Goal: Task Accomplishment & Management: Use online tool/utility

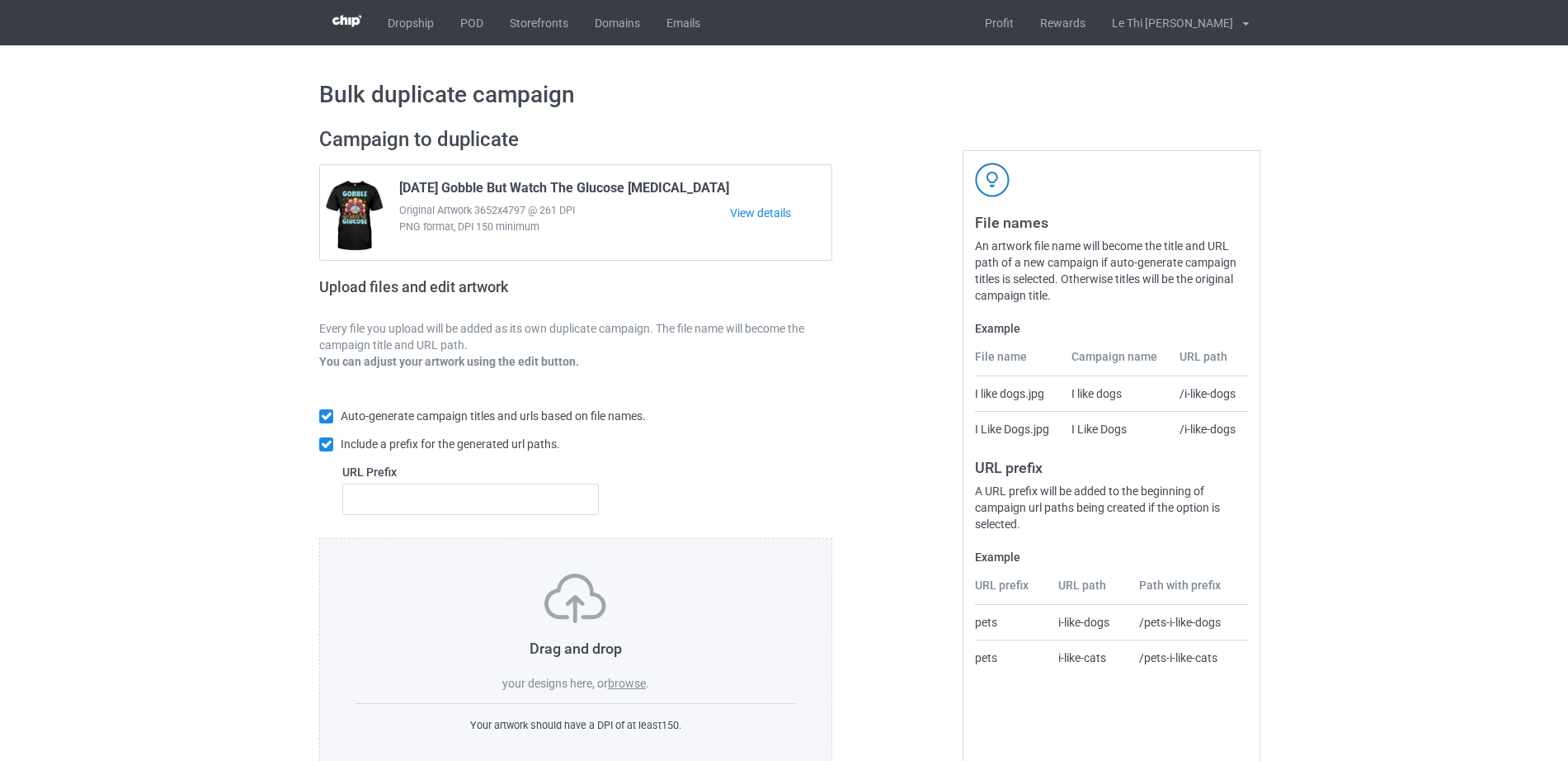
scroll to position [44, 0]
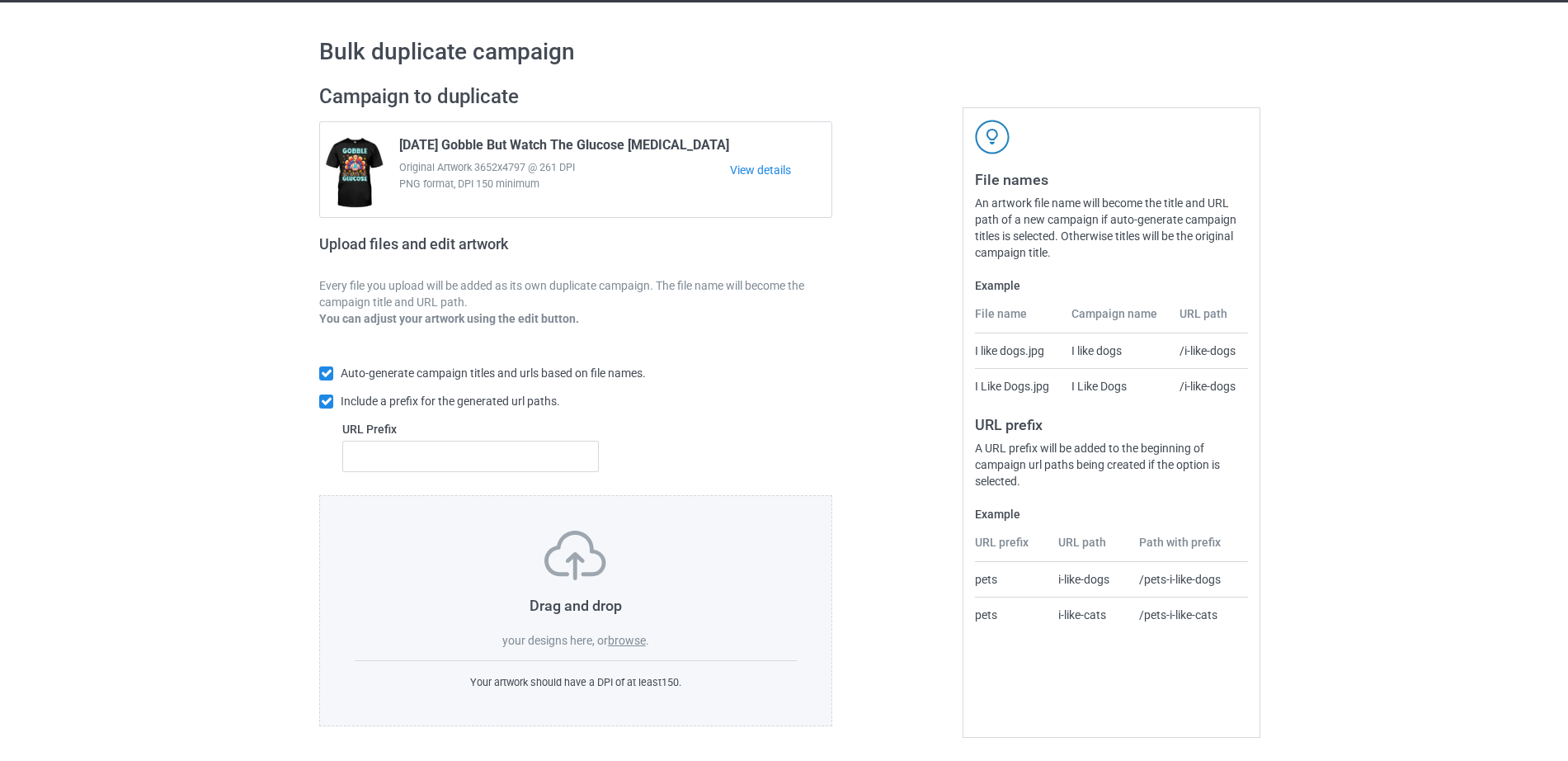
click at [638, 642] on label "browse" at bounding box center [626, 640] width 38 height 13
click at [0, 0] on input "browse" at bounding box center [0, 0] width 0 height 0
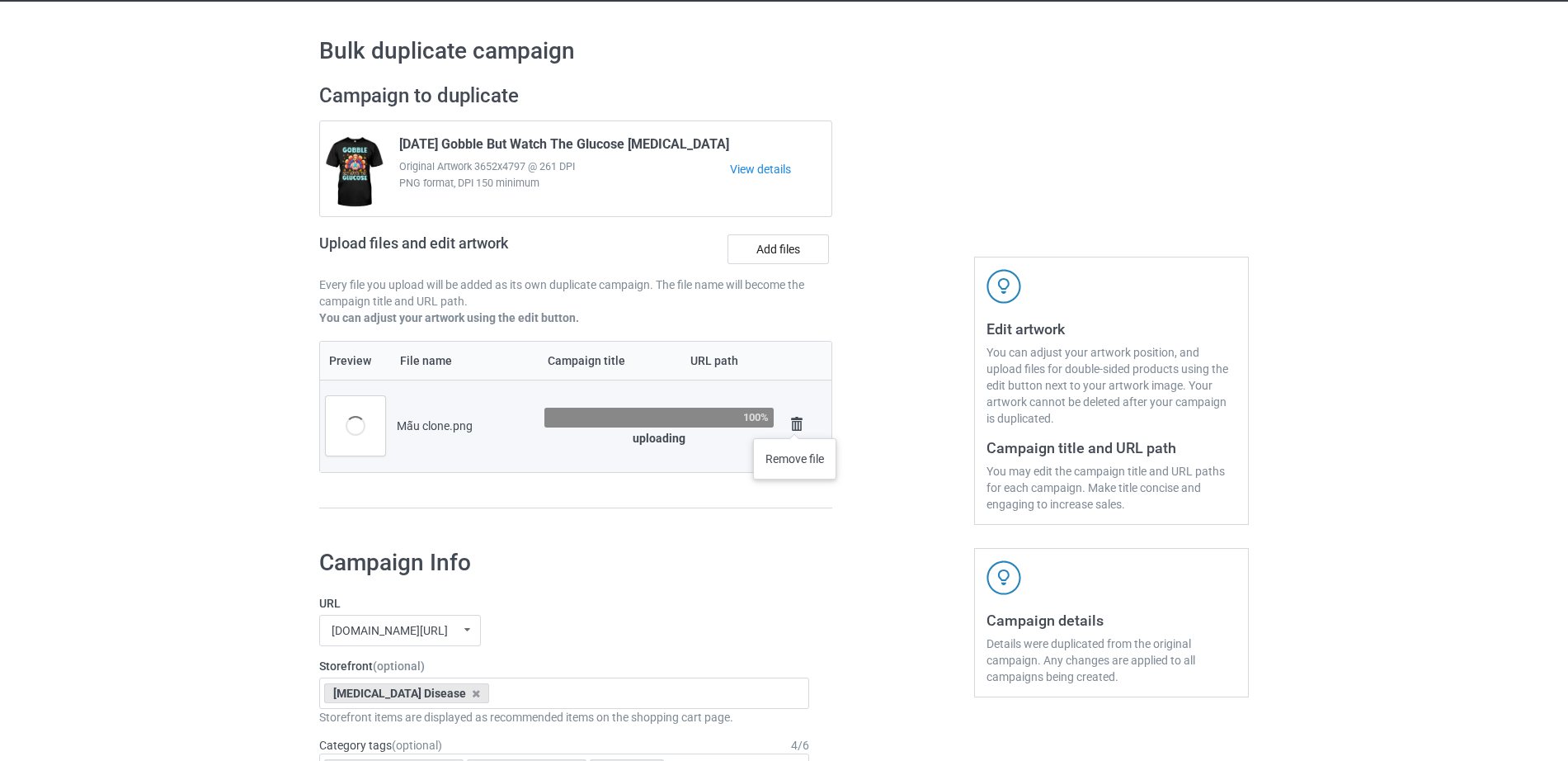
click at [796, 422] on img at bounding box center [798, 424] width 23 height 24
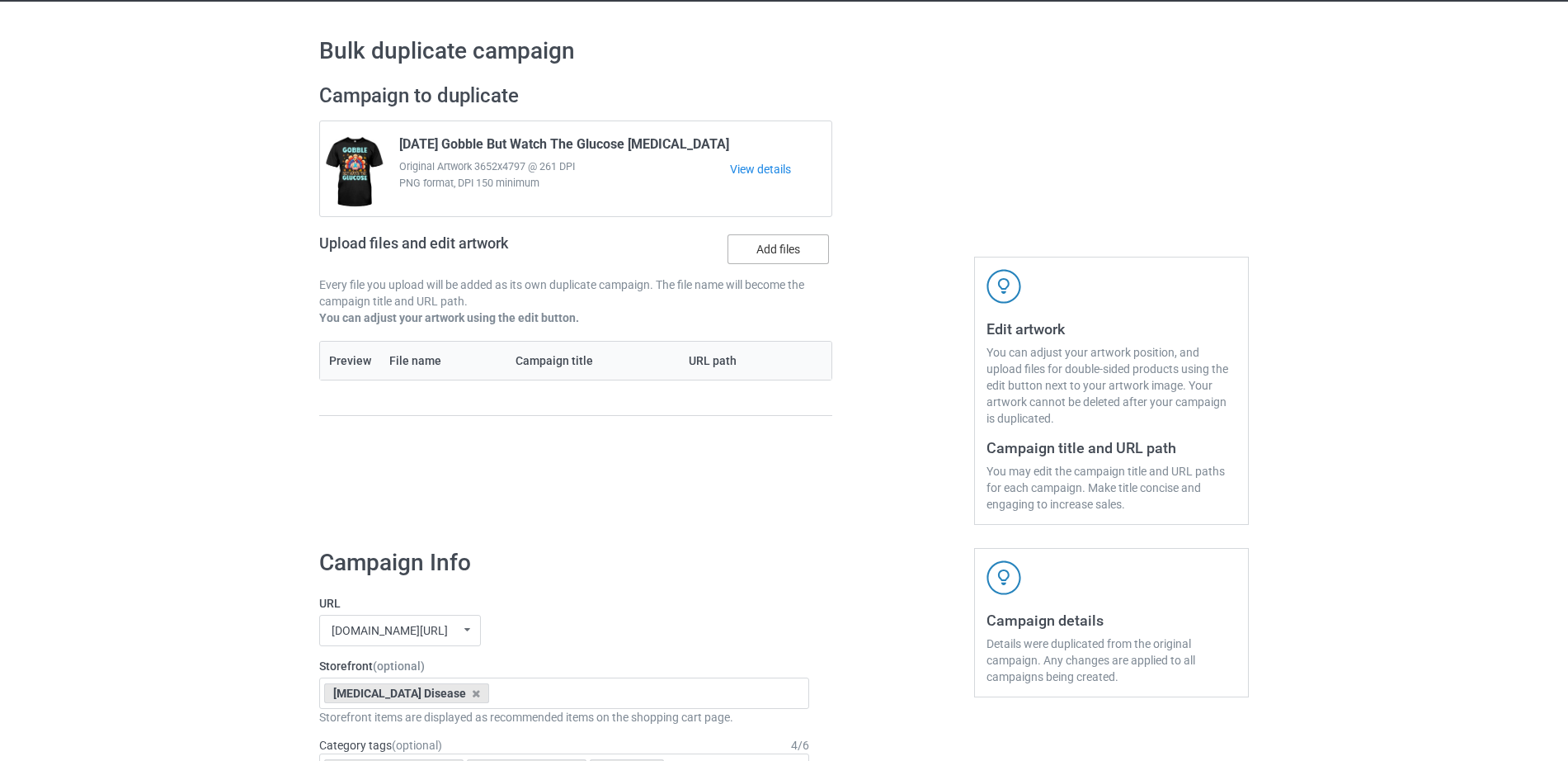
click at [789, 263] on label "Add files" at bounding box center [778, 249] width 102 height 29
click at [0, 0] on input "Add files" at bounding box center [0, 0] width 0 height 0
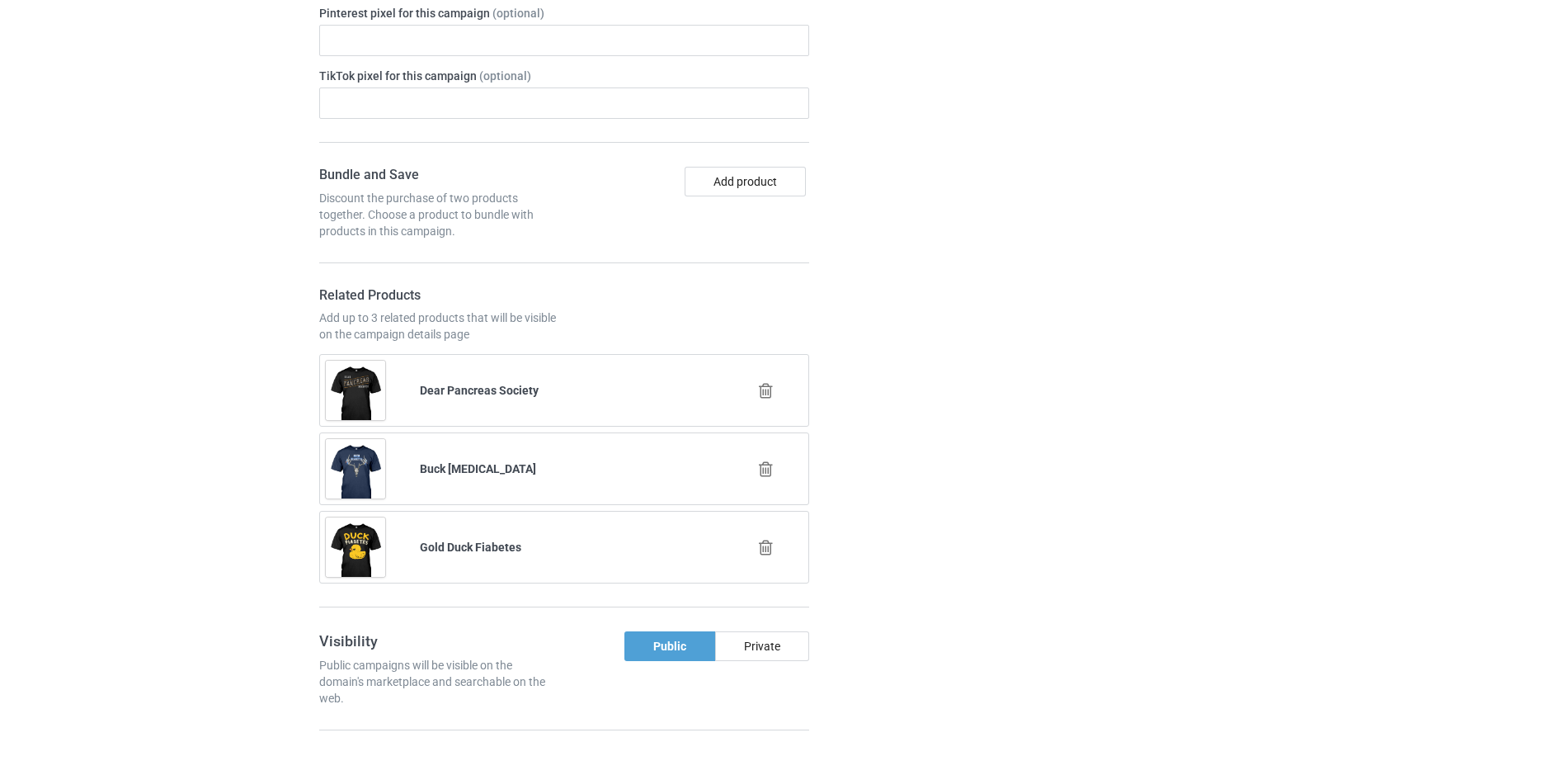
scroll to position [1075, 0]
click at [771, 458] on icon at bounding box center [765, 467] width 21 height 18
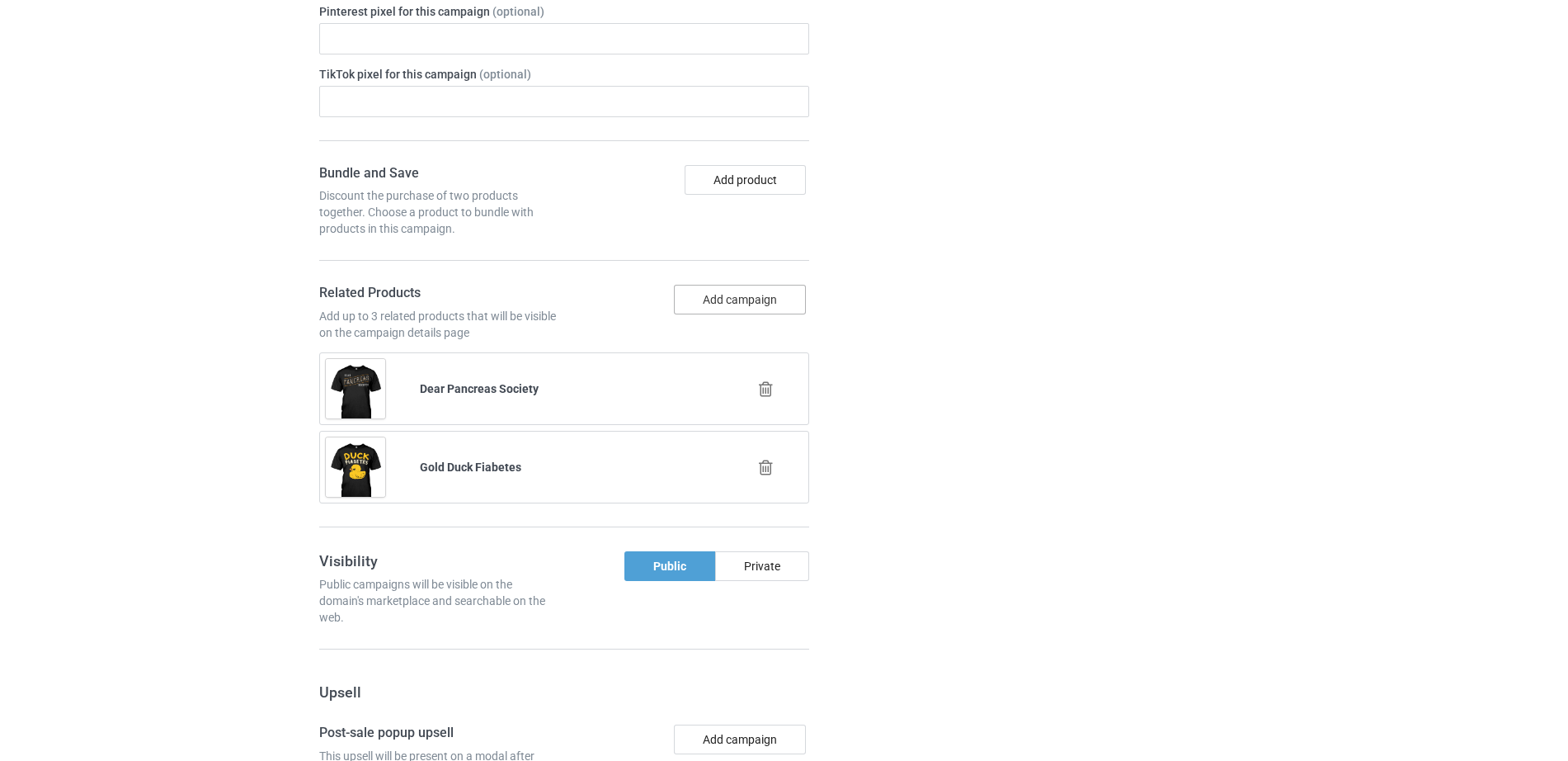
click at [728, 285] on button "Add campaign" at bounding box center [740, 300] width 132 height 29
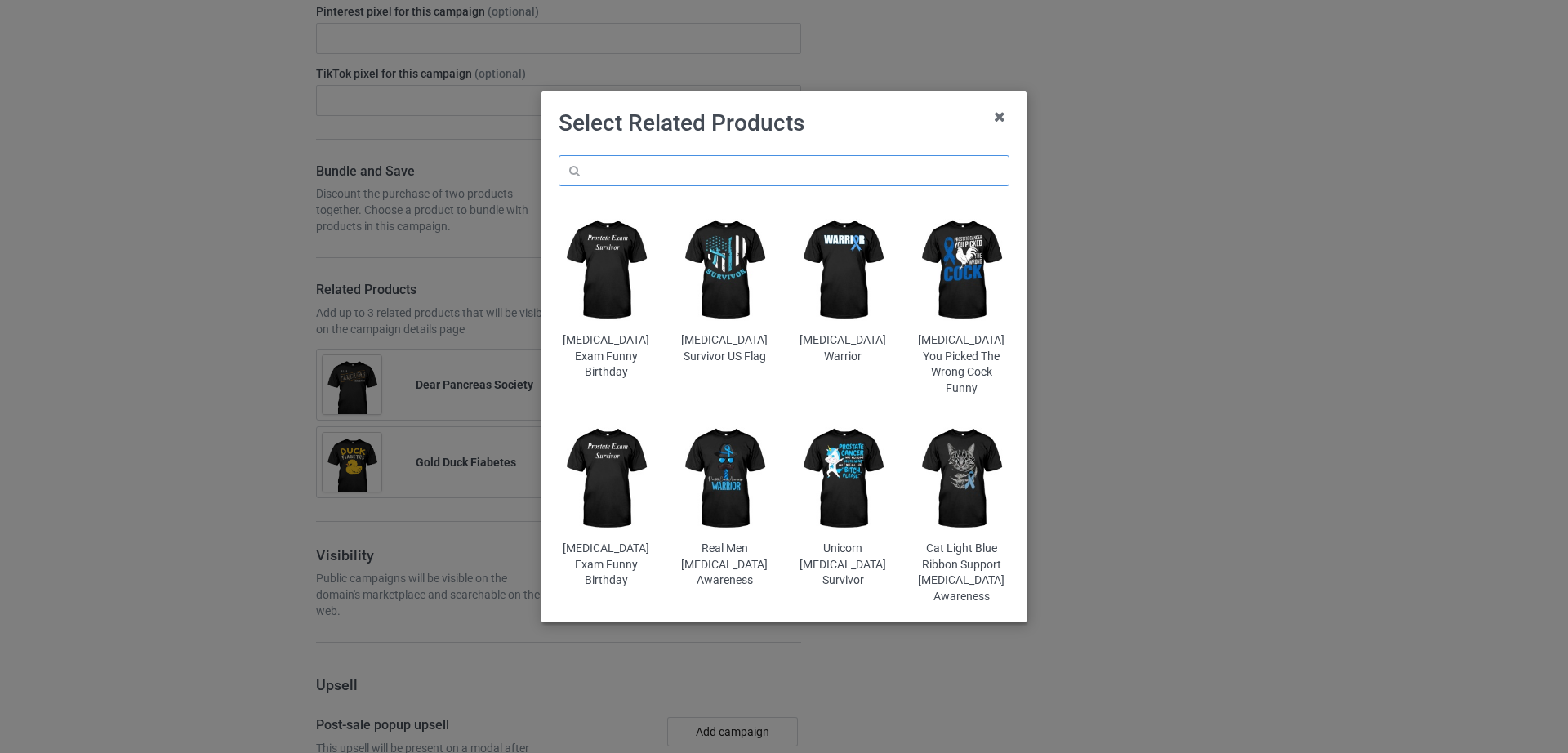
click at [743, 173] on input "text" at bounding box center [784, 171] width 450 height 31
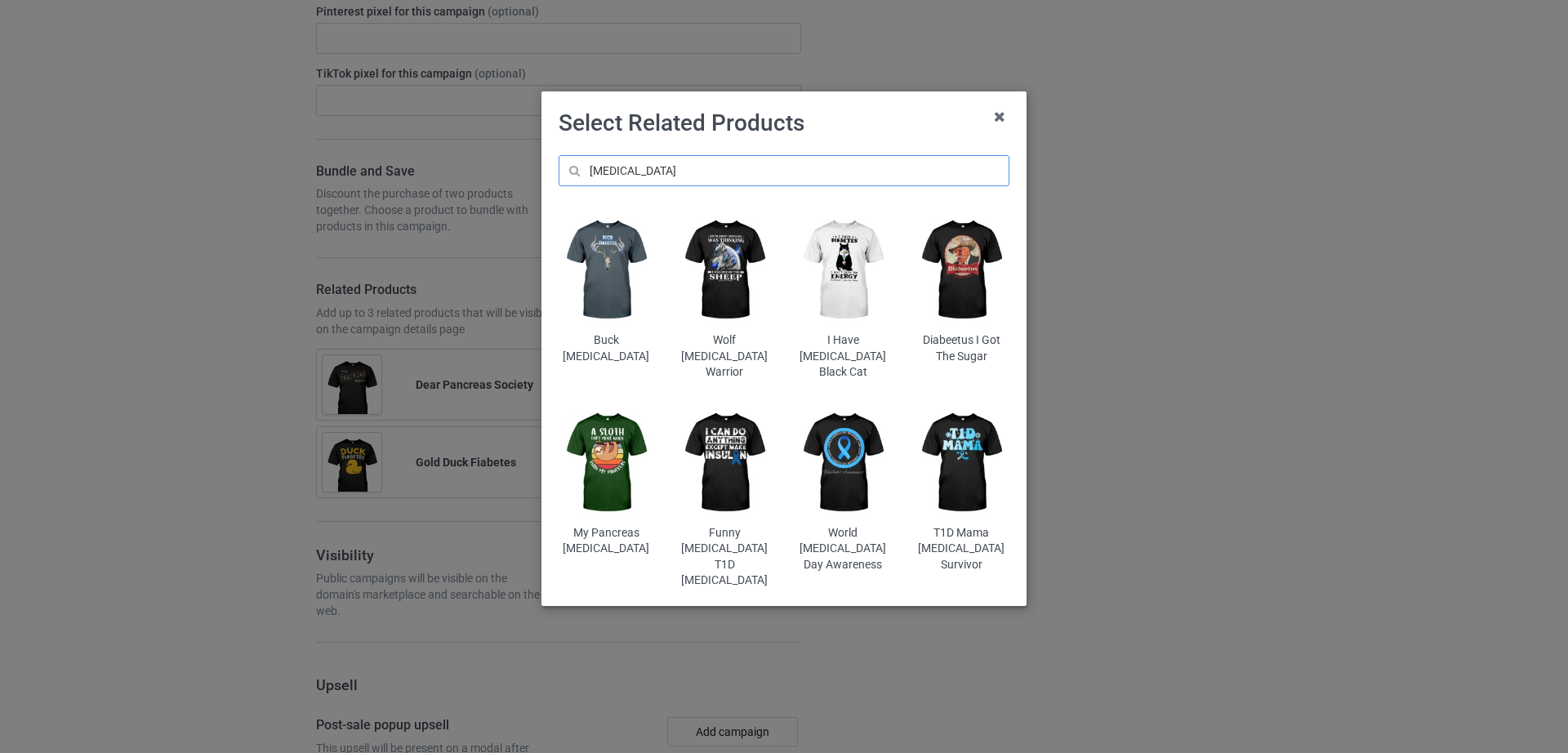
type input "diabetes"
click at [977, 440] on img at bounding box center [961, 462] width 96 height 119
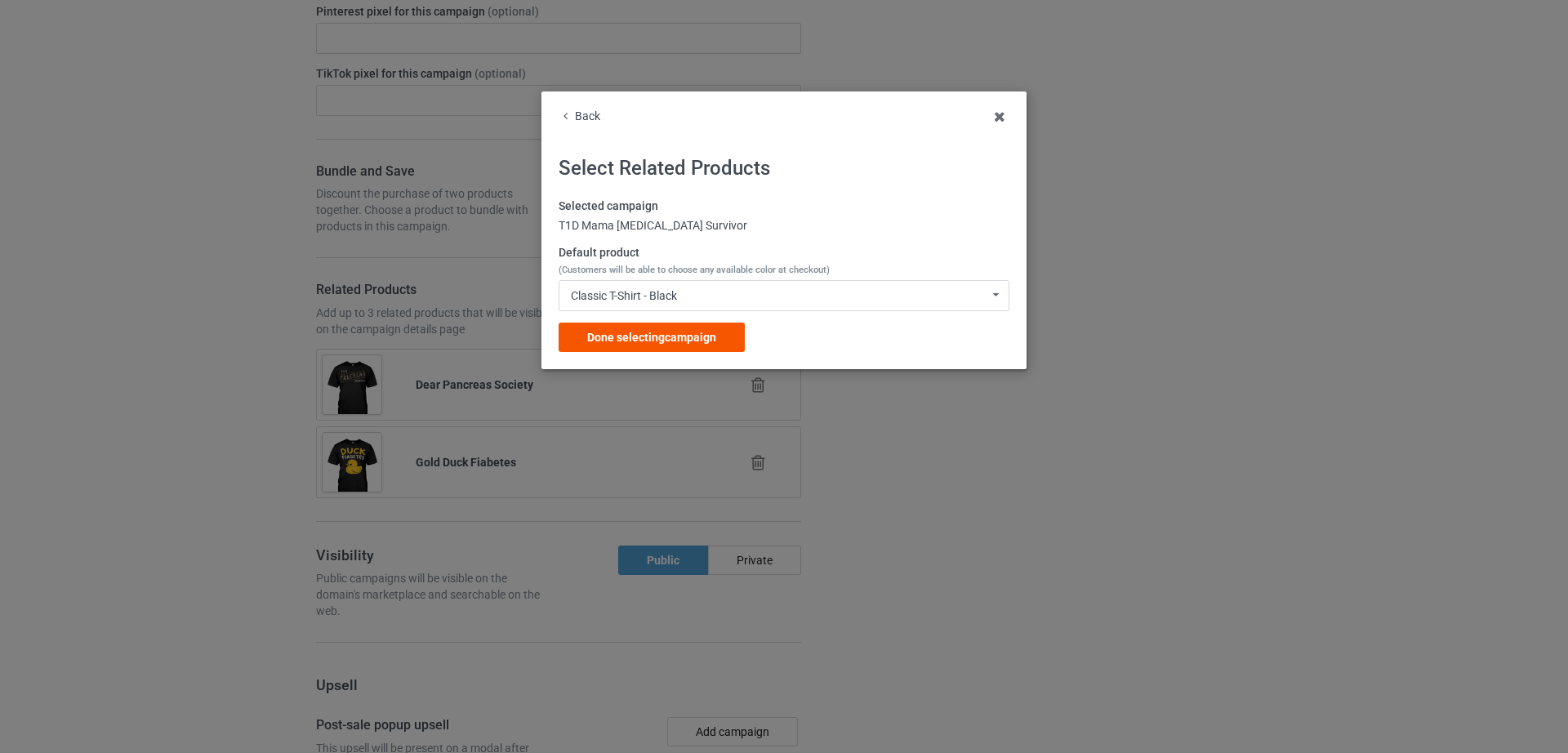
click at [635, 333] on span "Done selecting campaign" at bounding box center [651, 336] width 129 height 13
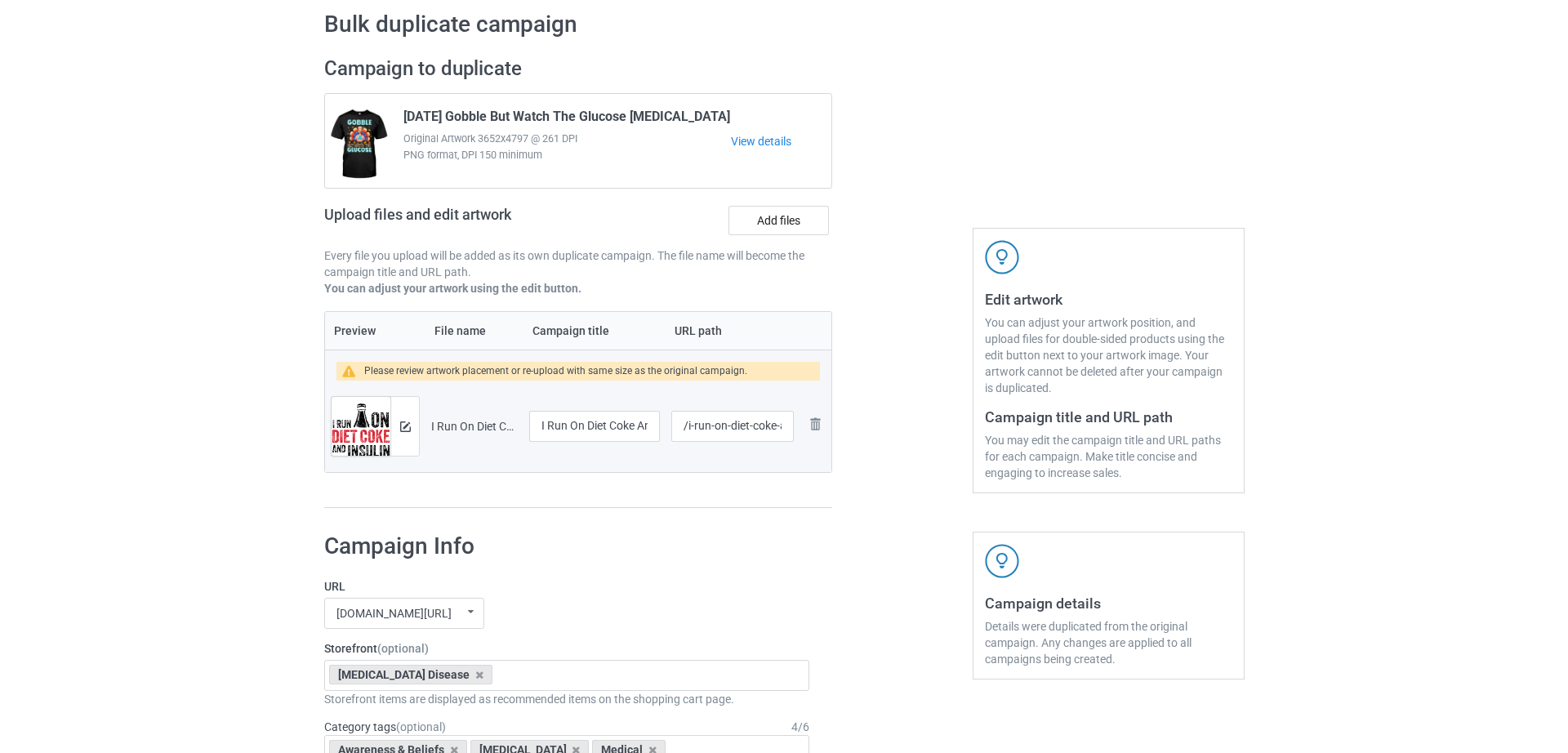
scroll to position [64, 0]
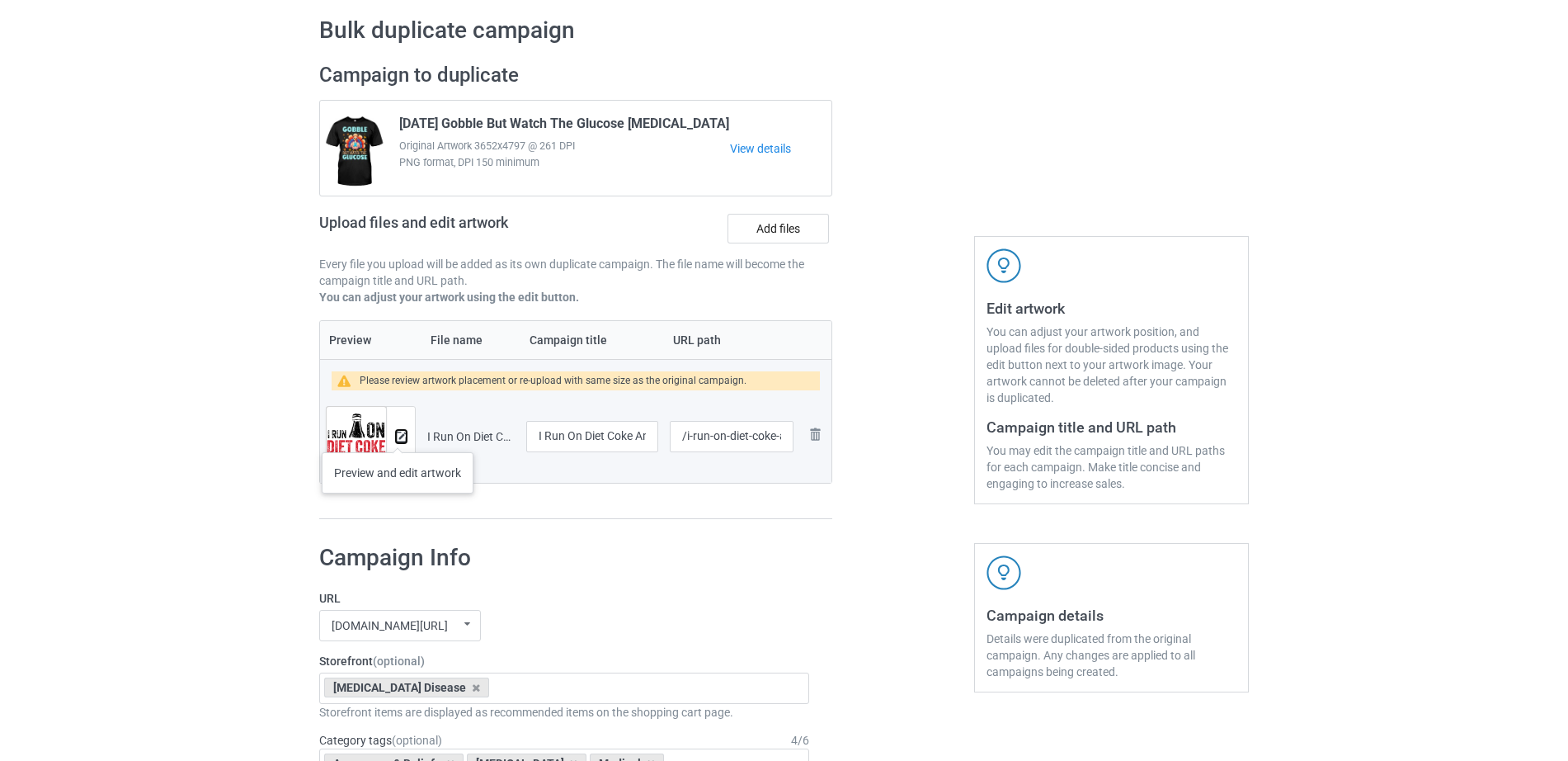
click at [397, 436] on img at bounding box center [401, 437] width 11 height 11
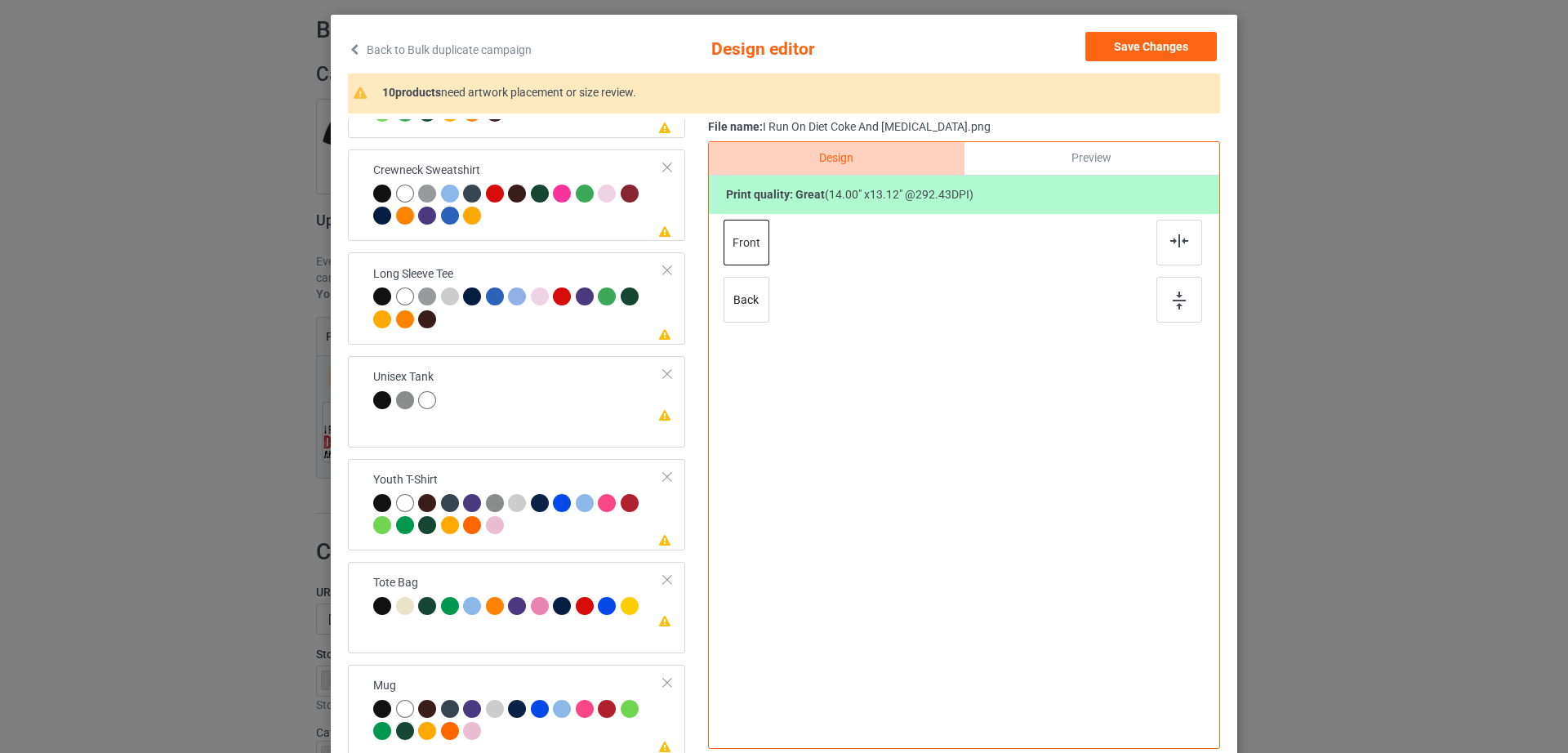
scroll to position [190, 0]
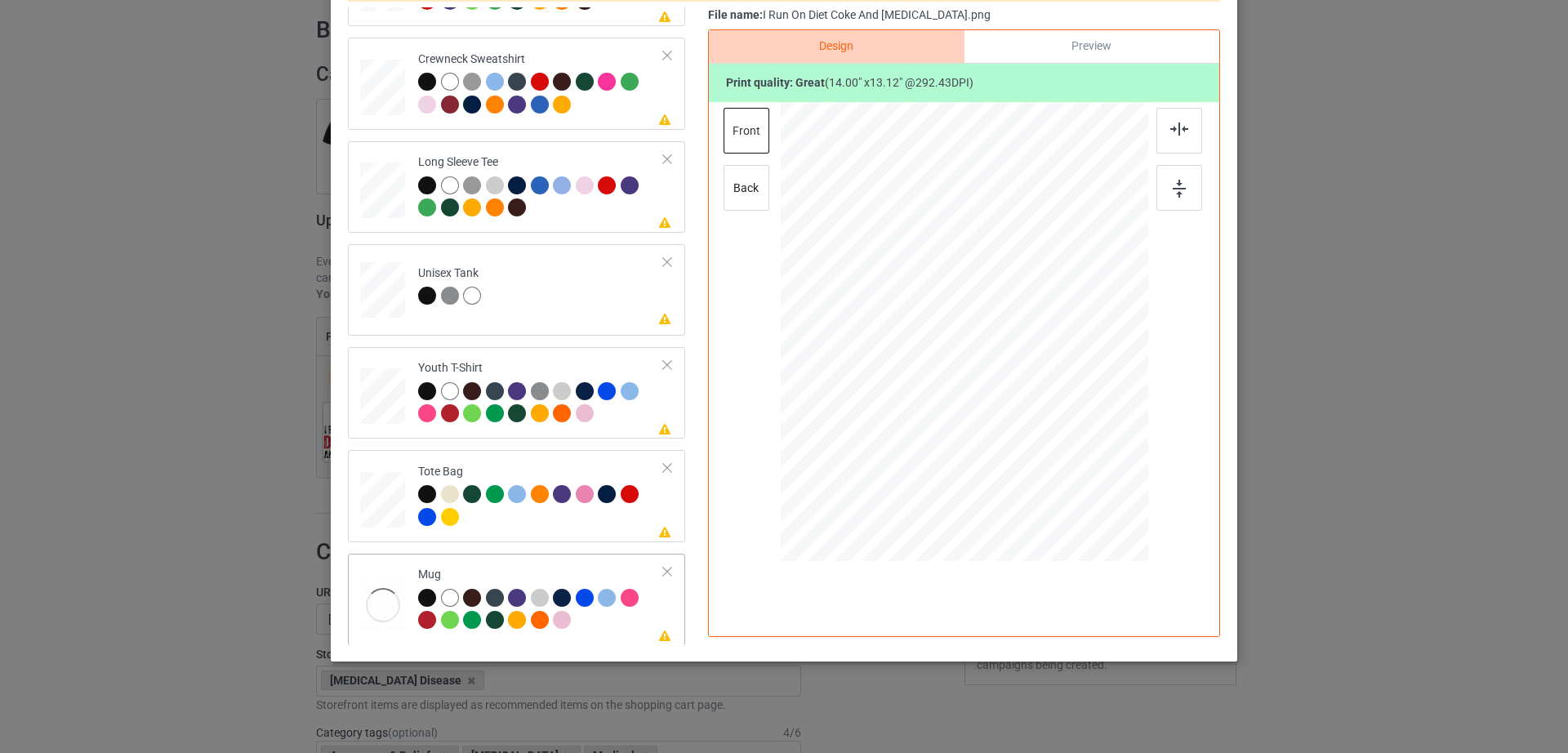
drag, startPoint x: 1063, startPoint y: 436, endPoint x: 1027, endPoint y: 370, distance: 75.2
click at [1027, 370] on div at bounding box center [964, 331] width 367 height 153
drag, startPoint x: 981, startPoint y: 362, endPoint x: 1081, endPoint y: 357, distance: 100.1
click at [1081, 357] on div at bounding box center [1063, 327] width 117 height 110
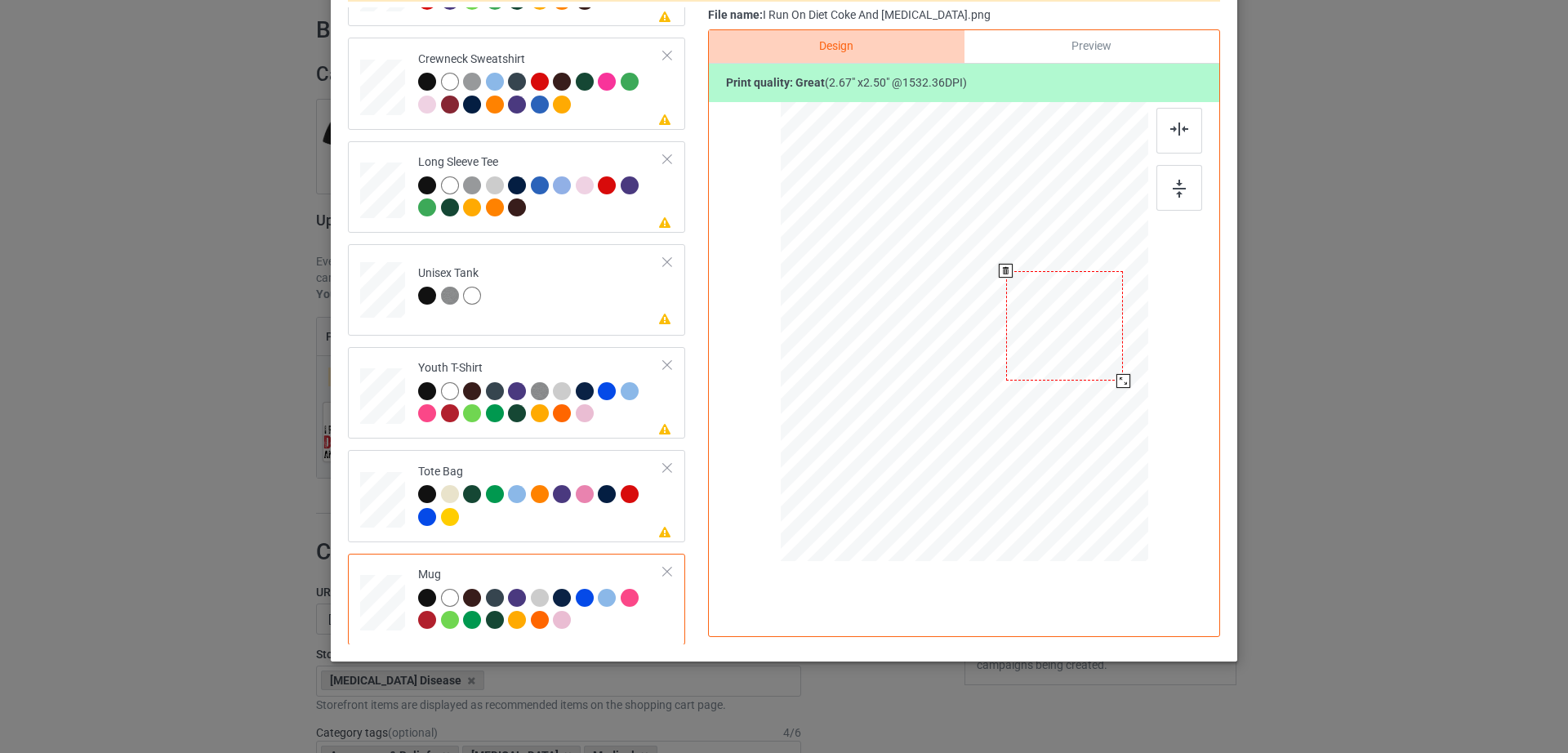
click at [1082, 357] on div at bounding box center [1064, 327] width 117 height 110
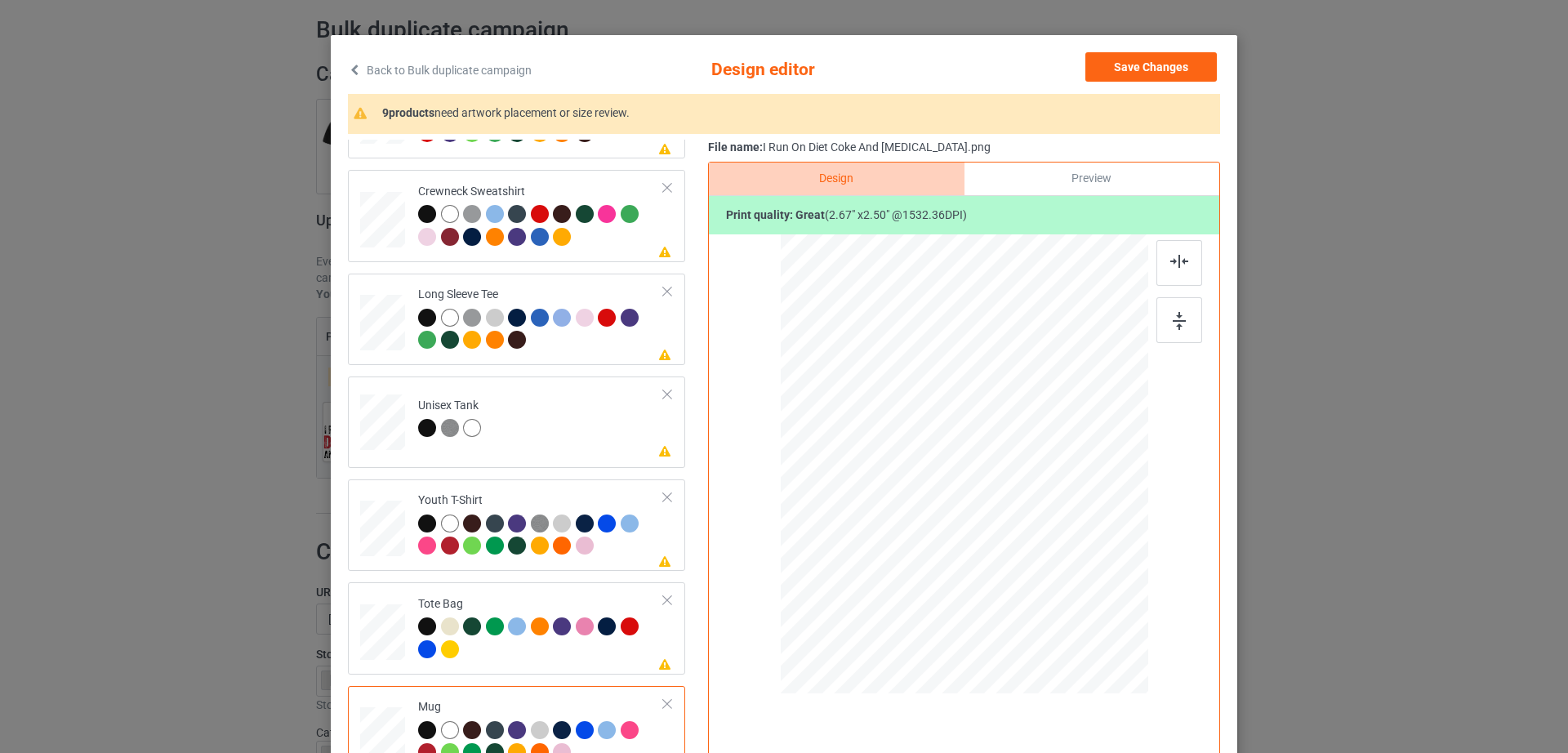
scroll to position [0, 0]
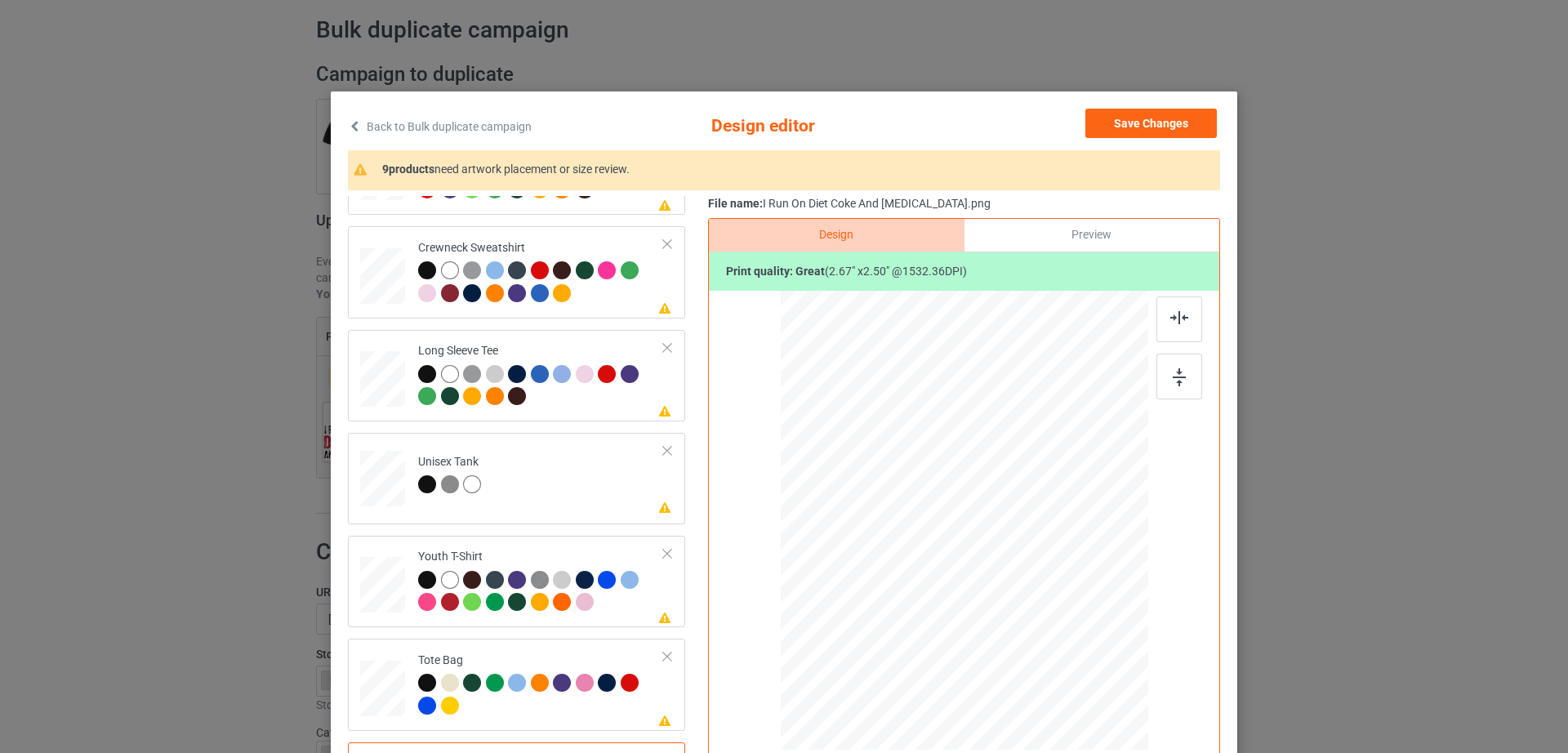
click at [1090, 229] on div "Preview" at bounding box center [1091, 235] width 255 height 33
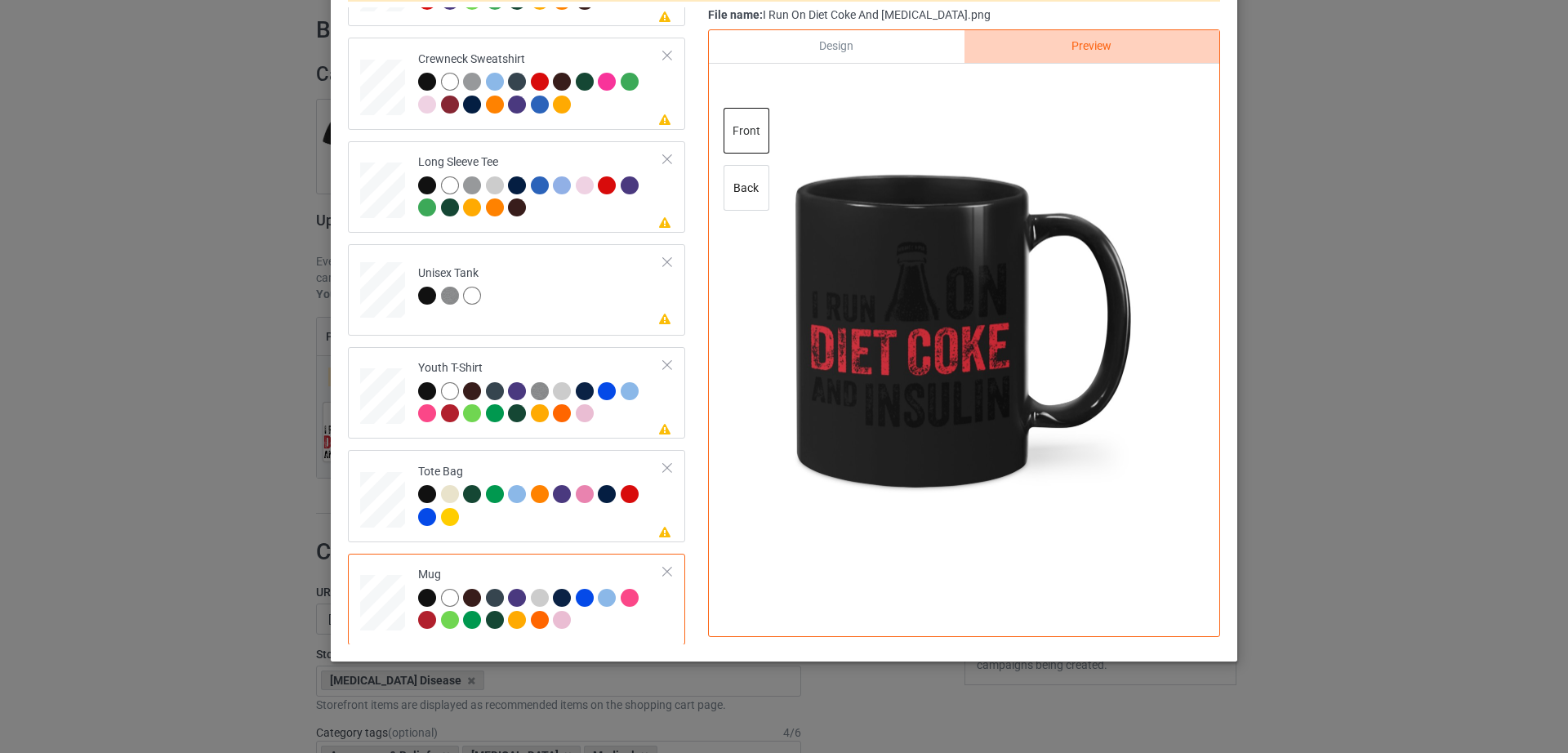
scroll to position [383, 0]
click at [443, 598] on div at bounding box center [449, 597] width 18 height 18
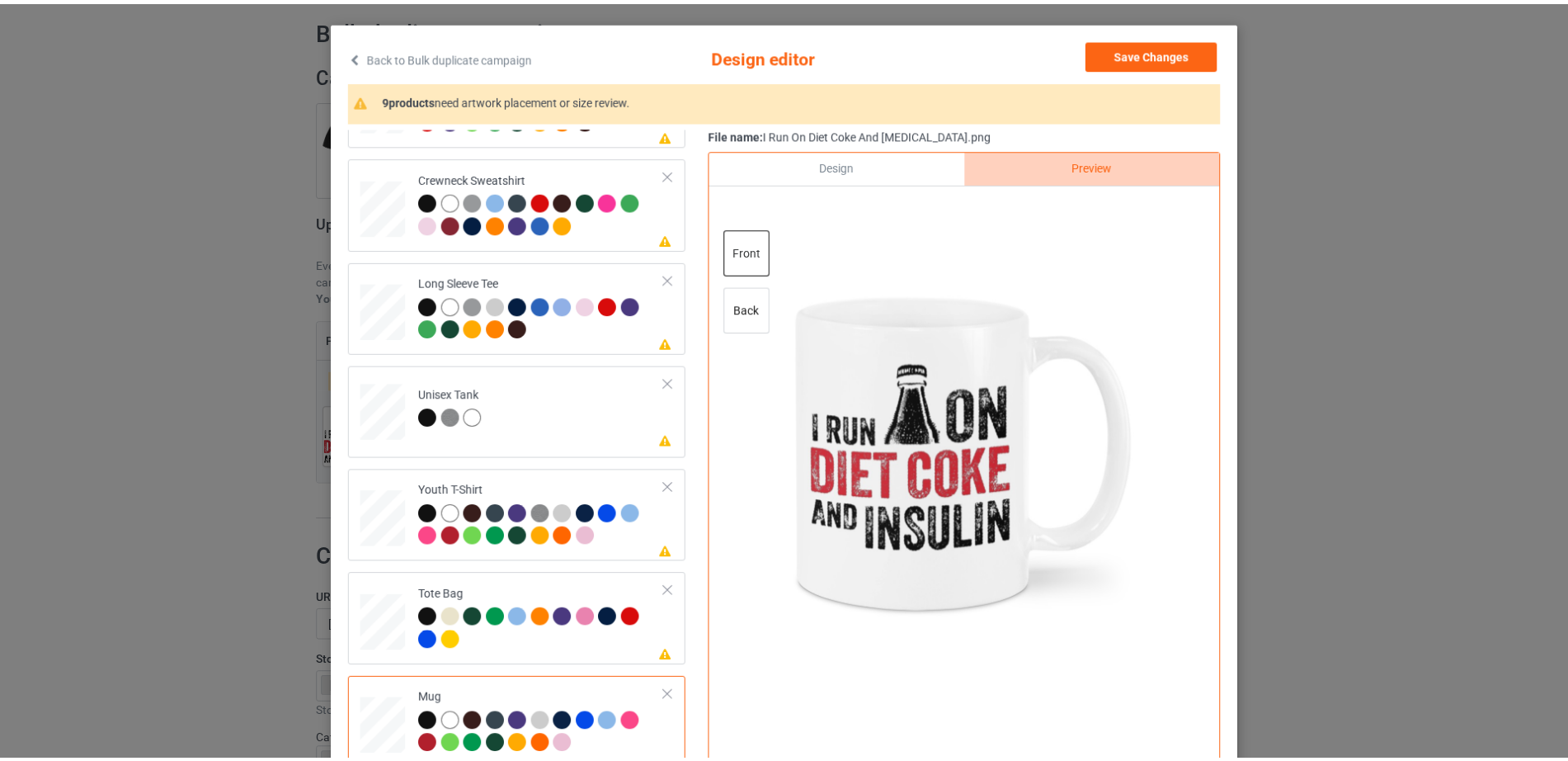
scroll to position [0, 0]
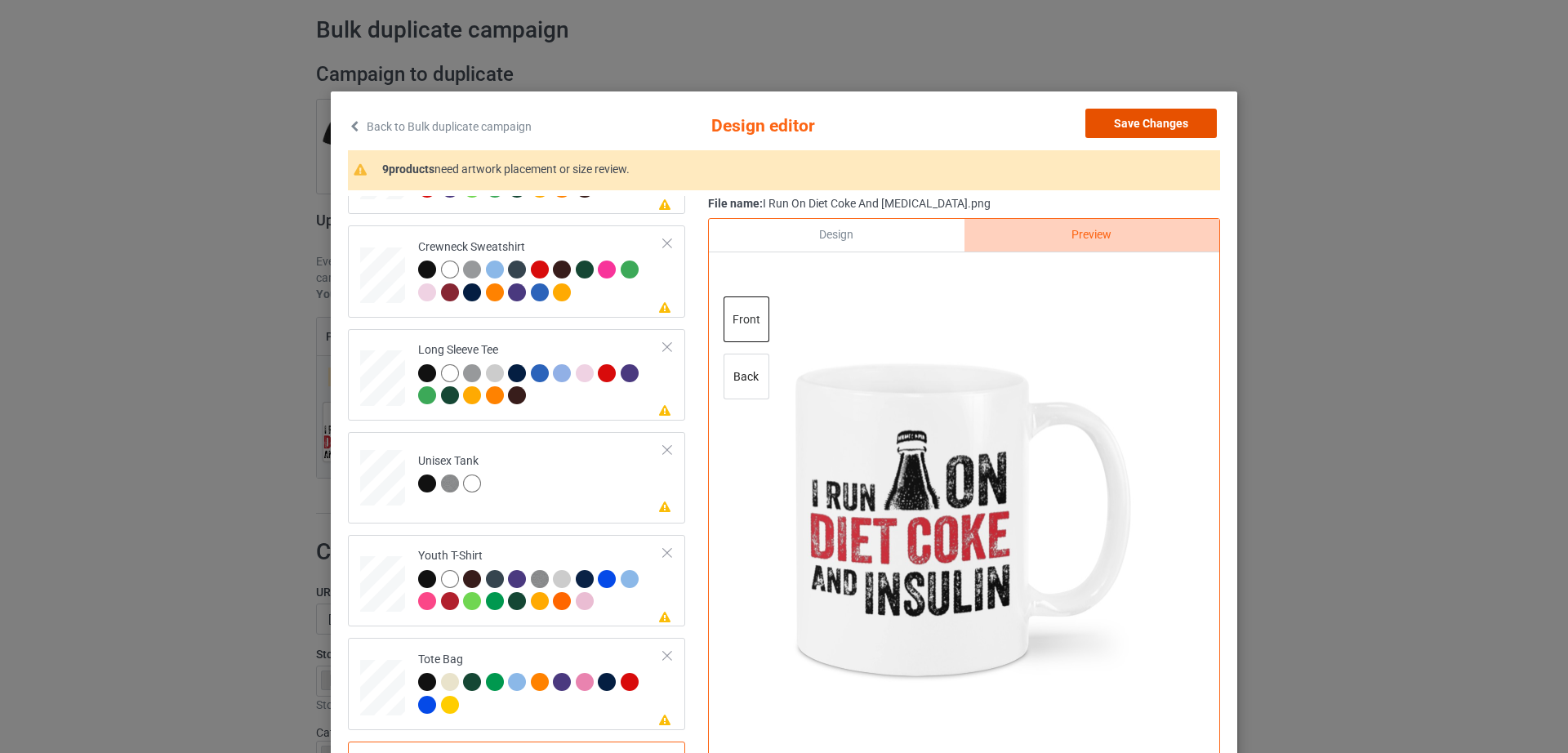
click at [1173, 130] on button "Save Changes" at bounding box center [1151, 123] width 132 height 29
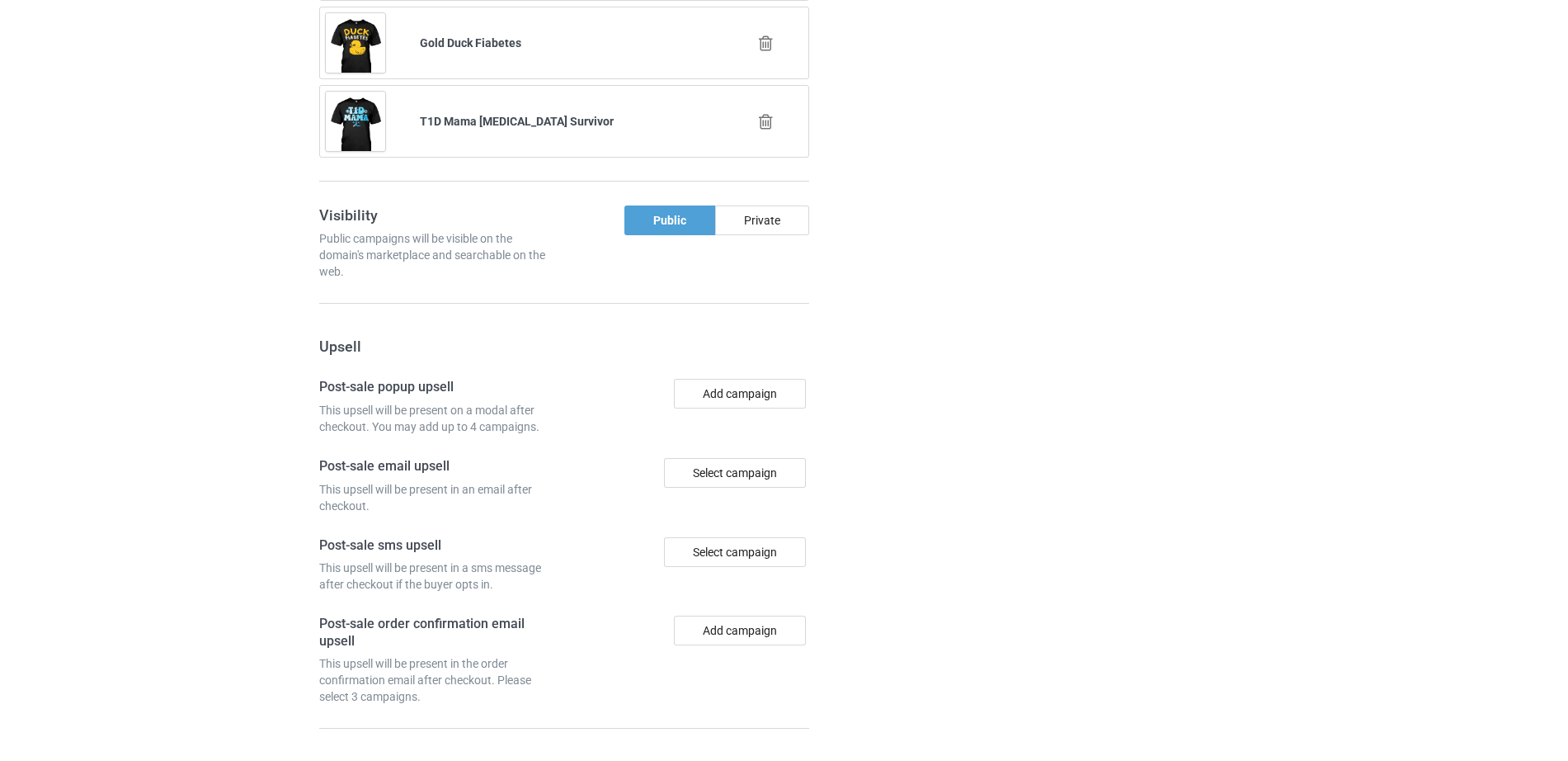
scroll to position [1614, 0]
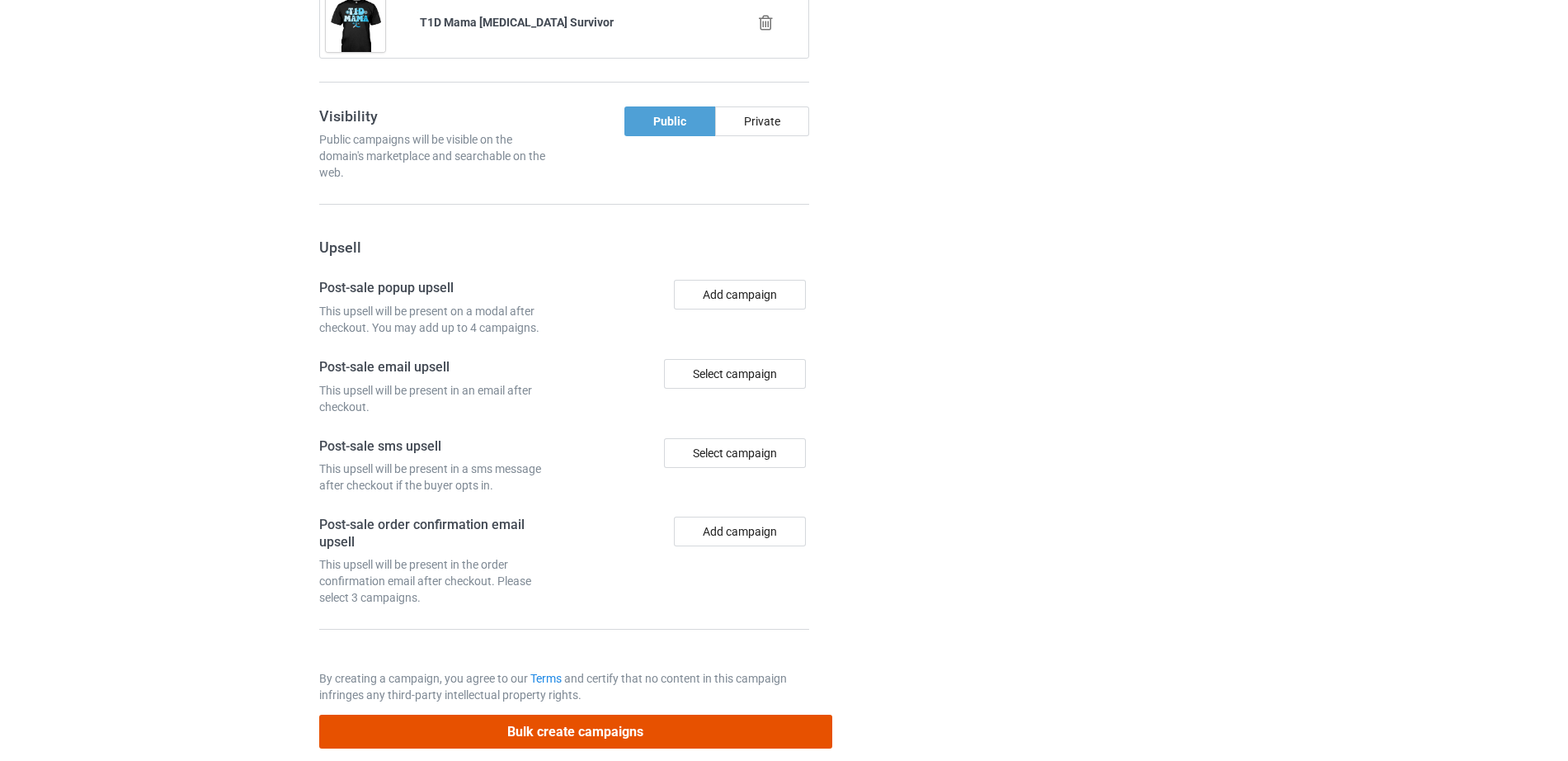
click at [597, 715] on button "Bulk create campaigns" at bounding box center [576, 732] width 513 height 34
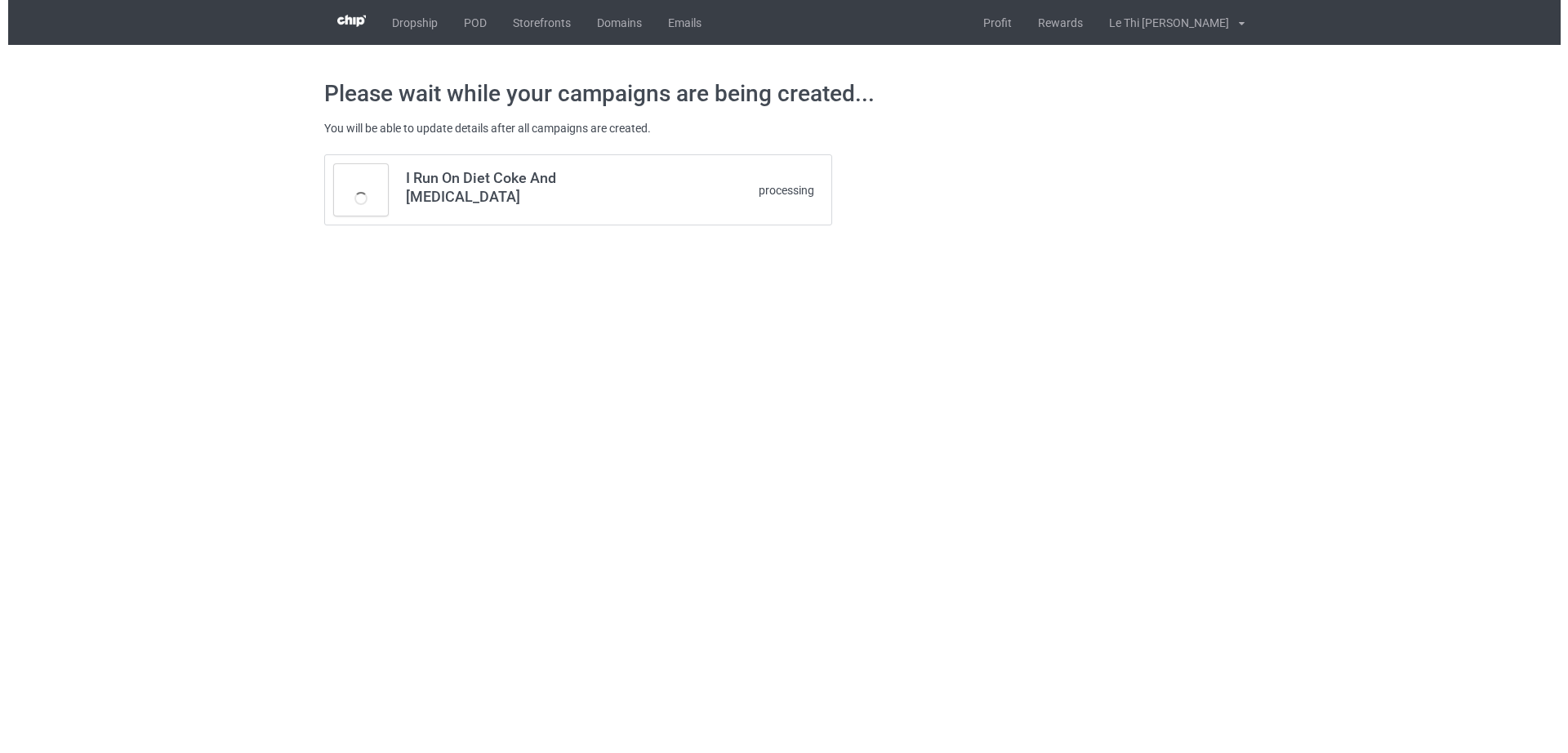
scroll to position [0, 0]
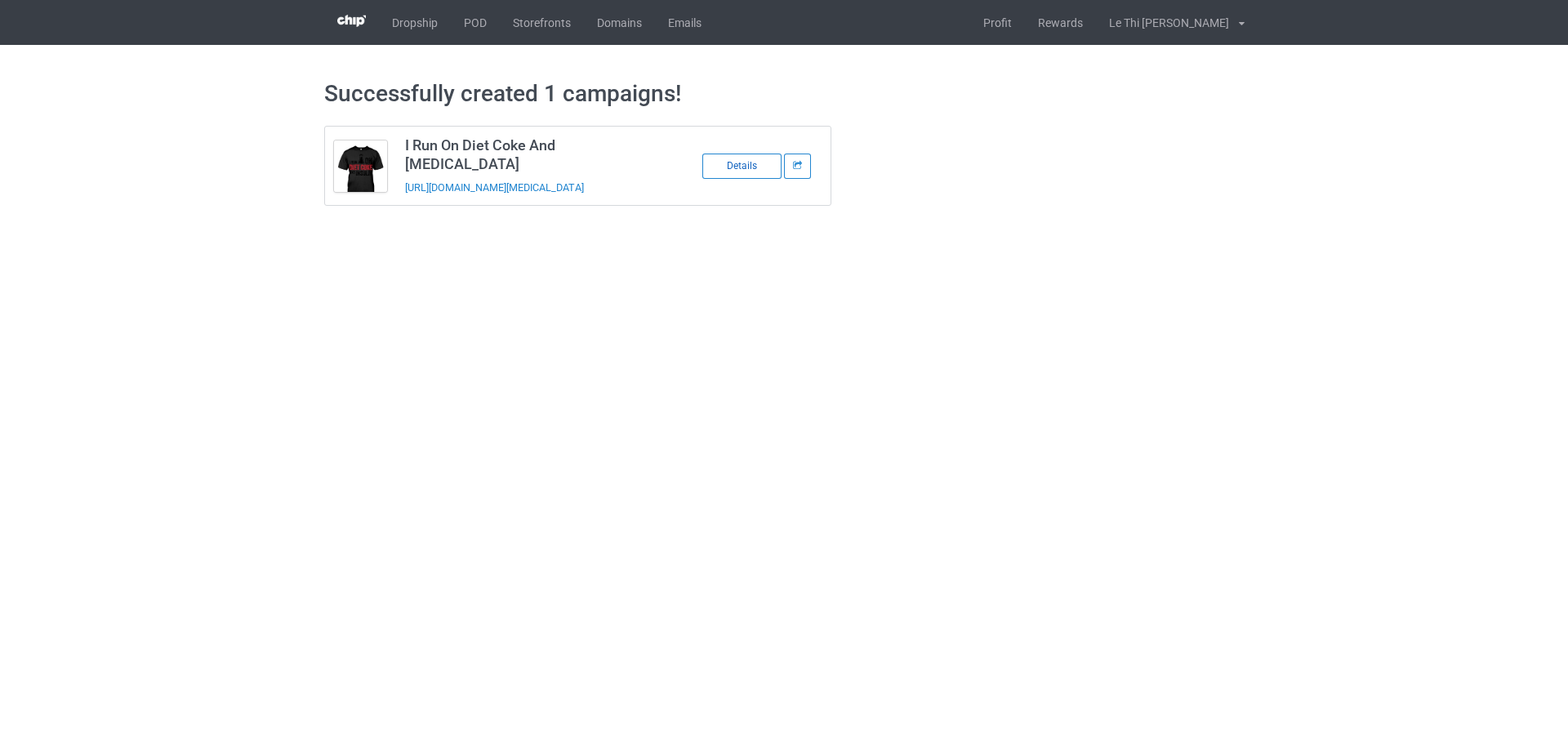
click at [741, 173] on div "Details" at bounding box center [742, 166] width 79 height 25
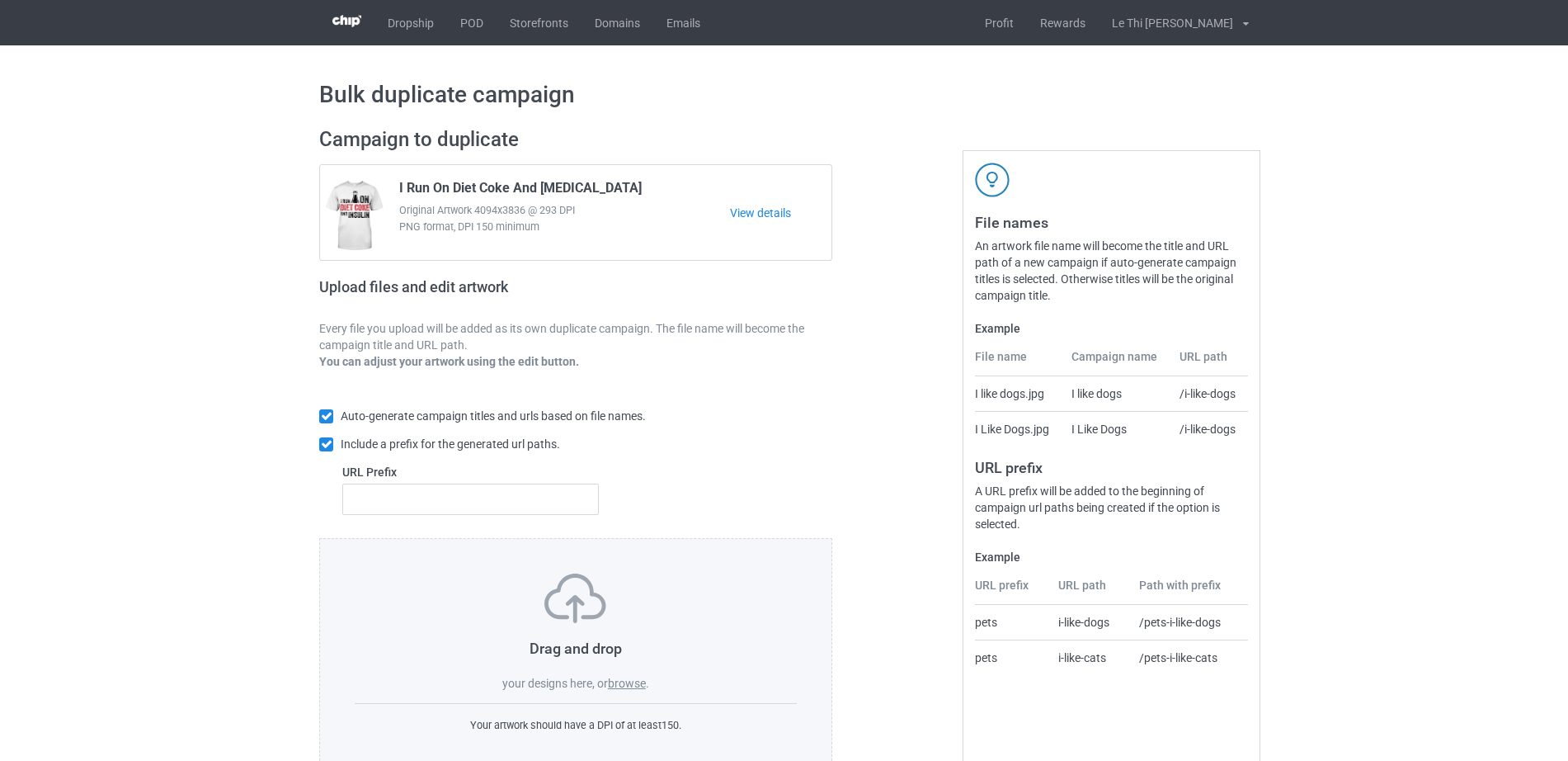
scroll to position [44, 0]
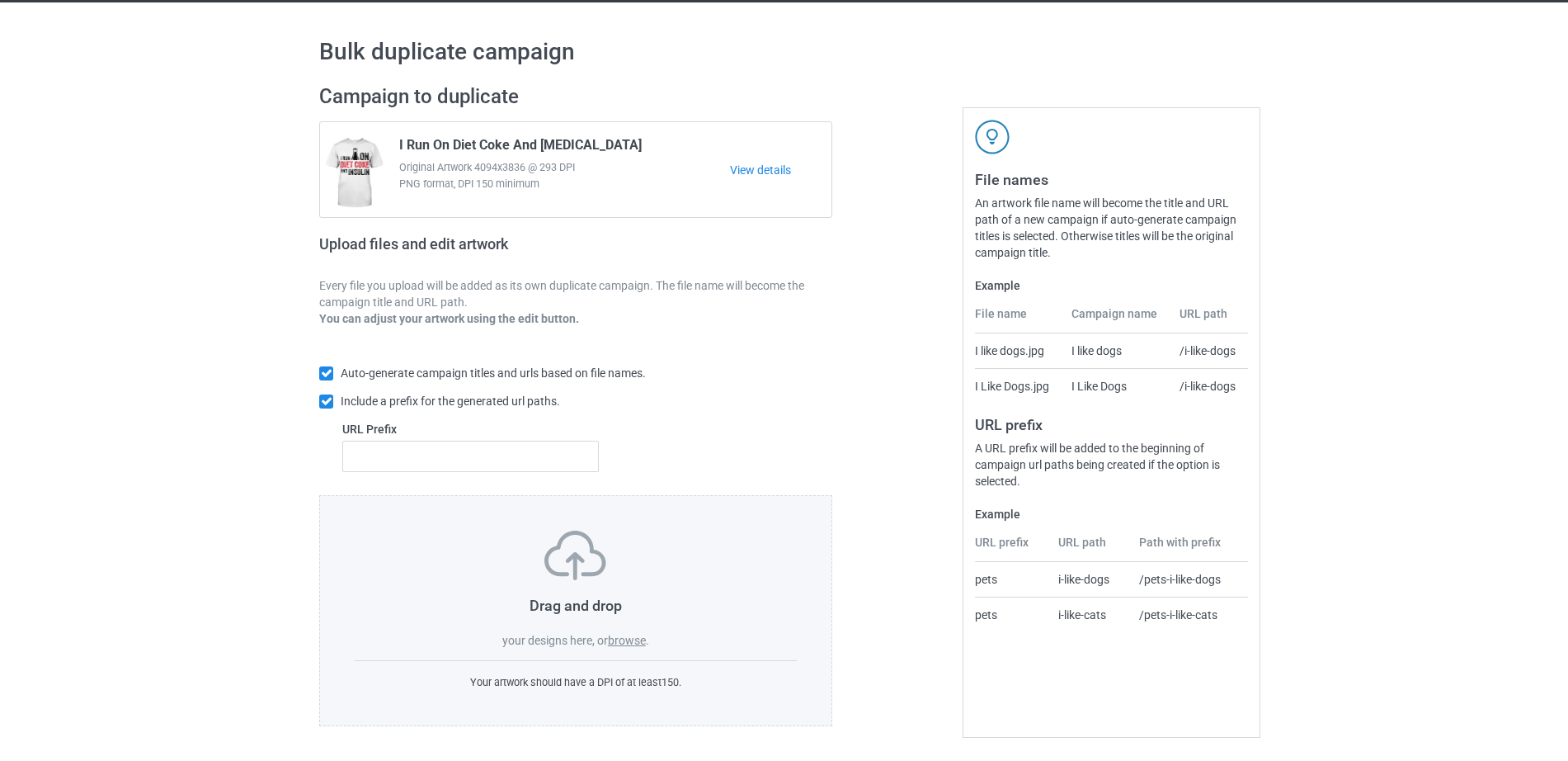
click at [620, 641] on label "browse" at bounding box center [626, 640] width 38 height 13
click at [0, 0] on input "browse" at bounding box center [0, 0] width 0 height 0
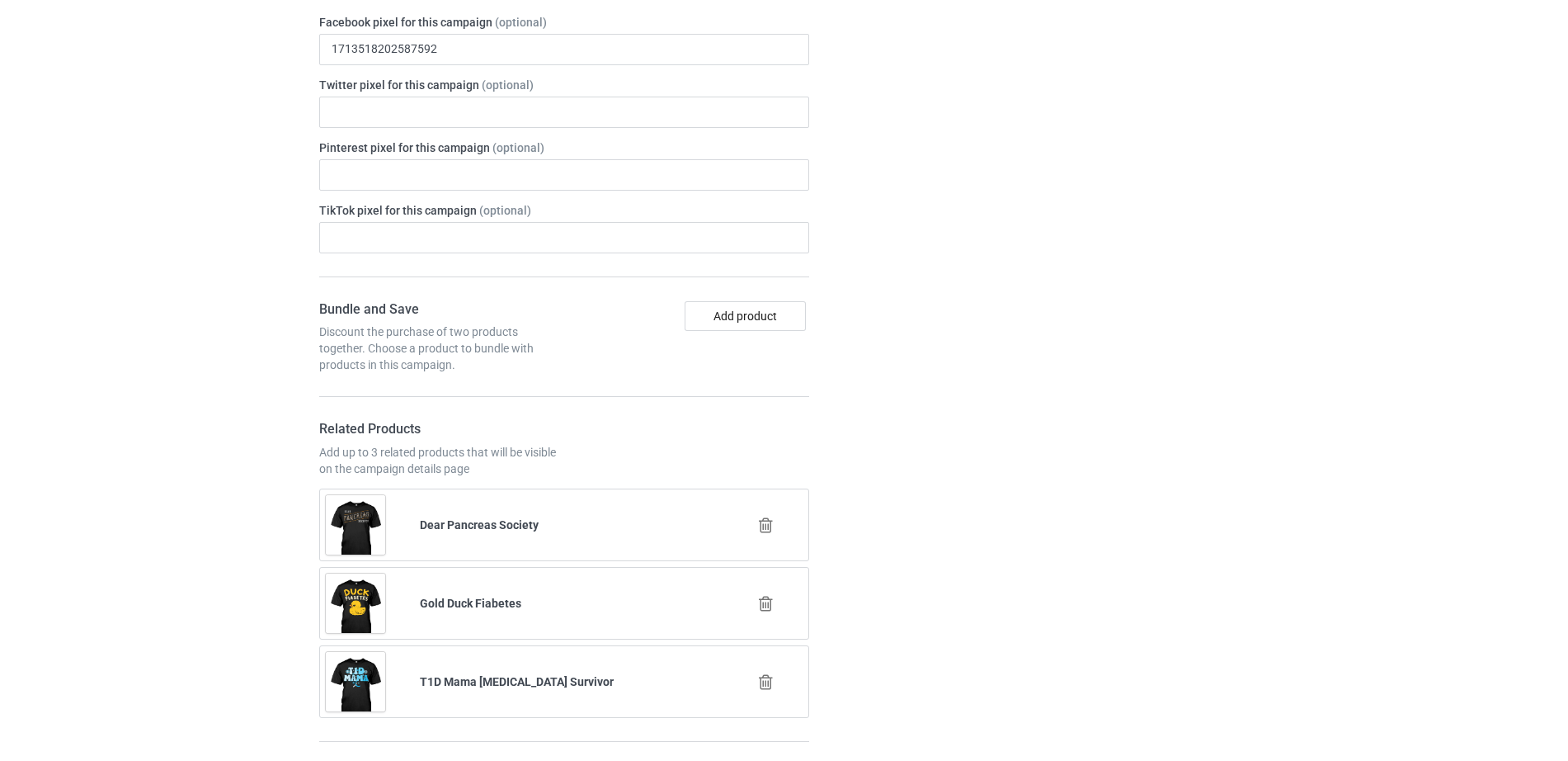
scroll to position [1540, 0]
click at [764, 597] on icon at bounding box center [765, 606] width 21 height 18
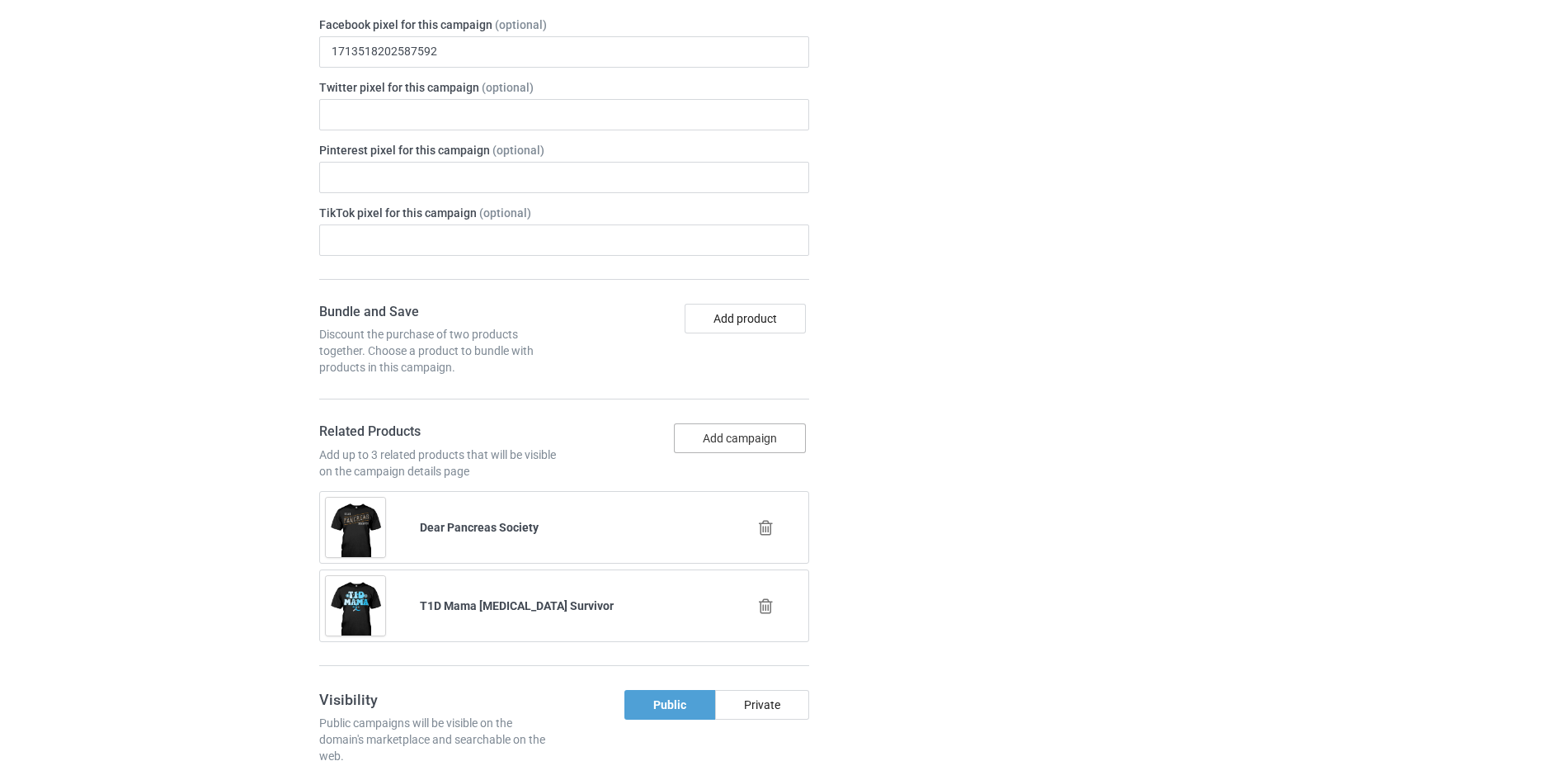
click at [692, 423] on button "Add campaign" at bounding box center [740, 438] width 132 height 29
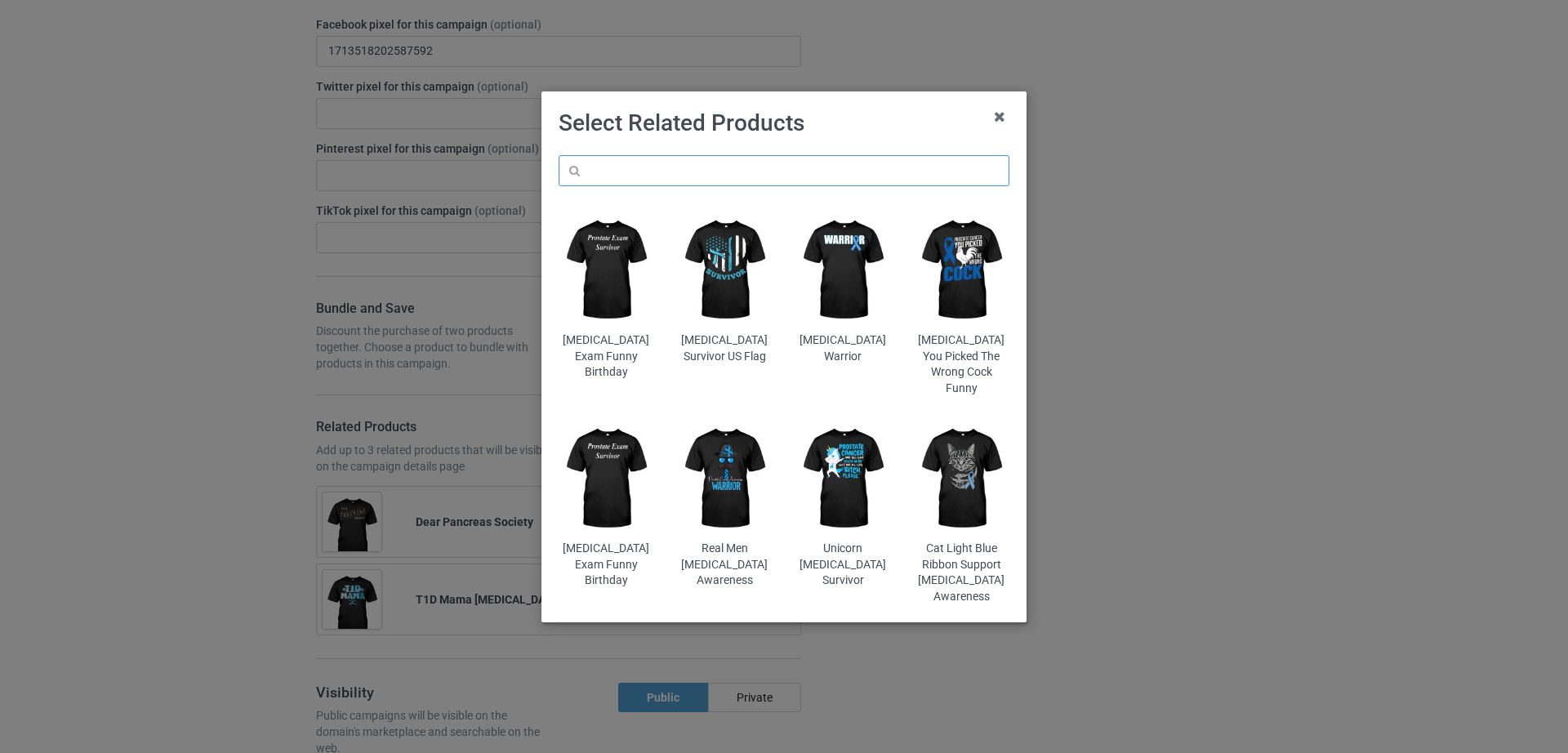
click at [761, 161] on input "text" at bounding box center [784, 171] width 450 height 31
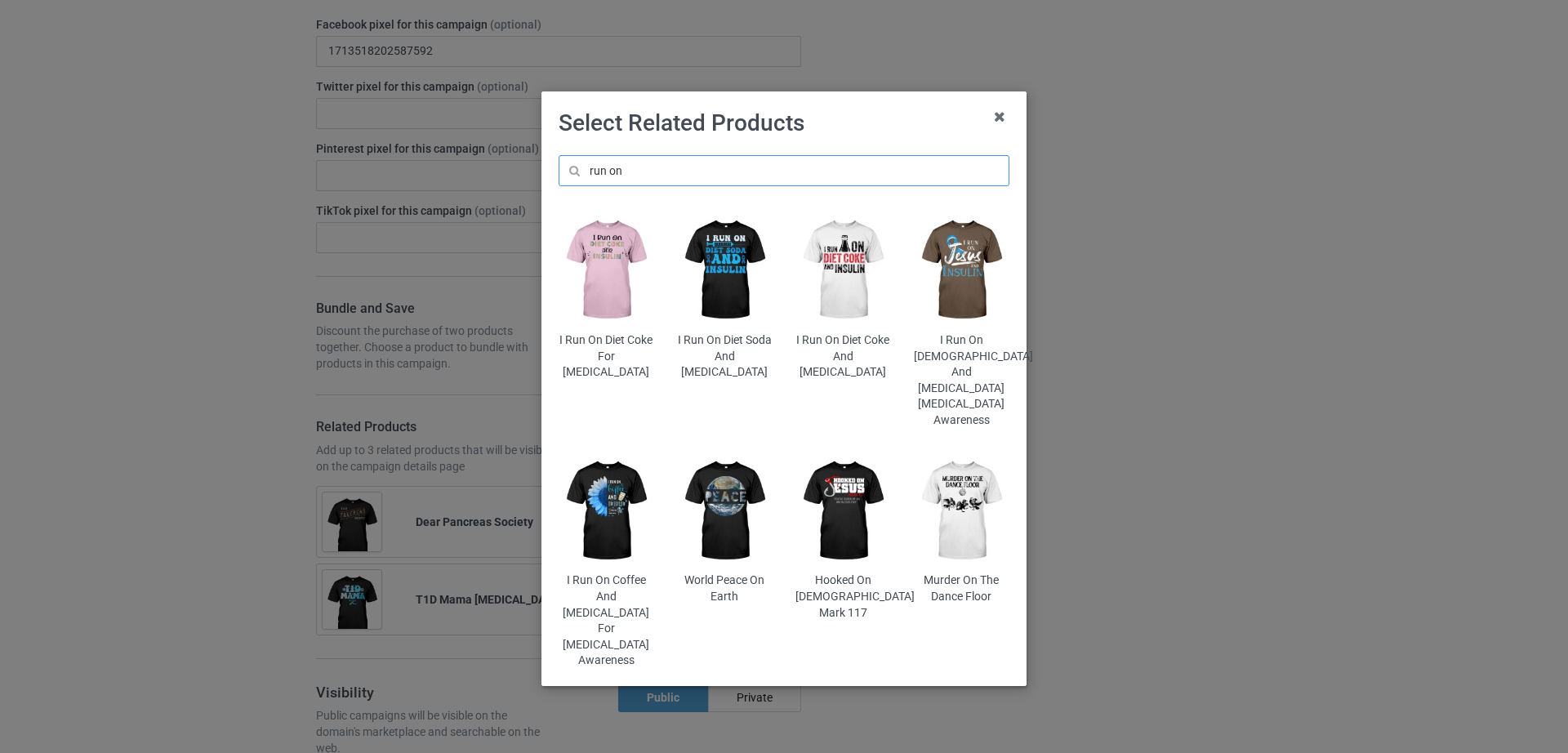
type input "run on"
click at [840, 273] on img at bounding box center [843, 269] width 96 height 119
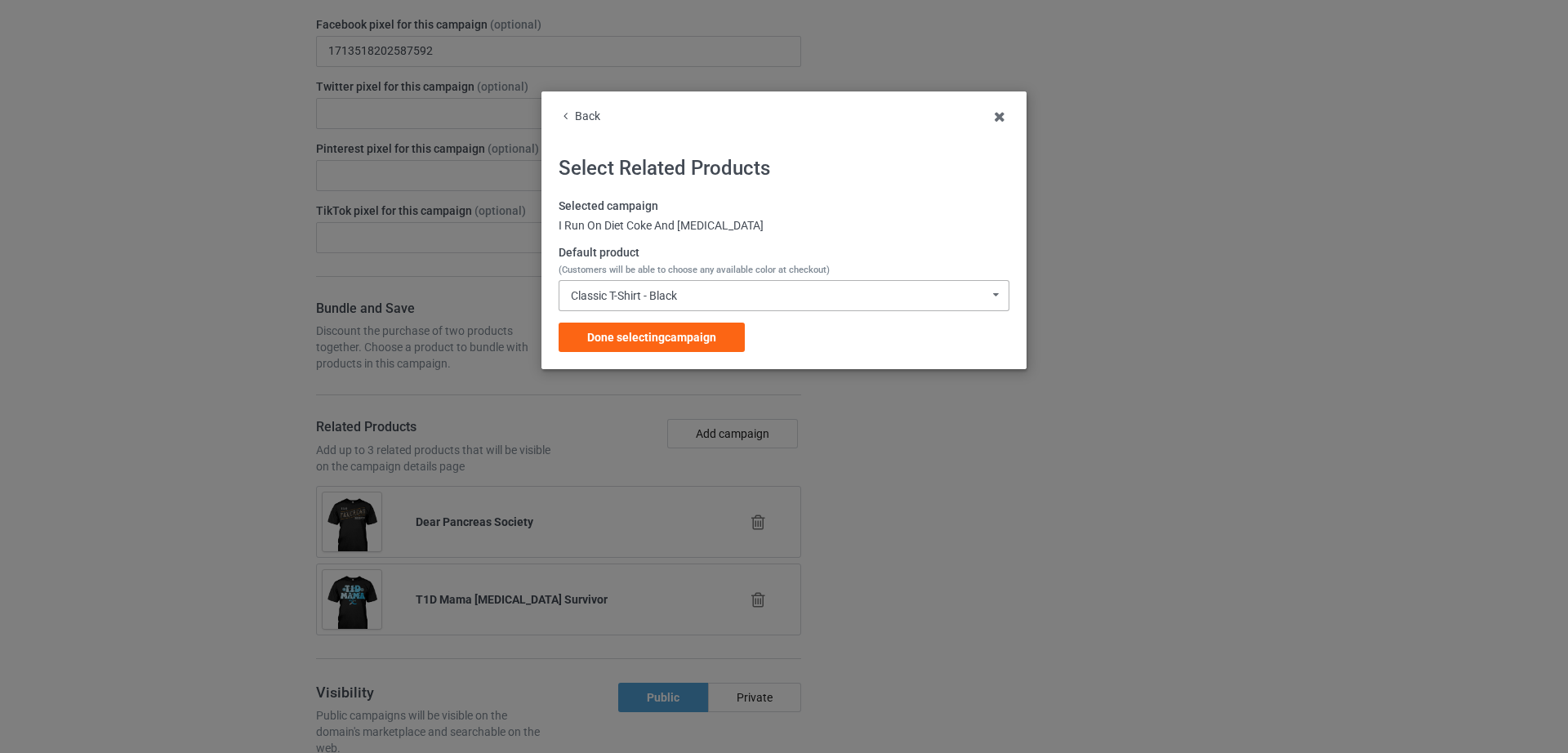
click at [667, 297] on div "Classic T-Shirt - Black" at bounding box center [624, 296] width 107 height 12
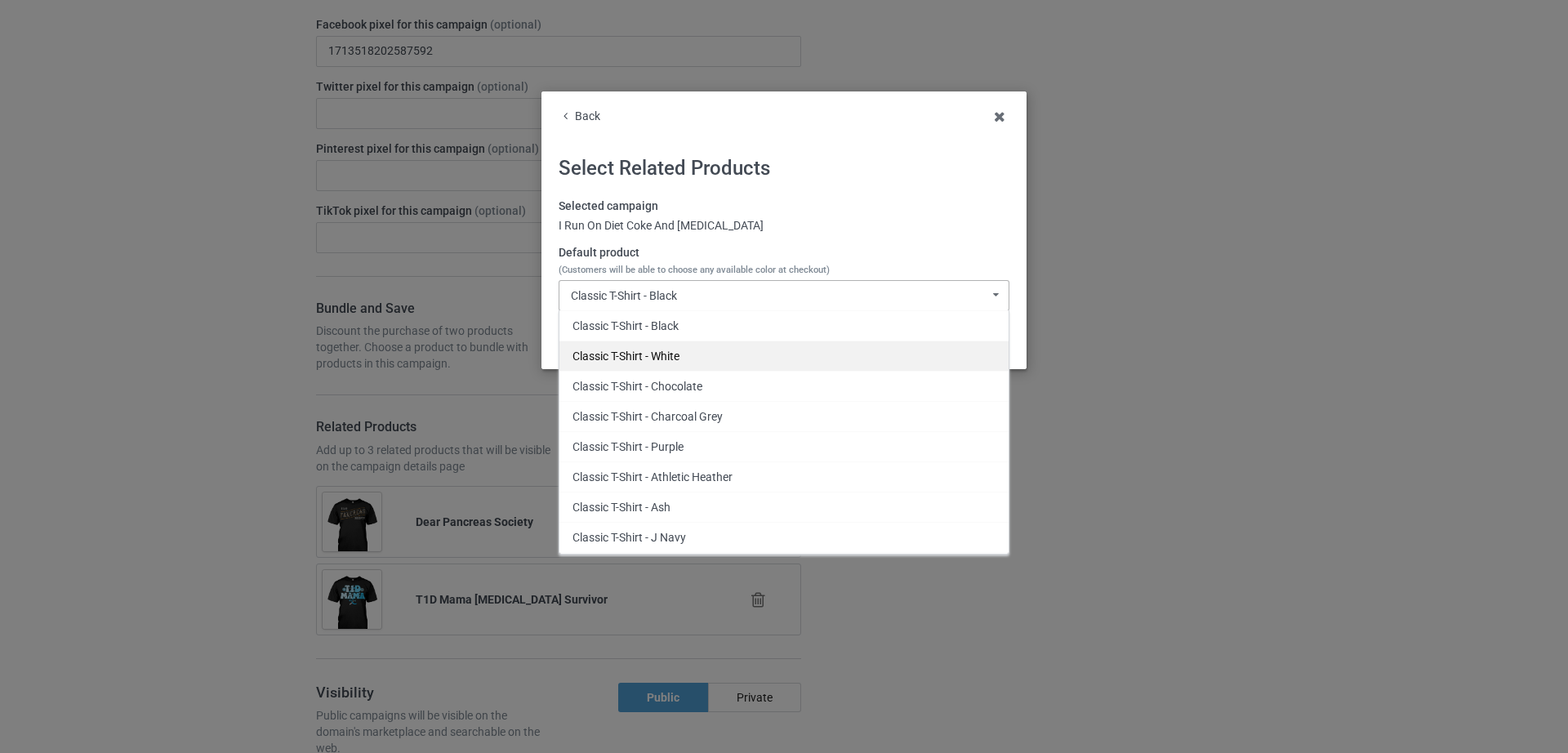
click at [669, 351] on div "Classic T-Shirt - White" at bounding box center [784, 356] width 449 height 30
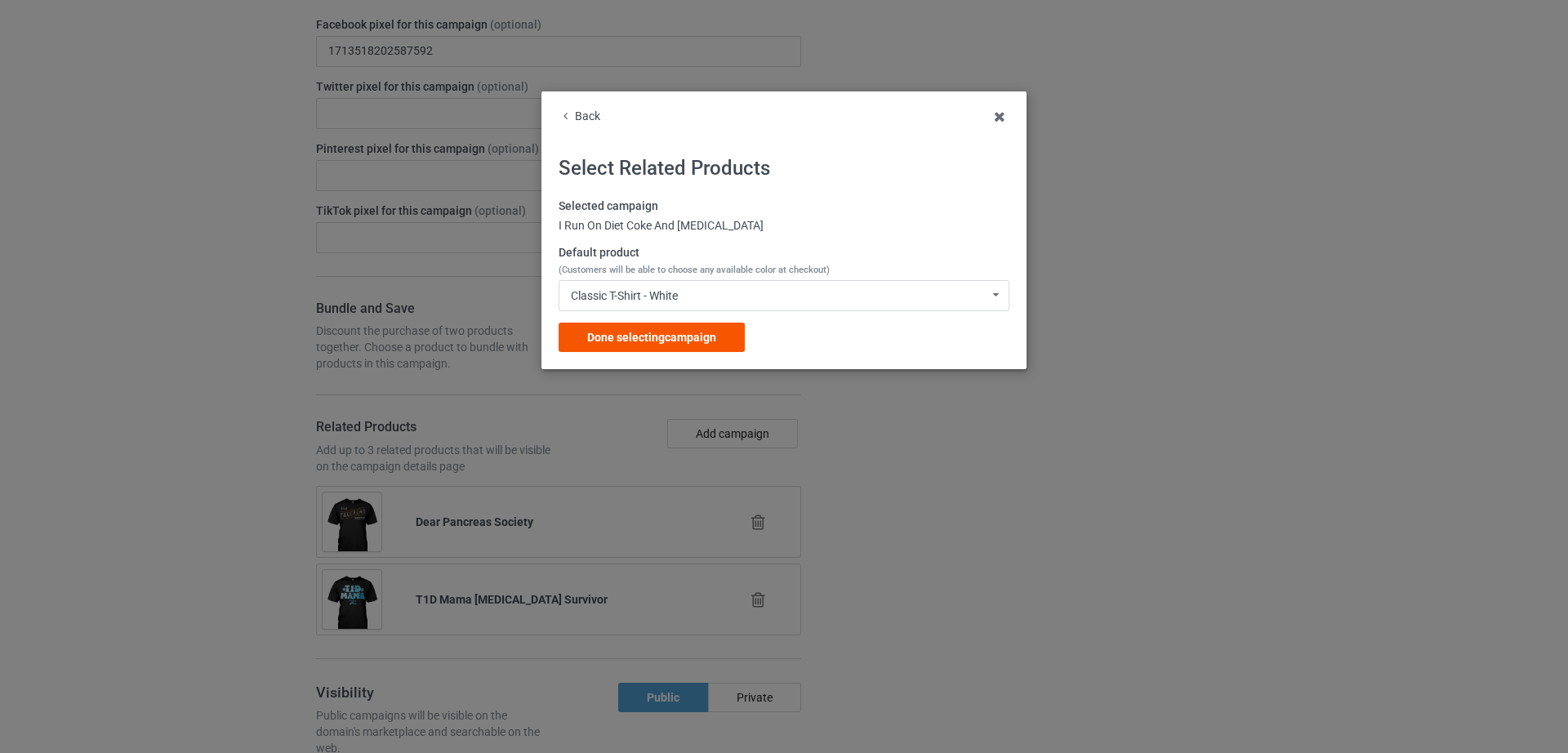
click at [670, 343] on span "Done selecting campaign" at bounding box center [651, 336] width 129 height 13
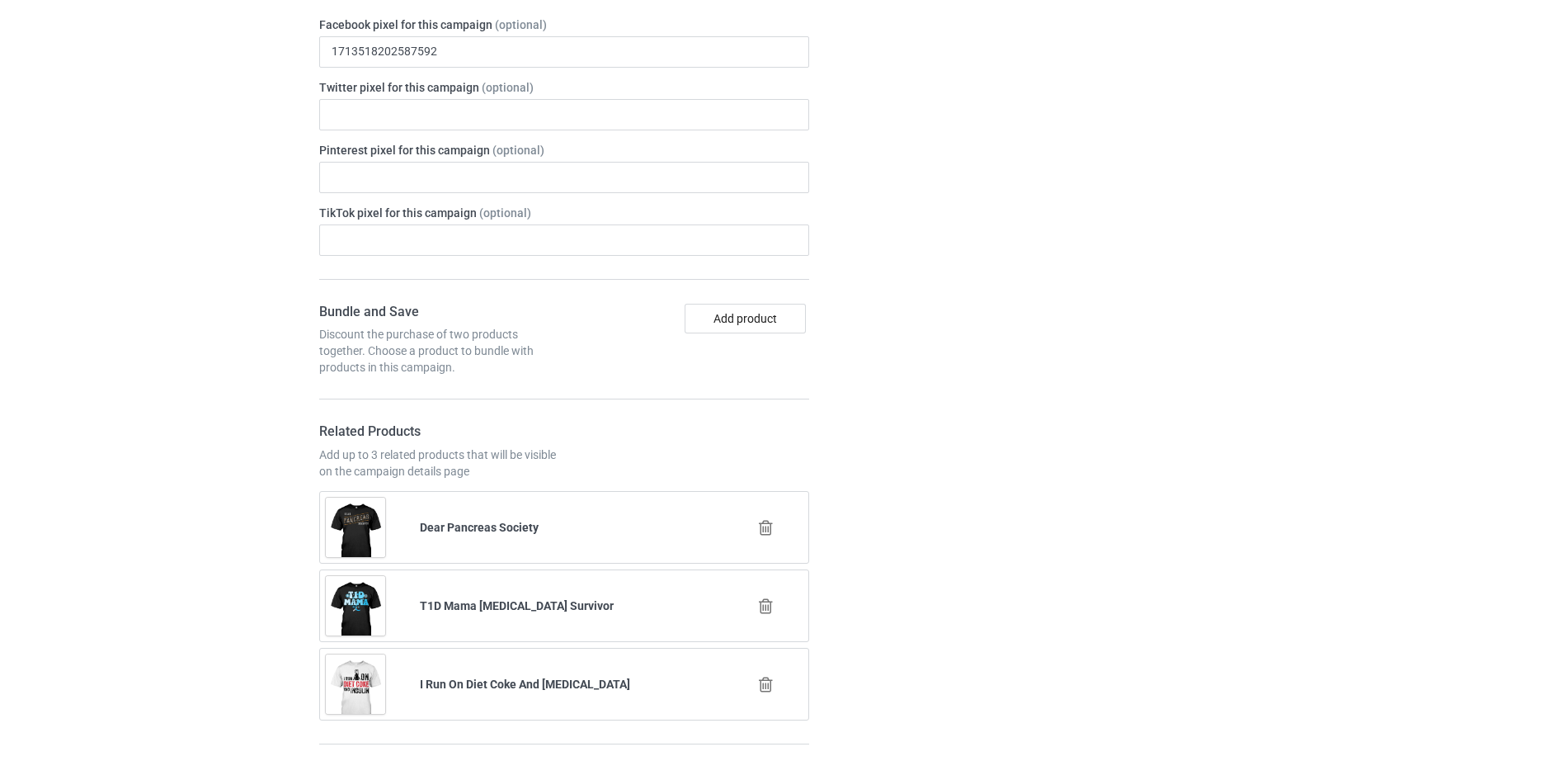
click at [772, 597] on icon at bounding box center [765, 606] width 21 height 18
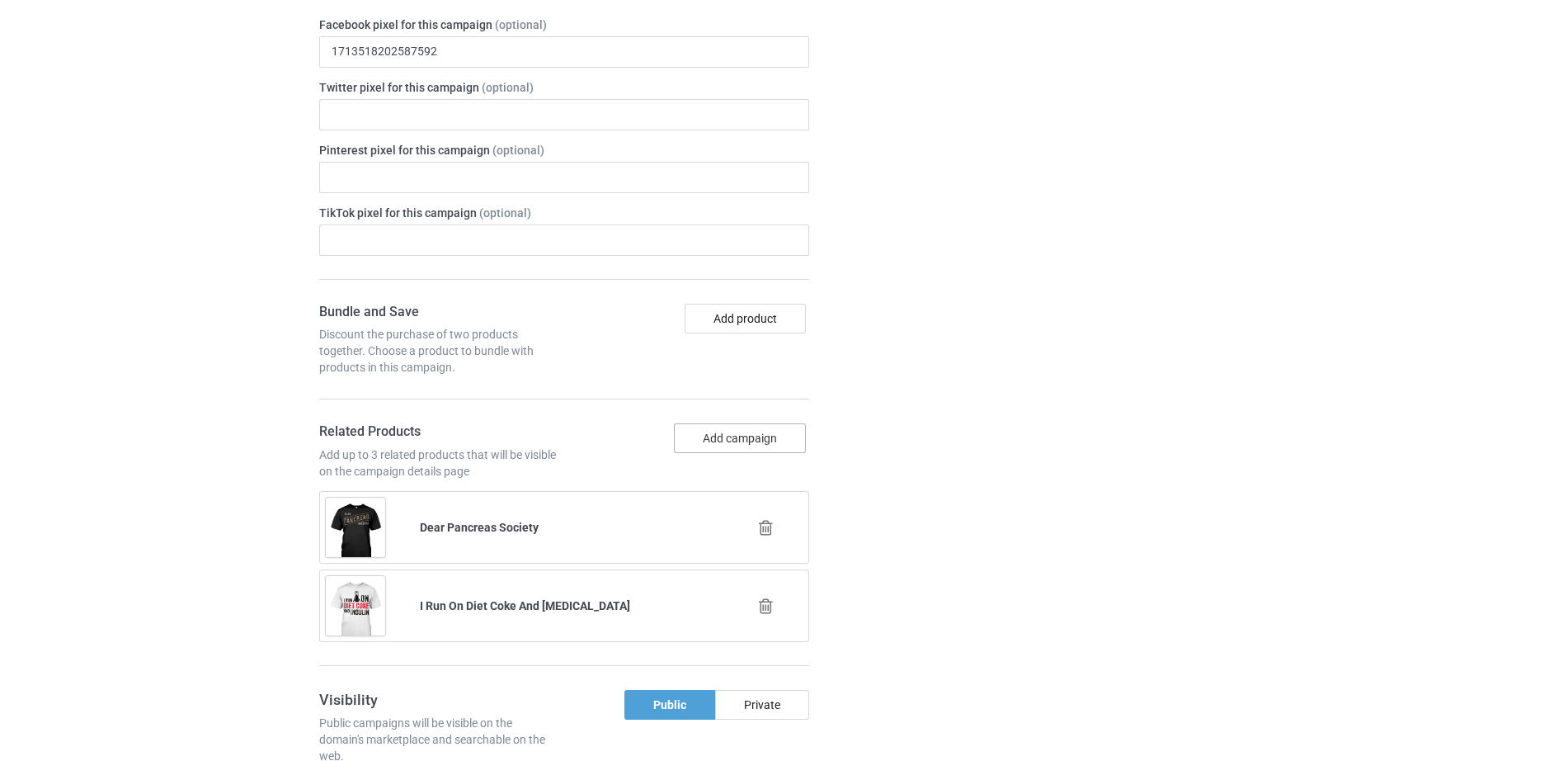
click at [750, 423] on button "Add campaign" at bounding box center [740, 438] width 132 height 29
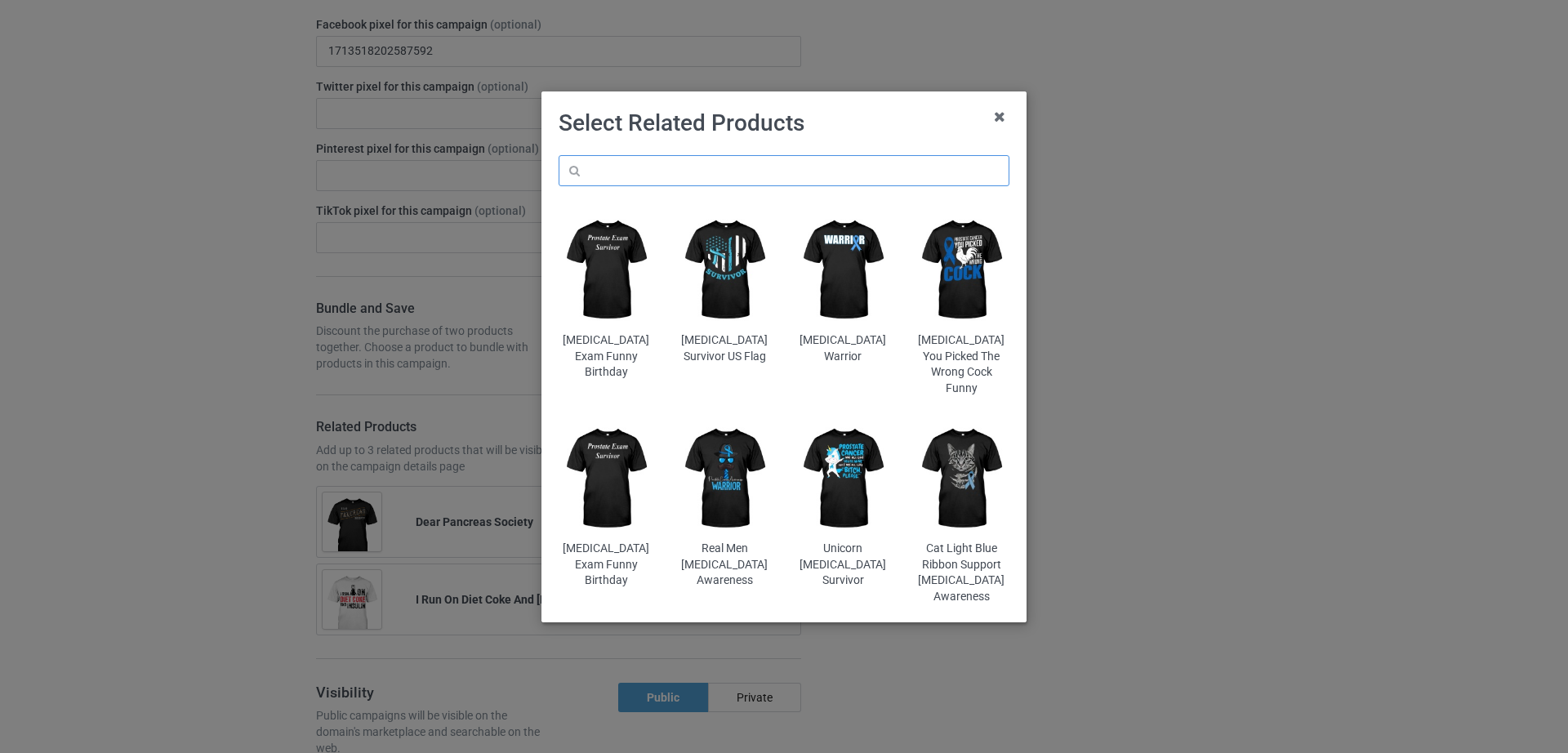
click at [728, 169] on input "text" at bounding box center [784, 171] width 450 height 31
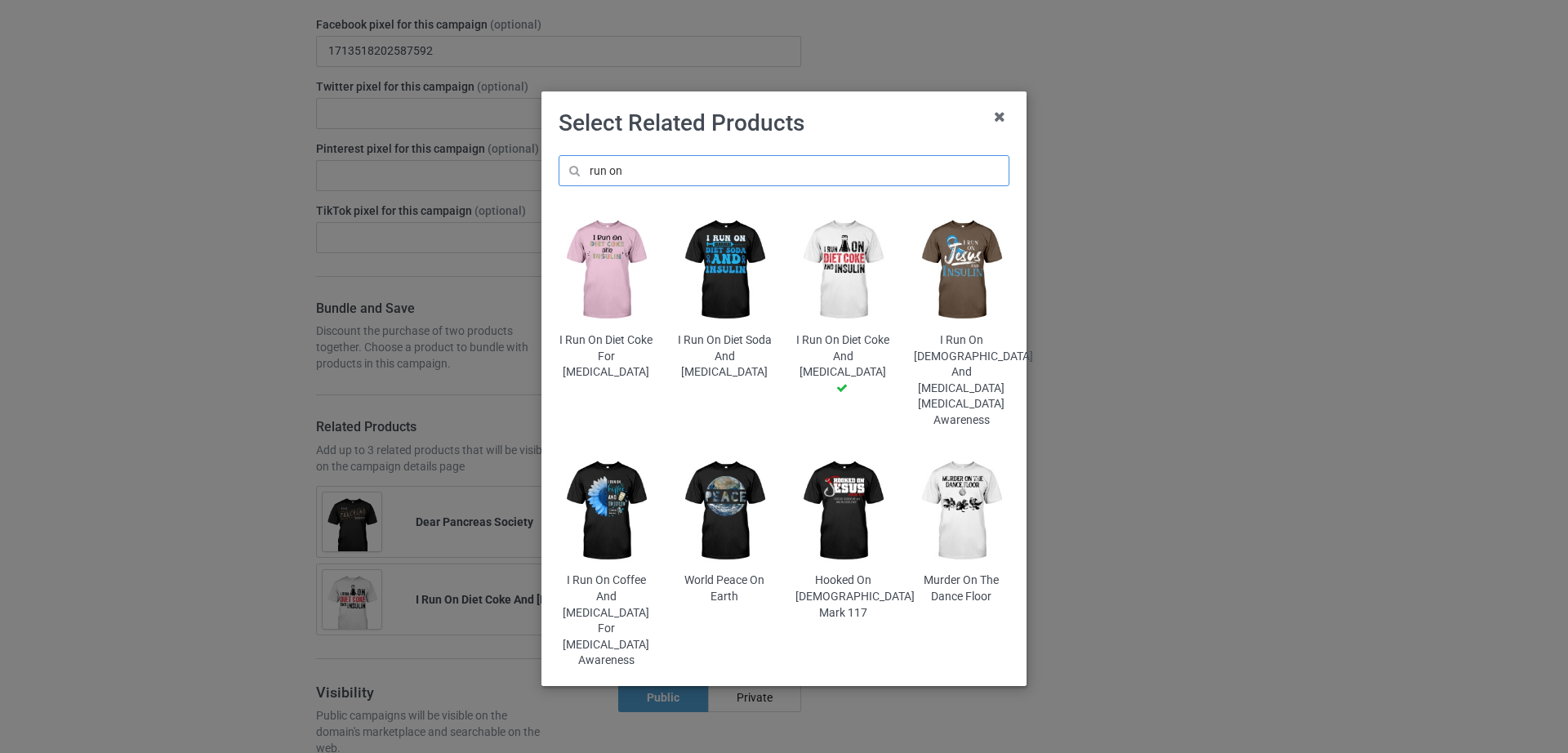
type input "run on"
click at [723, 310] on img at bounding box center [724, 269] width 96 height 119
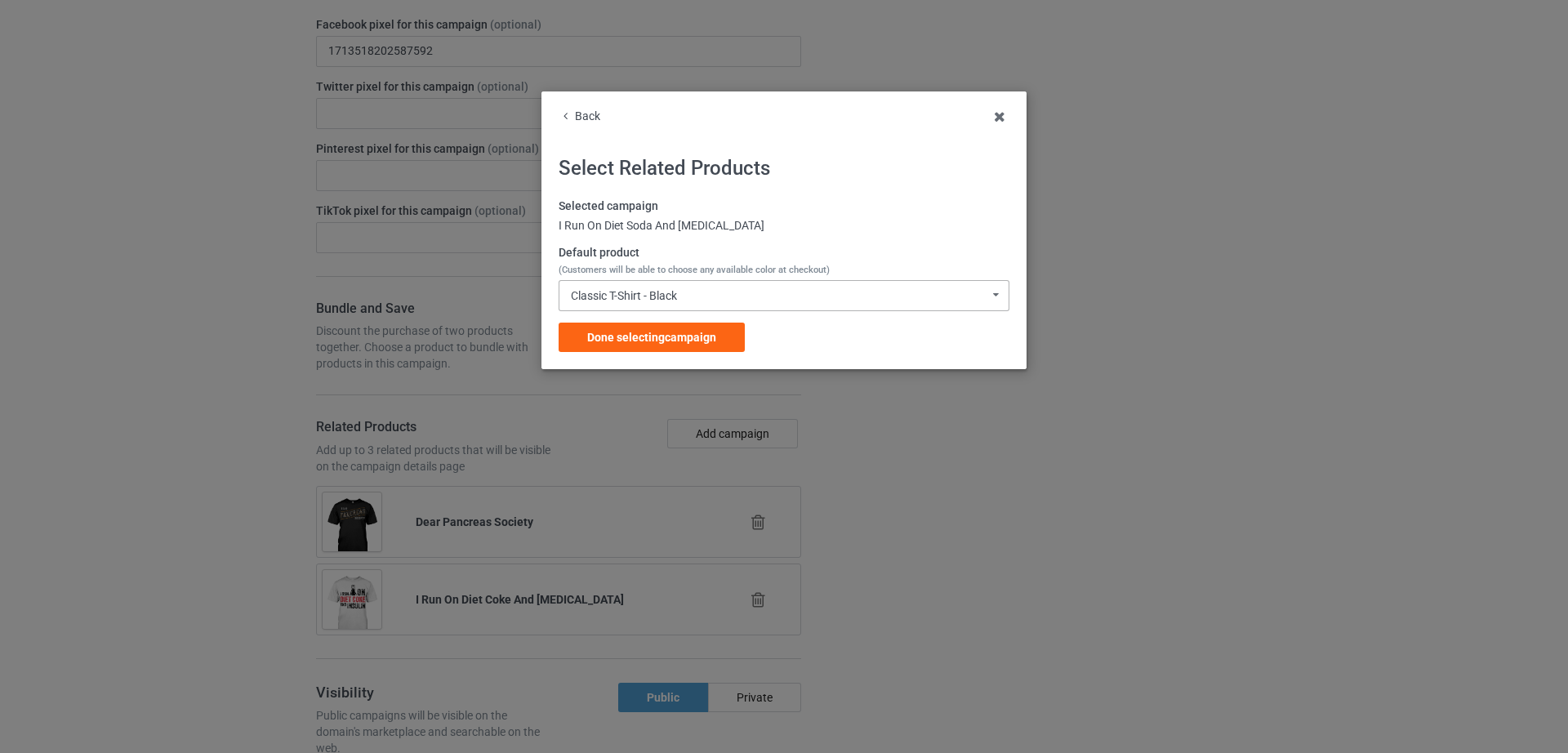
click at [662, 299] on div "Classic T-Shirt - Black" at bounding box center [624, 296] width 107 height 12
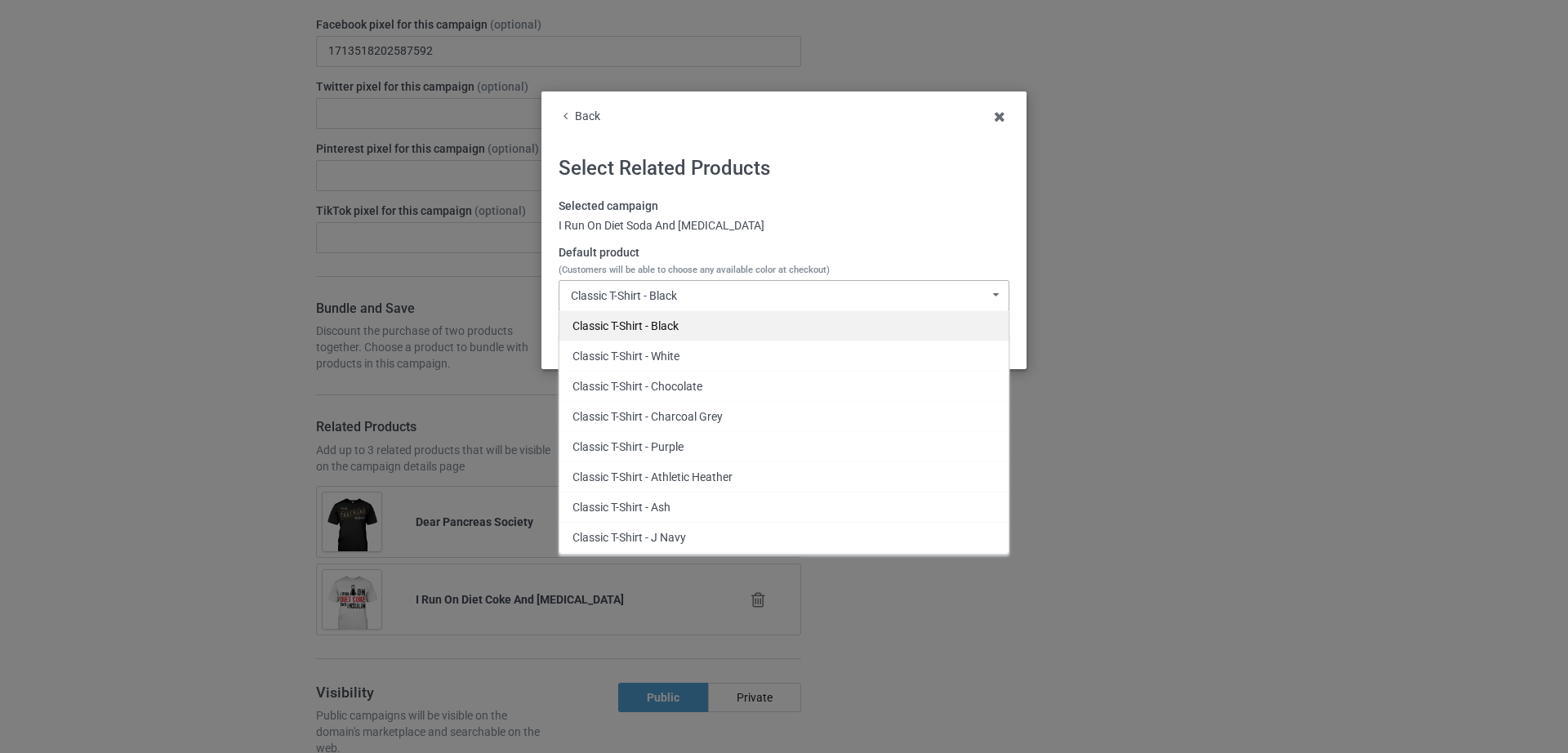
click at [672, 335] on div "Classic T-Shirt - Black" at bounding box center [784, 325] width 449 height 30
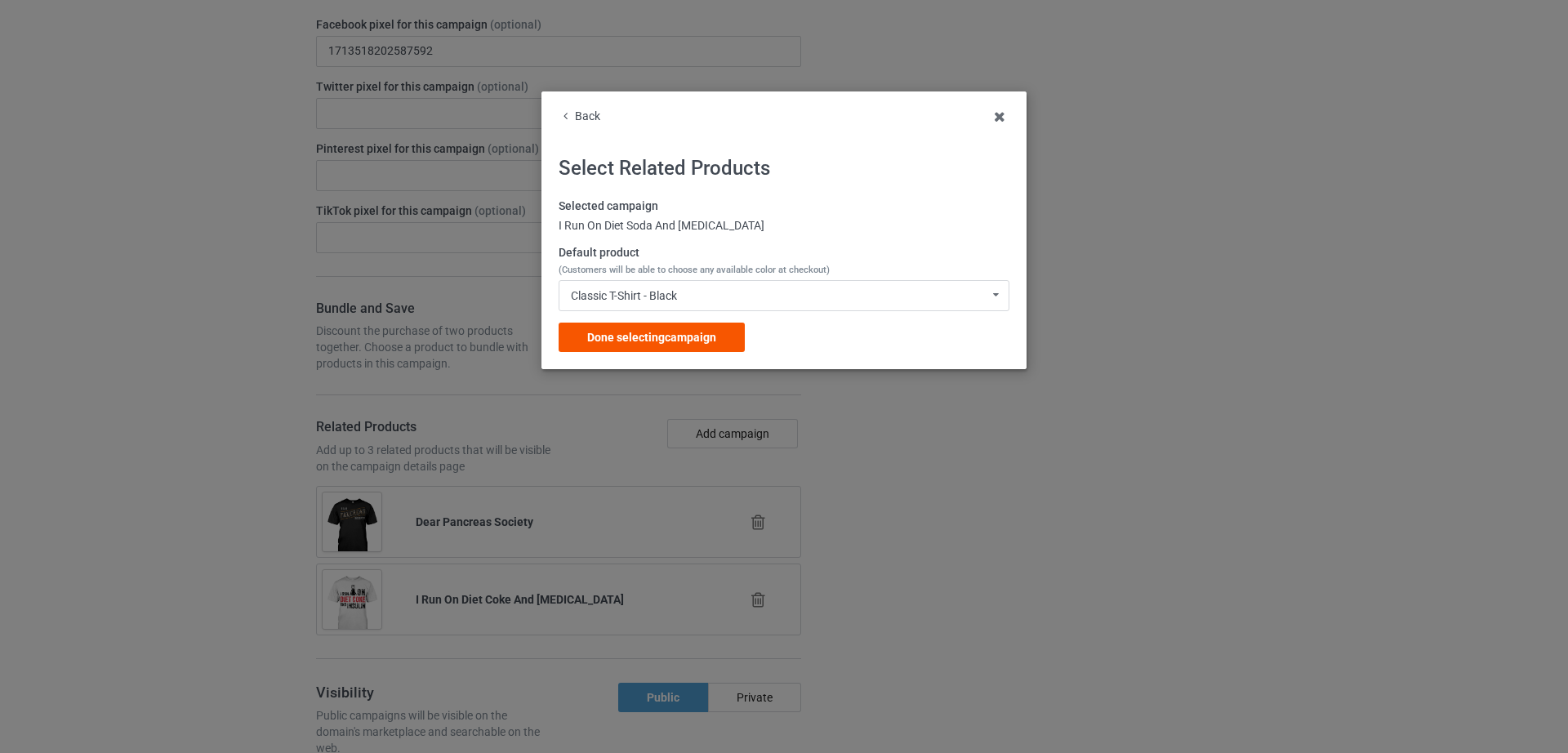
click at [650, 341] on span "Done selecting campaign" at bounding box center [651, 336] width 129 height 13
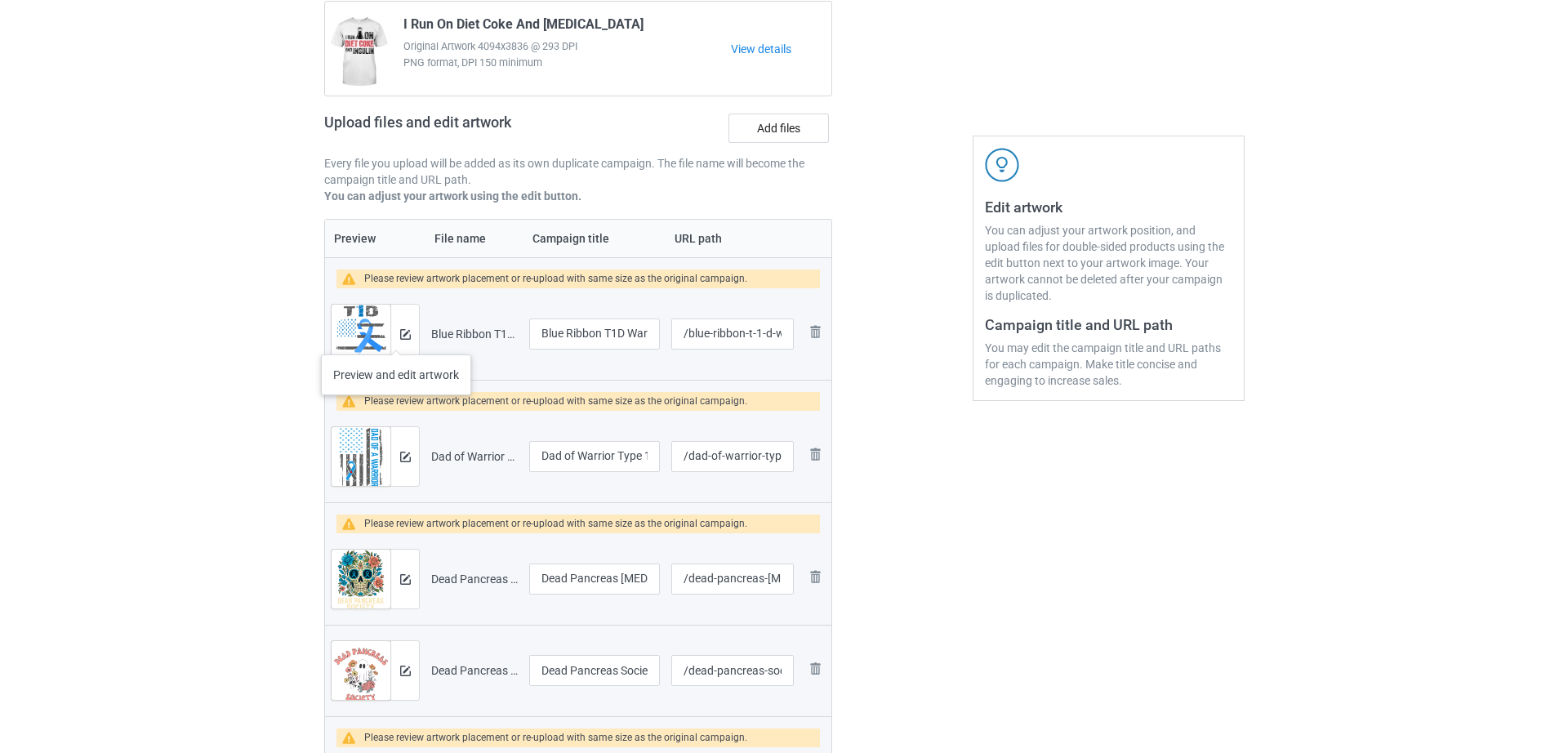
scroll to position [159, 0]
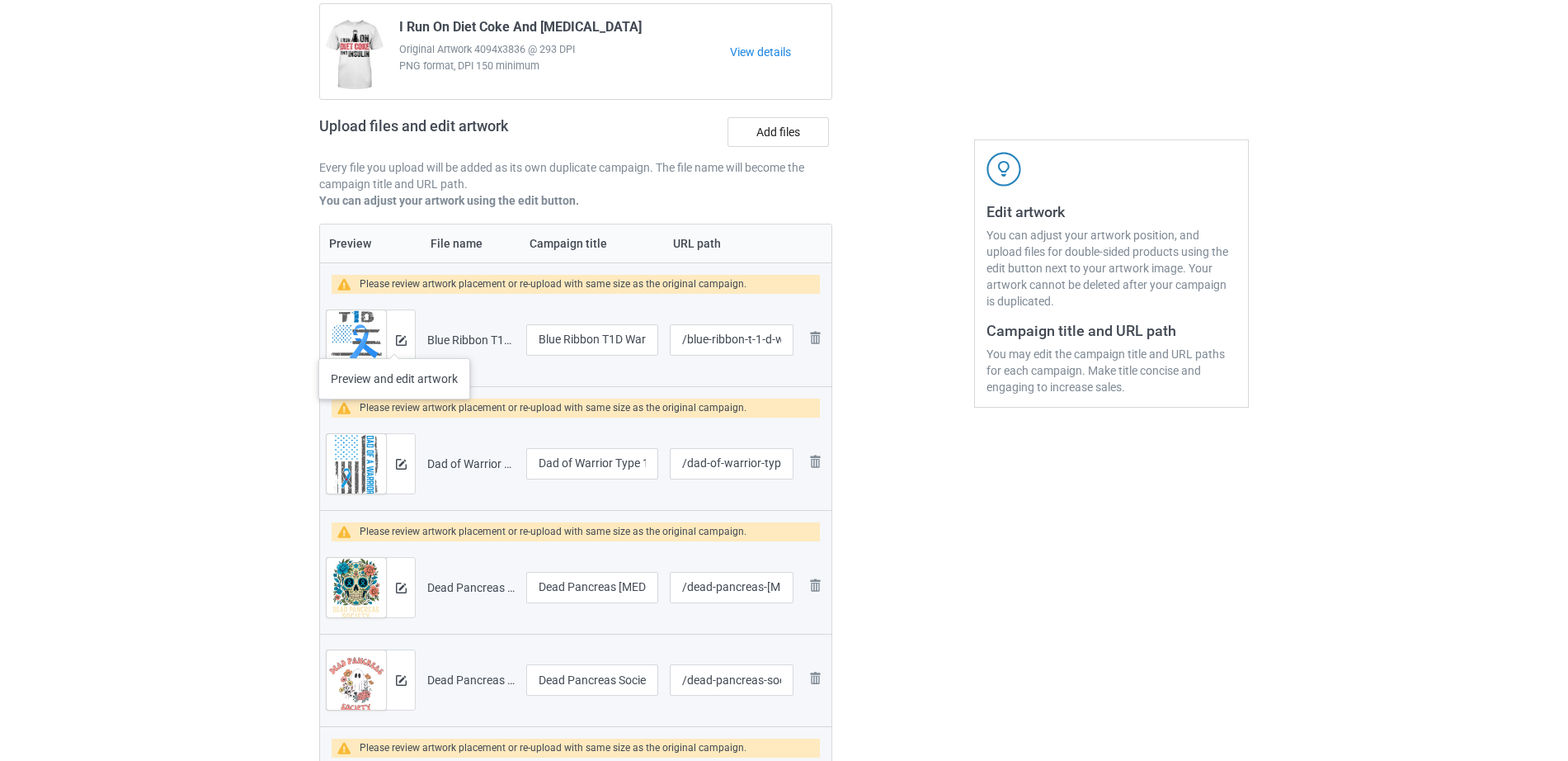
click at [394, 342] on div at bounding box center [401, 340] width 29 height 60
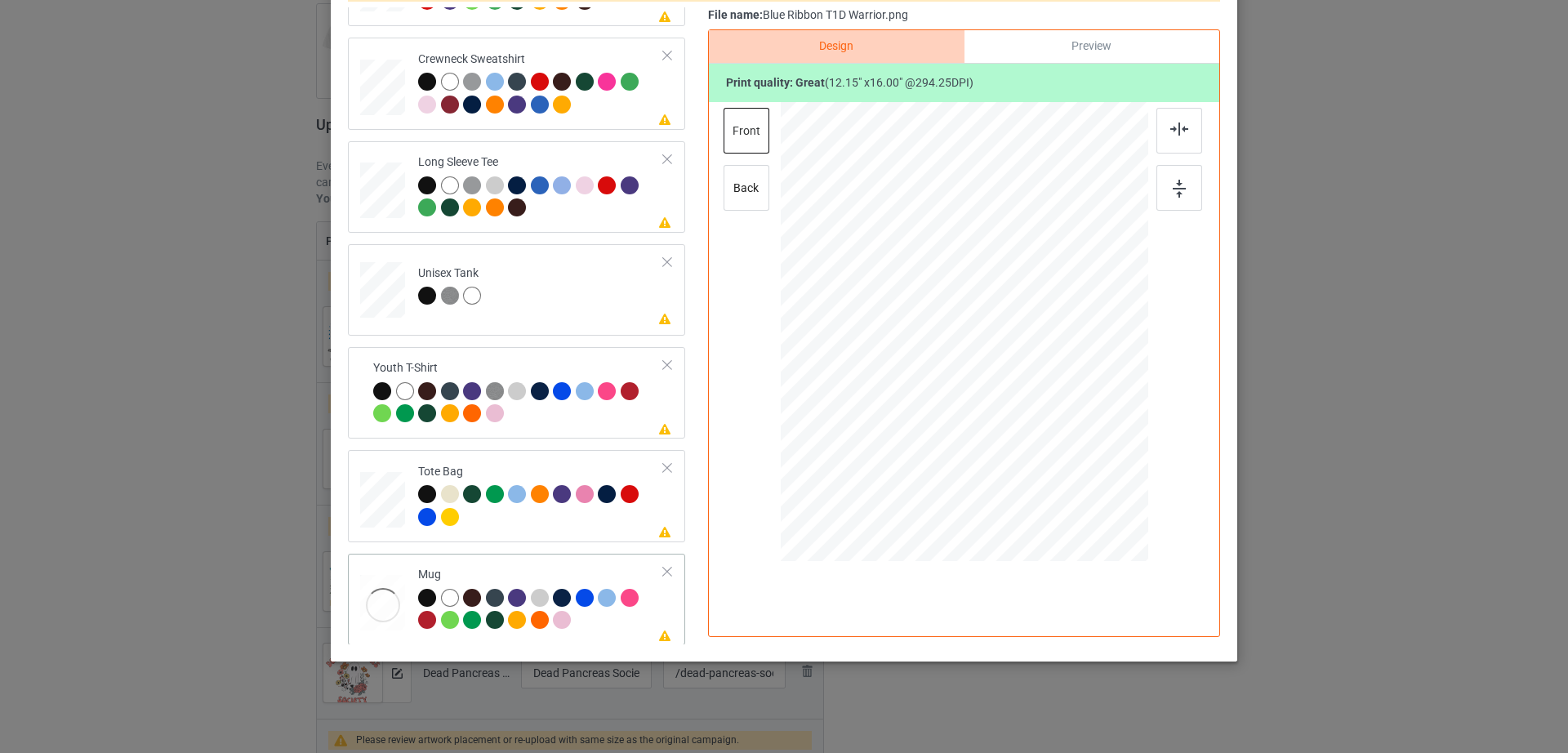
scroll to position [383, 0]
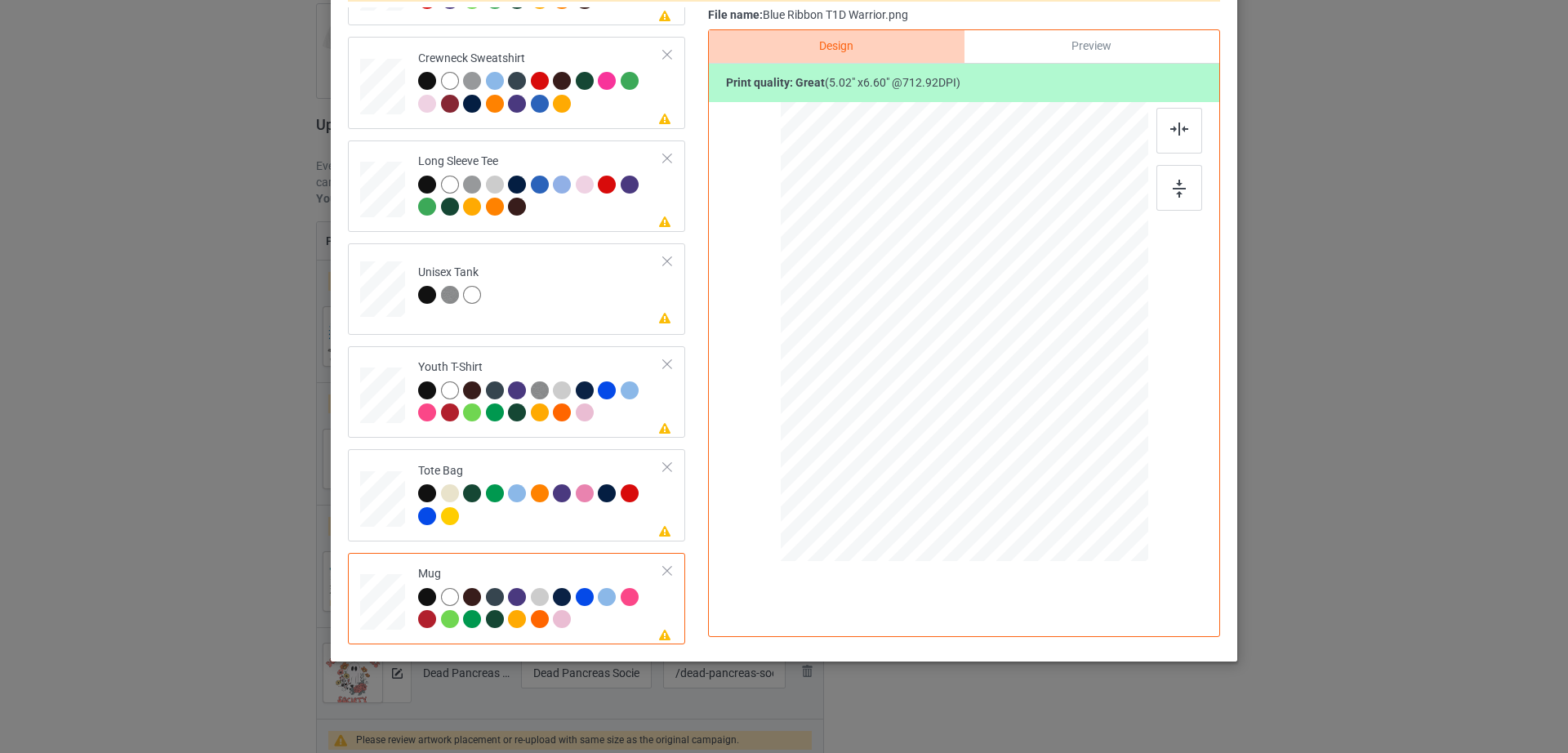
click at [661, 570] on div at bounding box center [667, 571] width 12 height 12
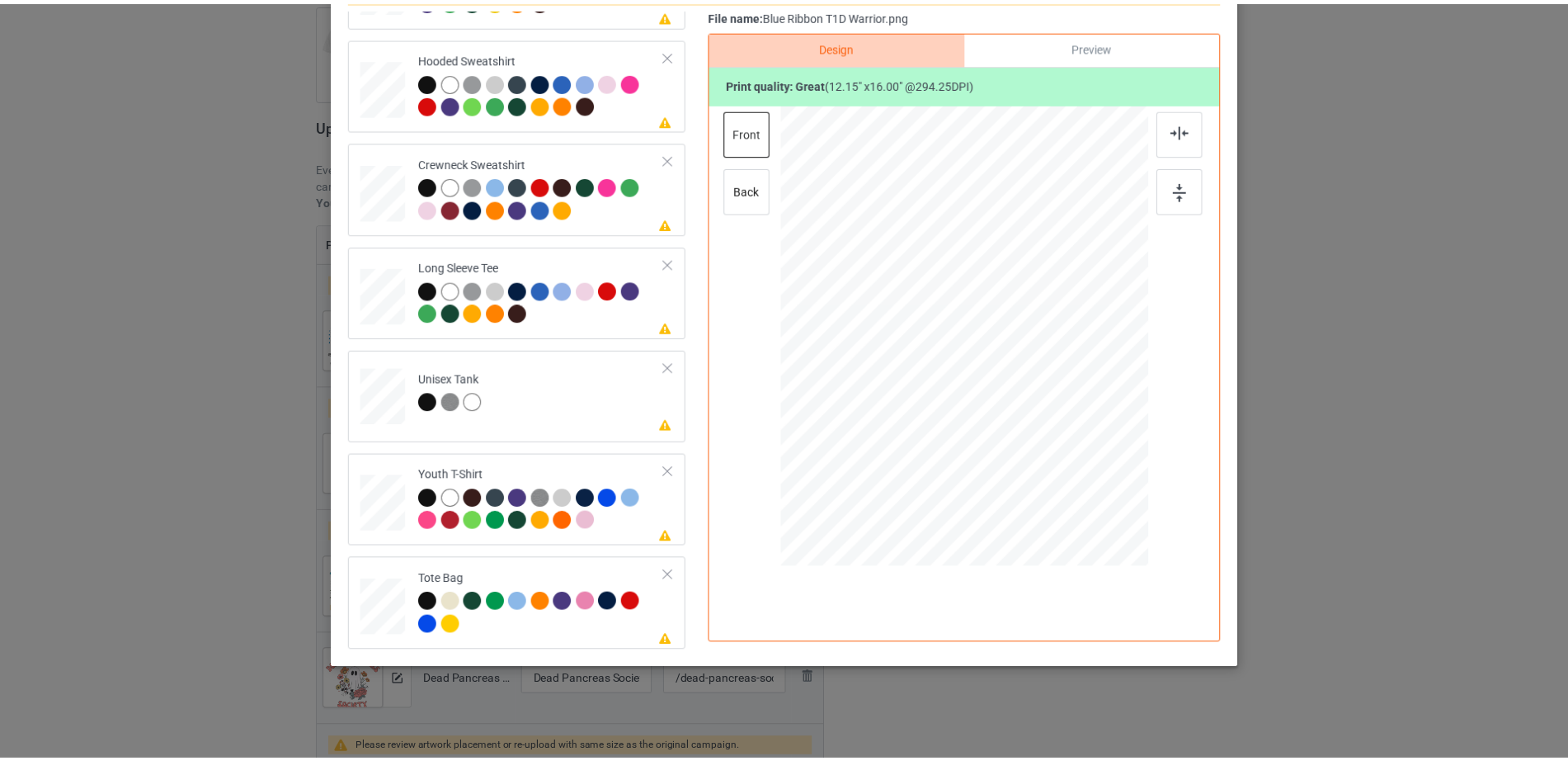
scroll to position [0, 0]
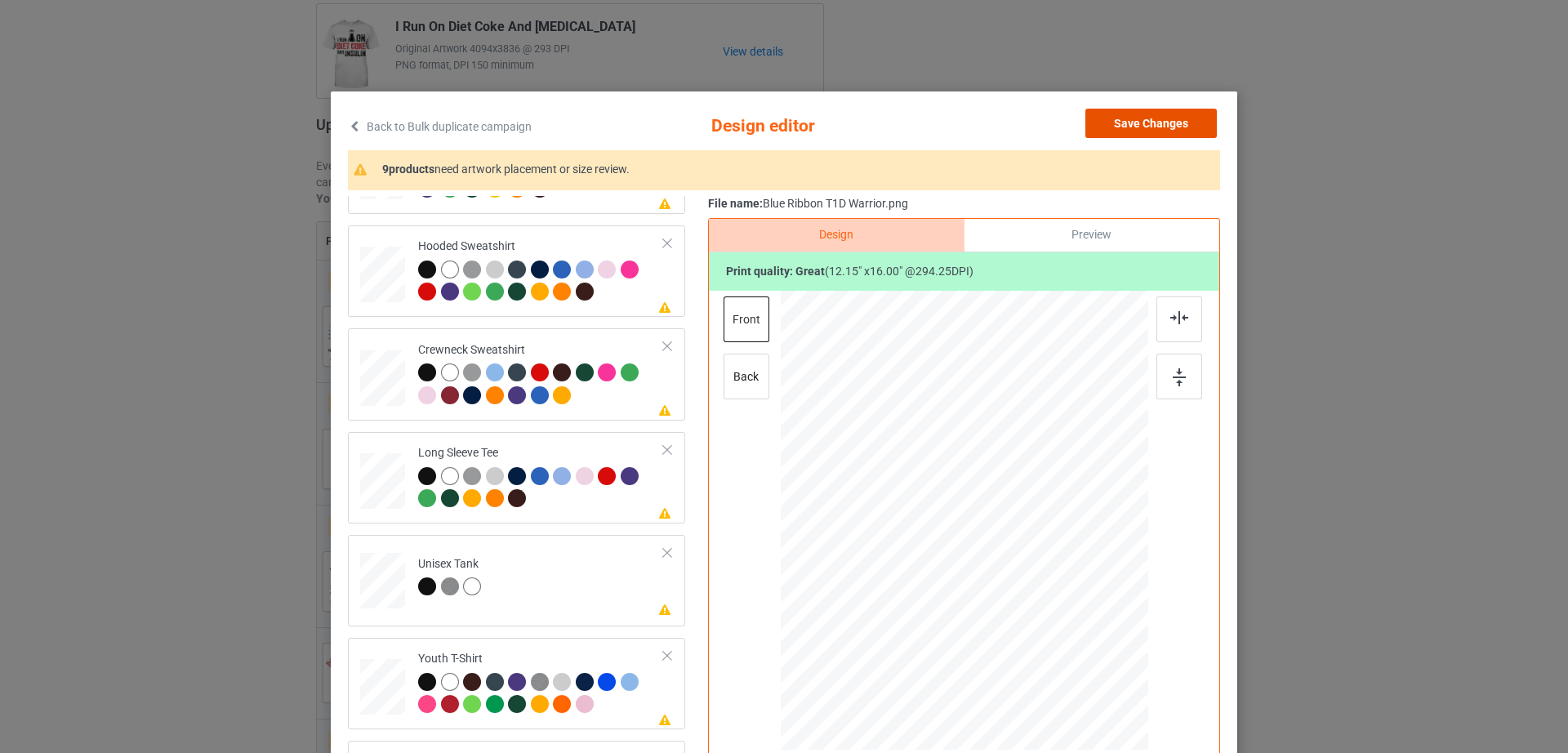
click at [1151, 126] on button "Save Changes" at bounding box center [1151, 123] width 132 height 29
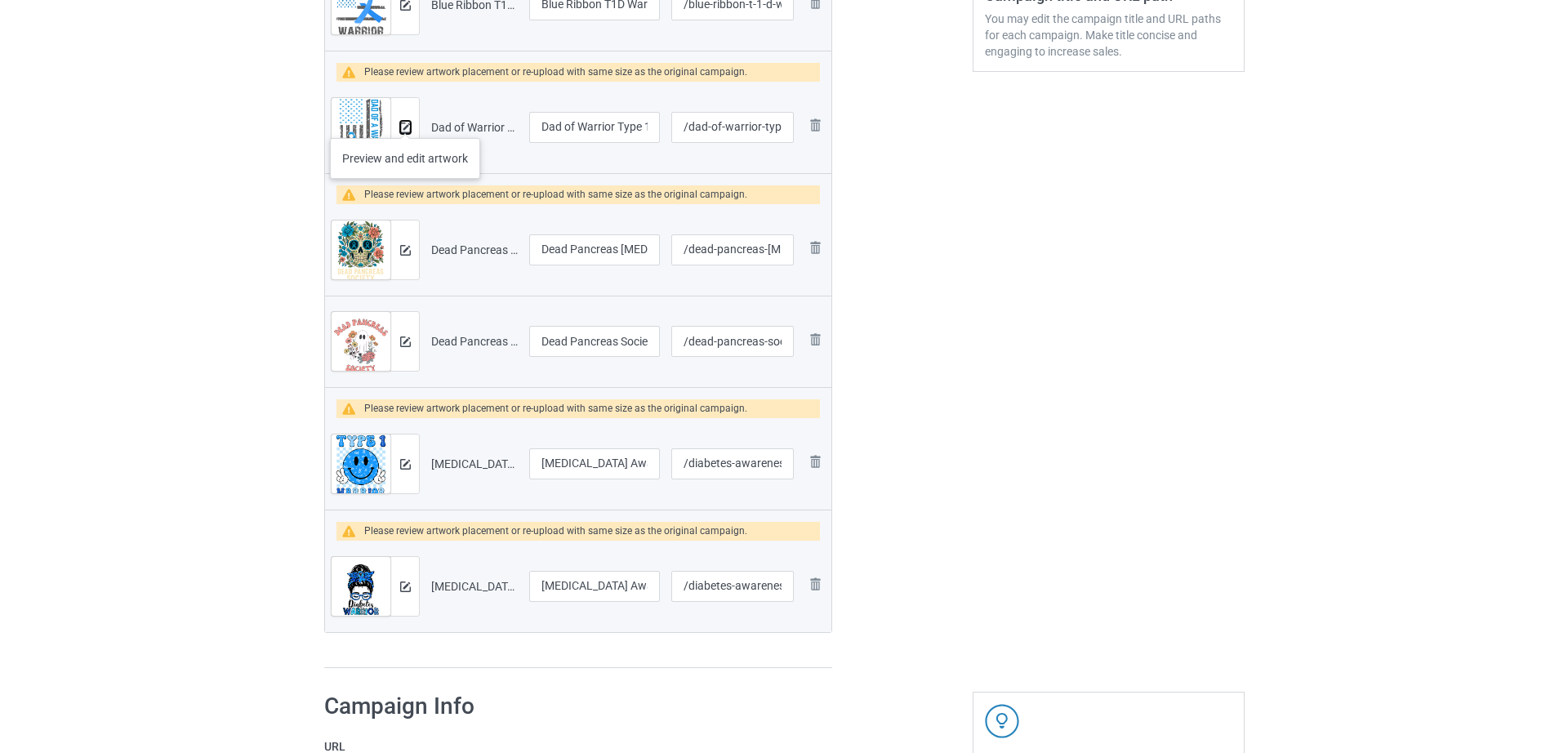
scroll to position [494, 0]
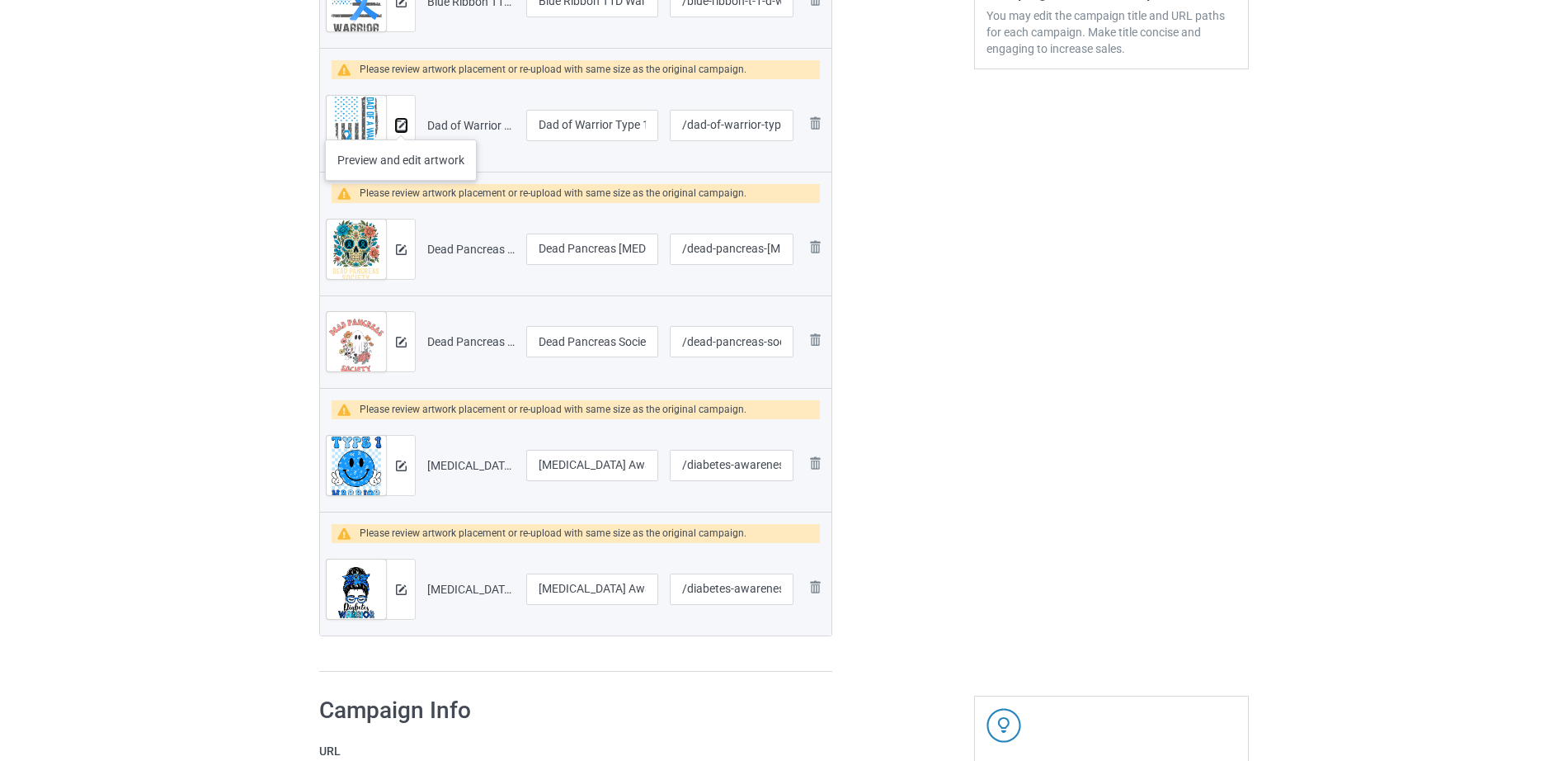
click at [401, 123] on img at bounding box center [401, 125] width 11 height 11
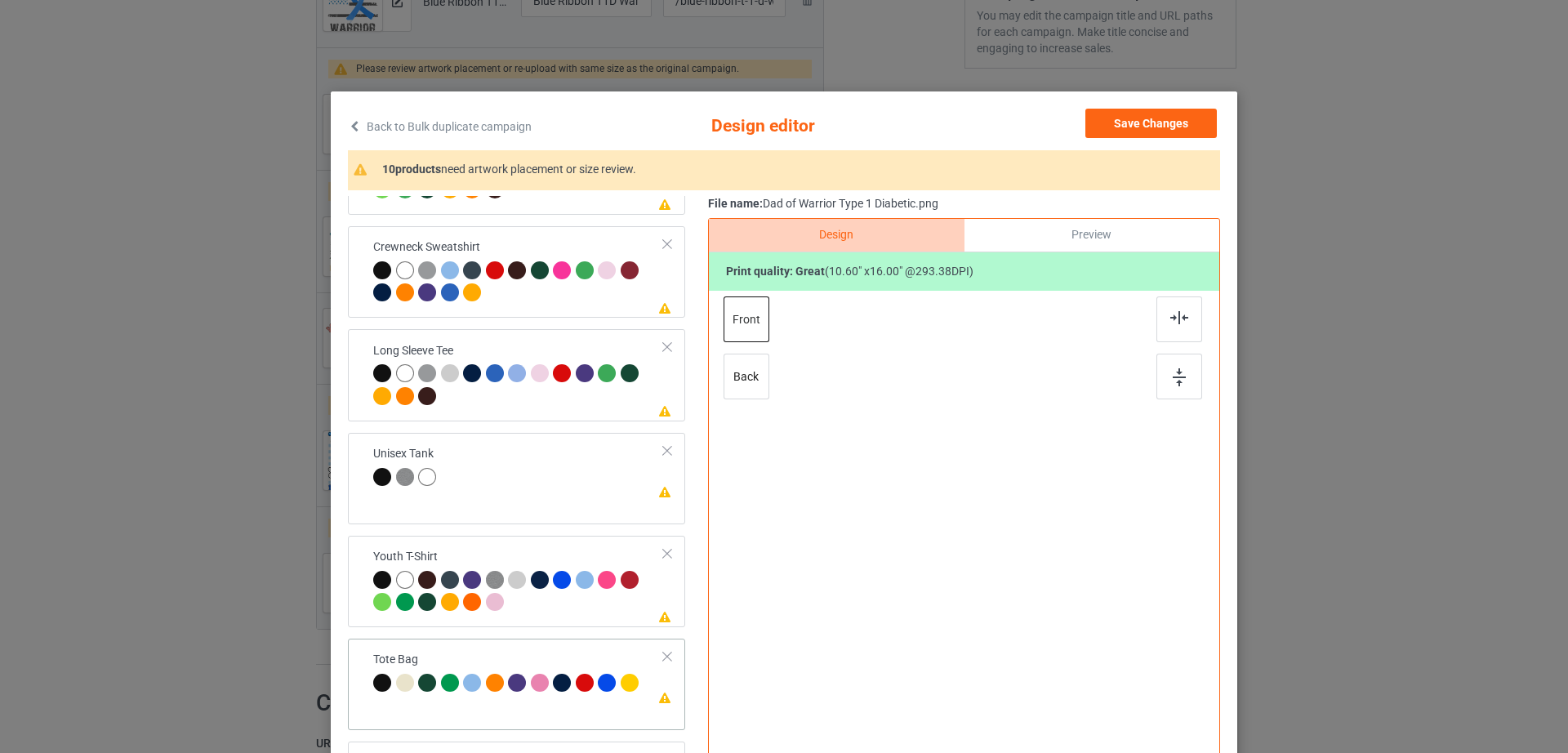
scroll to position [190, 0]
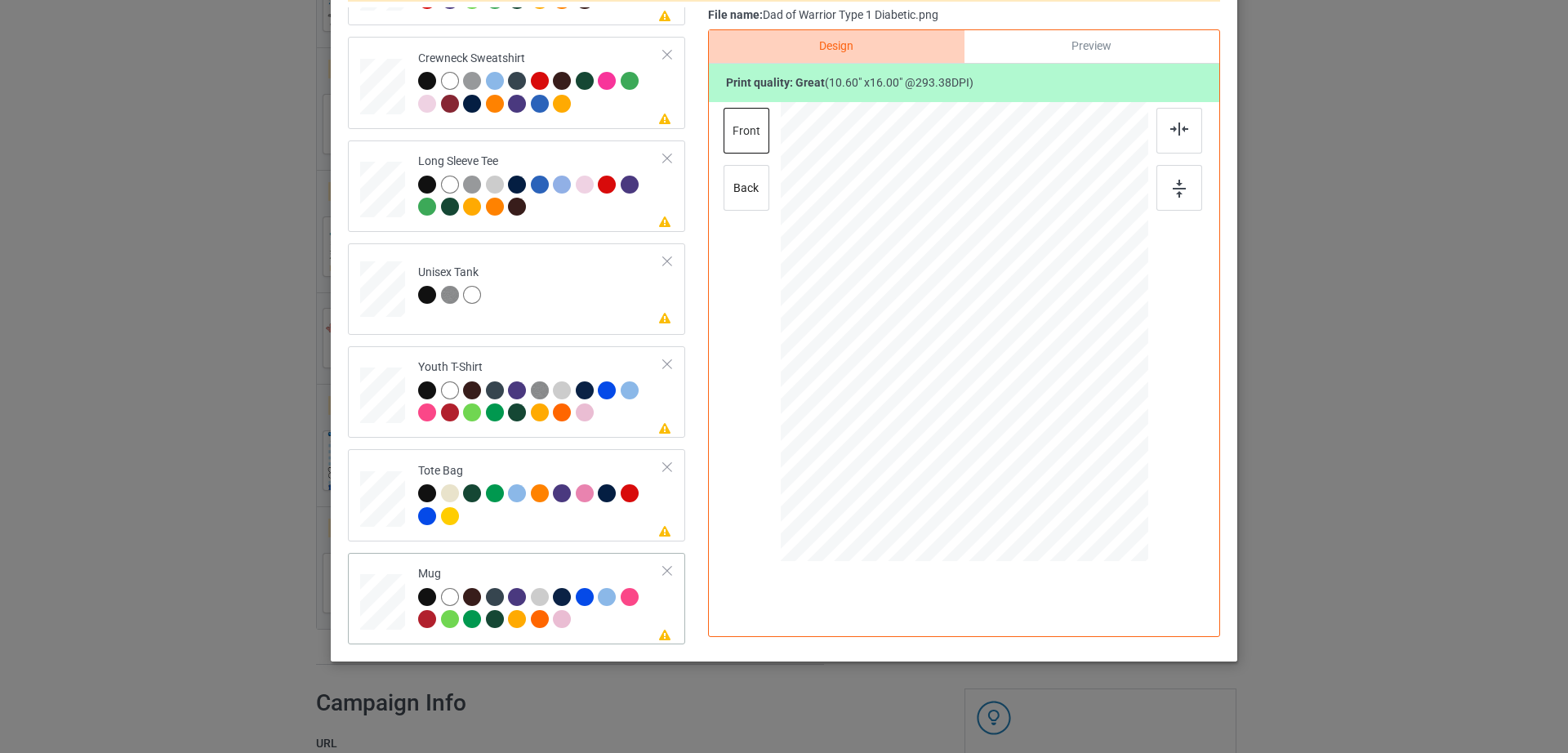
click at [661, 573] on div at bounding box center [667, 571] width 12 height 12
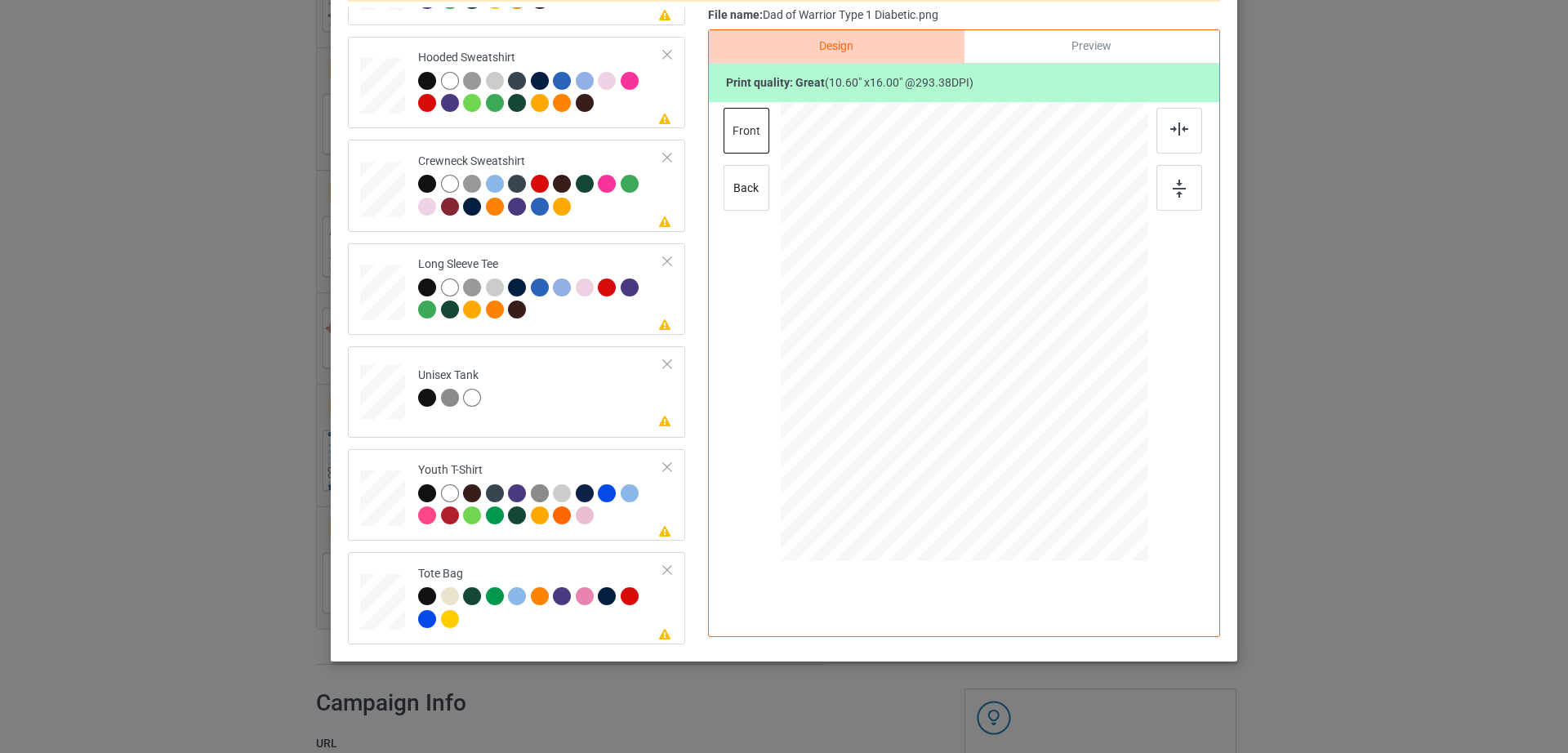
scroll to position [0, 0]
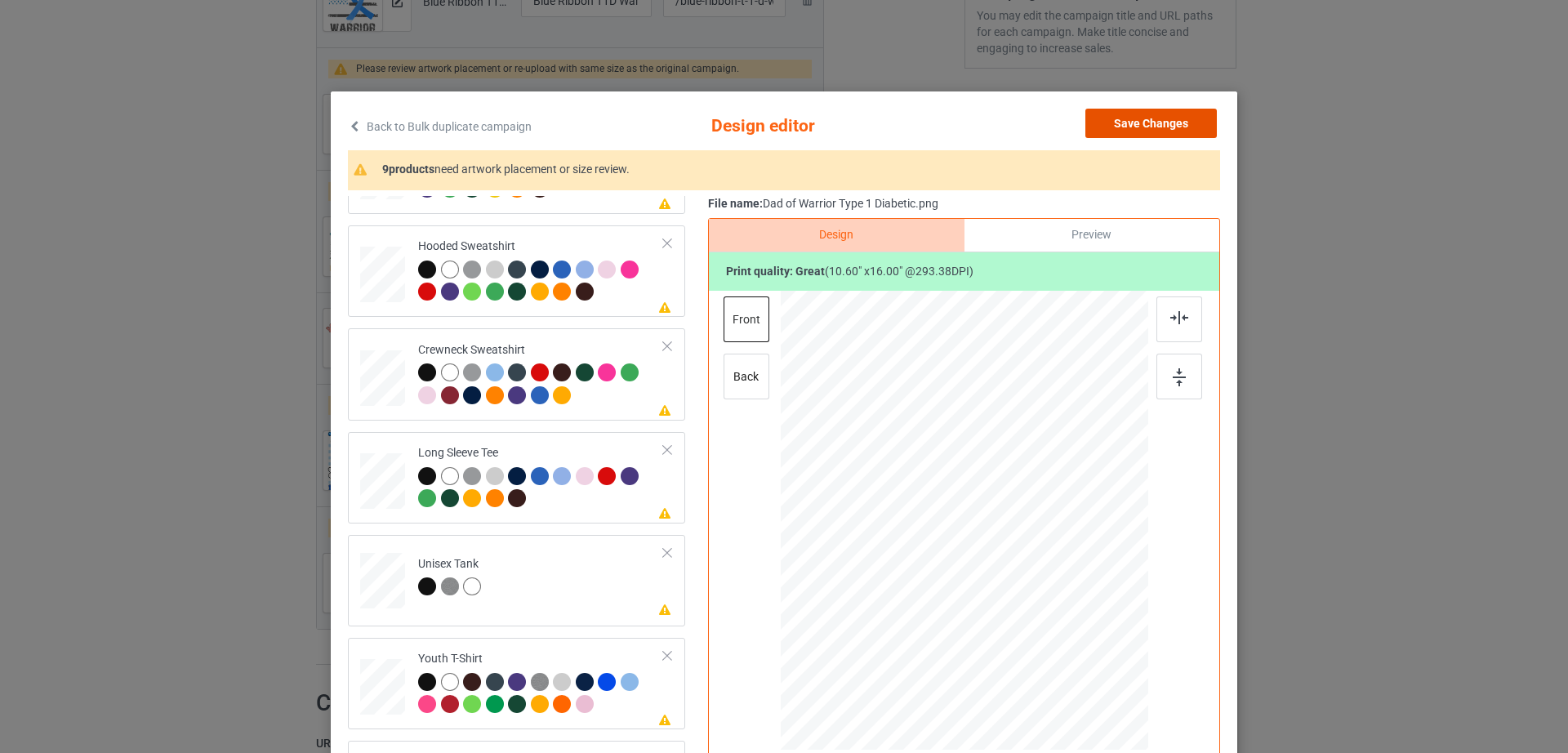
click at [1131, 124] on button "Save Changes" at bounding box center [1151, 123] width 132 height 29
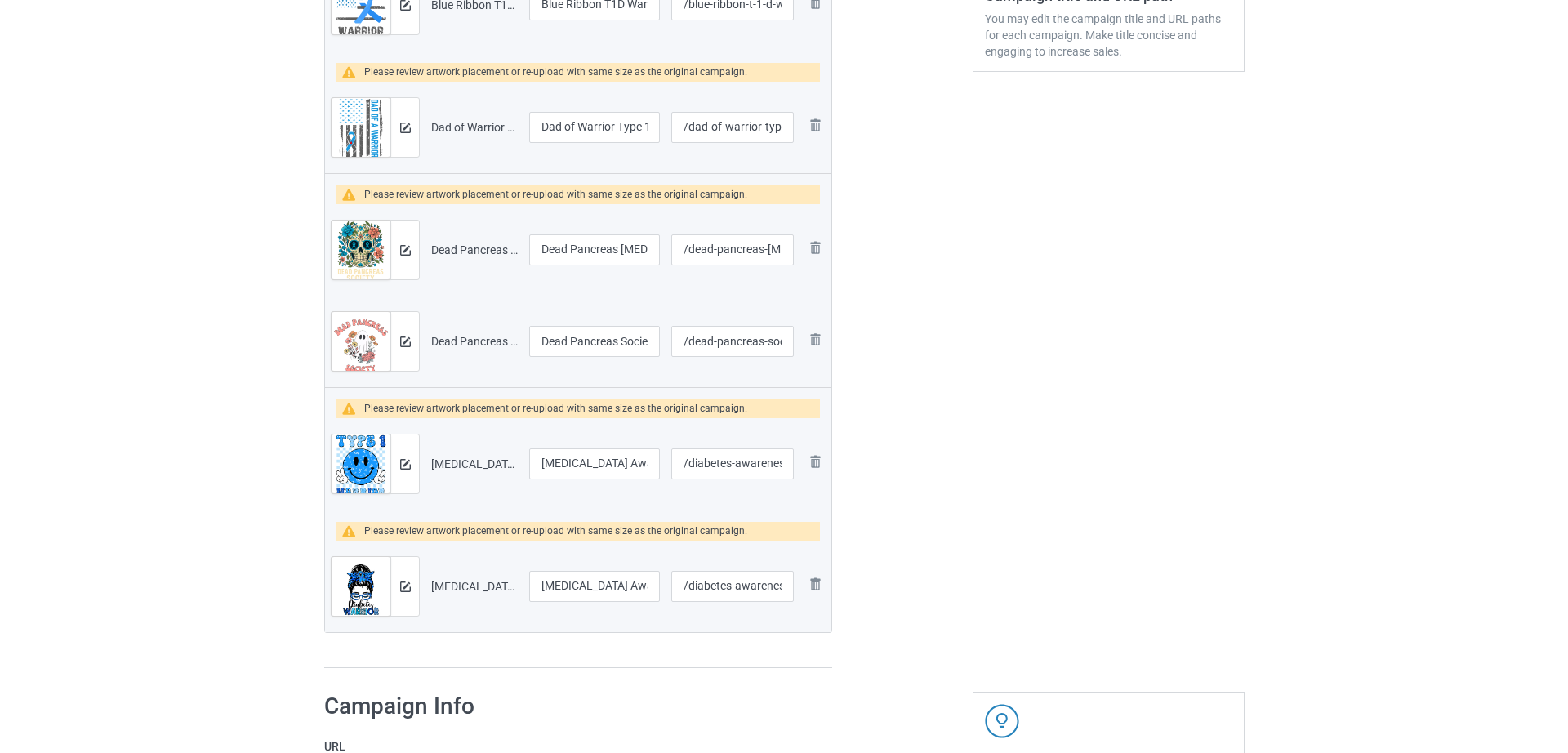
scroll to position [488, 0]
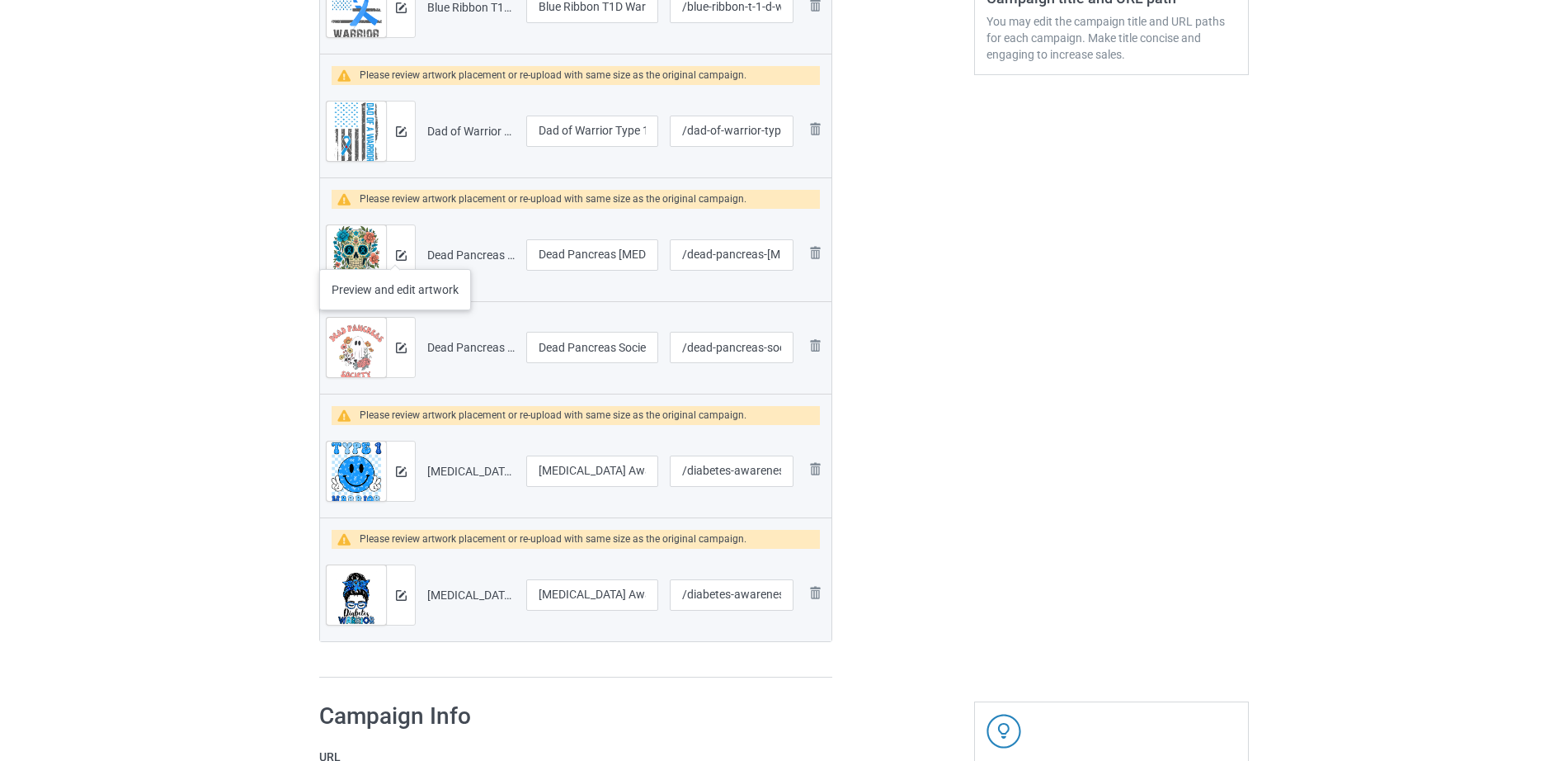
click at [395, 253] on div at bounding box center [401, 255] width 29 height 60
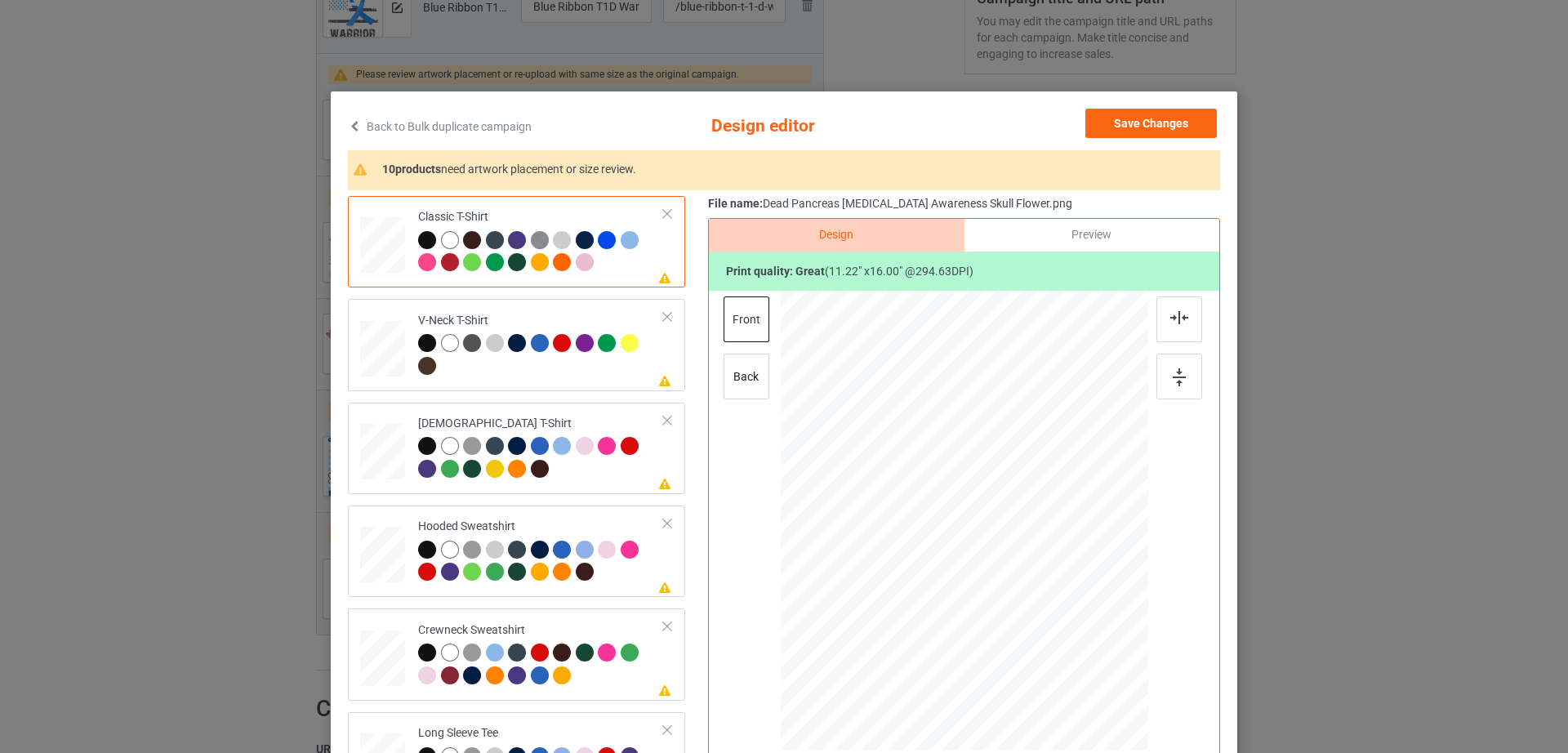
scroll to position [190, 0]
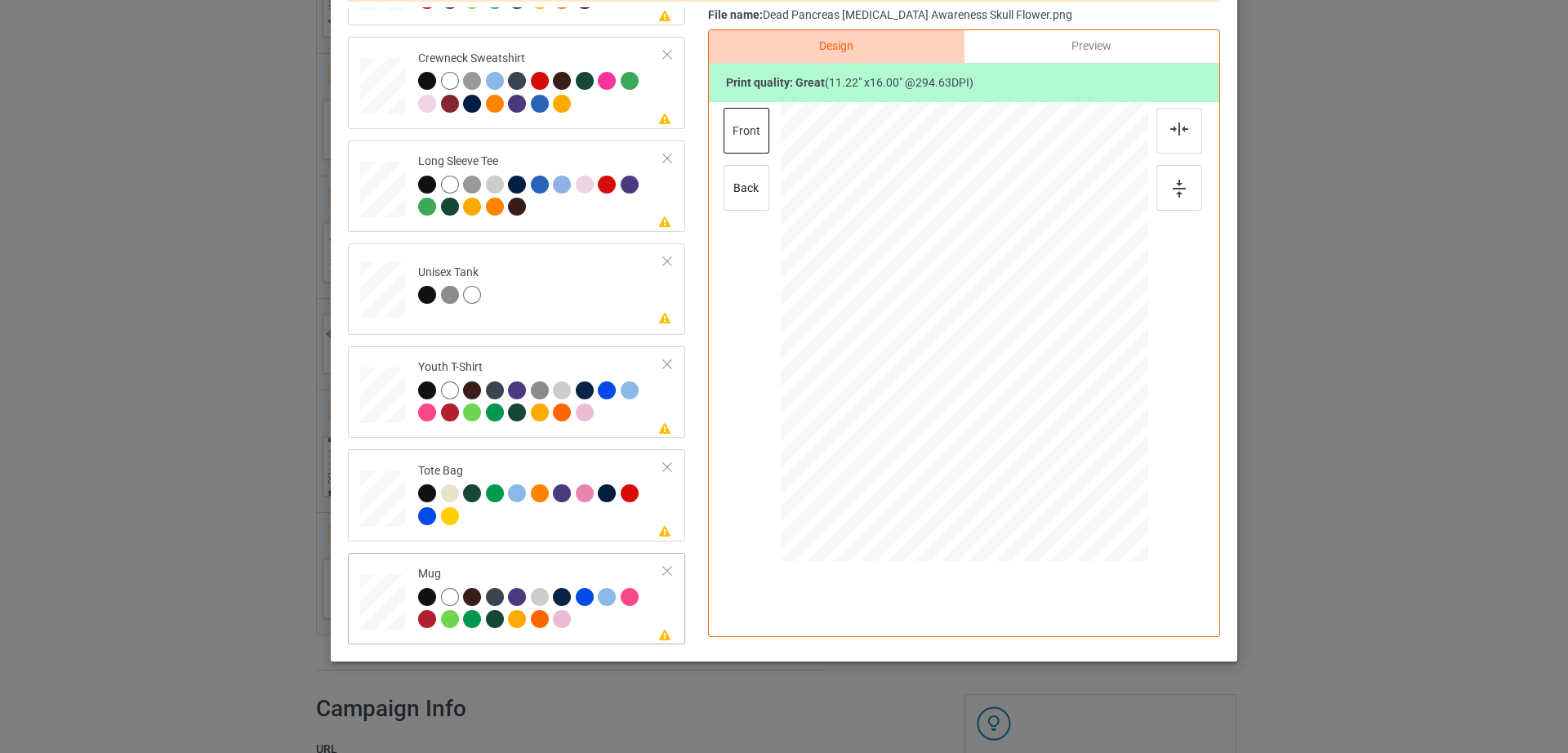
click at [661, 570] on div at bounding box center [667, 571] width 12 height 12
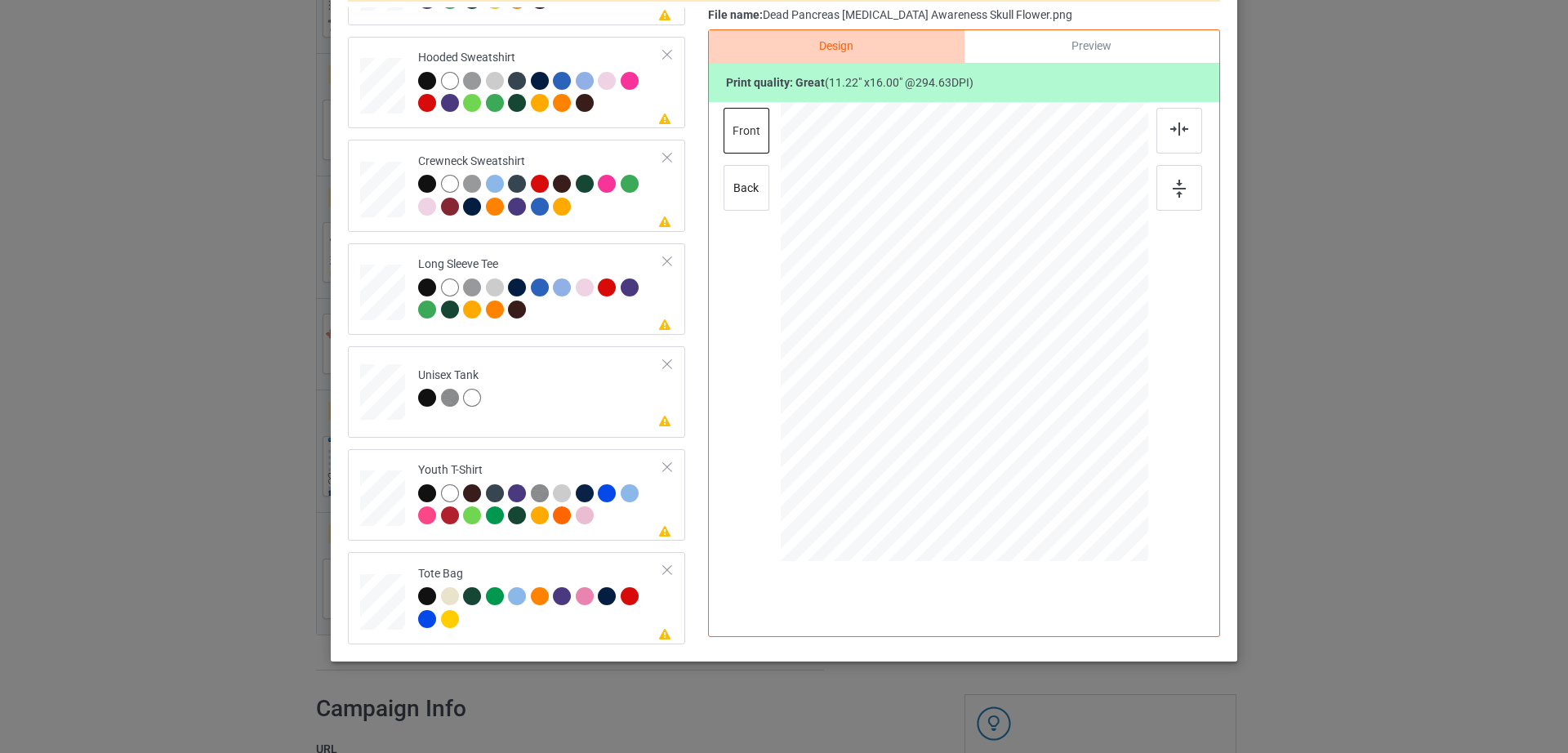
scroll to position [0, 0]
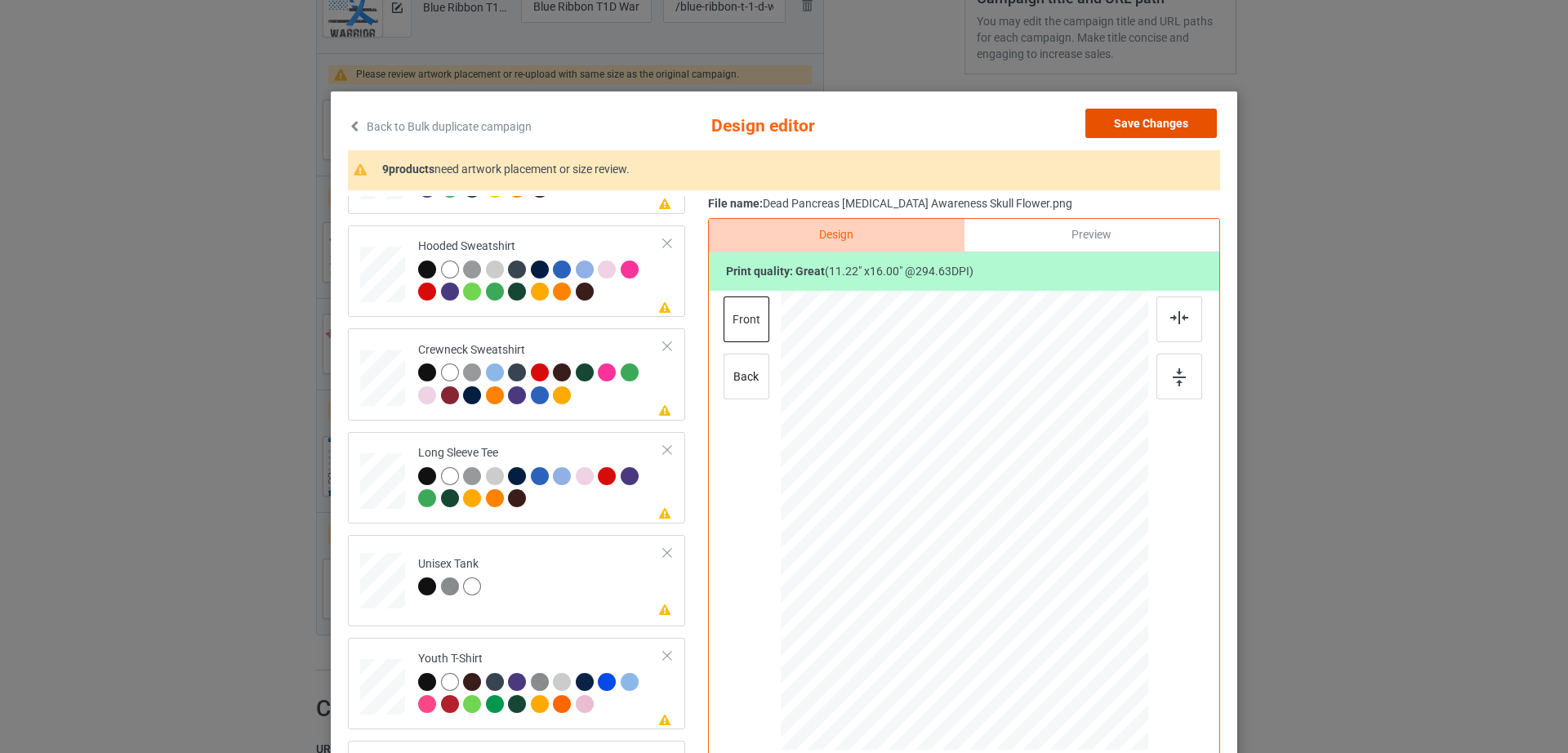
click at [1164, 119] on button "Save Changes" at bounding box center [1151, 123] width 132 height 29
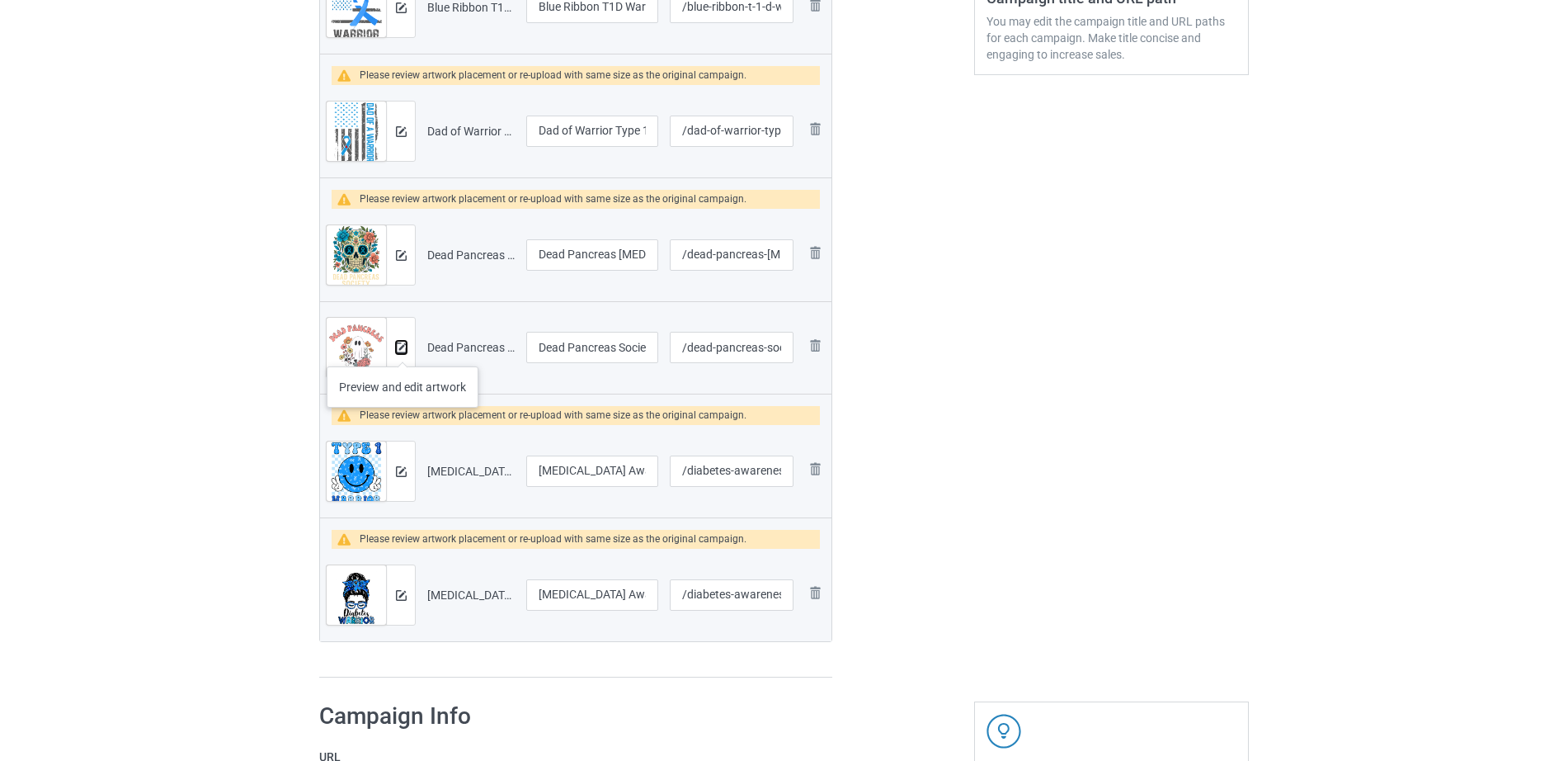
click at [402, 350] on img at bounding box center [401, 348] width 11 height 11
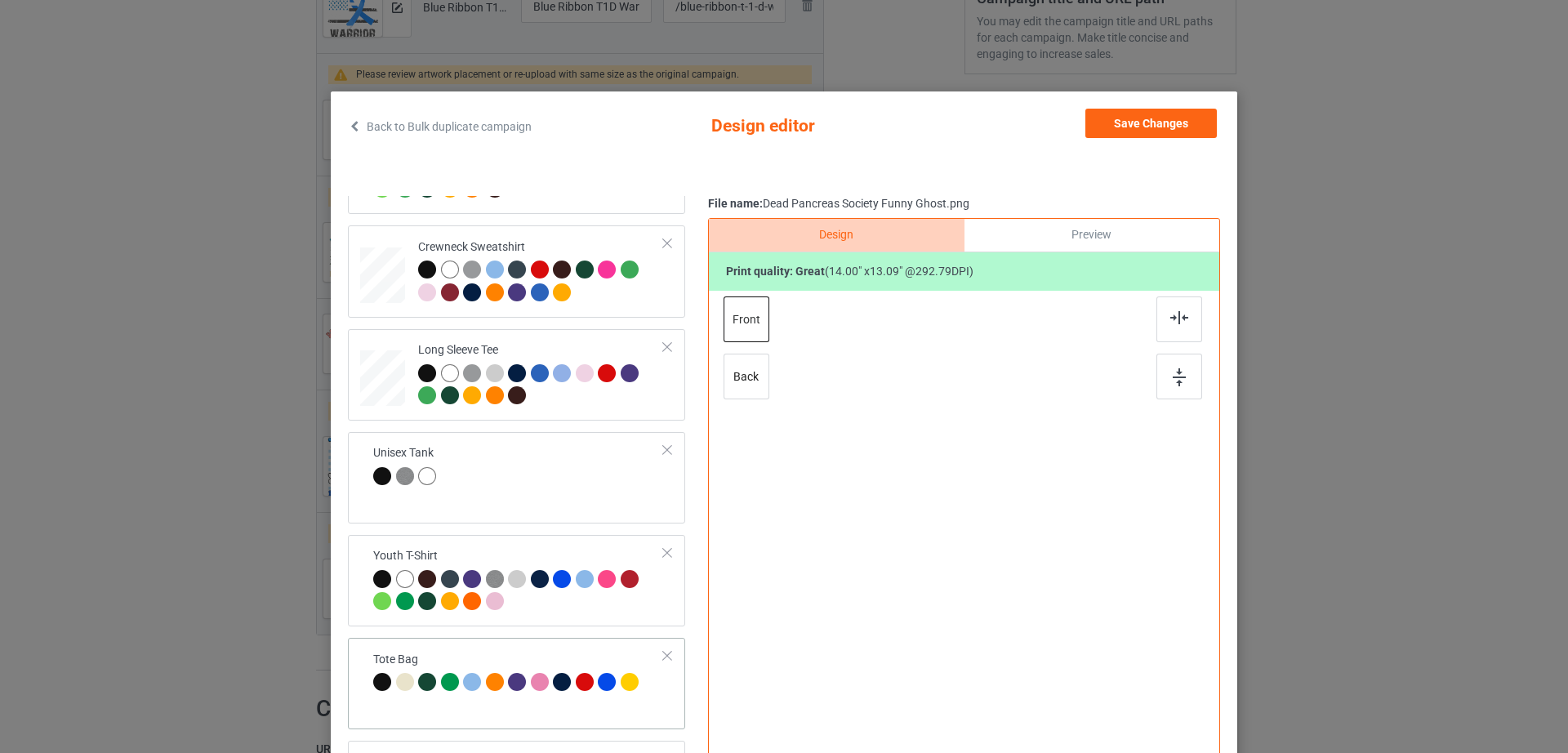
scroll to position [190, 0]
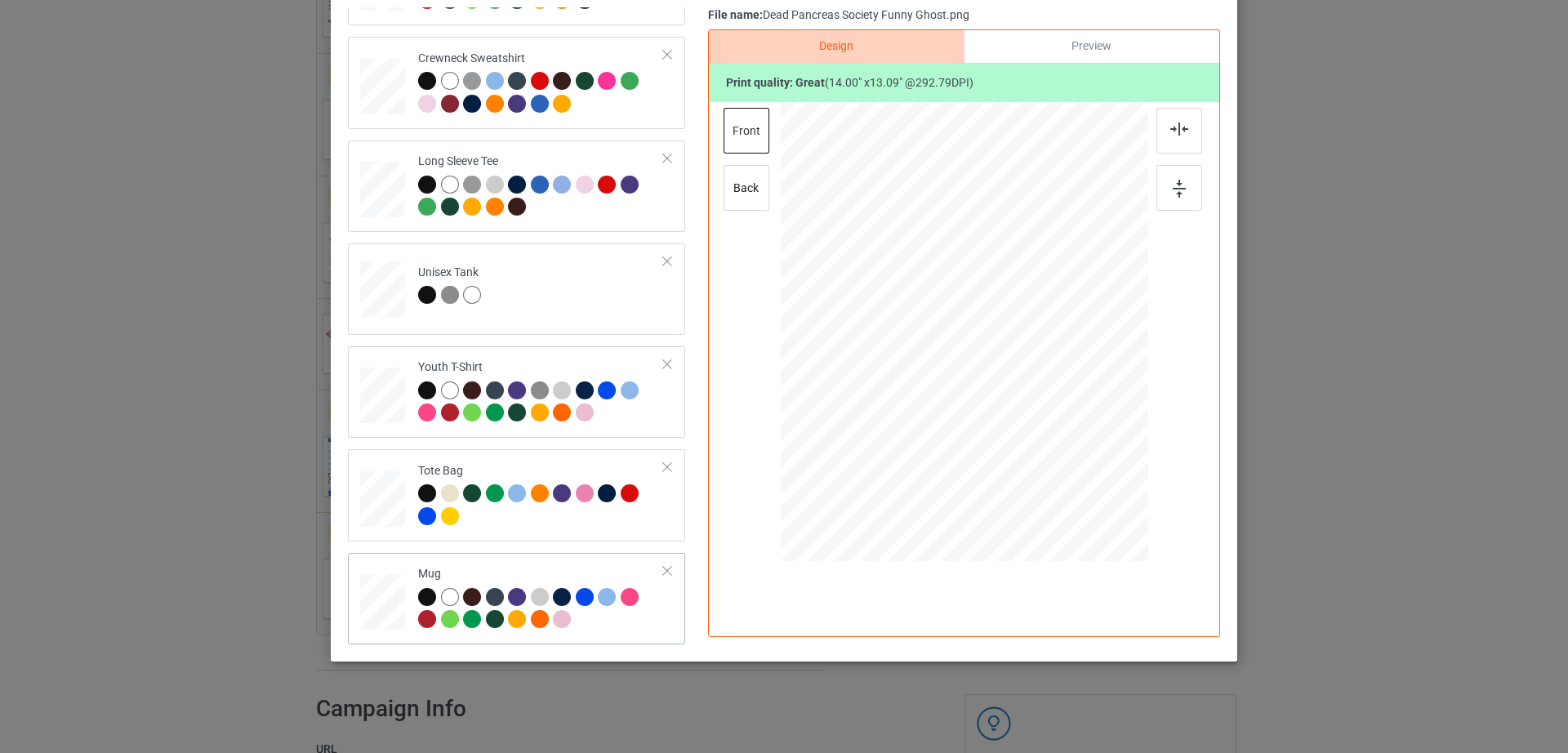
click at [1101, 49] on div "Preview" at bounding box center [1091, 47] width 255 height 33
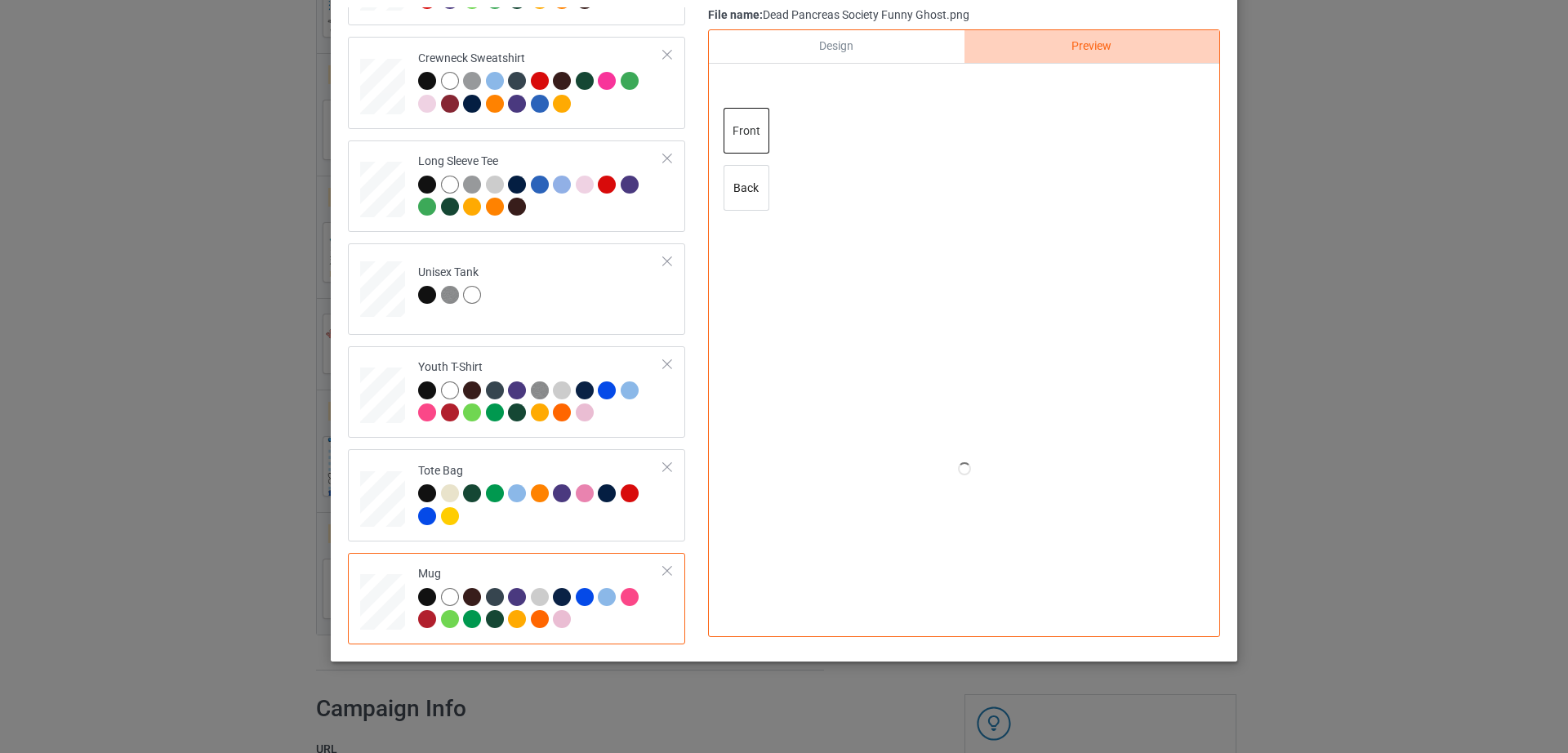
scroll to position [0, 0]
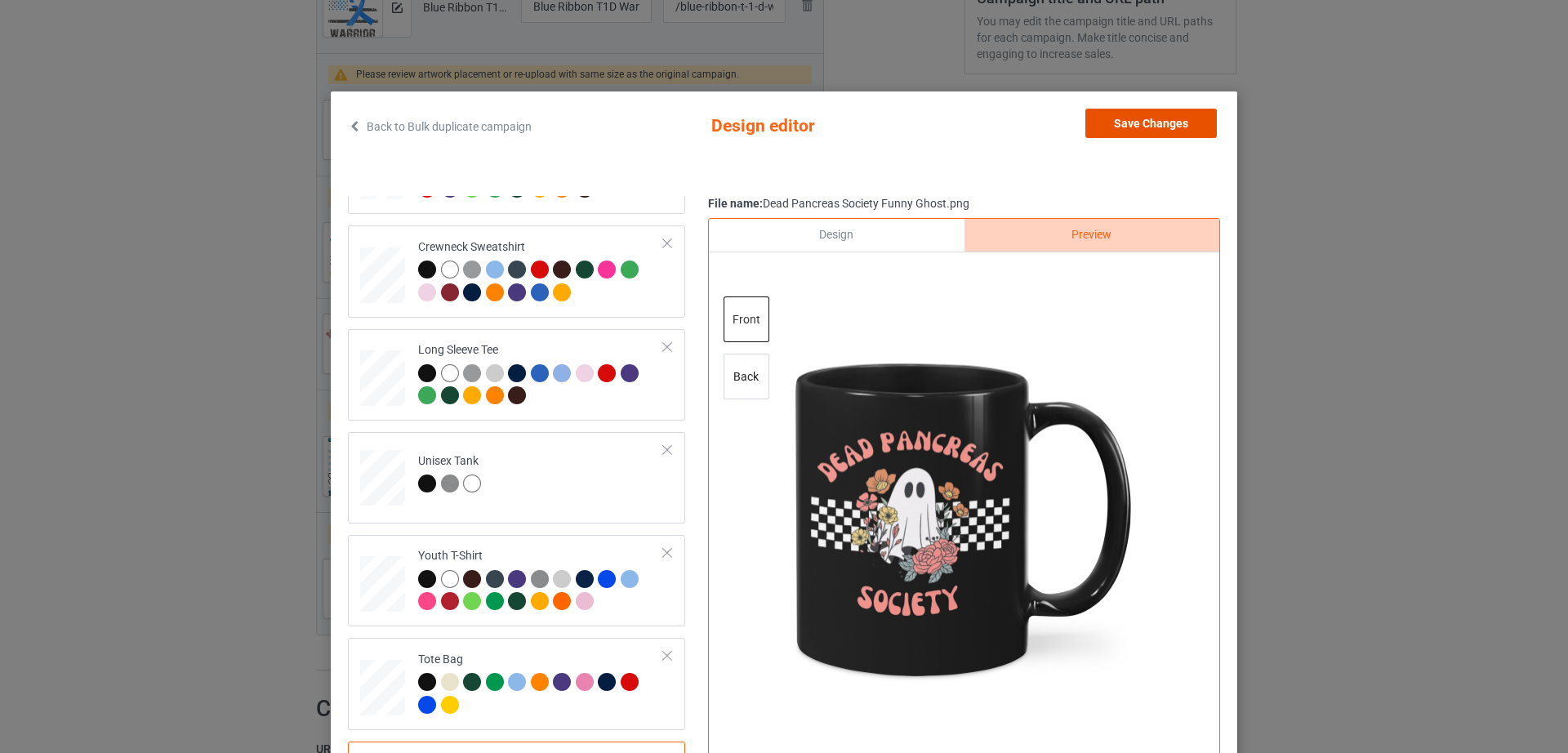
click at [1159, 118] on button "Save Changes" at bounding box center [1151, 123] width 132 height 29
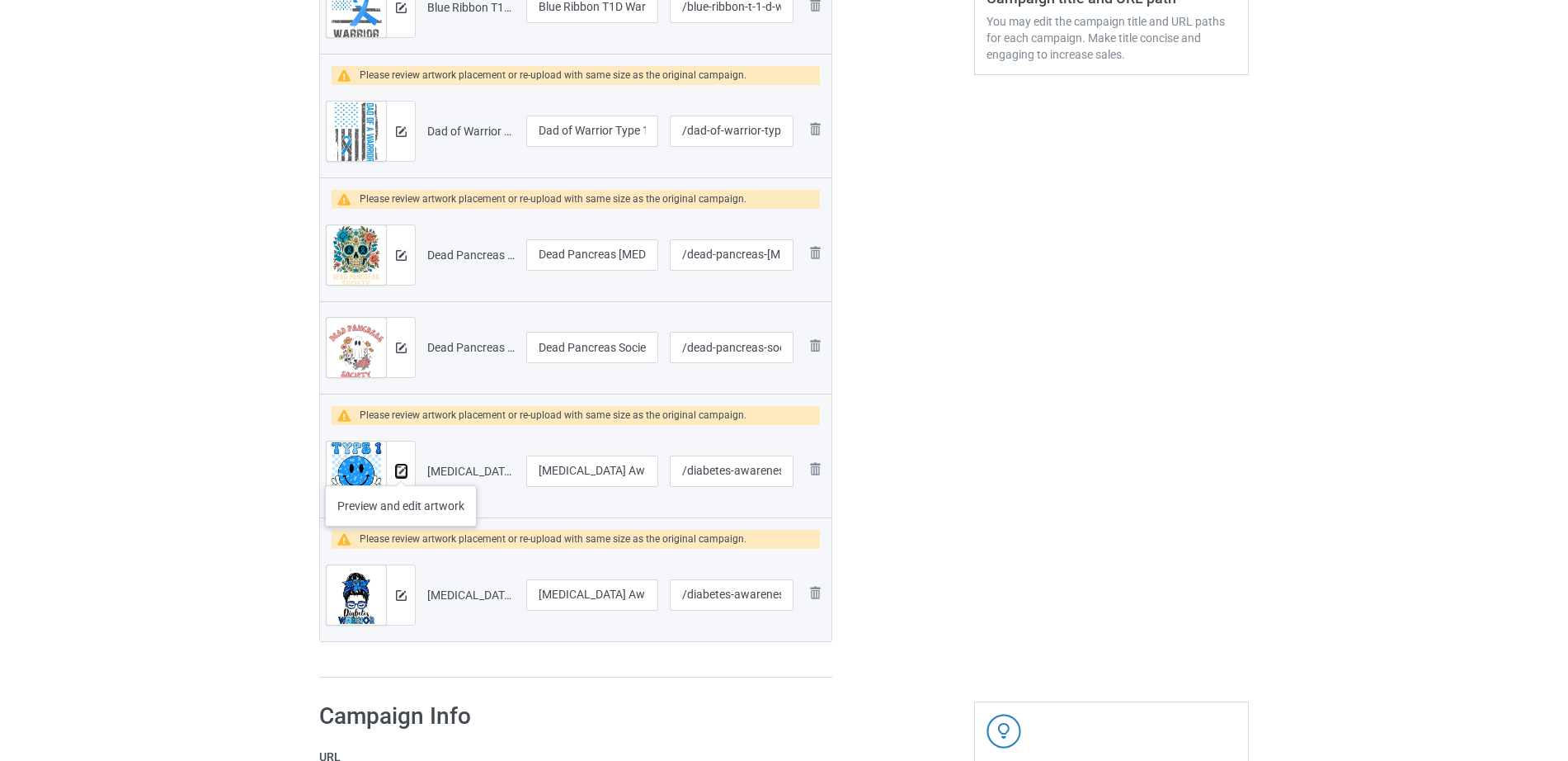
click at [401, 469] on img at bounding box center [401, 471] width 11 height 11
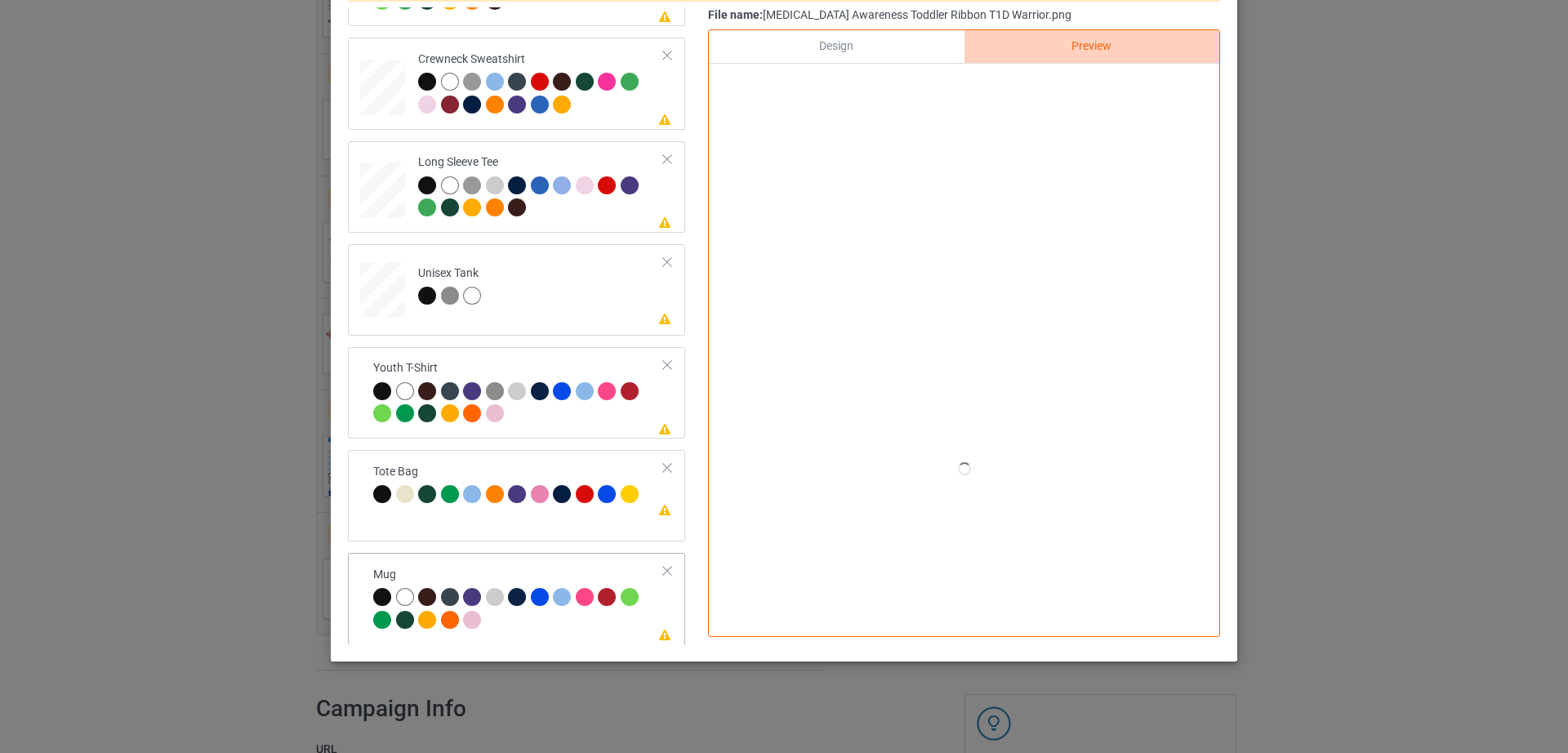
scroll to position [383, 0]
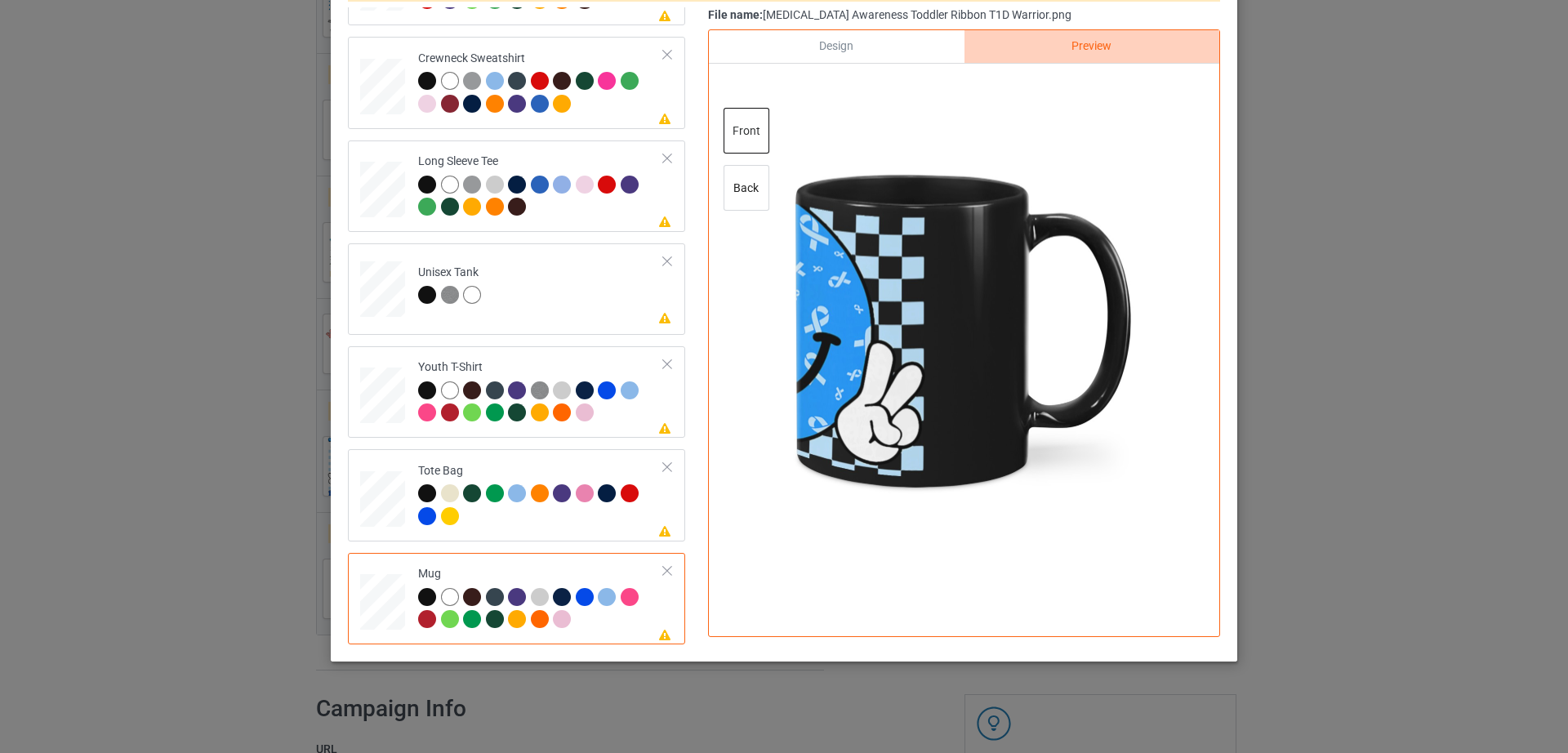
click at [661, 568] on div at bounding box center [667, 571] width 12 height 12
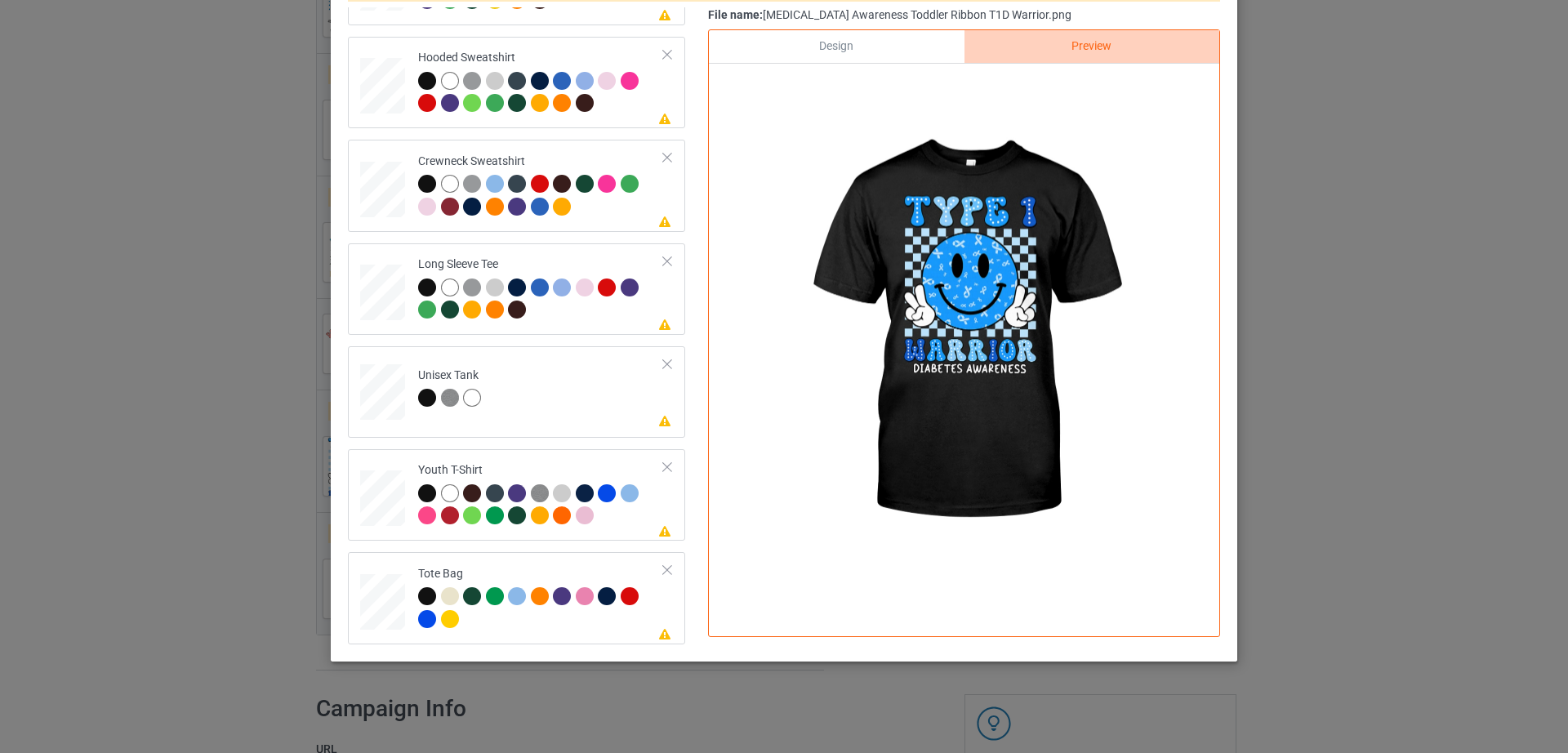
scroll to position [0, 0]
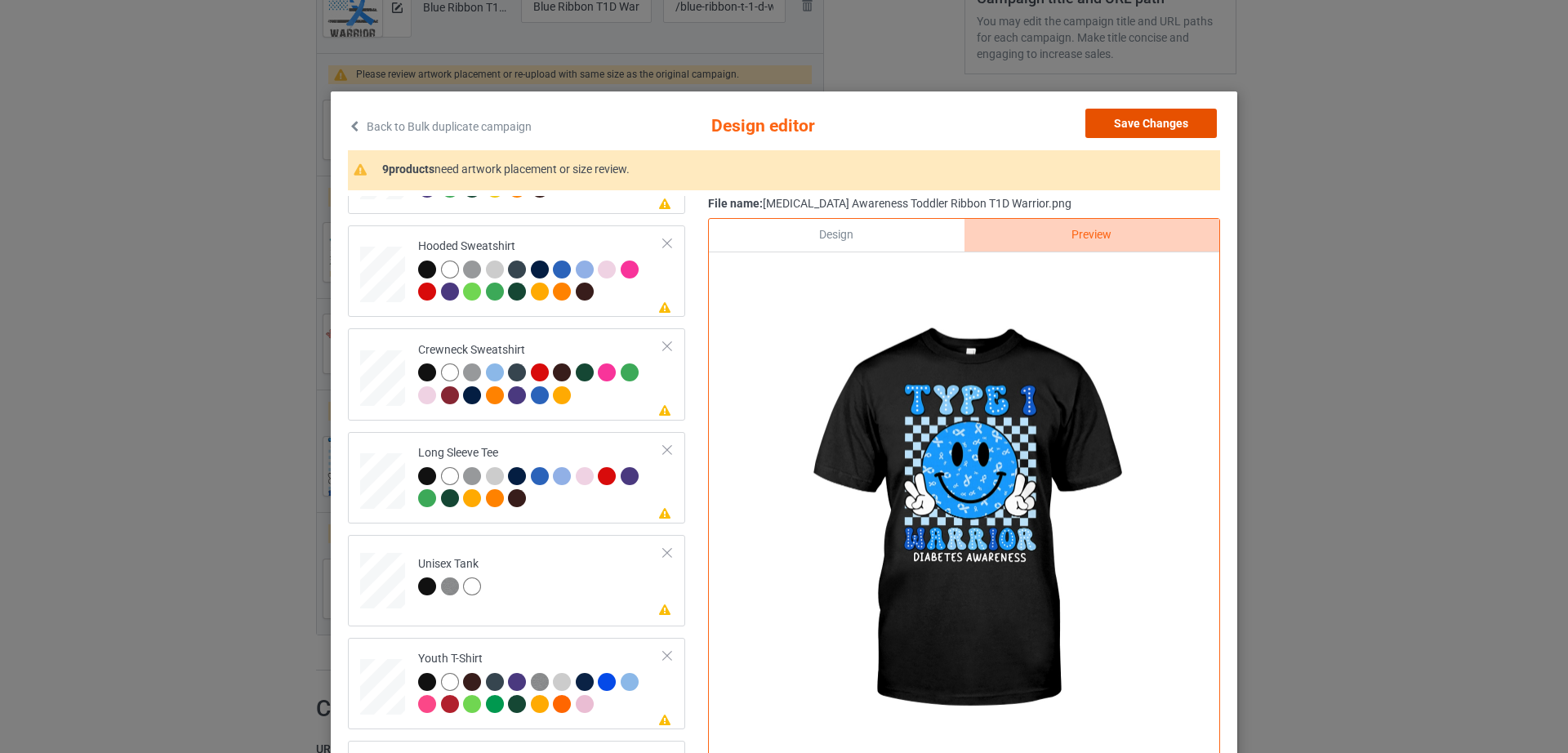
click at [1204, 119] on button "Save Changes" at bounding box center [1151, 123] width 132 height 29
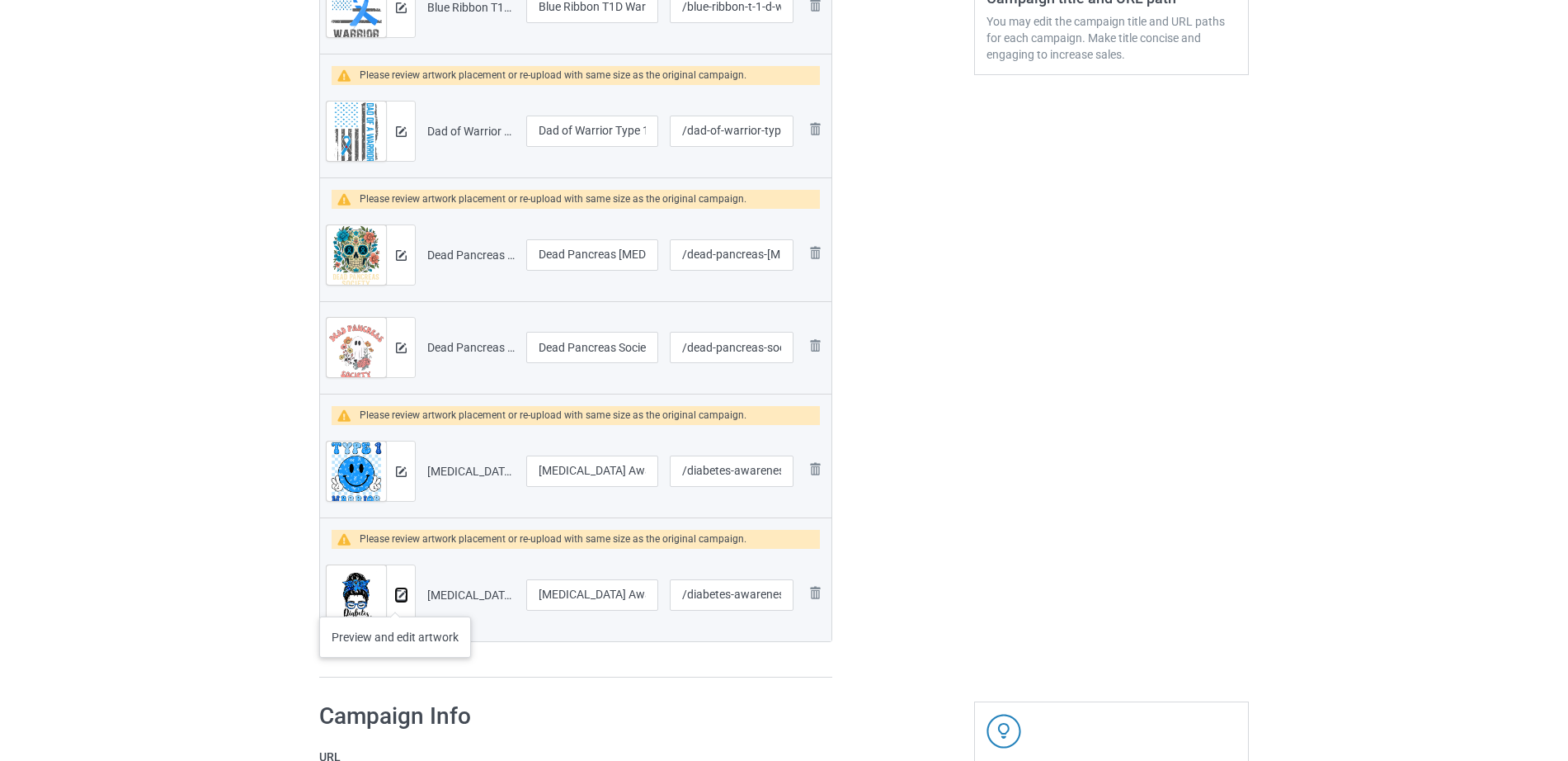
click at [396, 599] on img at bounding box center [401, 595] width 11 height 11
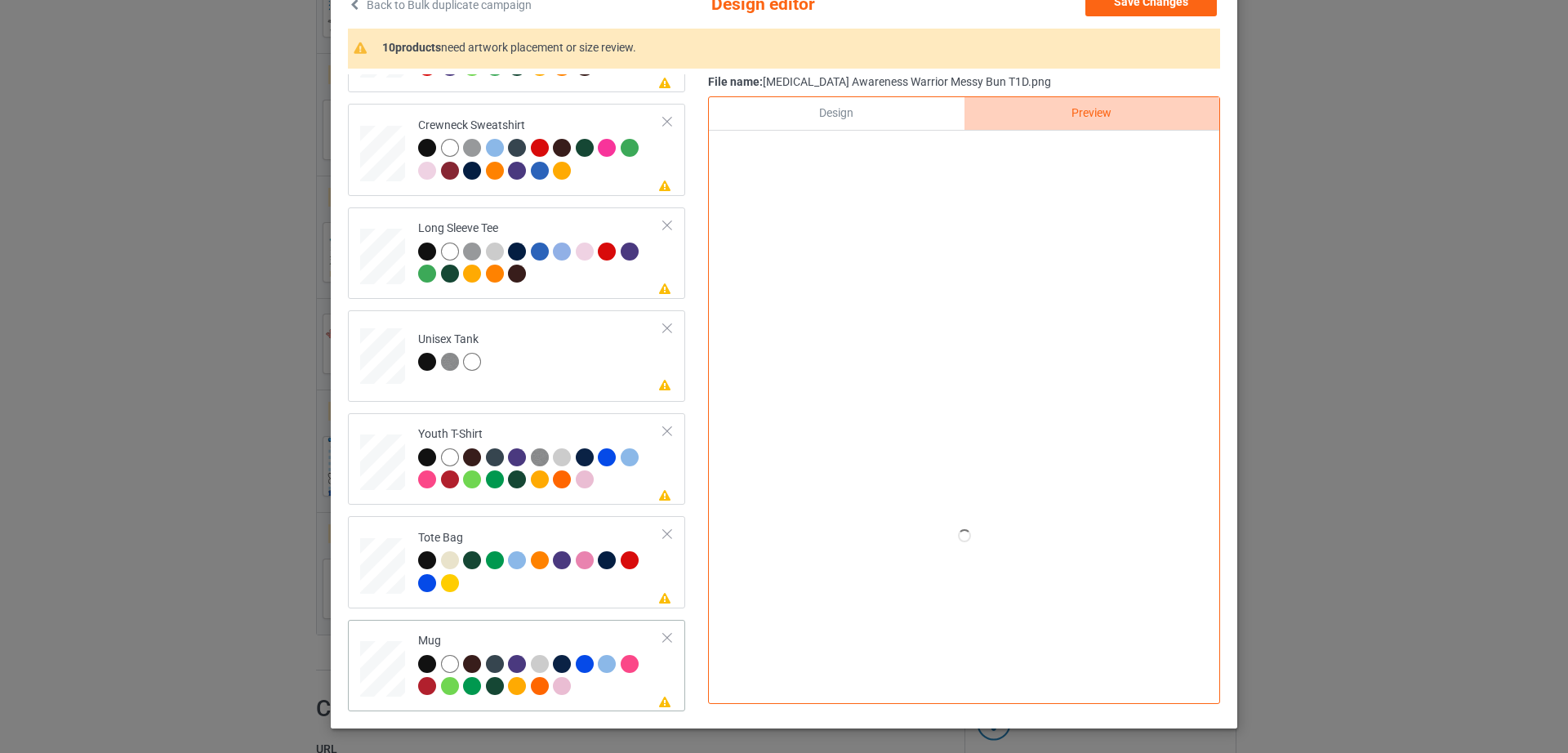
scroll to position [131, 0]
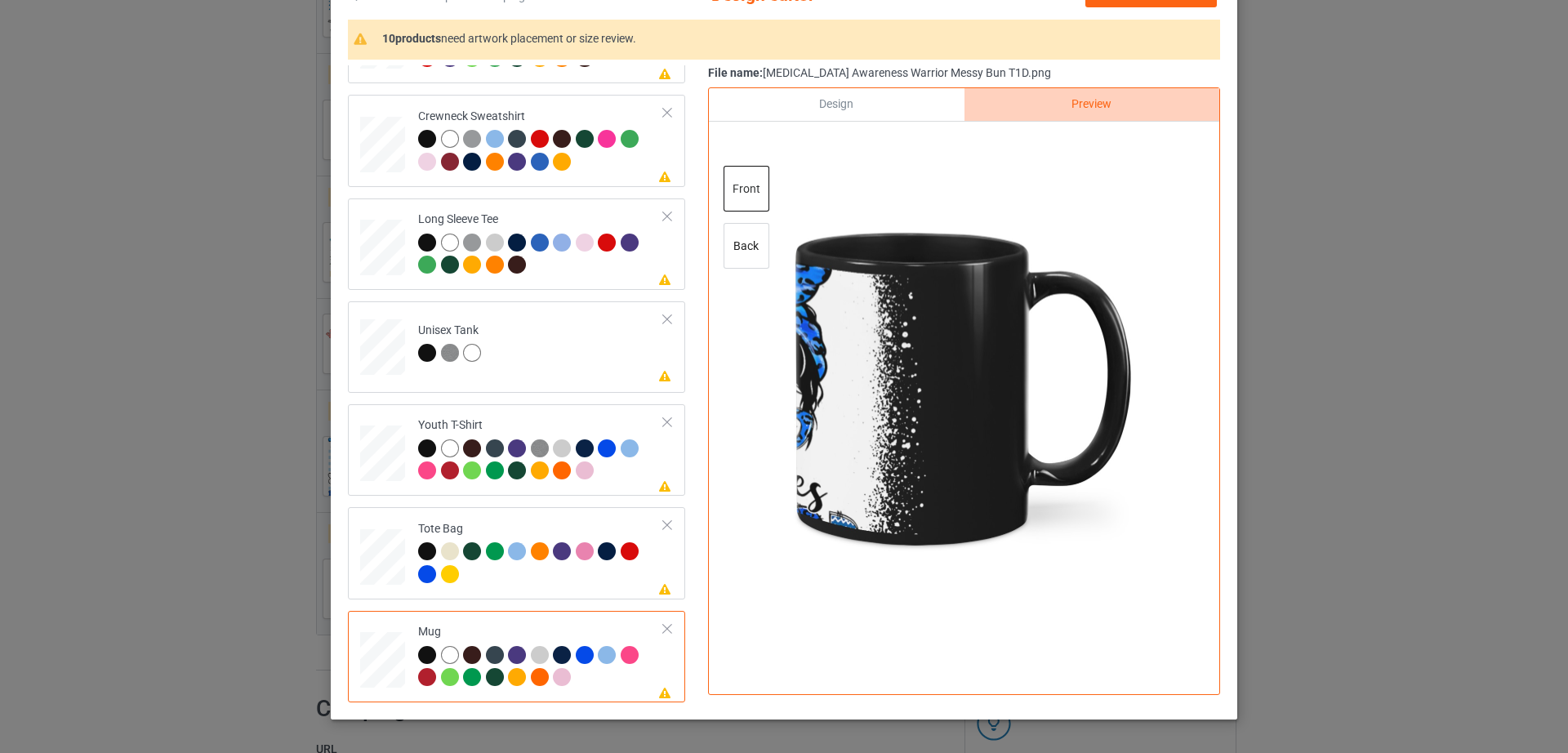
click at [661, 630] on div at bounding box center [667, 629] width 12 height 12
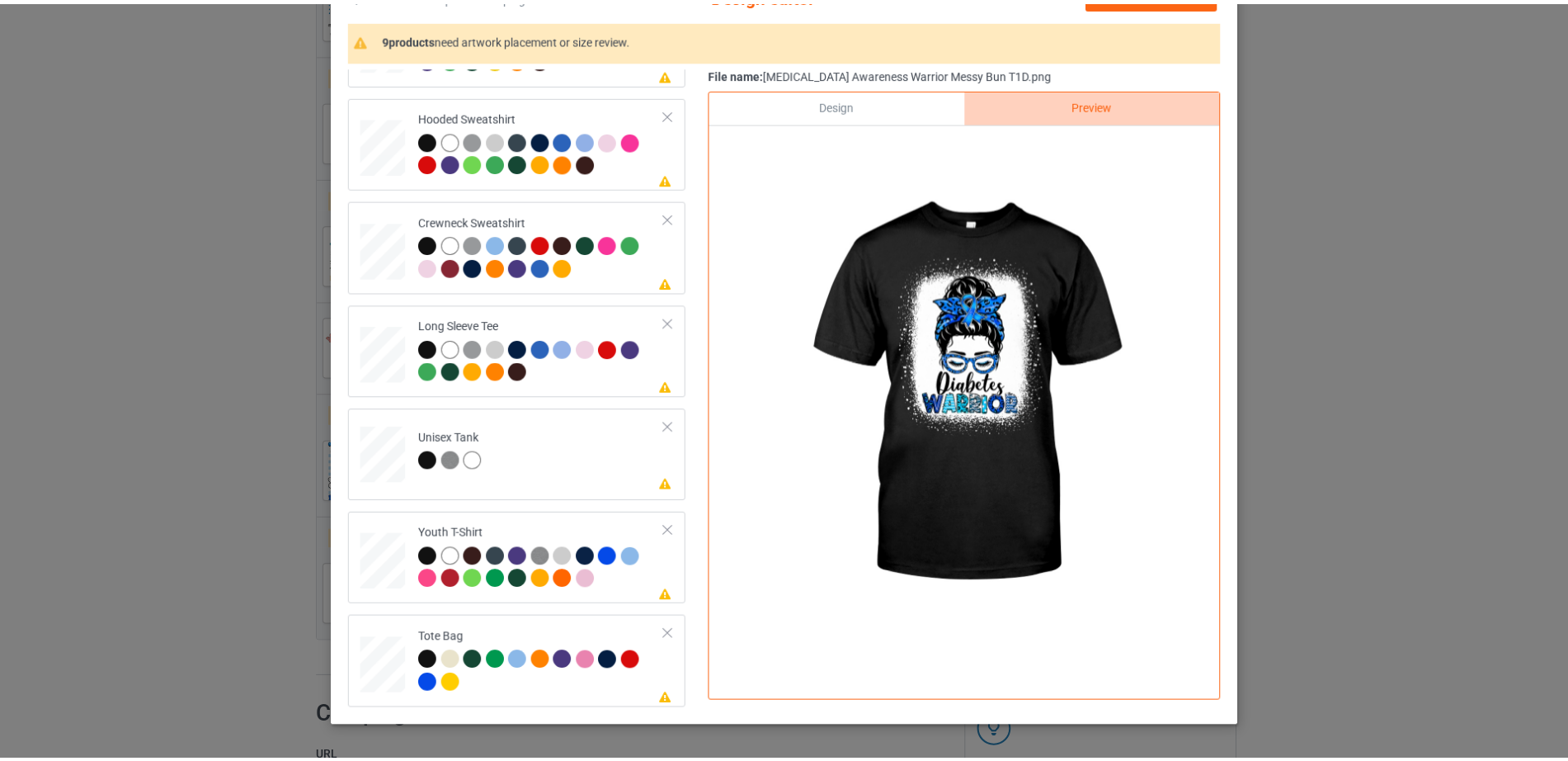
scroll to position [0, 0]
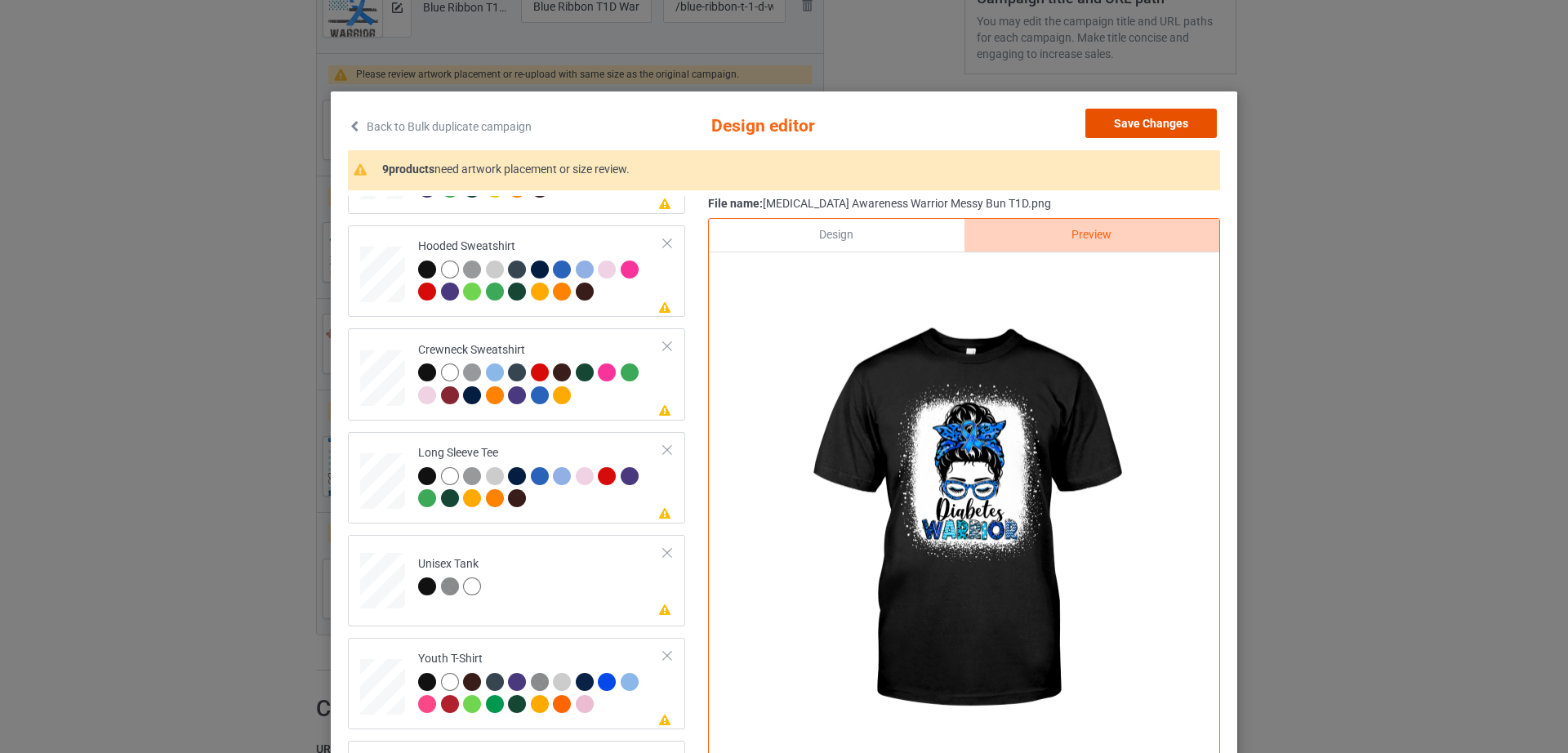
click at [1172, 122] on button "Save Changes" at bounding box center [1151, 123] width 132 height 29
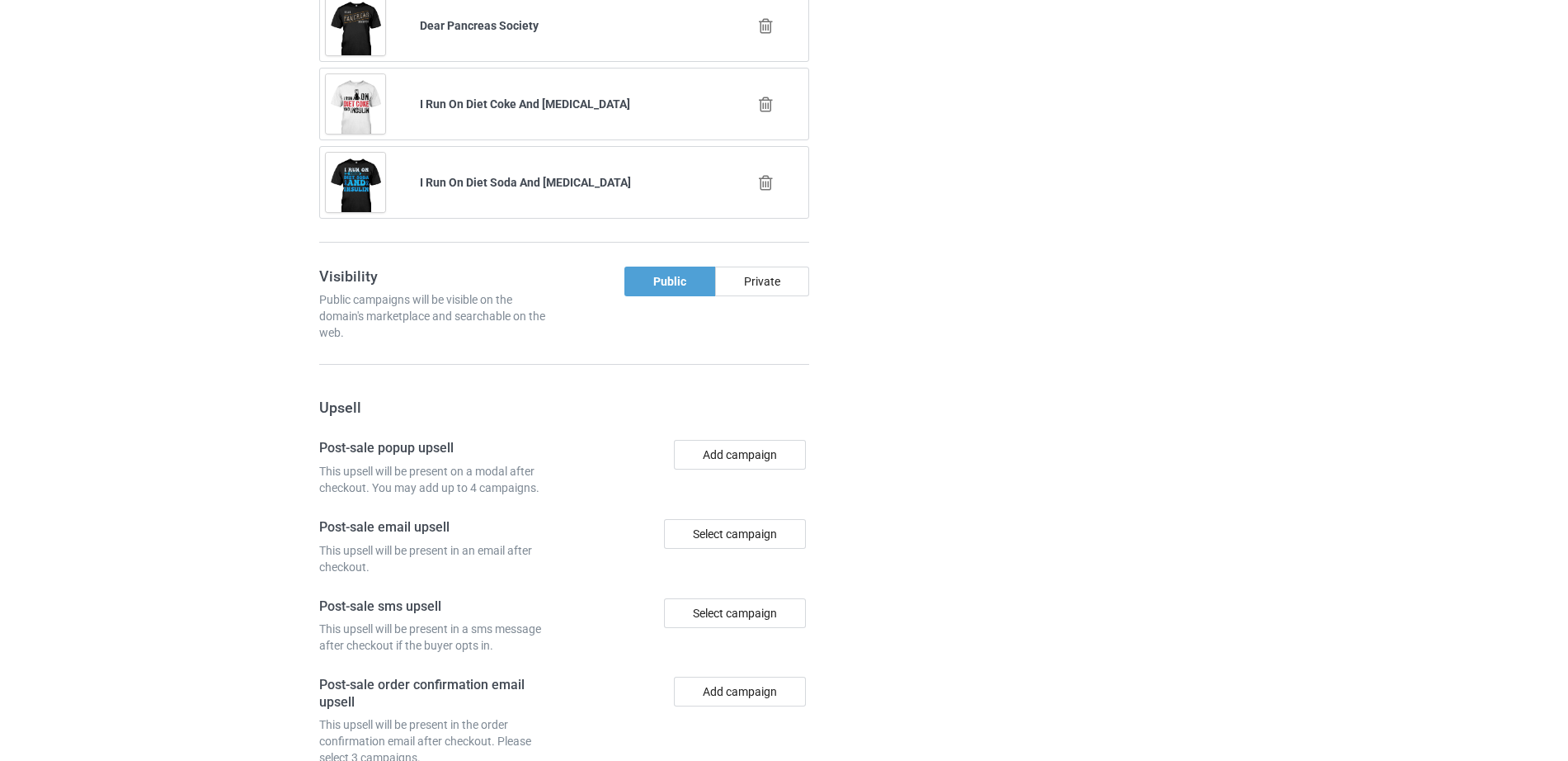
scroll to position [2202, 0]
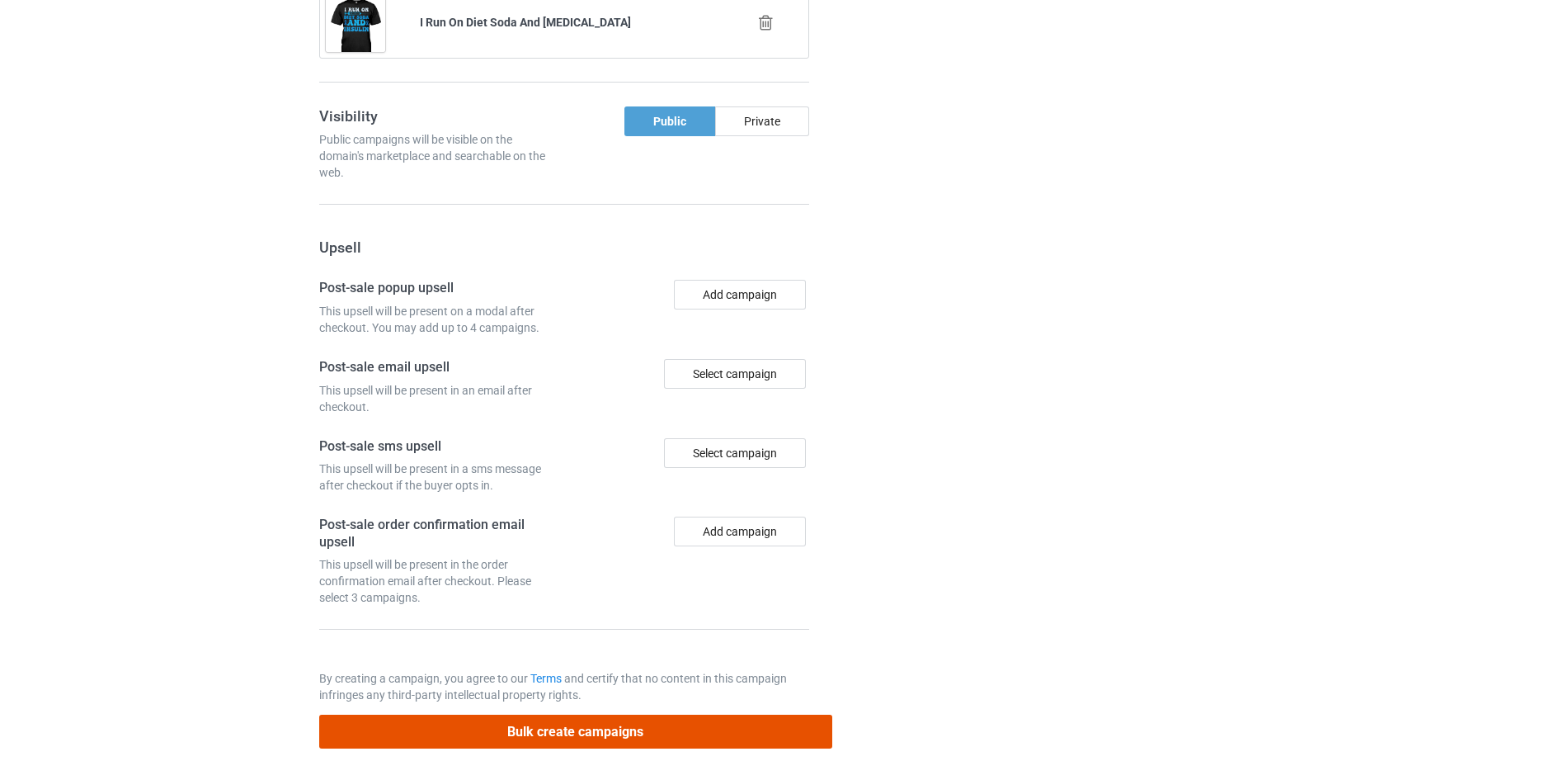
click at [632, 715] on button "Bulk create campaigns" at bounding box center [576, 732] width 513 height 34
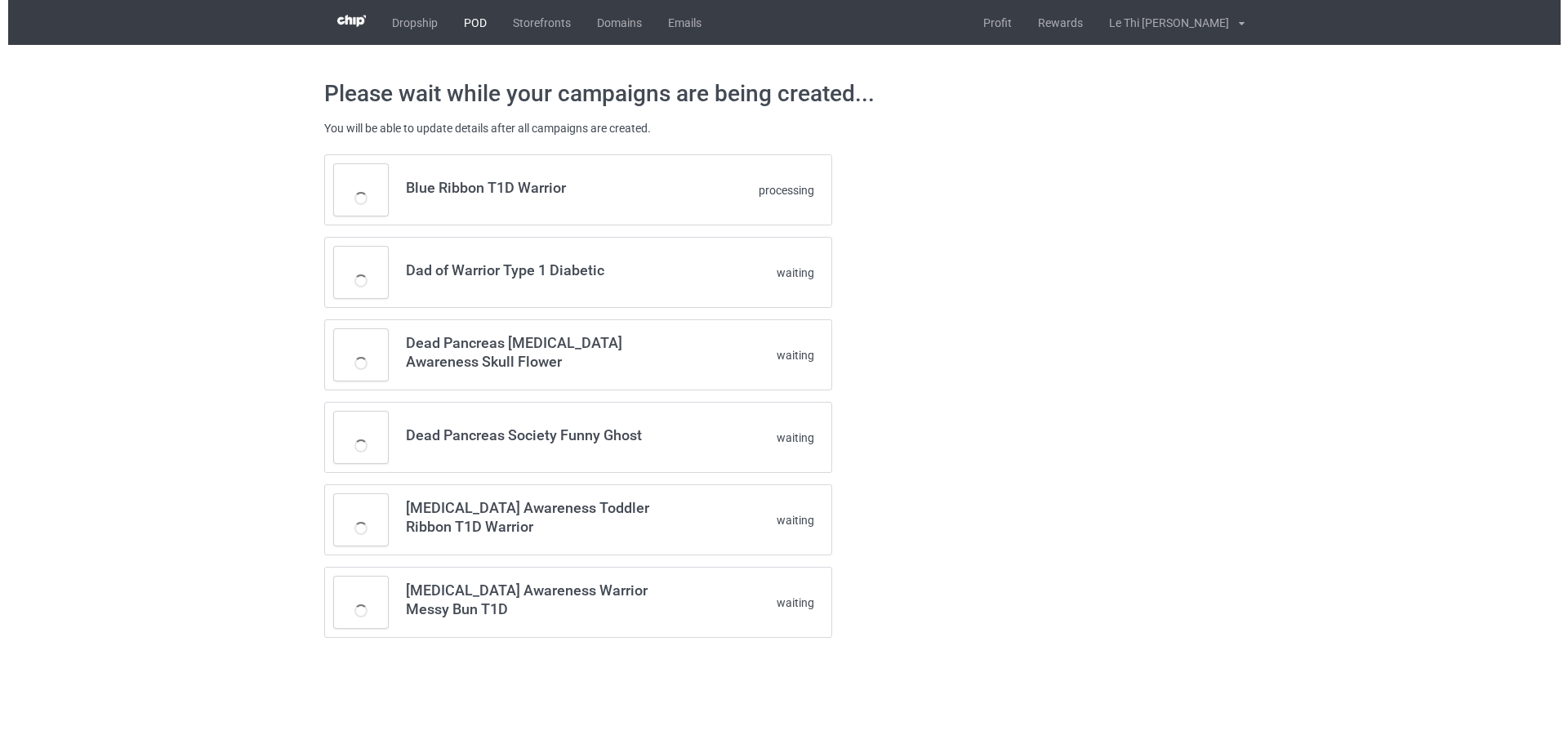
scroll to position [0, 0]
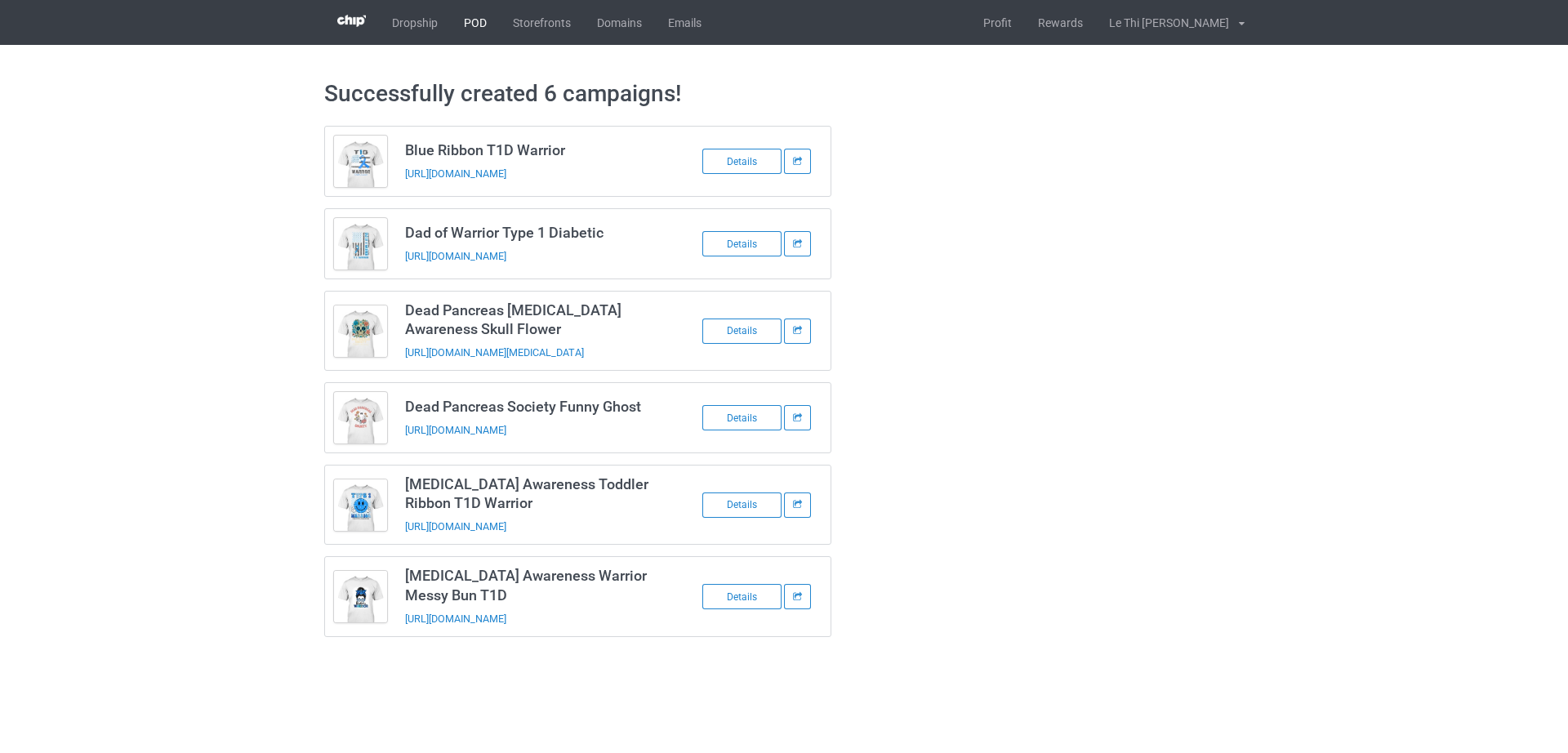
click at [473, 29] on link "POD" at bounding box center [475, 22] width 49 height 45
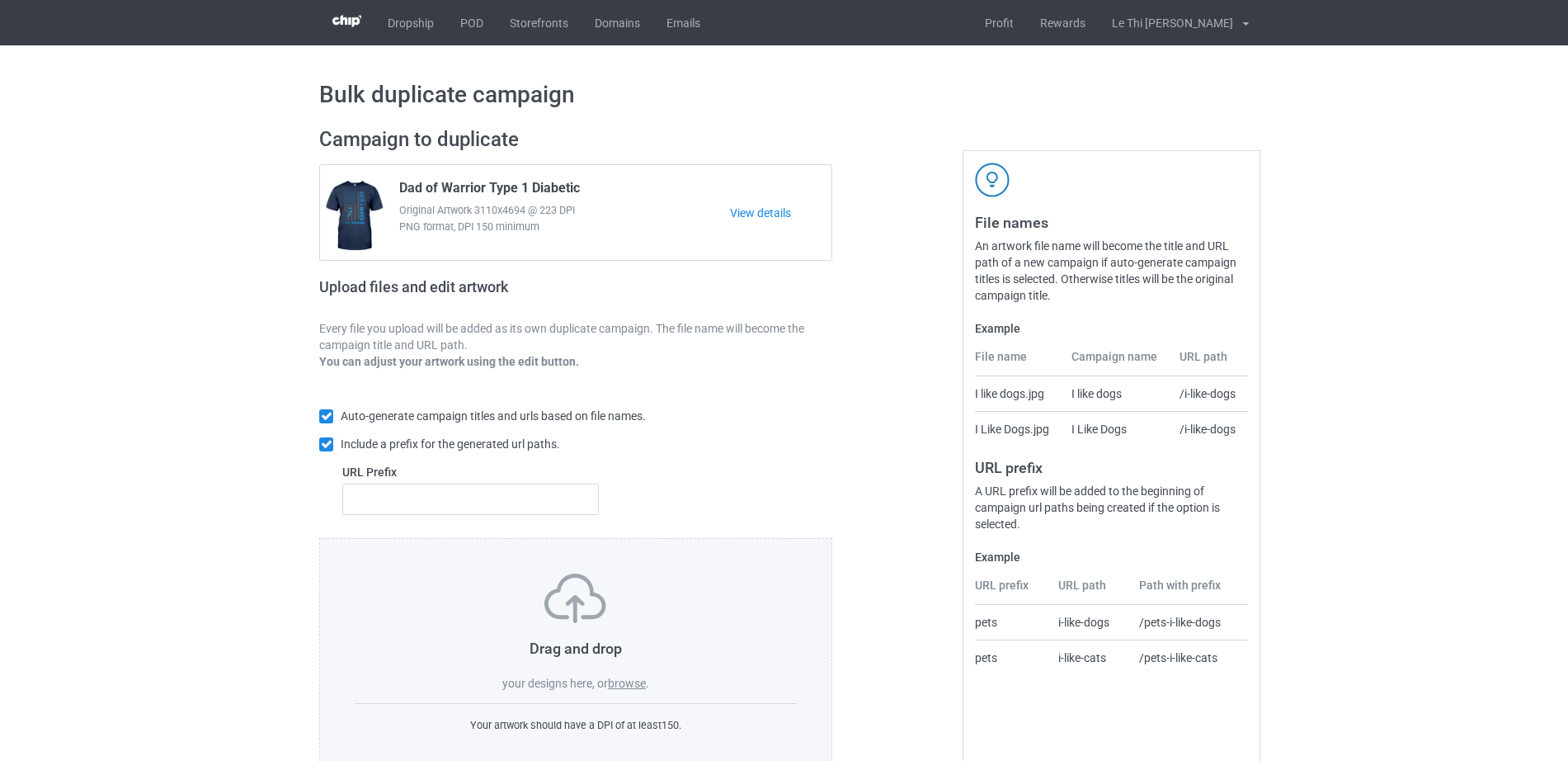
scroll to position [44, 0]
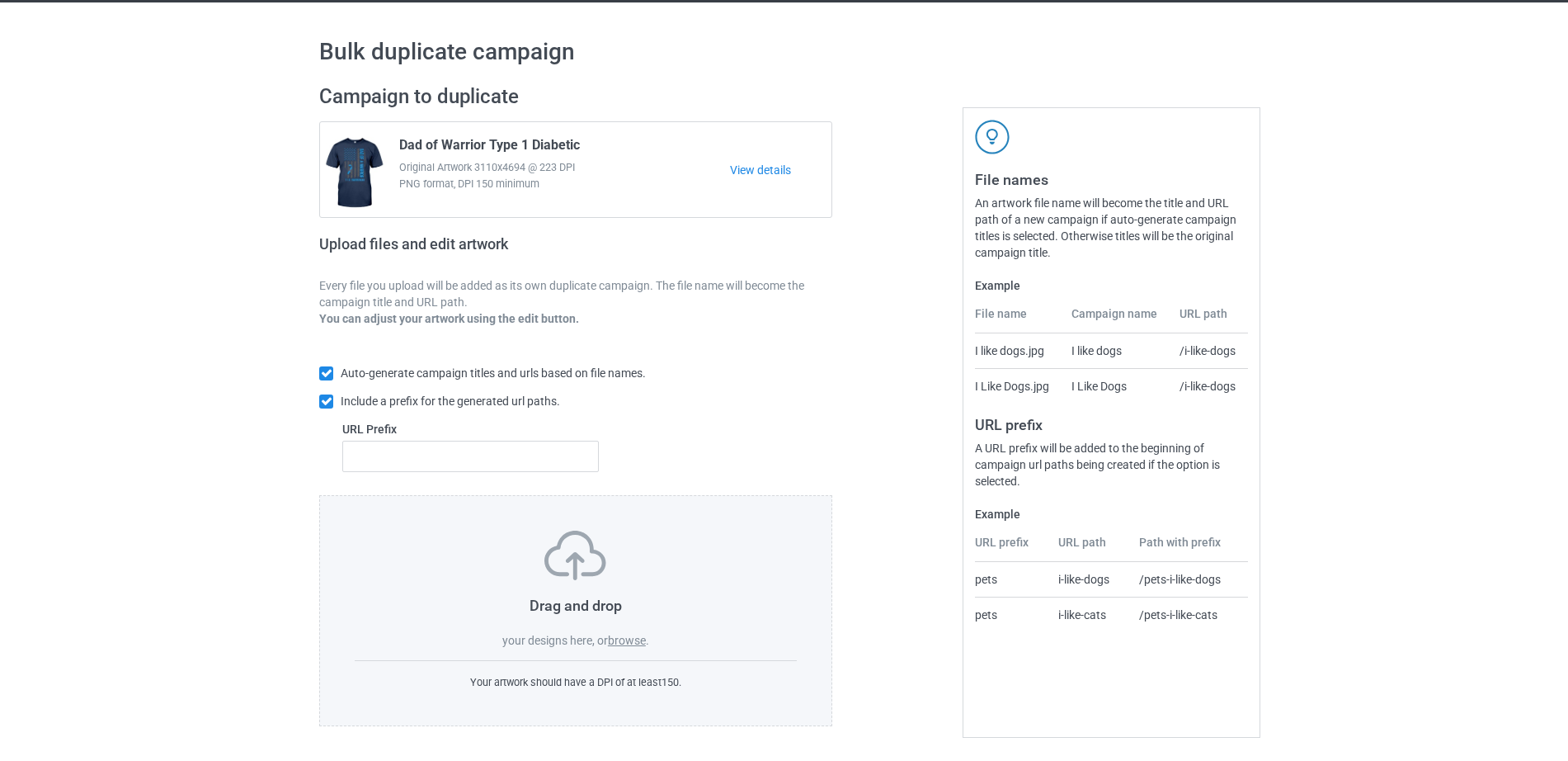
click at [644, 642] on label "browse" at bounding box center [626, 640] width 38 height 13
click at [0, 0] on input "browse" at bounding box center [0, 0] width 0 height 0
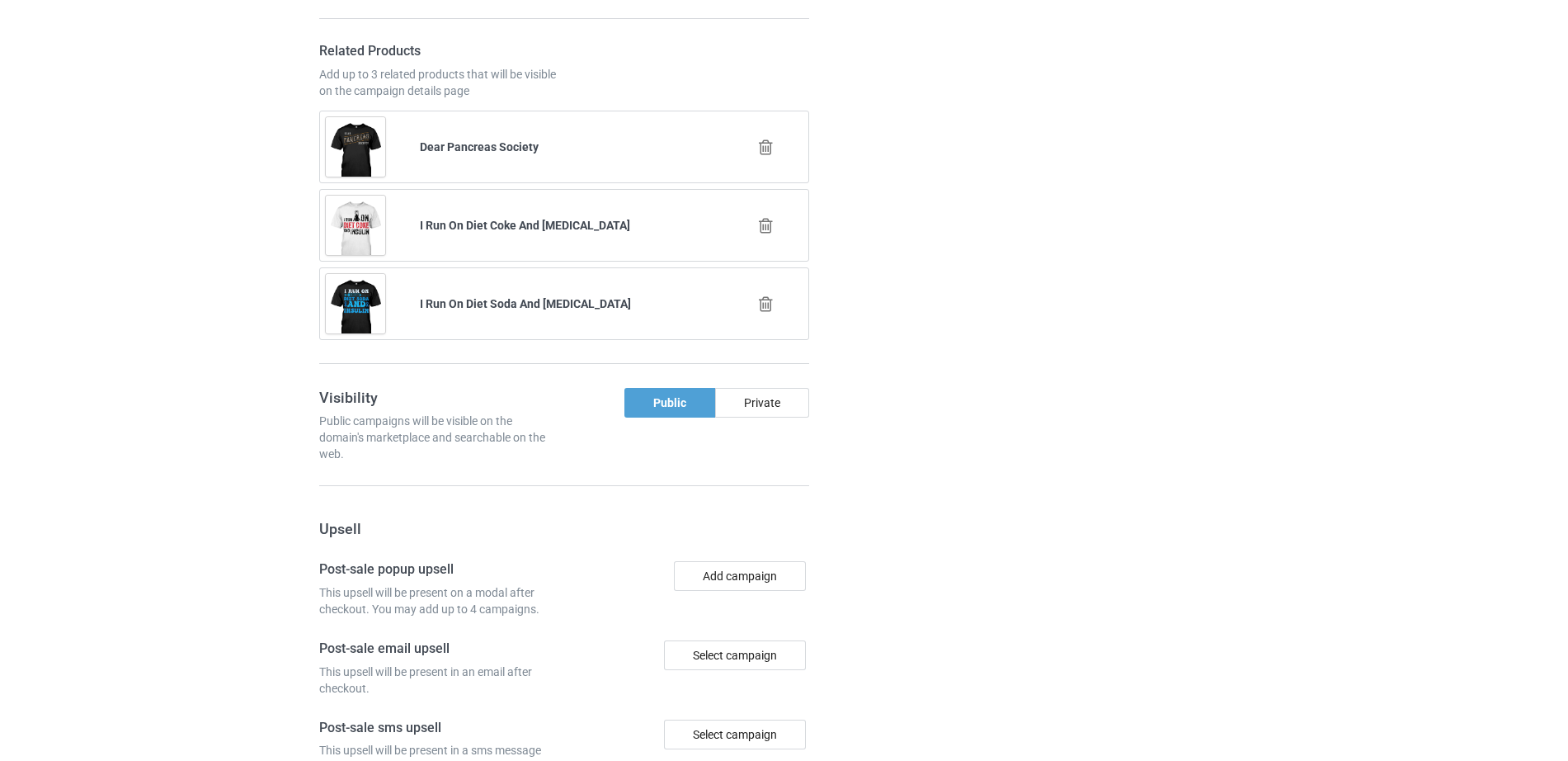
click at [768, 139] on icon at bounding box center [765, 148] width 21 height 18
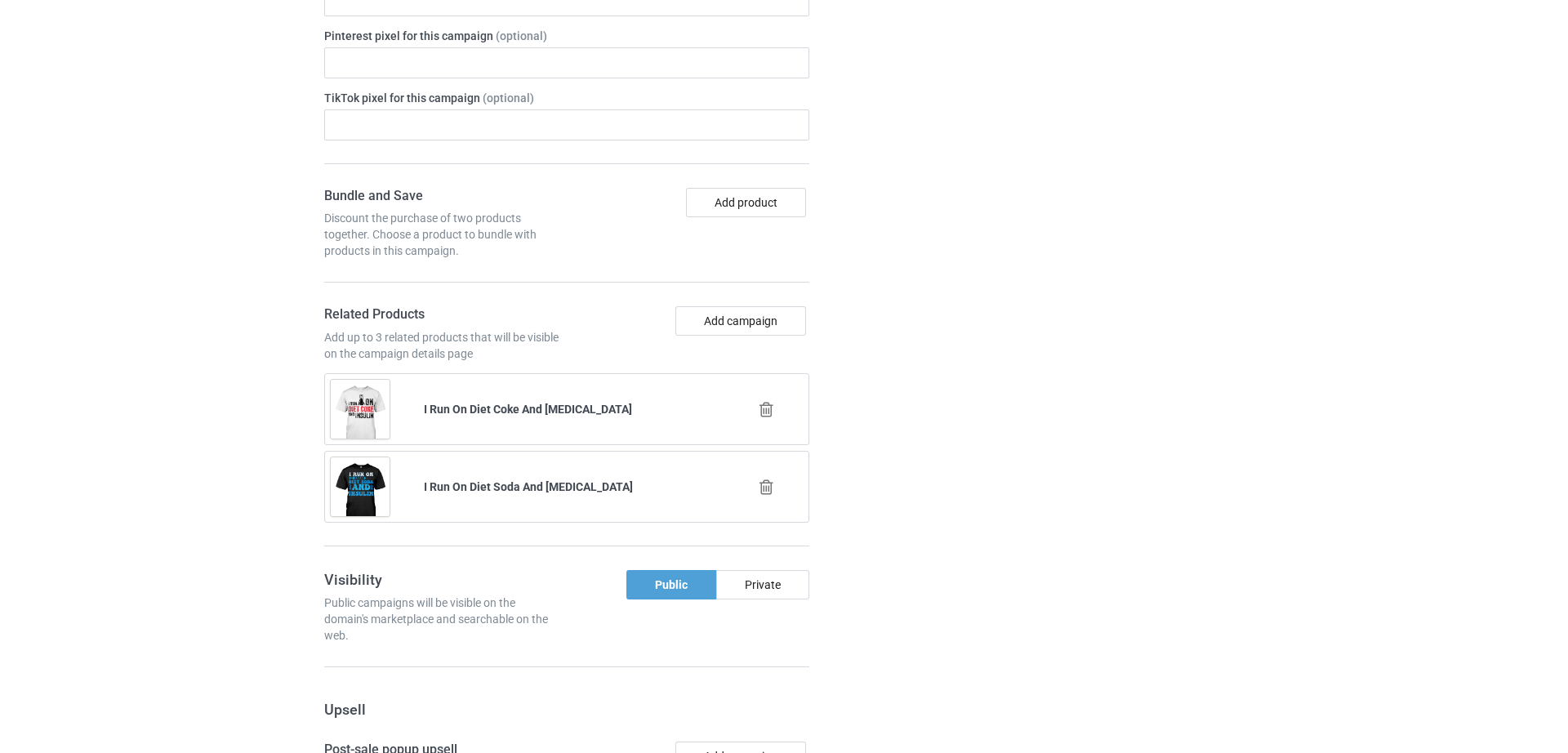
scroll to position [1854, 0]
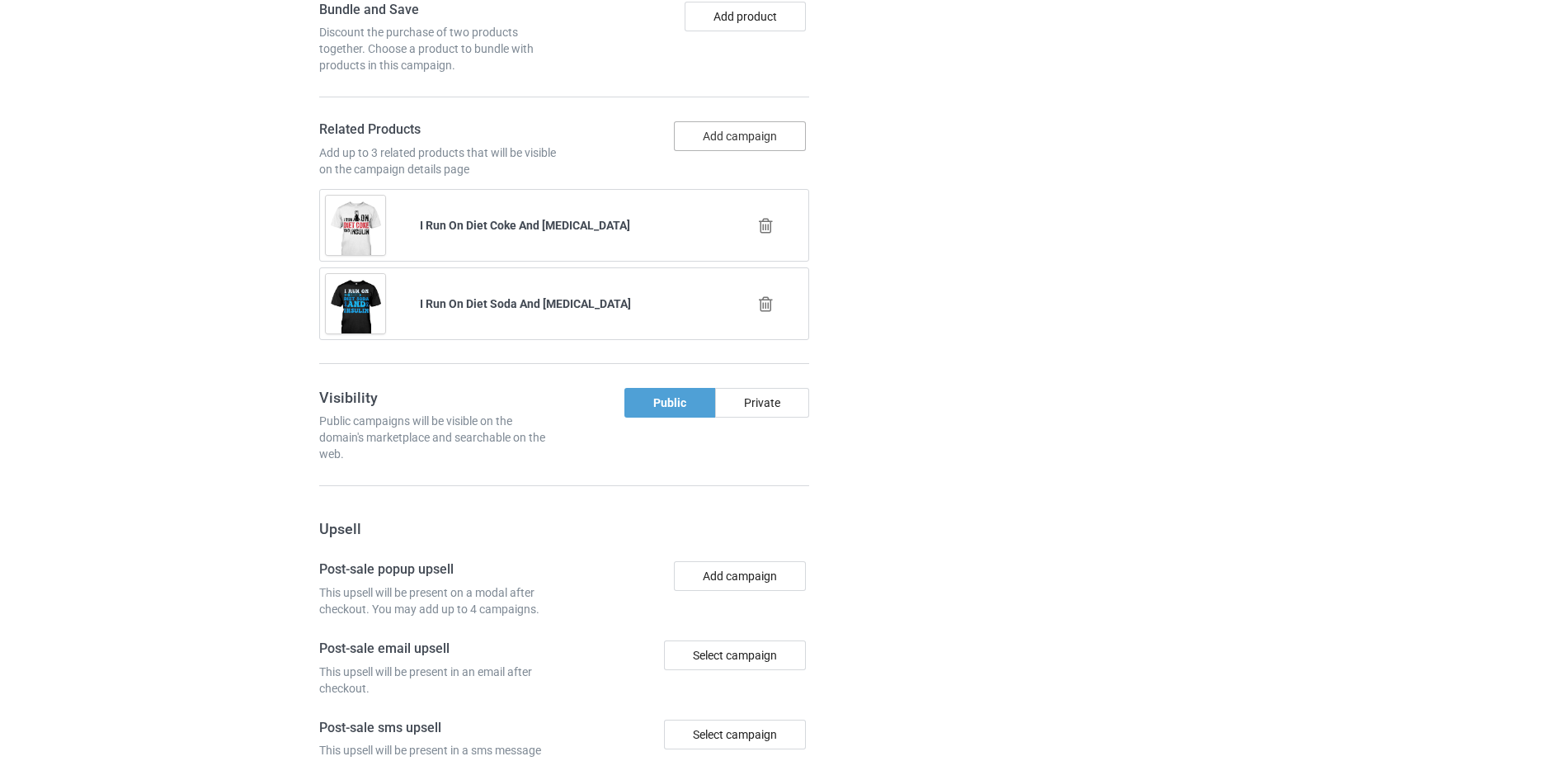
click at [720, 121] on button "Add campaign" at bounding box center [740, 136] width 132 height 29
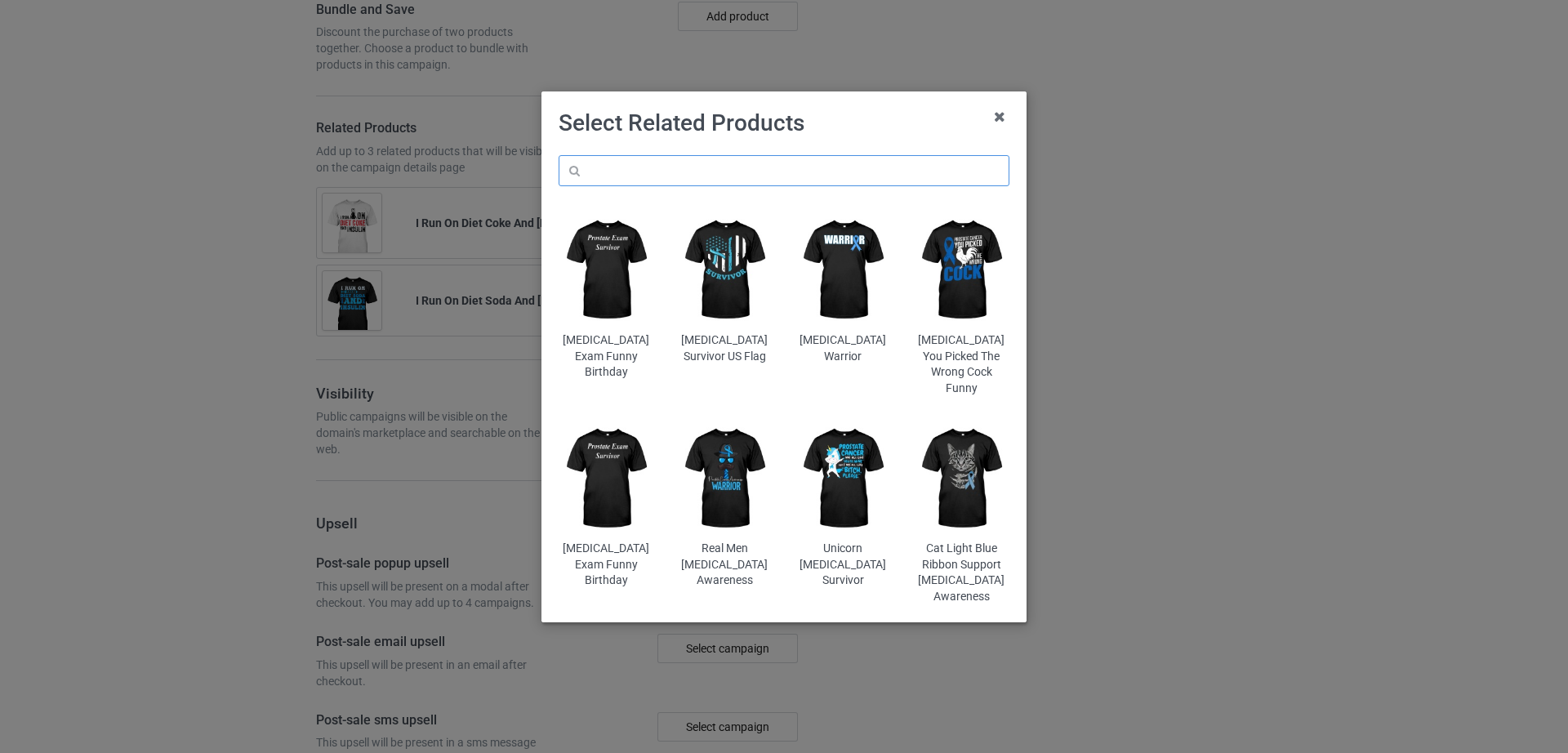
click at [673, 177] on input "text" at bounding box center [784, 171] width 450 height 31
paste input "[MEDICAL_DATA] Awareness Toddler Ribbon T1D Warrior"
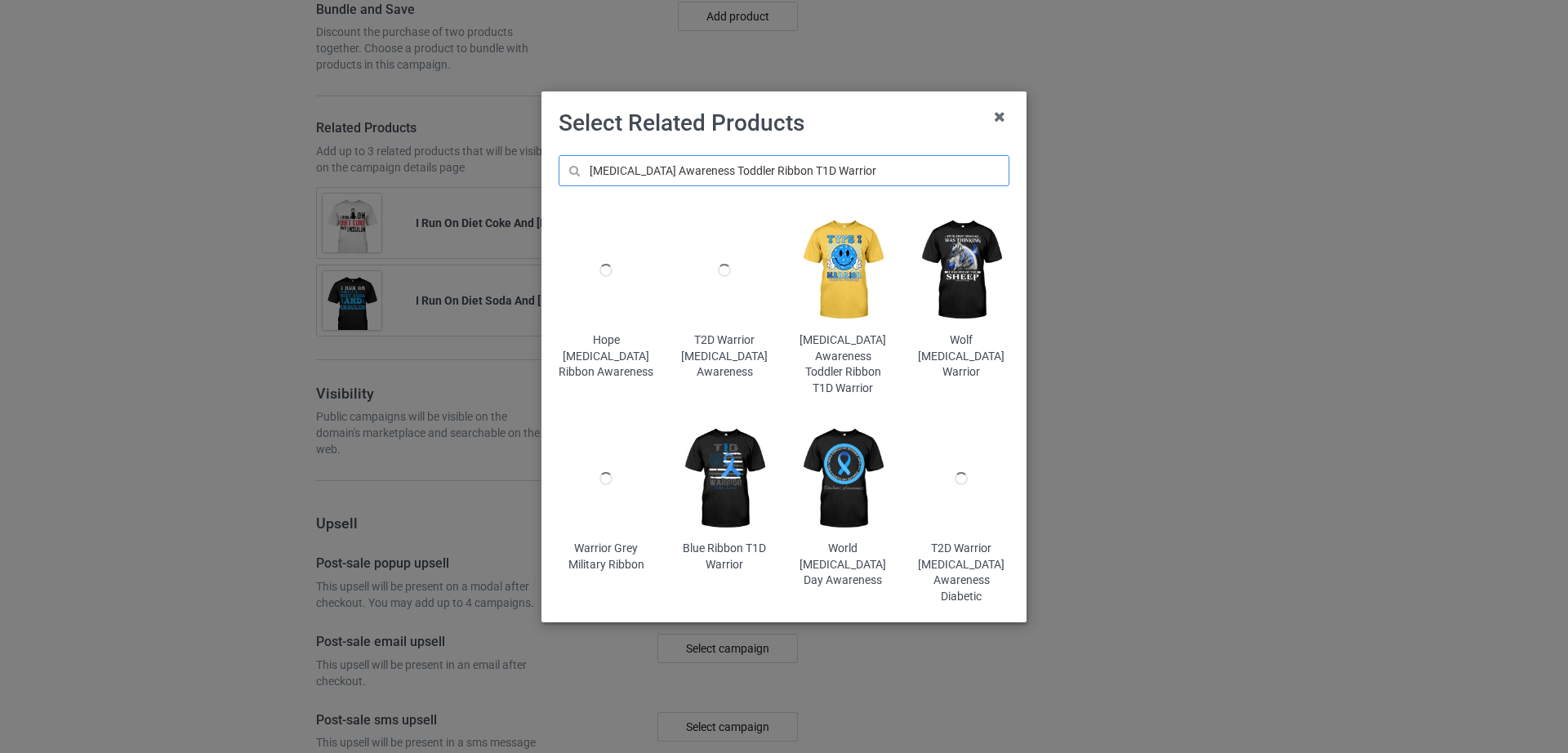
type input "Diabetes Awareness Toddler Ribbon T1D Warrior"
click at [848, 306] on img at bounding box center [843, 269] width 96 height 119
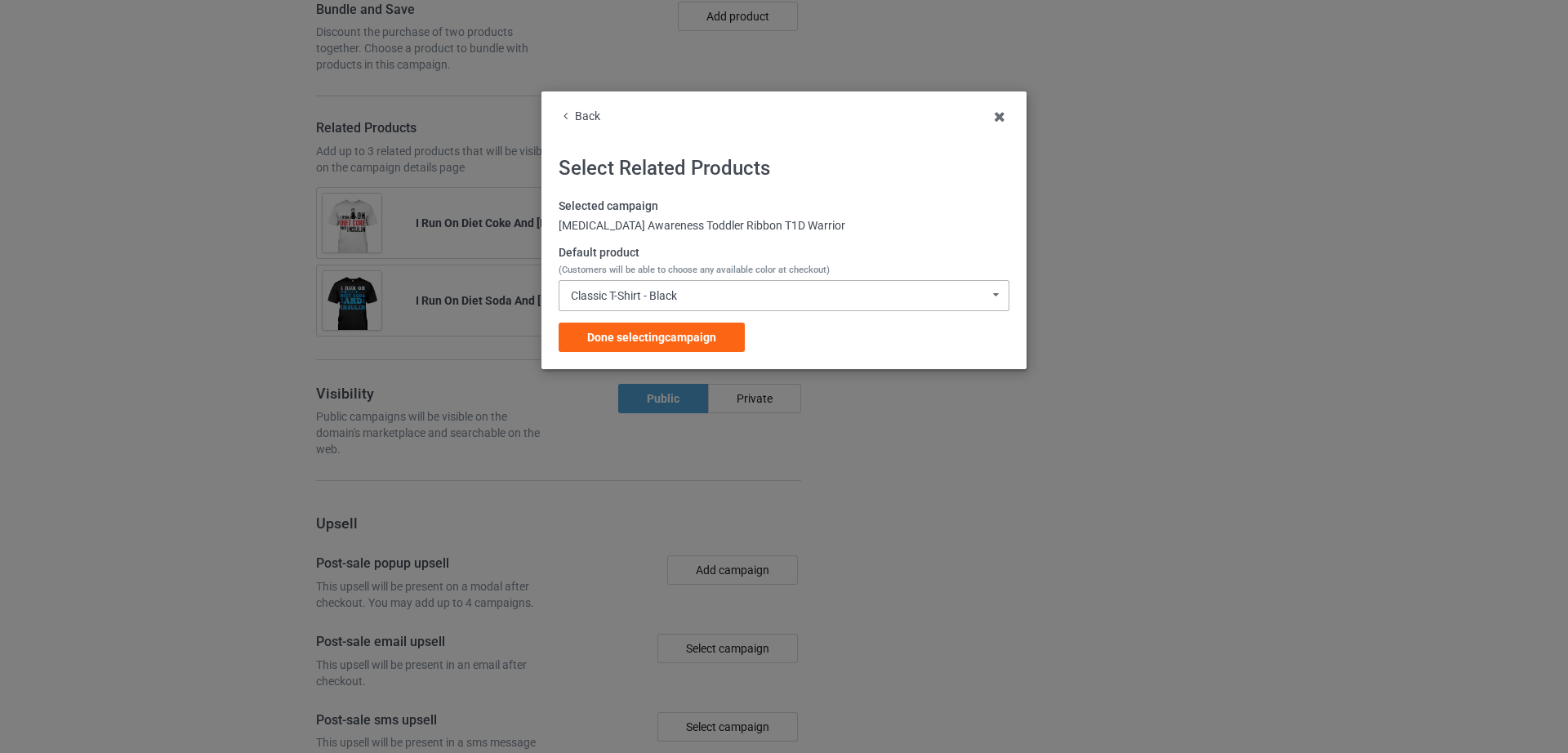
click at [673, 287] on div "Classic T-Shirt - Black Classic T-Shirt - Black Classic T-Shirt - White Classic…" at bounding box center [784, 296] width 450 height 31
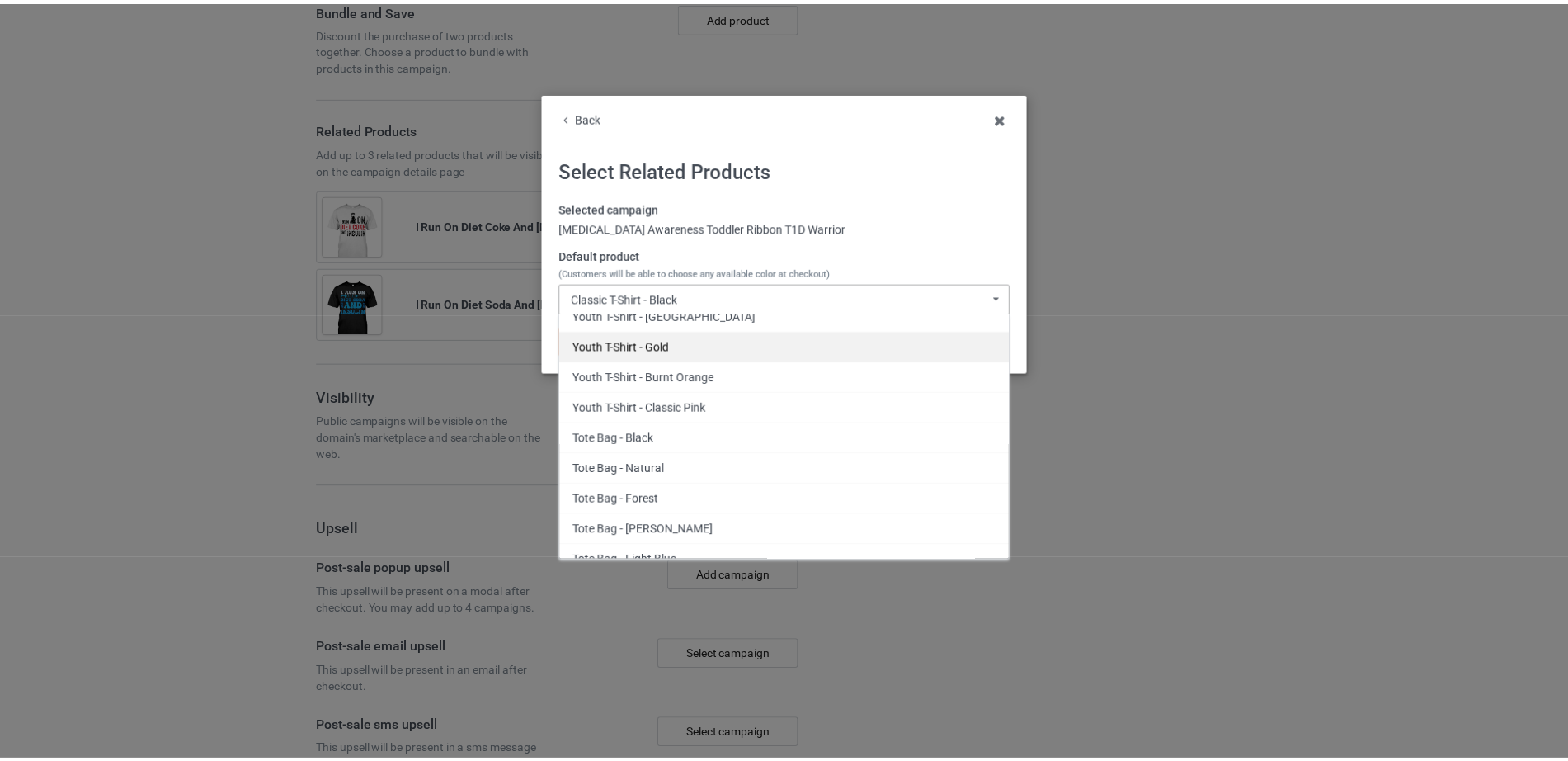
scroll to position [3437, 0]
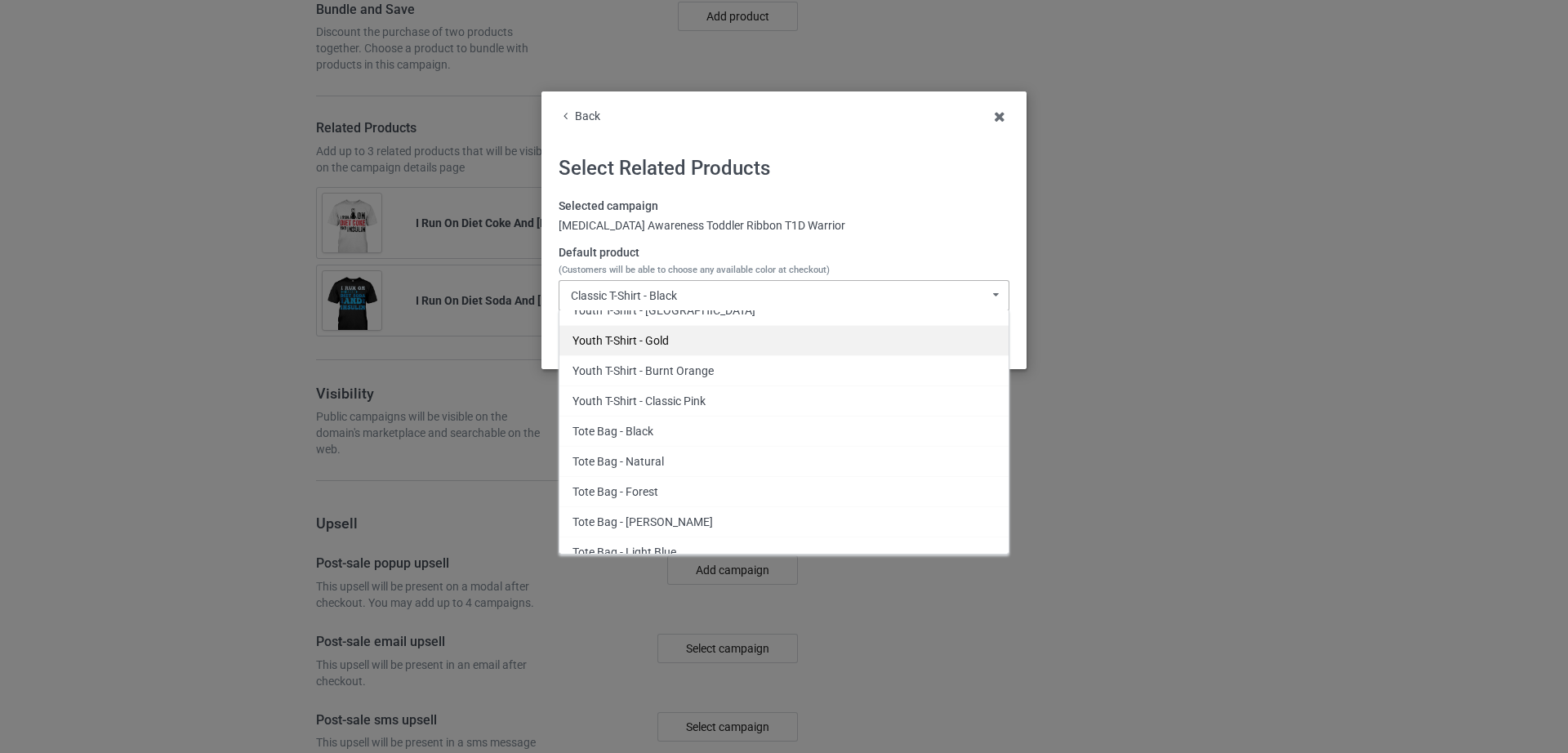
click at [664, 339] on div "Youth T-Shirt - Gold" at bounding box center [784, 340] width 449 height 30
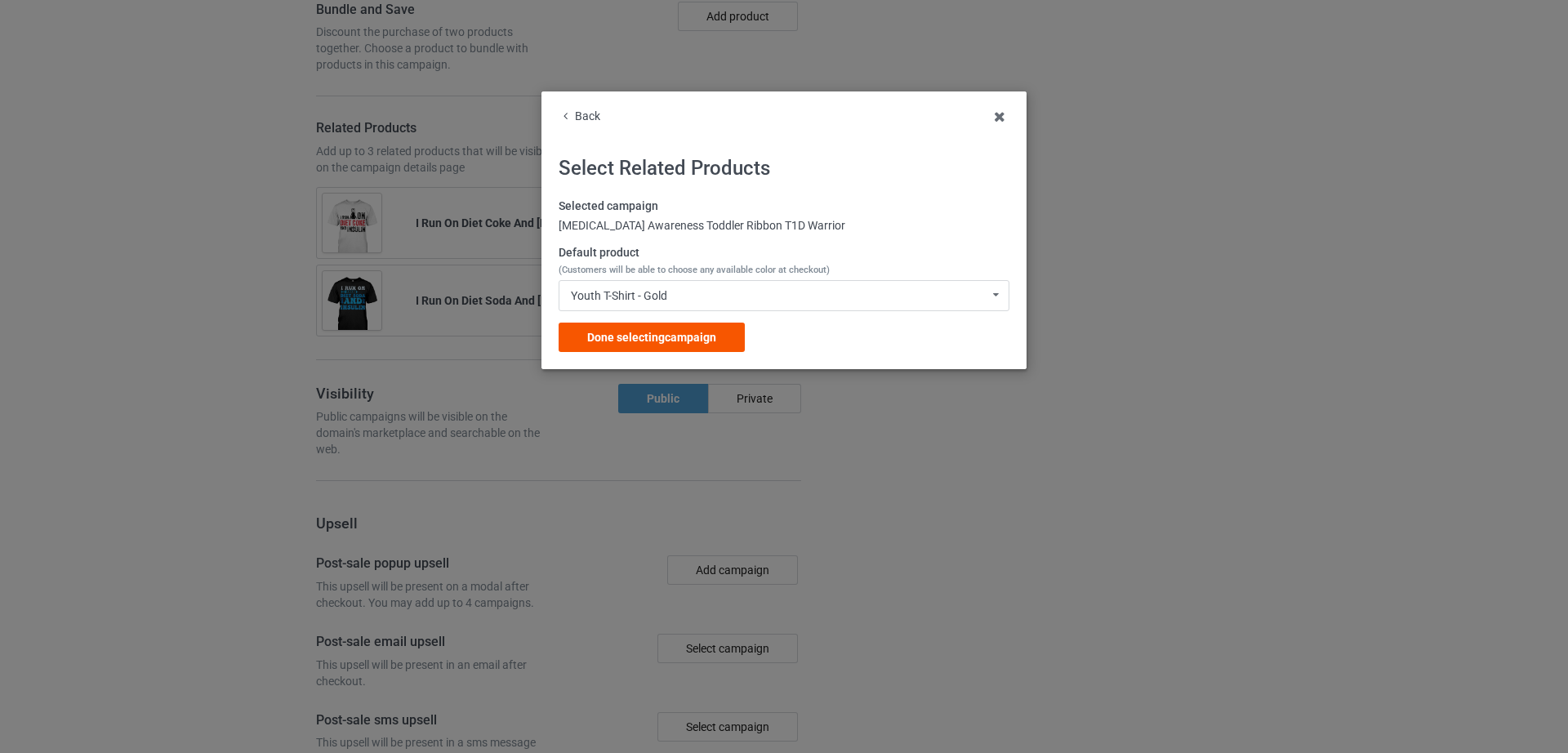
click at [657, 335] on span "Done selecting campaign" at bounding box center [651, 336] width 129 height 13
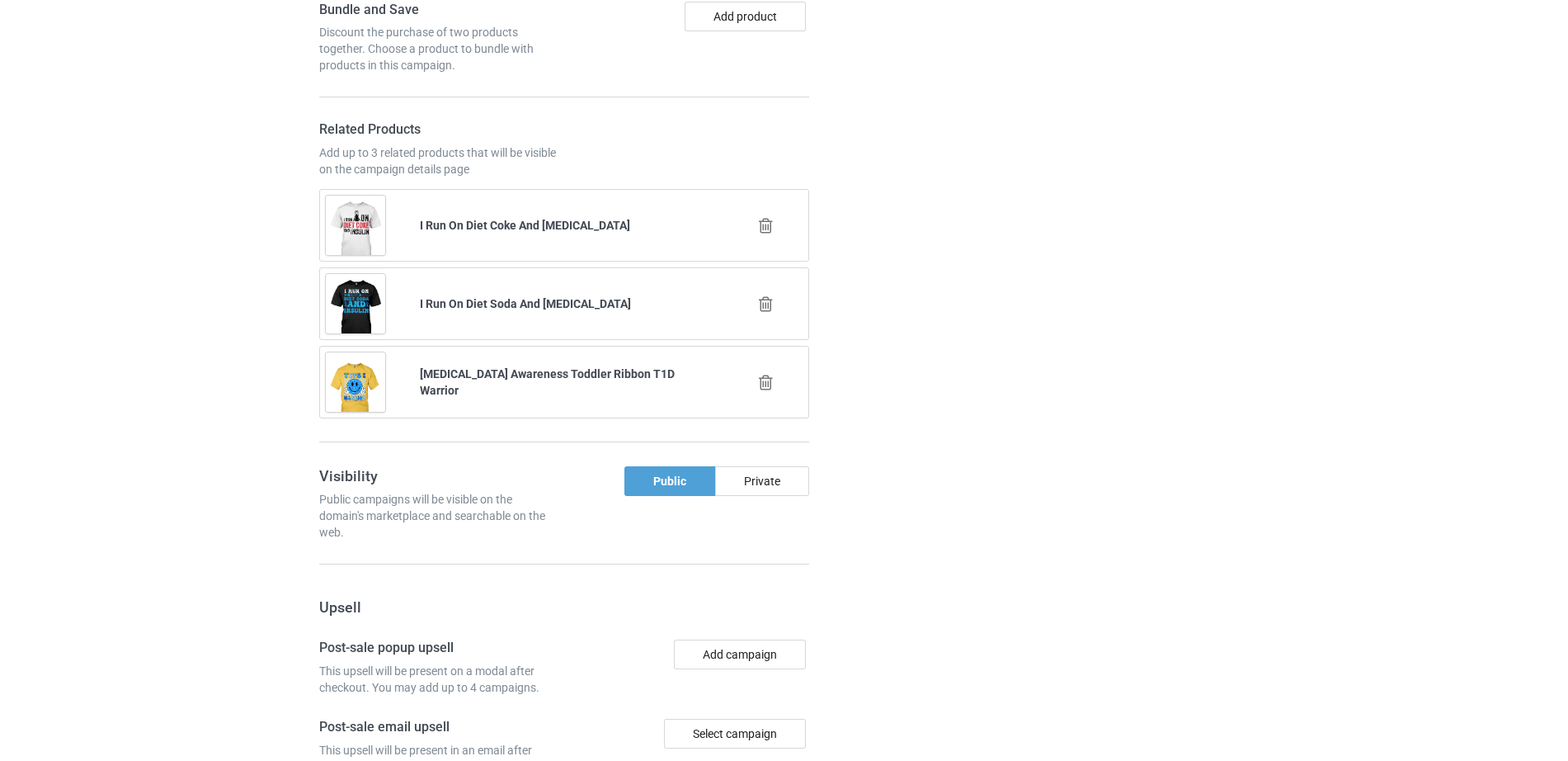
click at [769, 296] on icon at bounding box center [765, 305] width 21 height 18
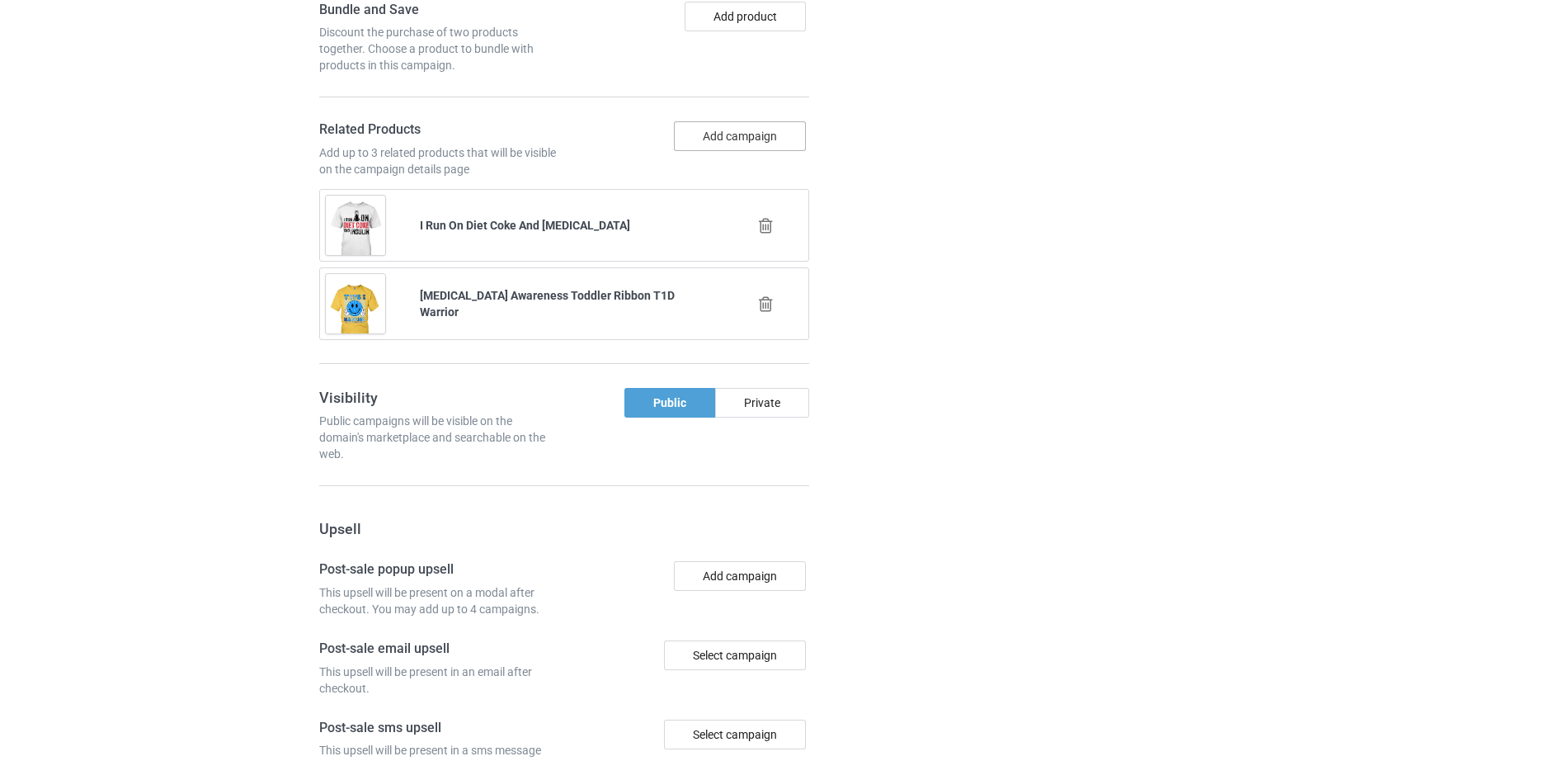
click at [767, 121] on button "Add campaign" at bounding box center [740, 136] width 132 height 29
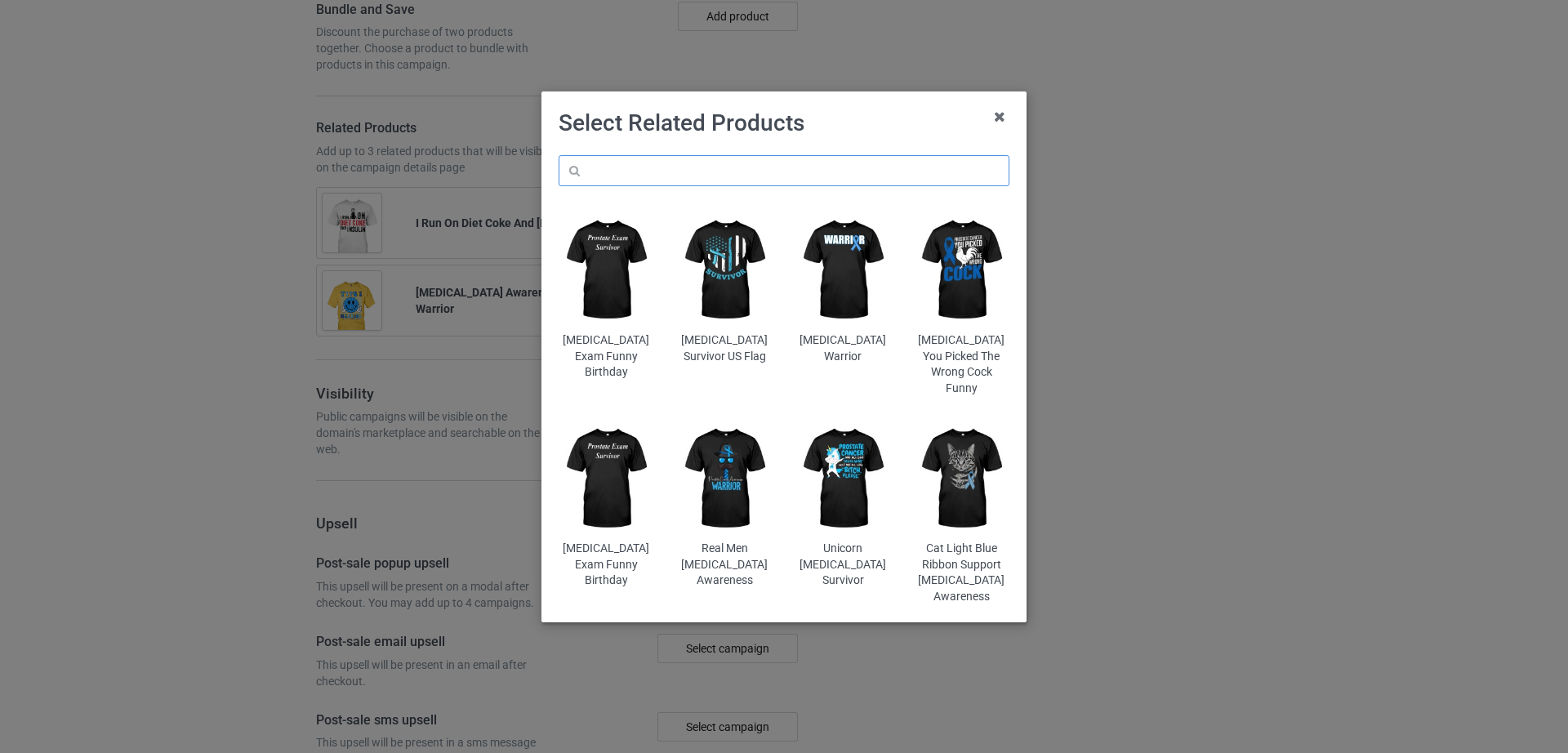
click at [670, 174] on input "text" at bounding box center [784, 171] width 450 height 31
paste input "Dad of Warrior Type 1 Diabetic"
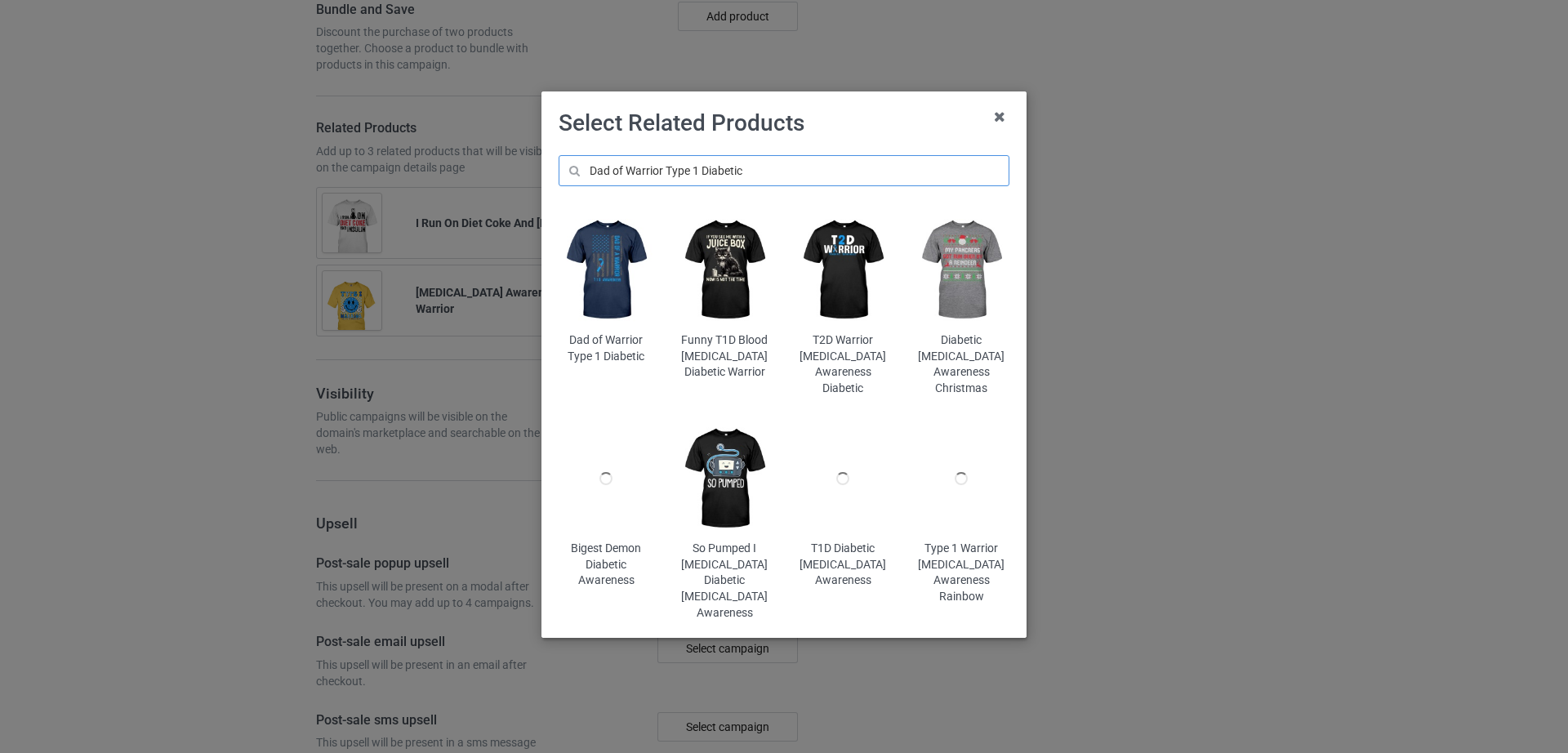
type input "Dad of Warrior Type 1 Diabetic"
click at [594, 282] on img at bounding box center [606, 269] width 96 height 119
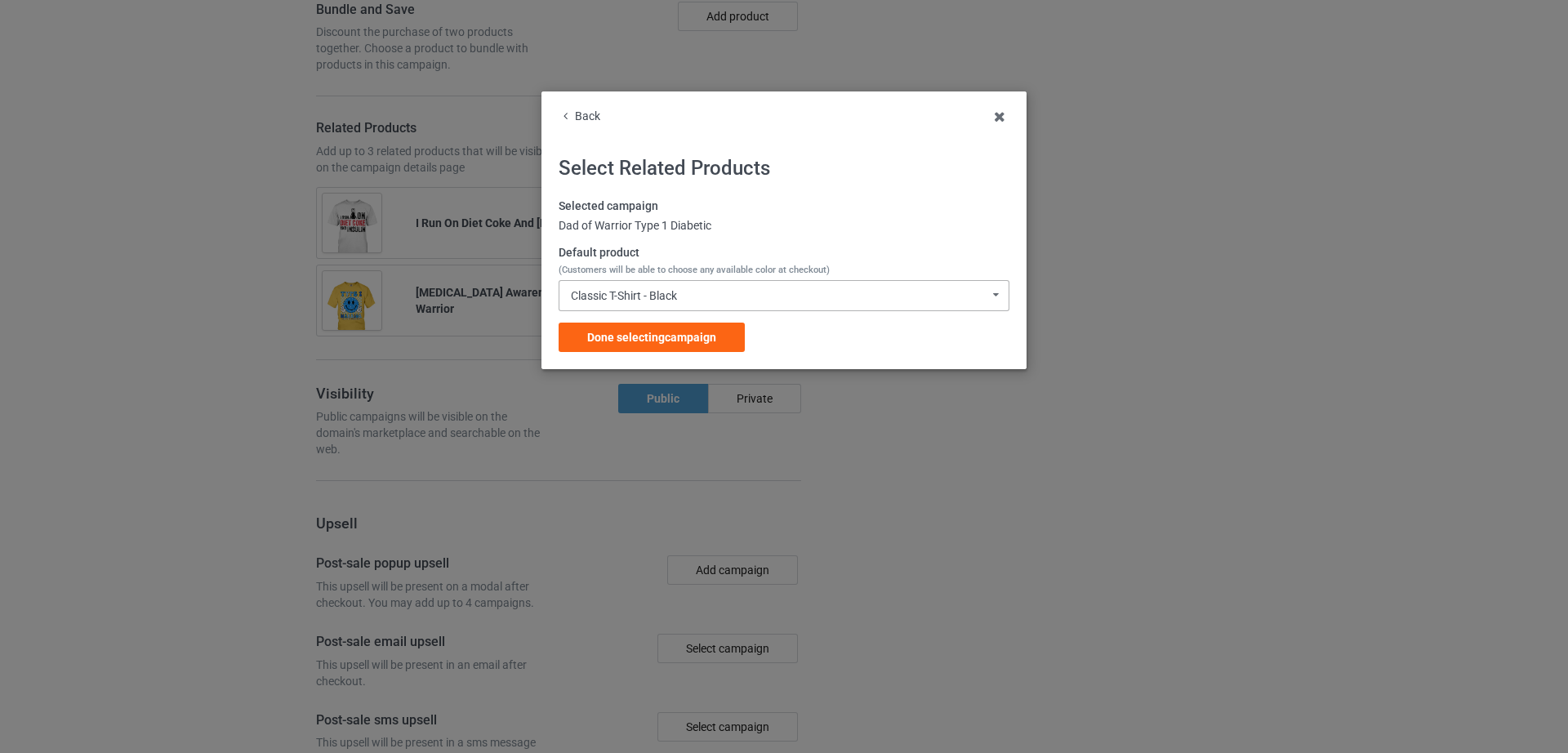
click at [624, 283] on div "Classic T-Shirt - Black Classic T-Shirt - Black Classic T-Shirt - White Classic…" at bounding box center [784, 296] width 450 height 31
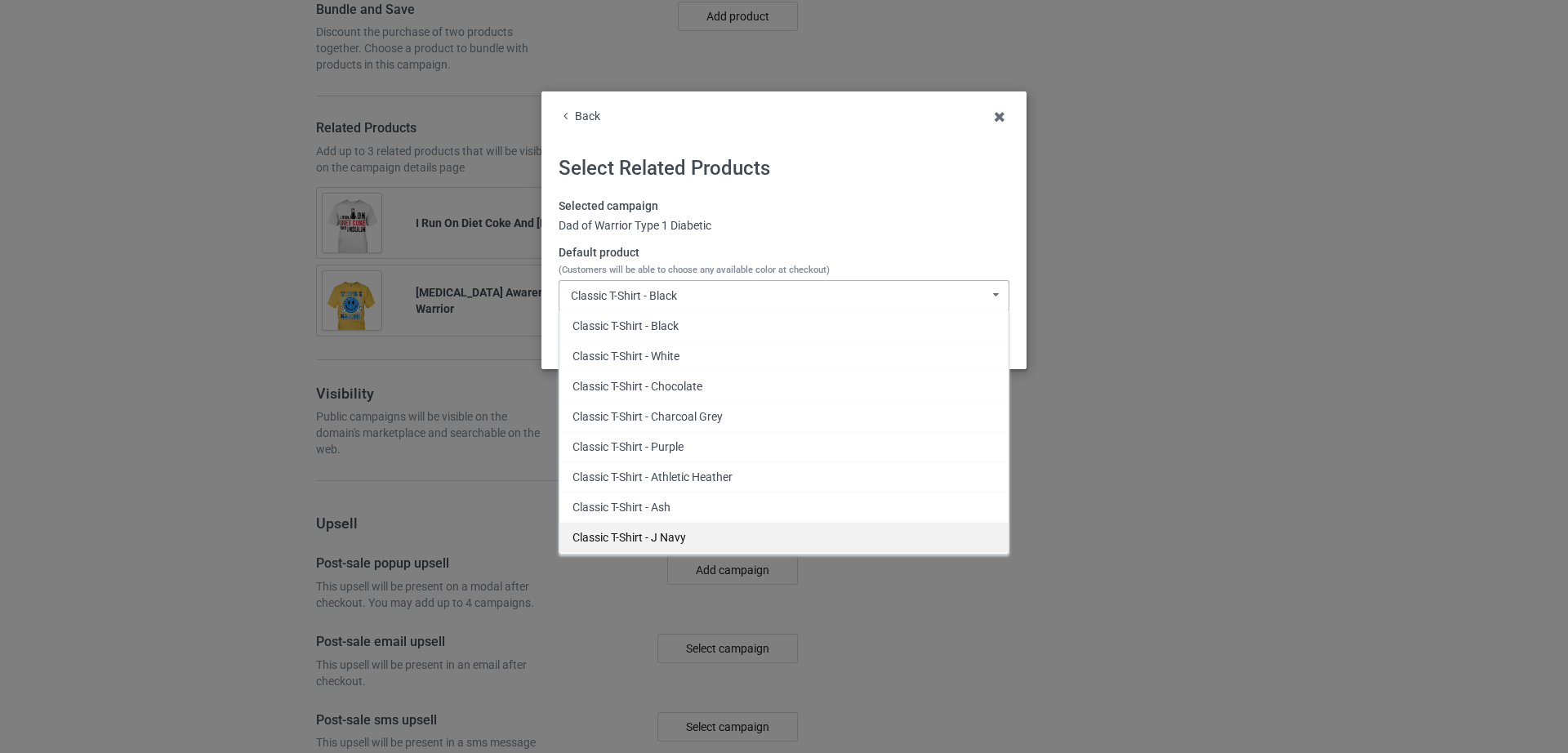
click at [670, 543] on div "Classic T-Shirt - J Navy" at bounding box center [784, 537] width 449 height 30
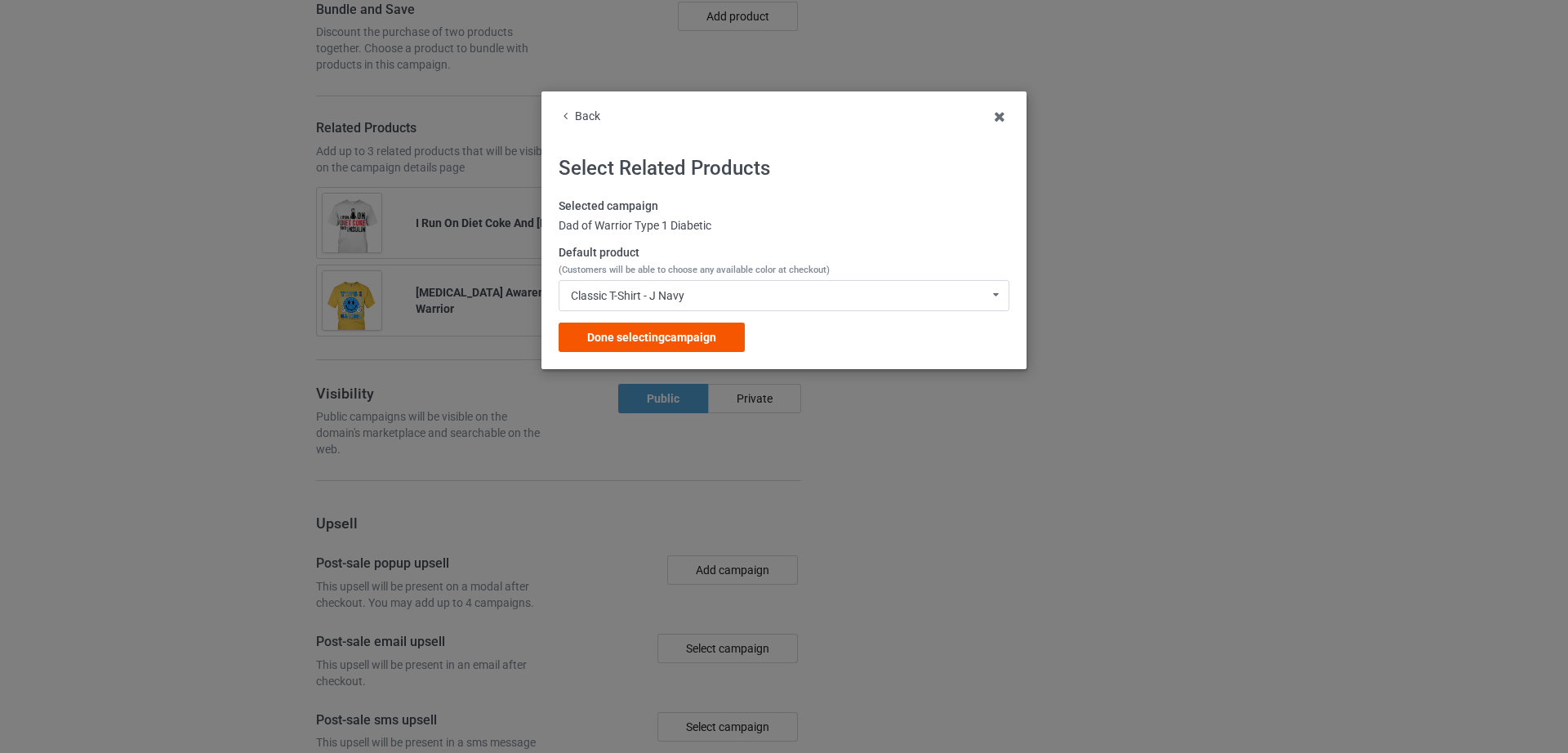
click at [654, 341] on span "Done selecting campaign" at bounding box center [651, 336] width 129 height 13
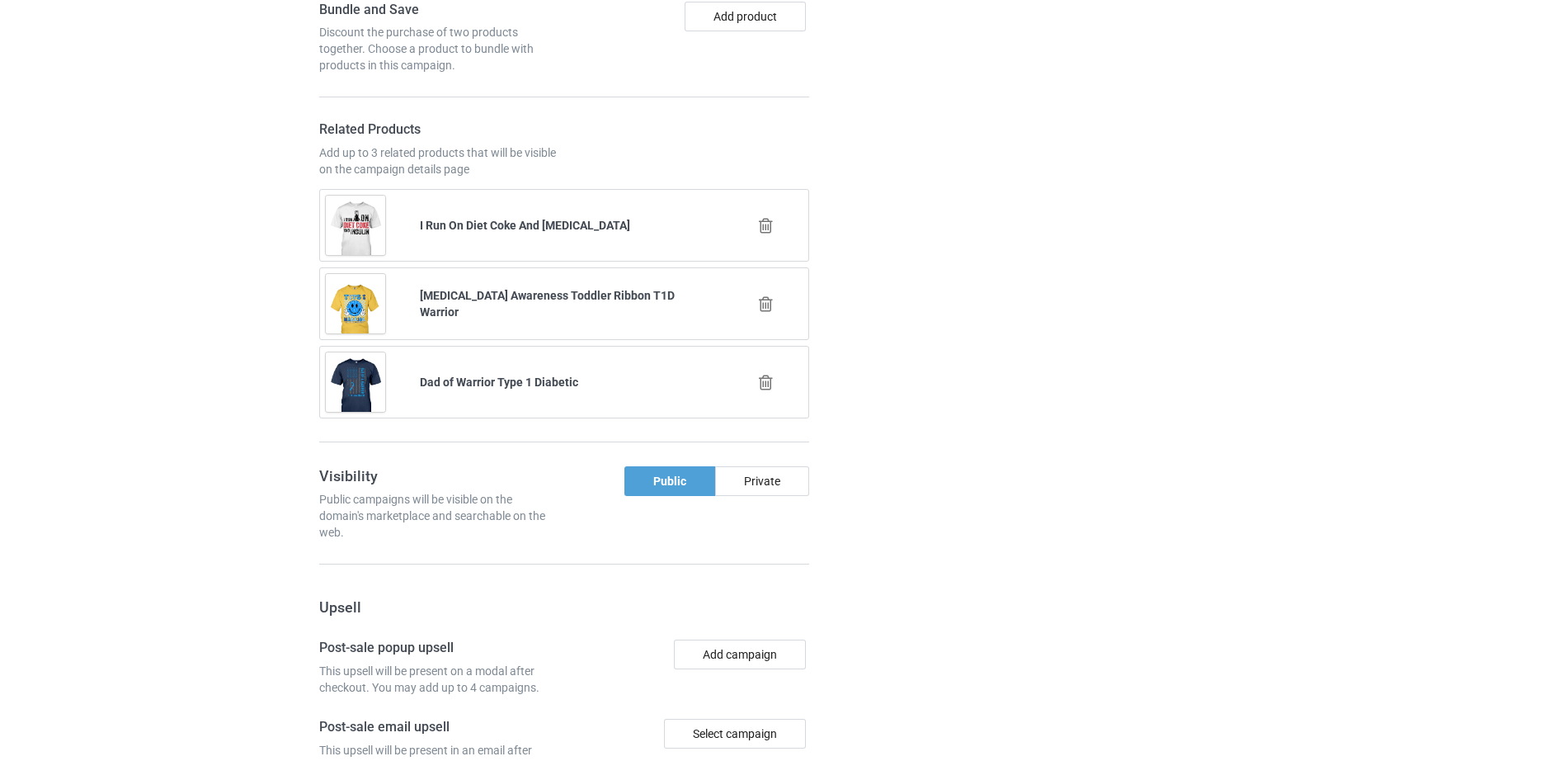
click at [959, 351] on div at bounding box center [902, 231] width 118 height 1780
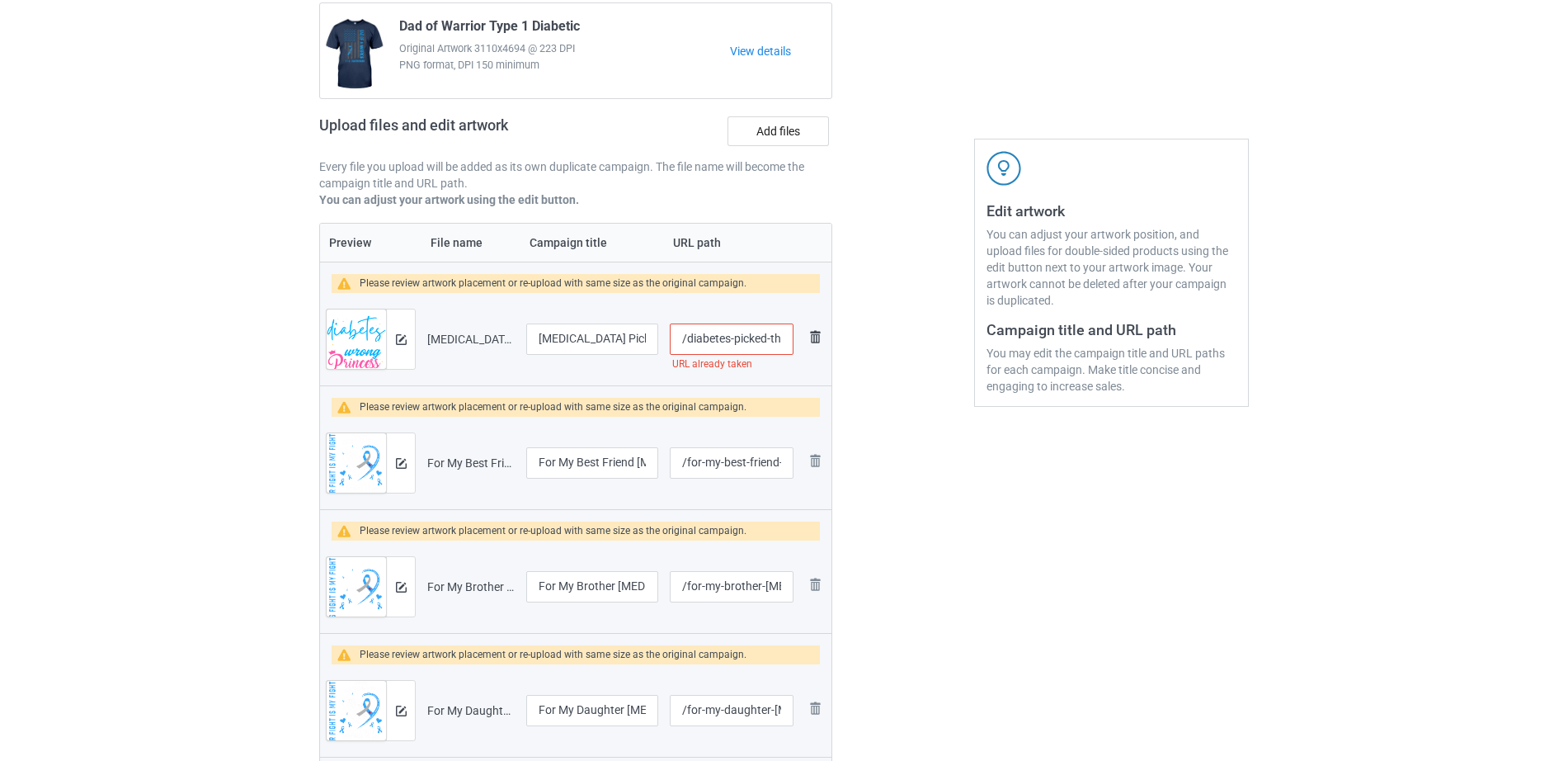
scroll to position [160, 0]
drag, startPoint x: 738, startPoint y: 341, endPoint x: 807, endPoint y: 341, distance: 69.0
click at [807, 341] on tr "Preview and edit artwork Diabetes Picked The Wrong Princess.png Diabetes Picked…" at bounding box center [576, 342] width 512 height 92
click at [735, 345] on input "/diabetes-picked-the-wrong-princess" at bounding box center [731, 342] width 123 height 31
drag, startPoint x: 698, startPoint y: 344, endPoint x: 843, endPoint y: 345, distance: 145.0
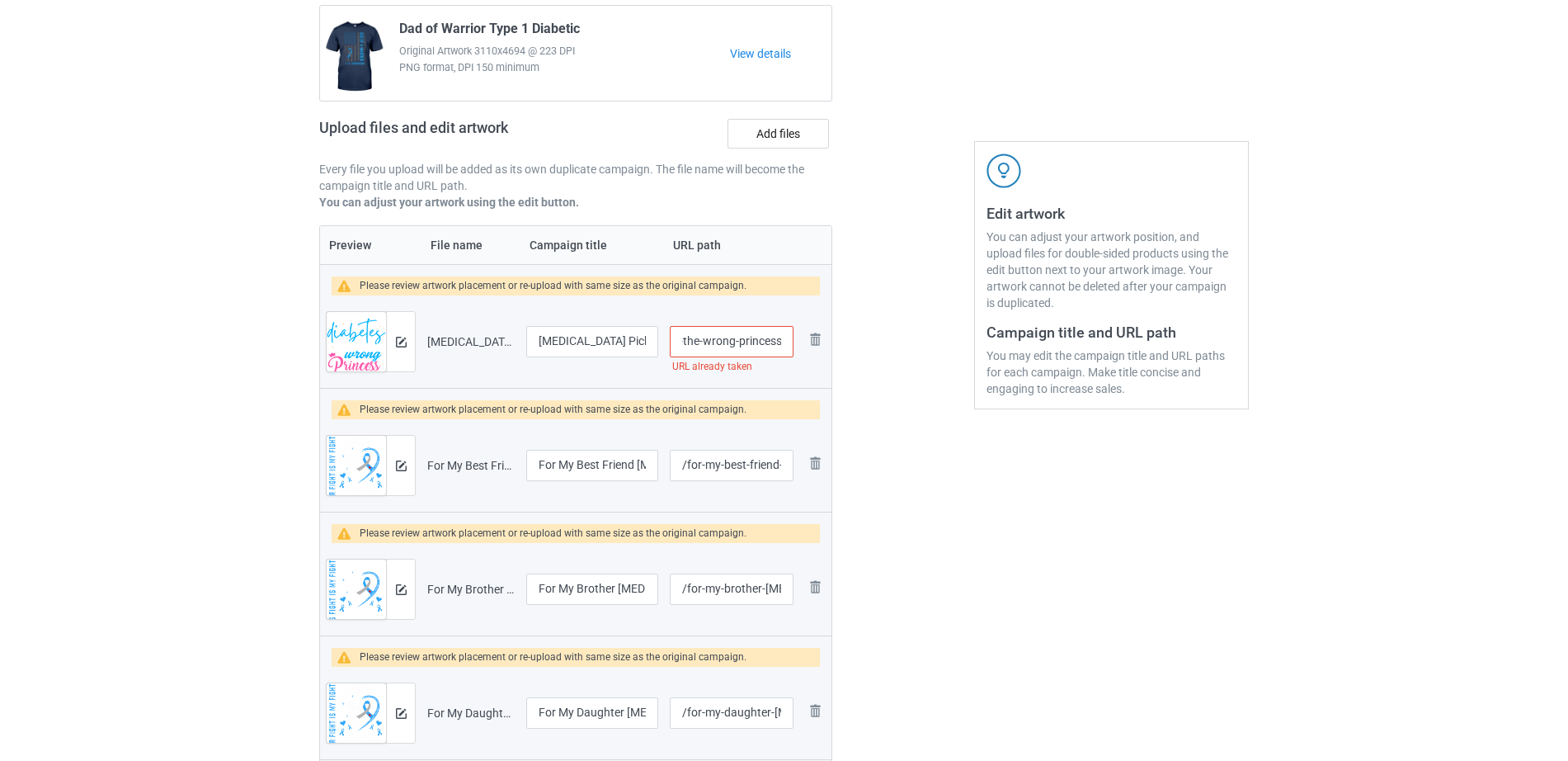
click at [843, 345] on div "Campaign to duplicate Dad of Warrior Type 1 Diabetic Original Artwork 3110x4694…" at bounding box center [576, 505] width 536 height 1100
click at [873, 452] on div at bounding box center [902, 505] width 118 height 1100
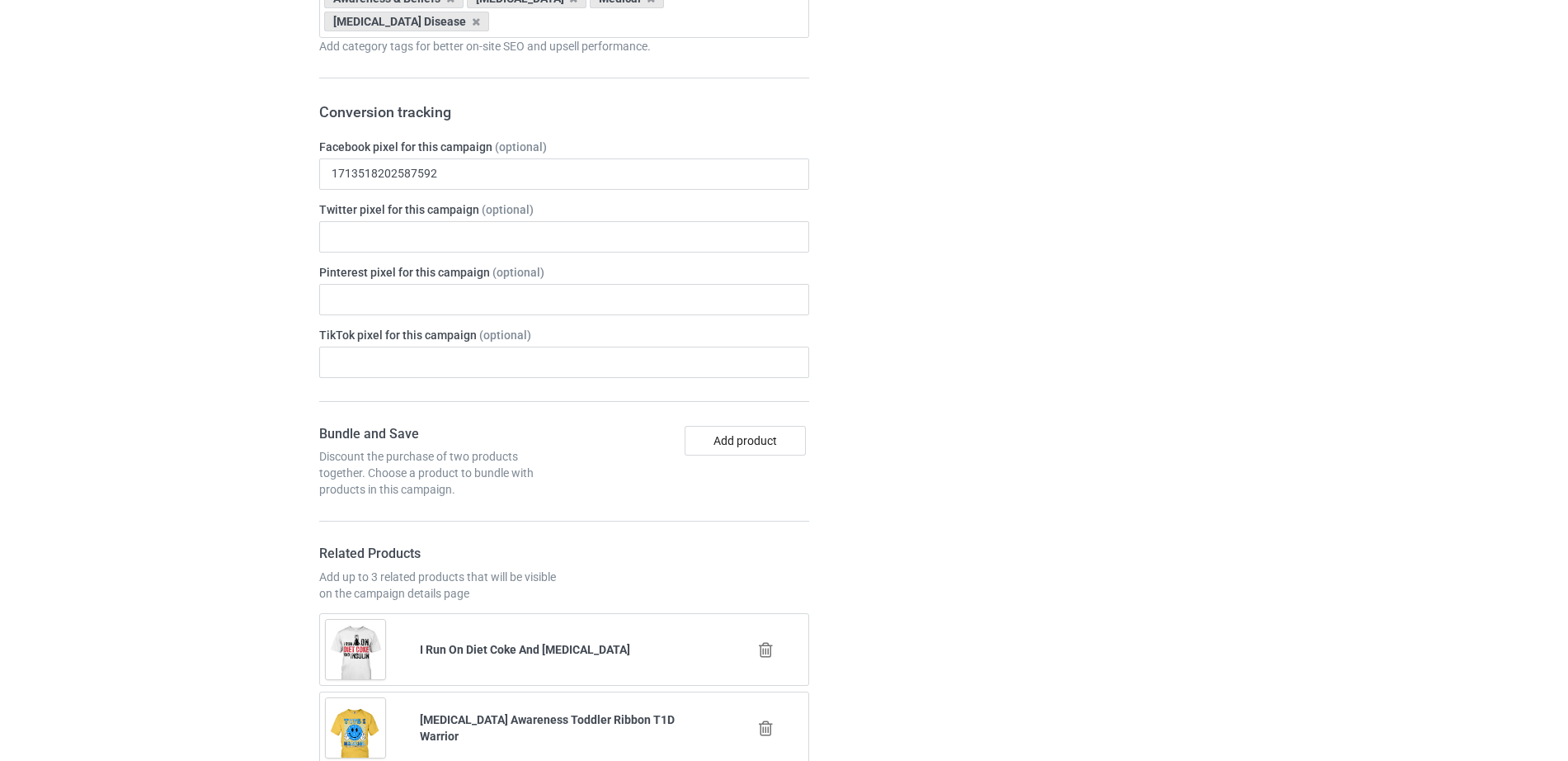
type input "/diabetes-picked"
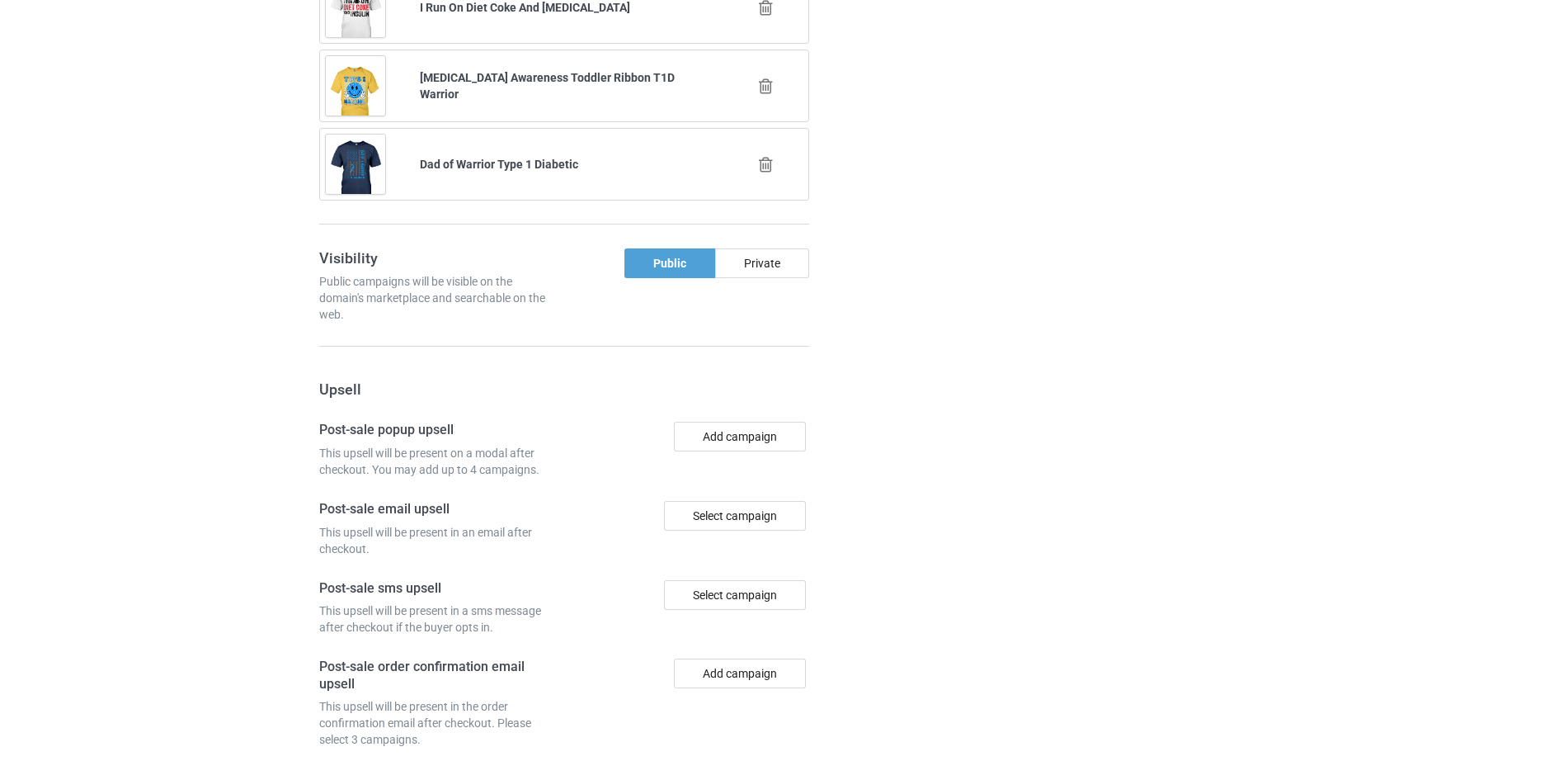
scroll to position [2233, 0]
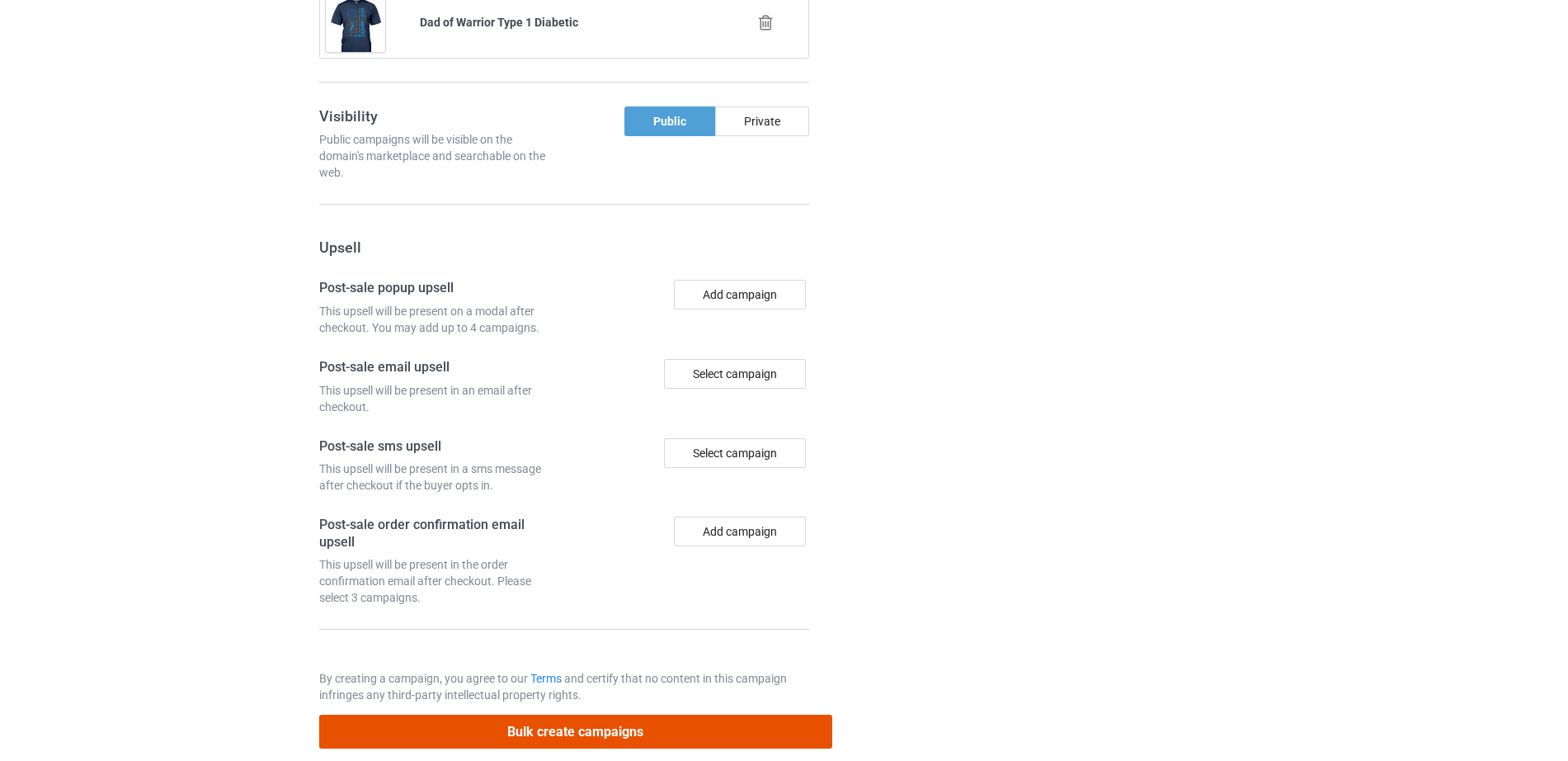
click at [599, 719] on button "Bulk create campaigns" at bounding box center [576, 732] width 513 height 34
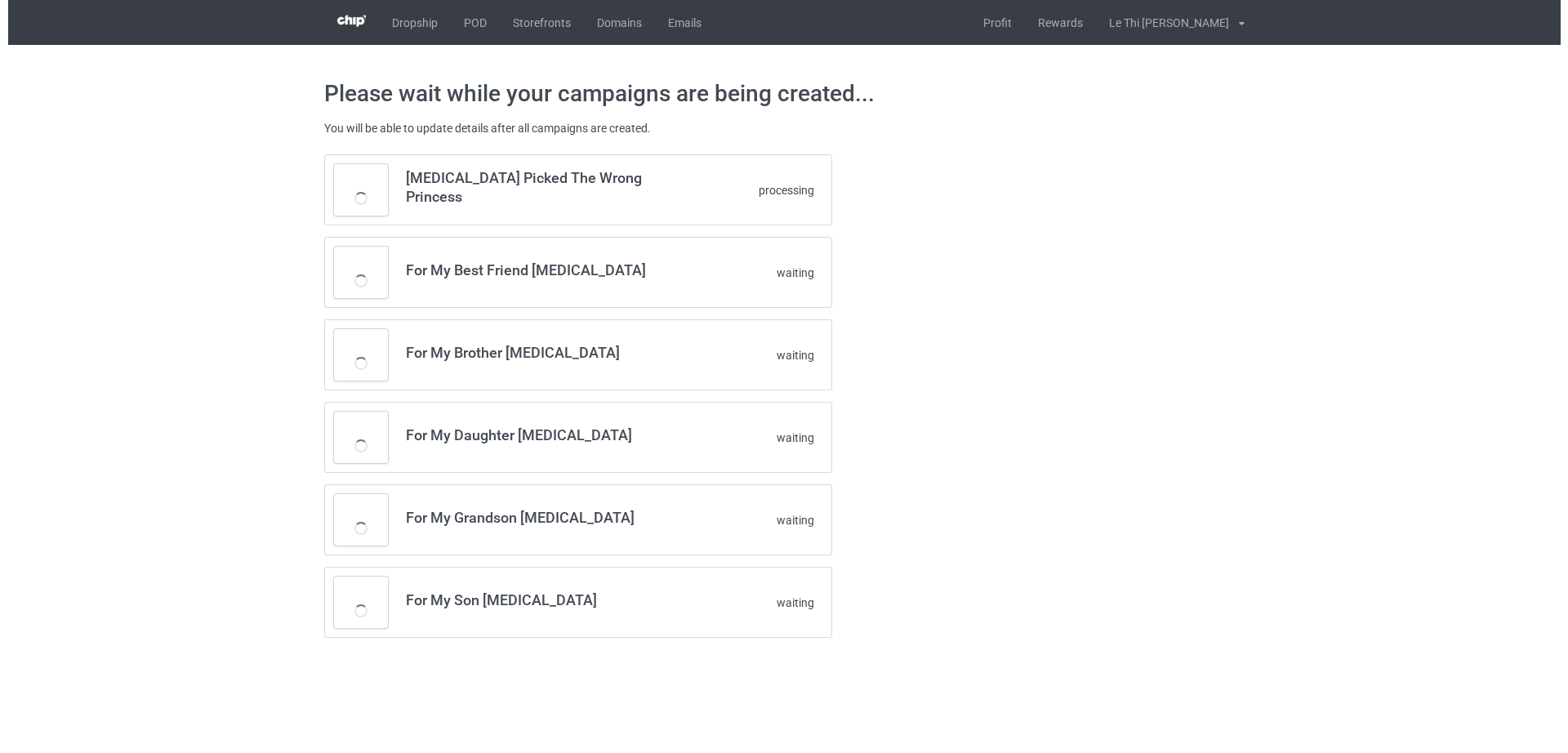
scroll to position [0, 0]
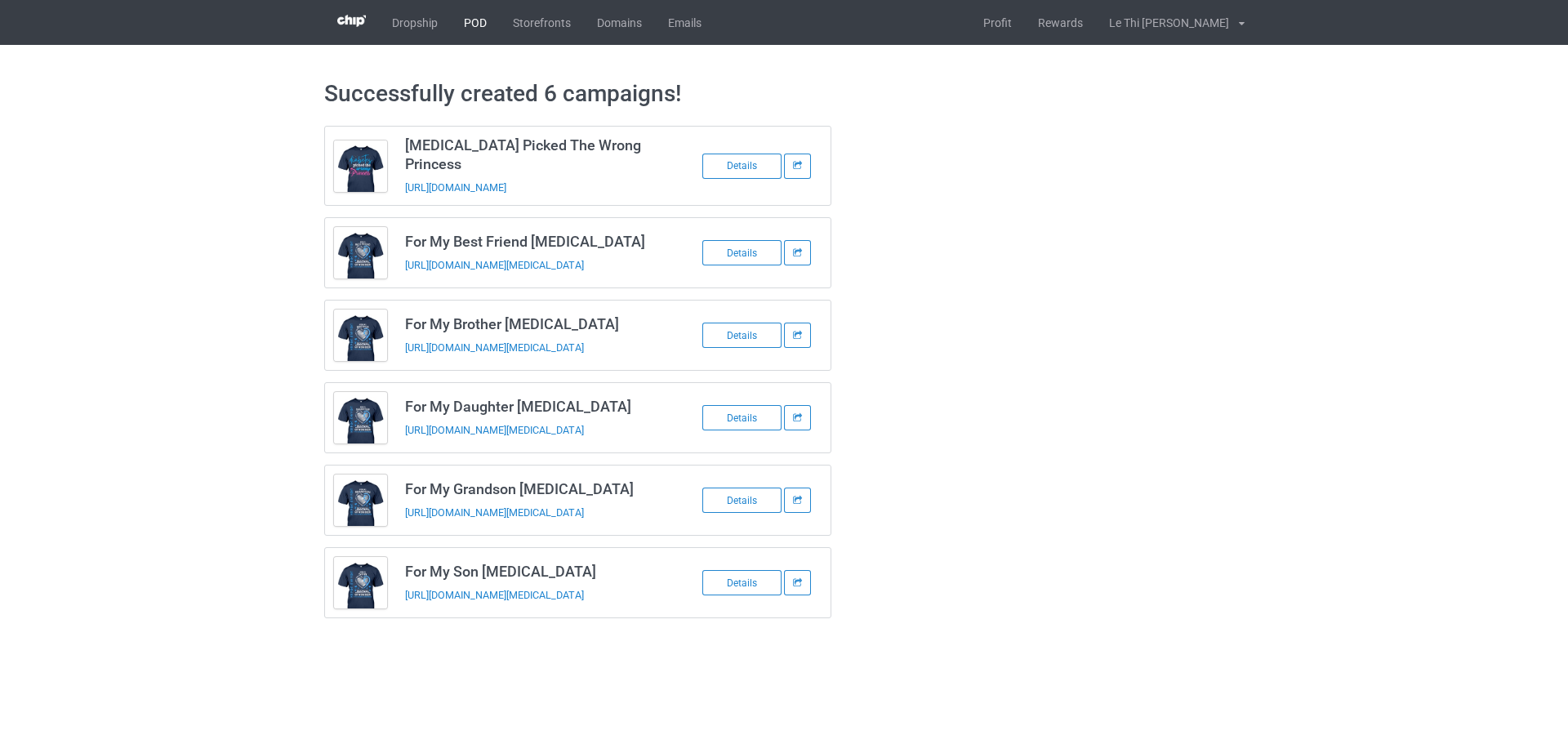
drag, startPoint x: 476, startPoint y: 31, endPoint x: 474, endPoint y: 5, distance: 26.1
click at [476, 30] on link "POD" at bounding box center [475, 22] width 49 height 45
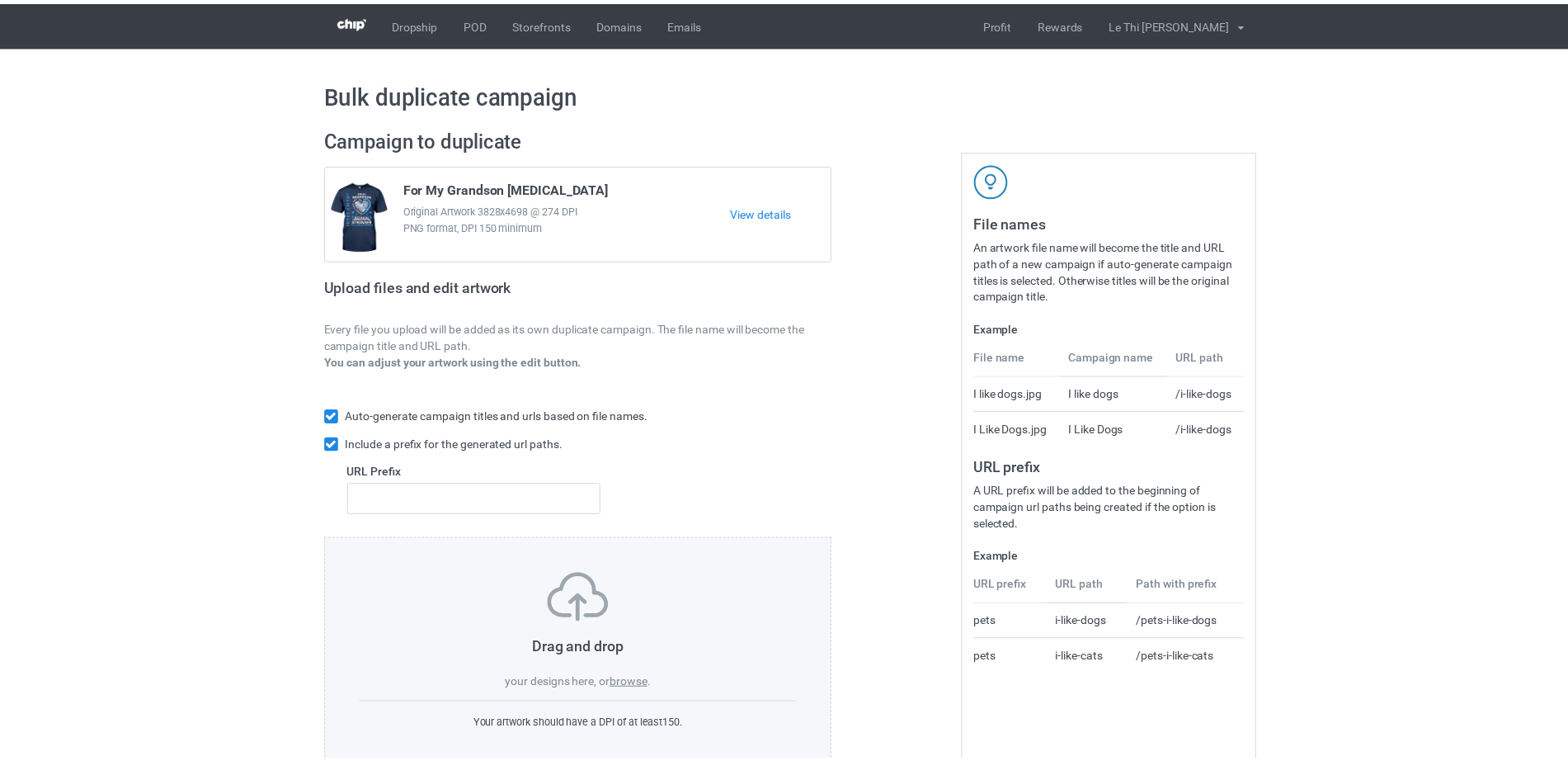
scroll to position [44, 0]
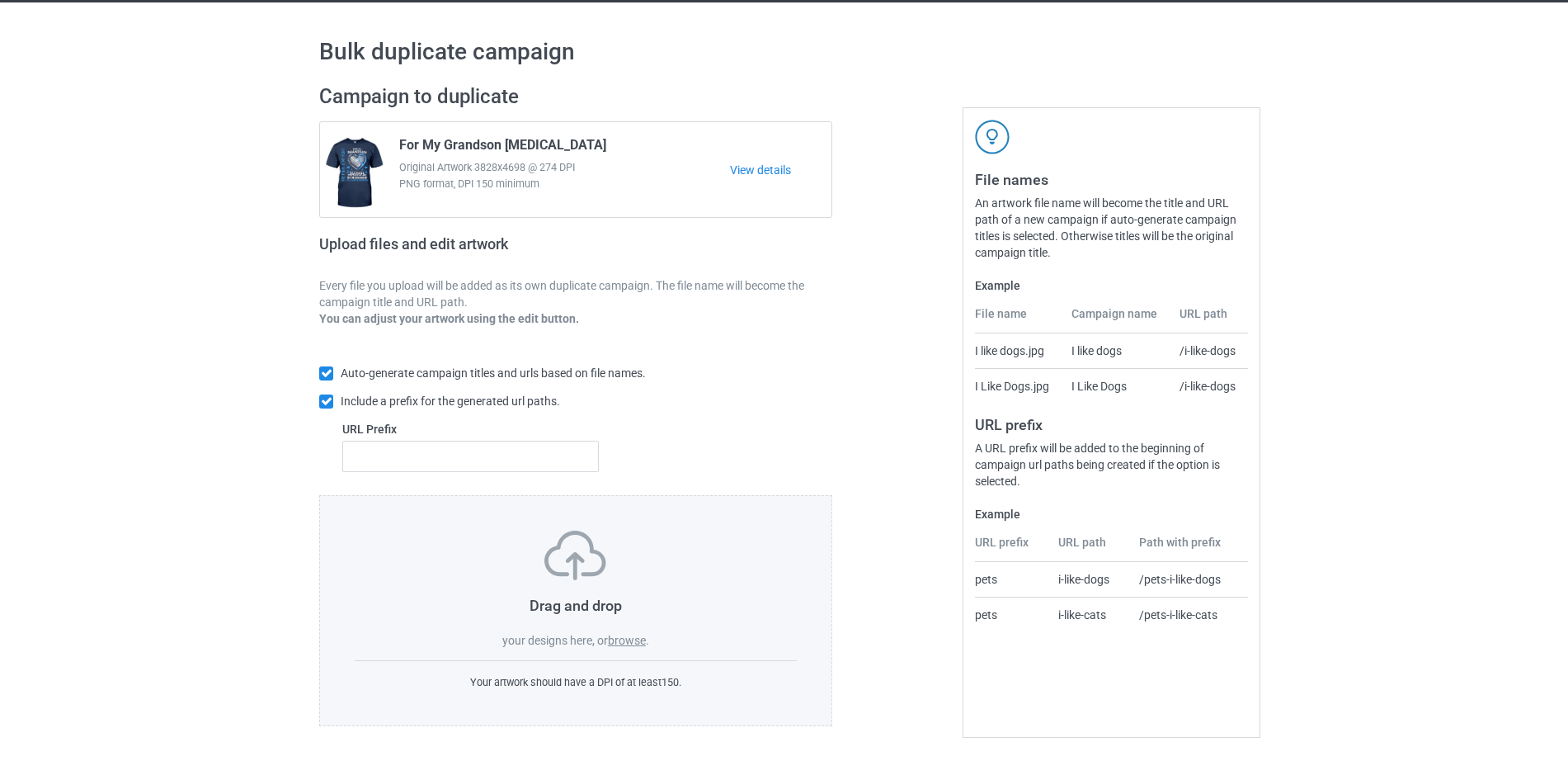
click at [619, 639] on label "browse" at bounding box center [626, 640] width 38 height 13
click at [0, 0] on input "browse" at bounding box center [0, 0] width 0 height 0
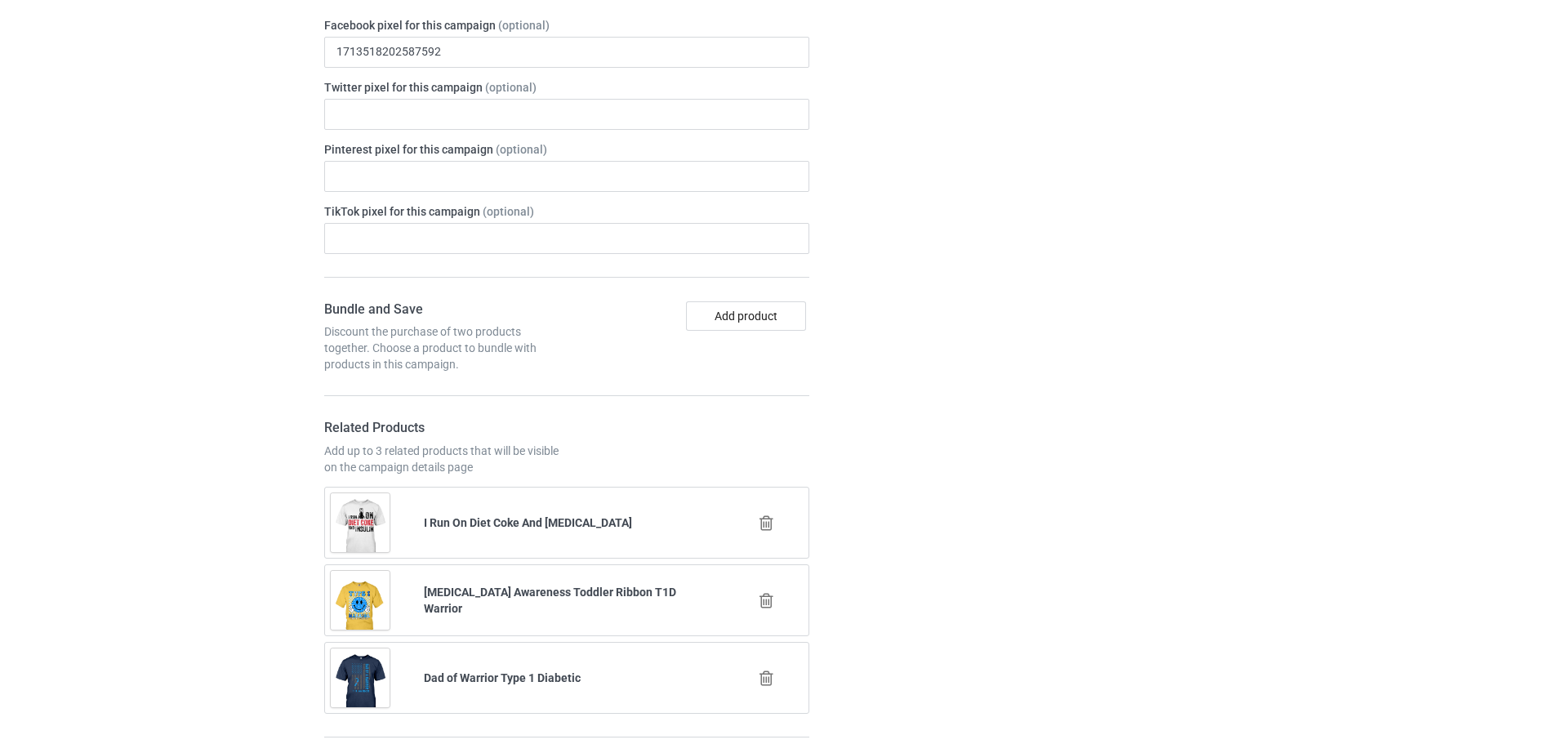
scroll to position [2258, 0]
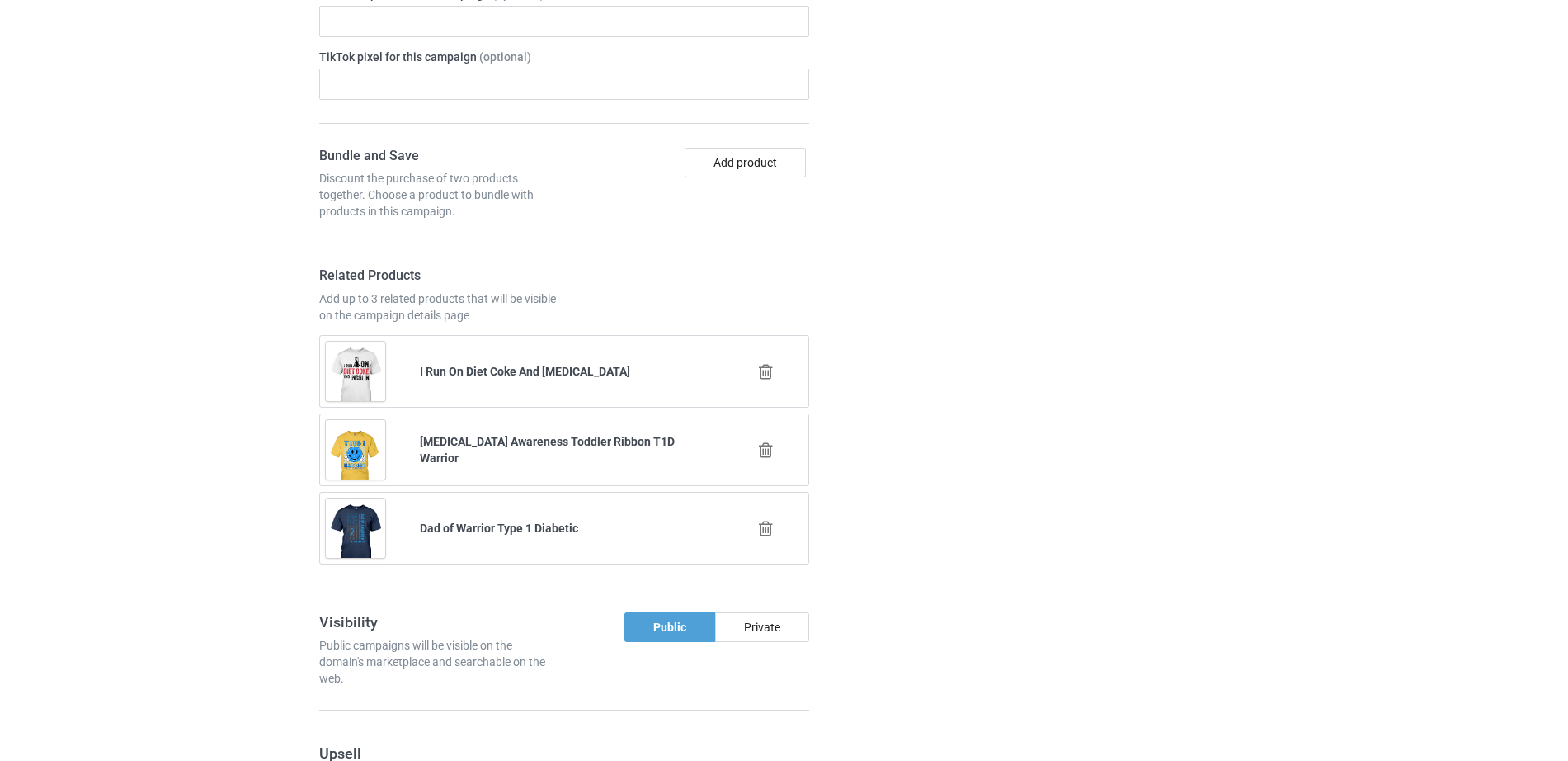
click at [766, 442] on icon at bounding box center [765, 451] width 21 height 18
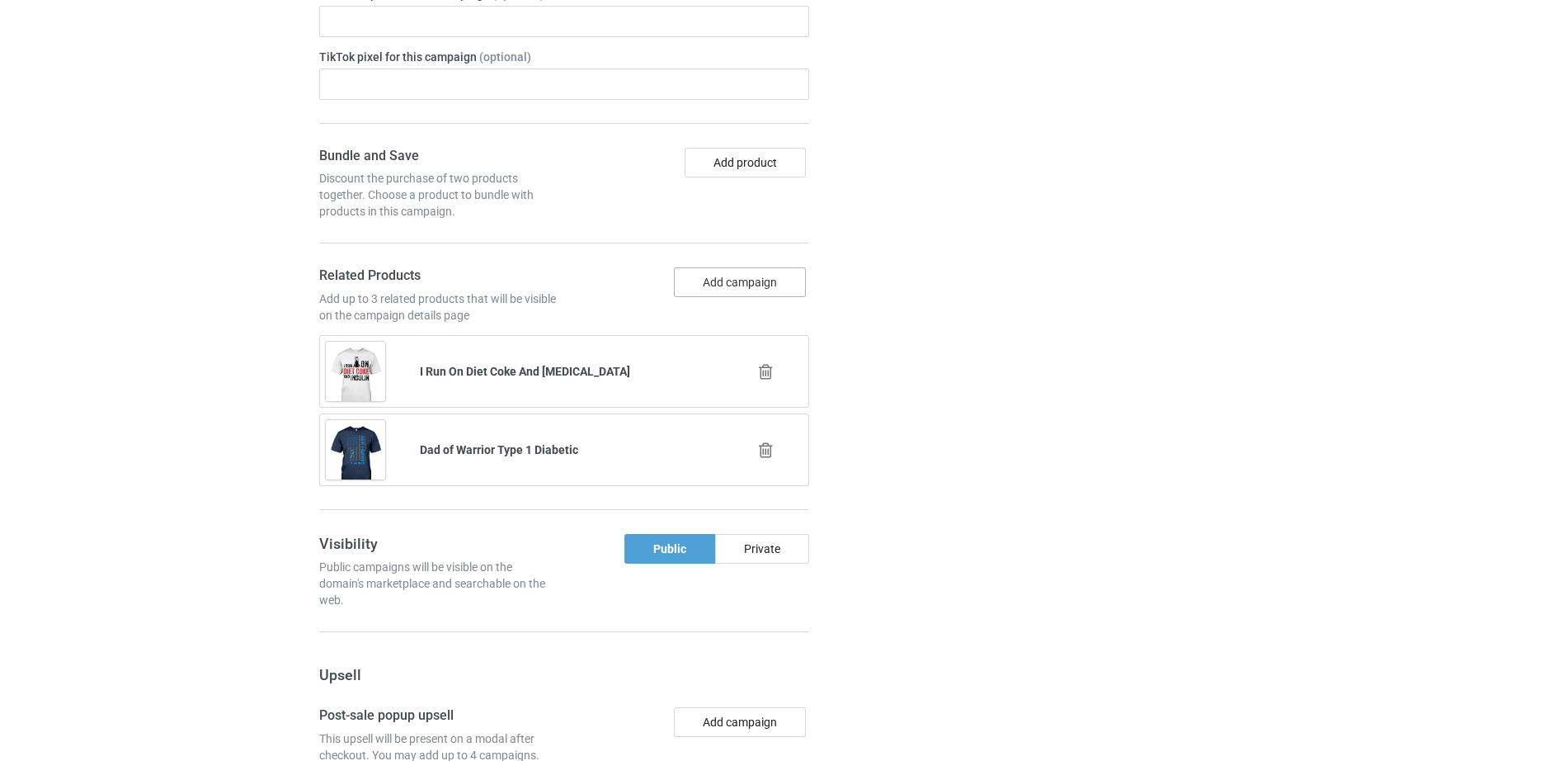
click at [748, 267] on button "Add campaign" at bounding box center [740, 282] width 132 height 29
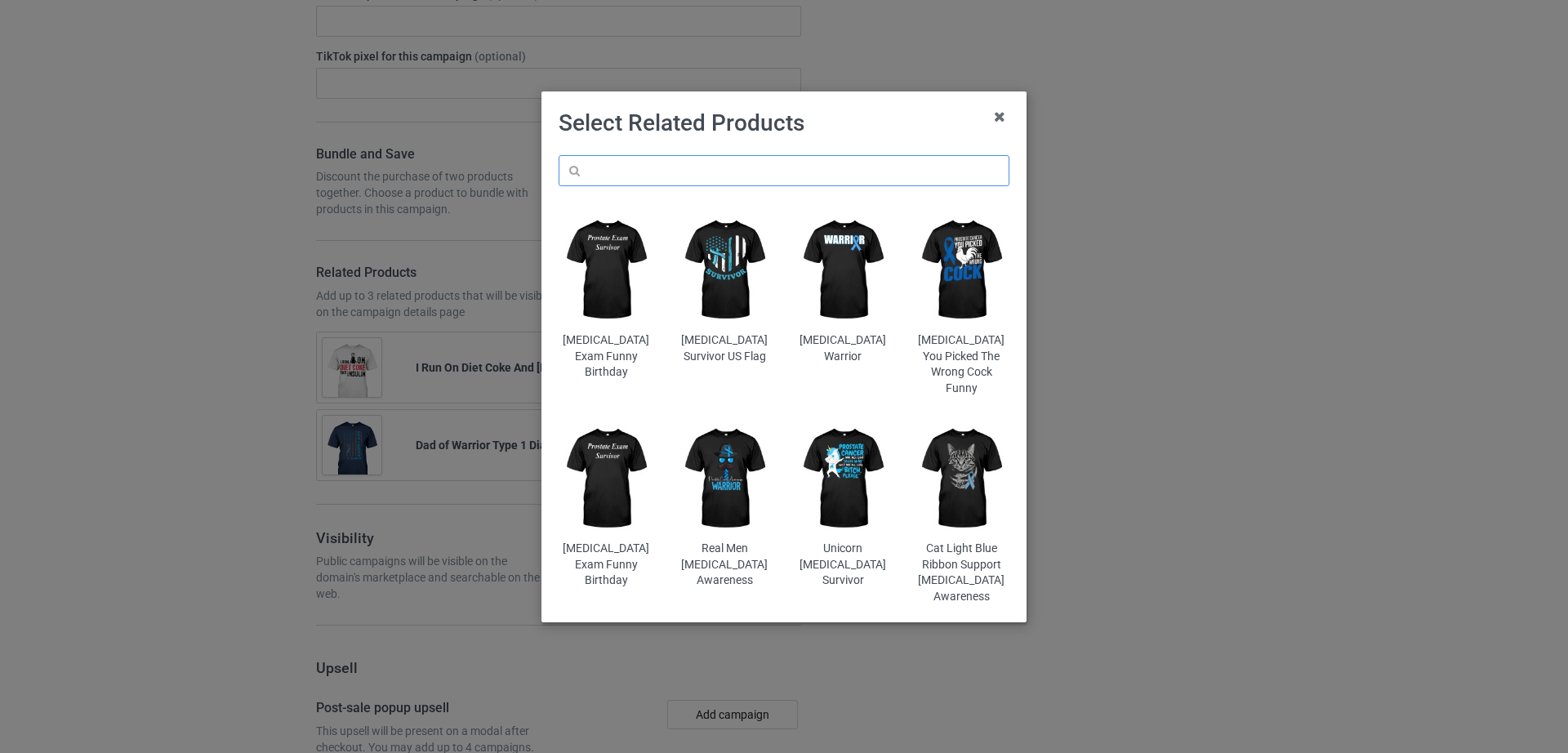
click at [701, 180] on input "text" at bounding box center [784, 171] width 450 height 31
paste input "For My Daughter Type 1 Diabetes"
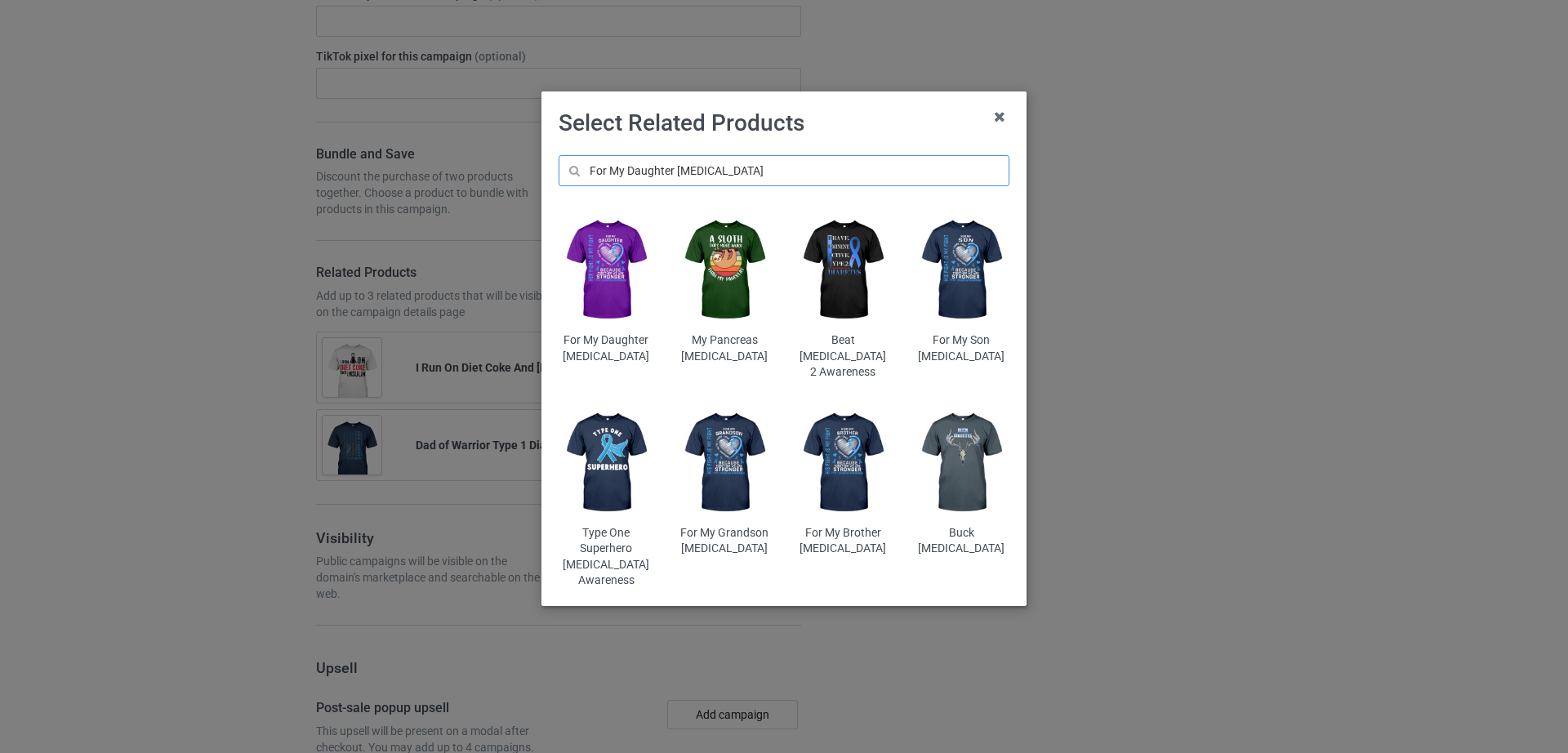
type input "For My Daughter Type 1 Diabetes"
click at [621, 293] on img at bounding box center [606, 269] width 96 height 119
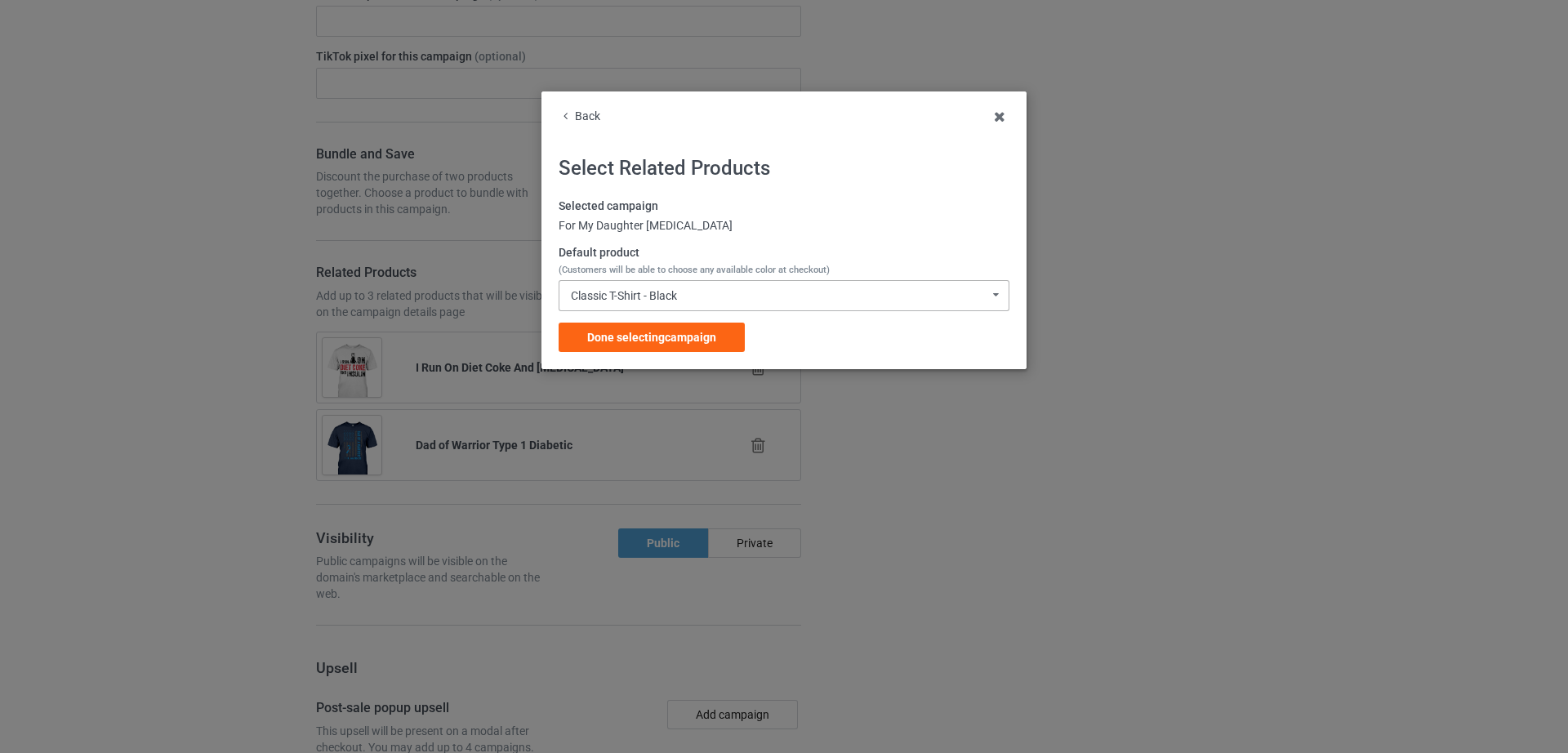
click at [607, 290] on div "Classic T-Shirt - Black" at bounding box center [624, 296] width 107 height 12
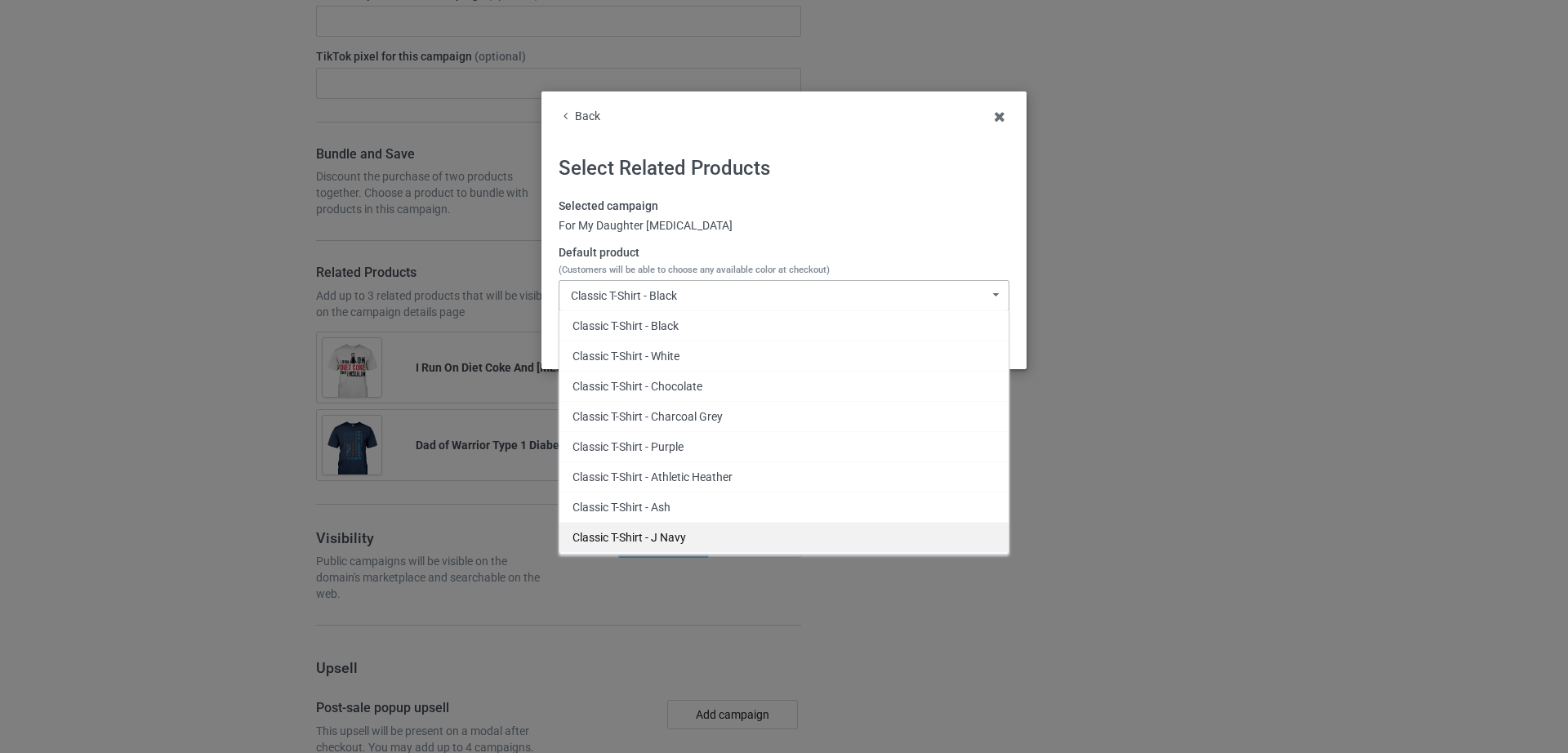
click at [664, 539] on div "Classic T-Shirt - J Navy" at bounding box center [784, 537] width 449 height 30
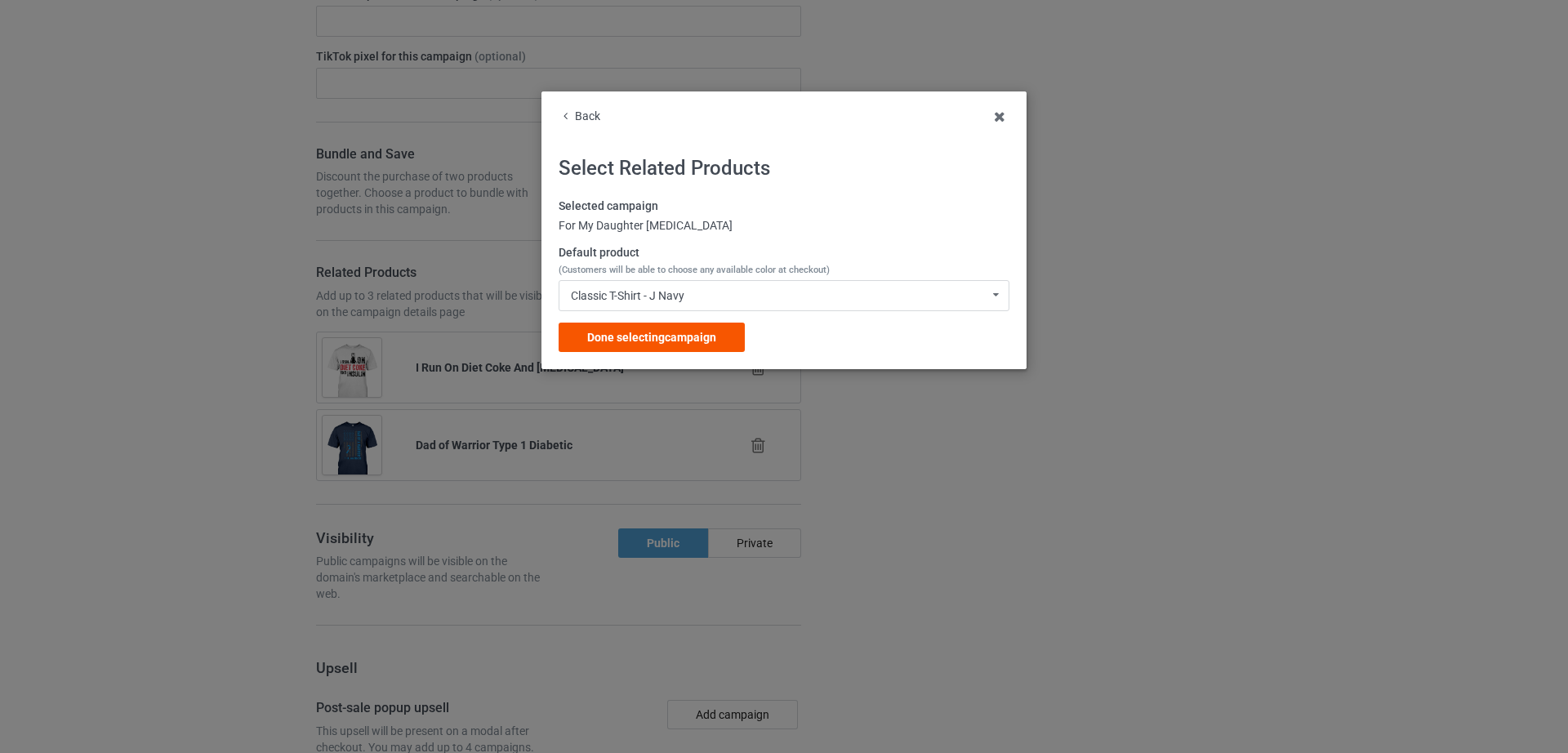
click at [661, 337] on span "Done selecting campaign" at bounding box center [651, 336] width 129 height 13
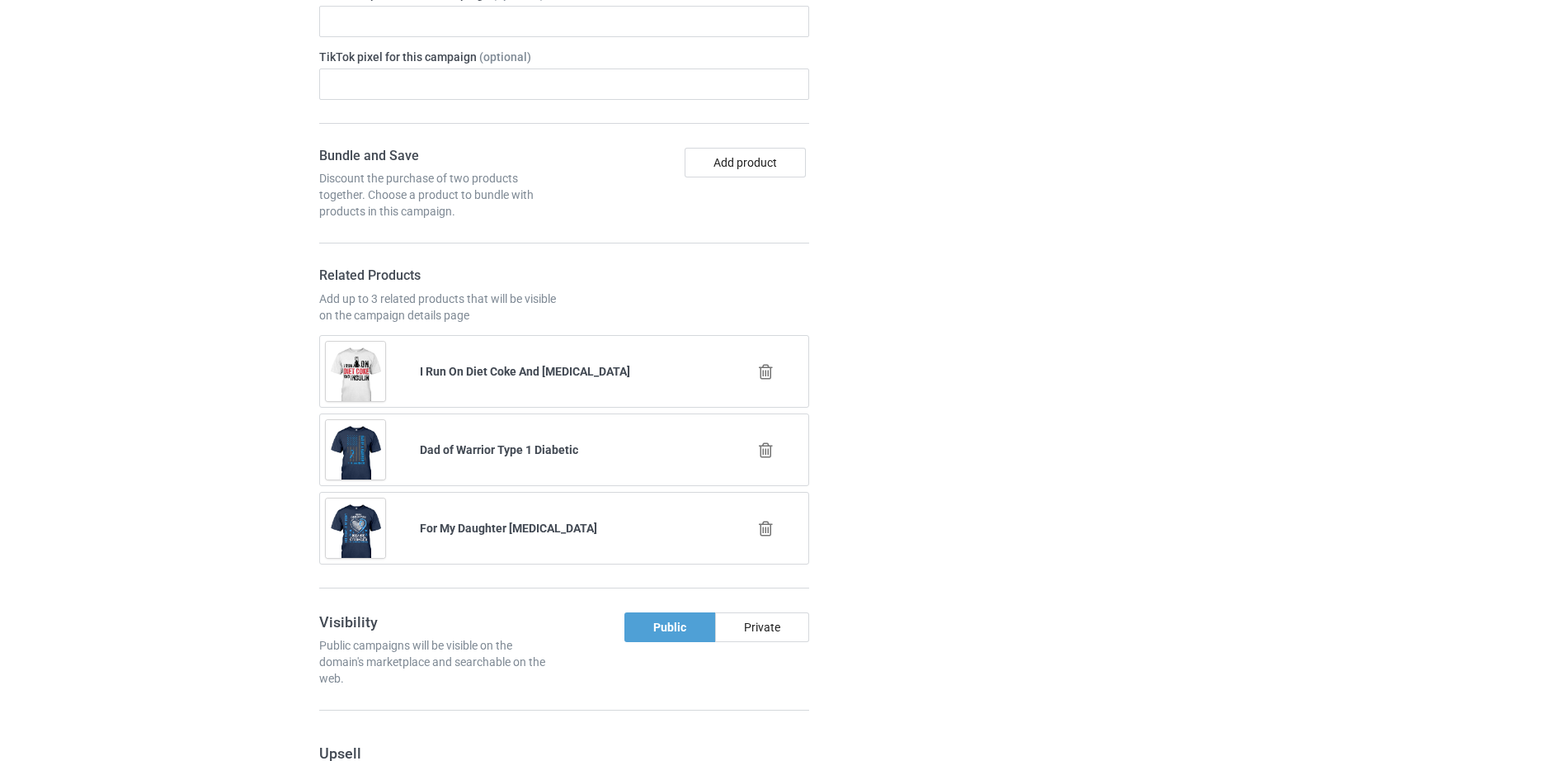
click at [762, 363] on icon at bounding box center [765, 372] width 21 height 18
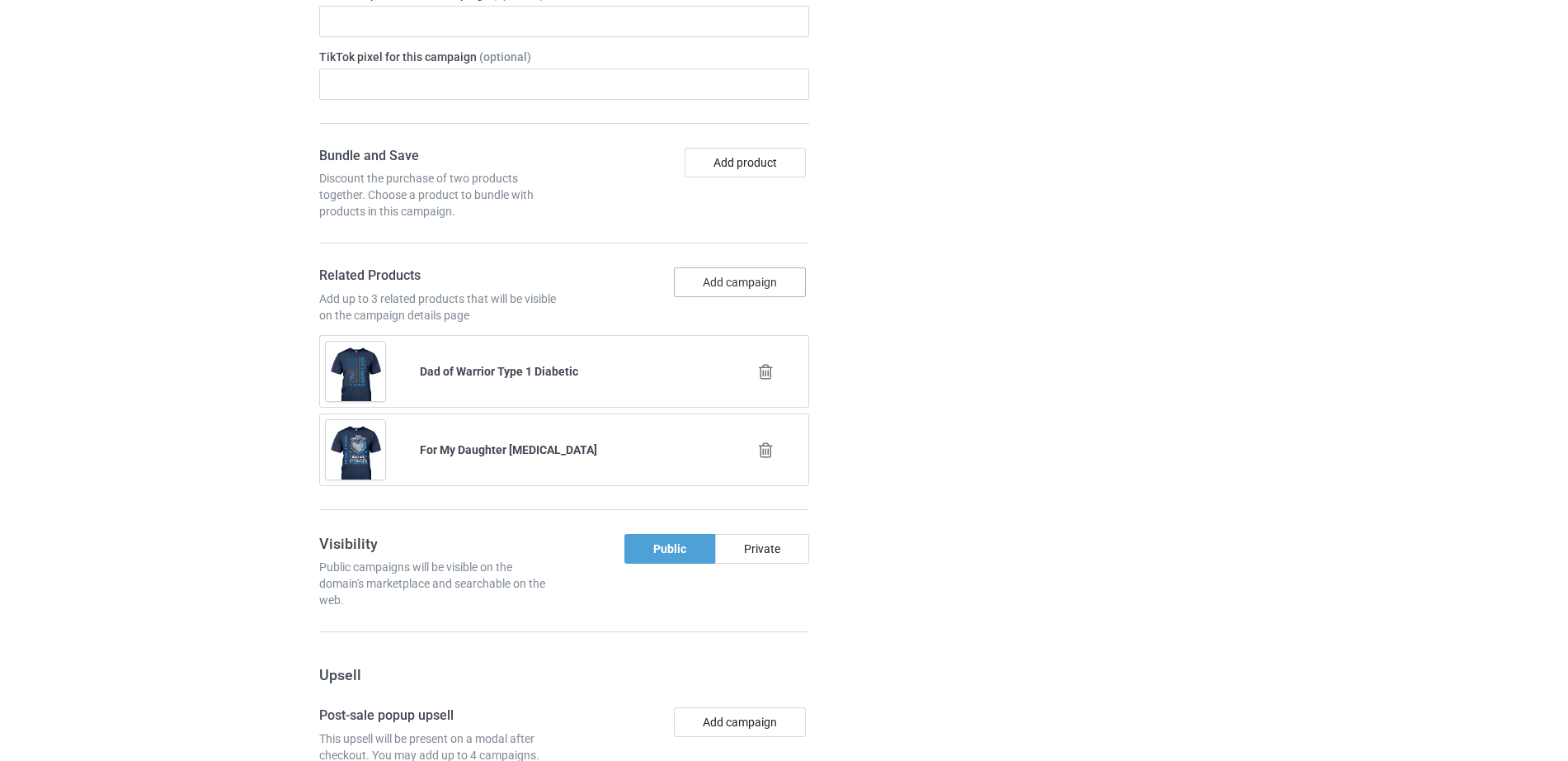
click at [731, 267] on button "Add campaign" at bounding box center [740, 282] width 132 height 29
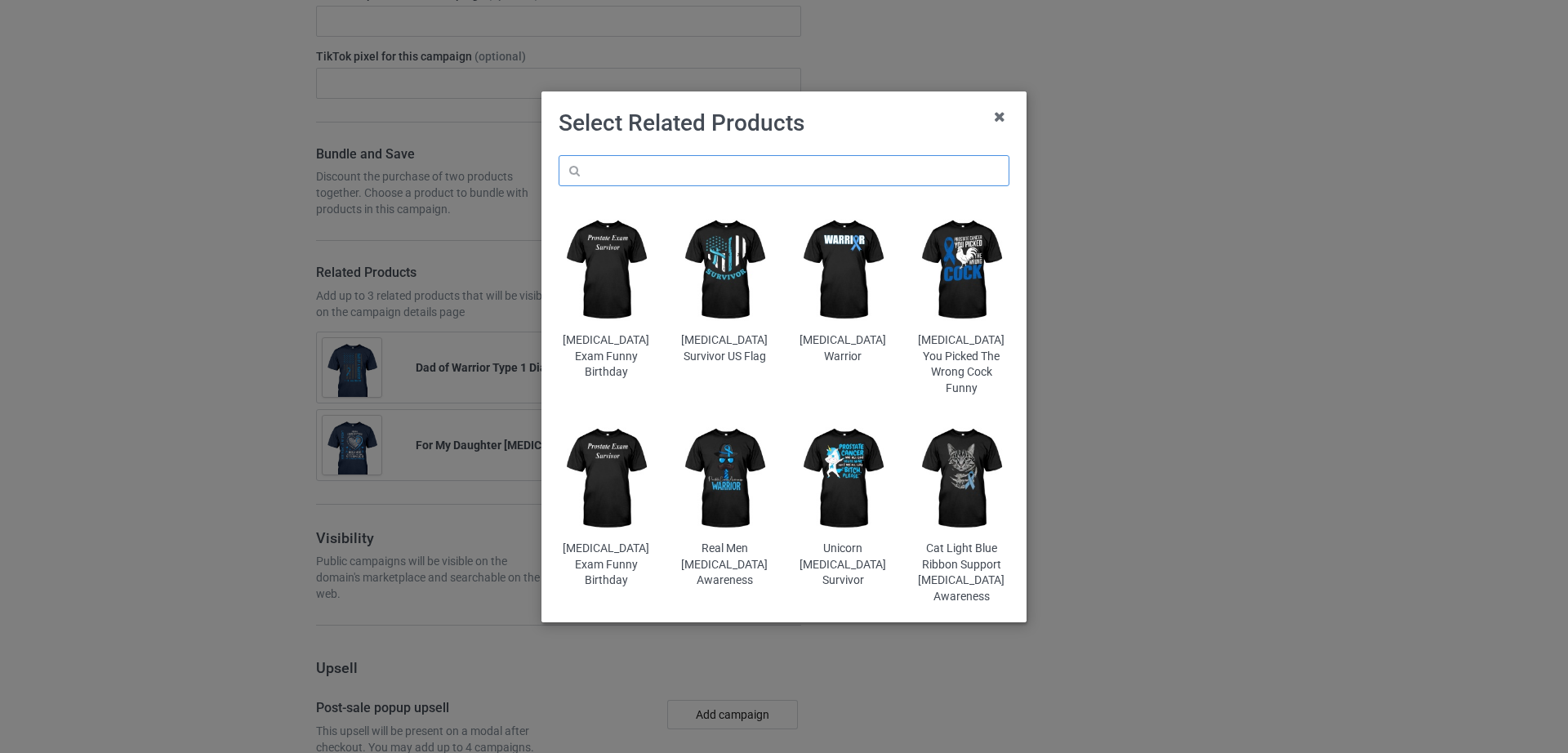
click at [686, 181] on input "text" at bounding box center [784, 171] width 450 height 31
paste input "[MEDICAL_DATA] Picked The Wrong Princess"
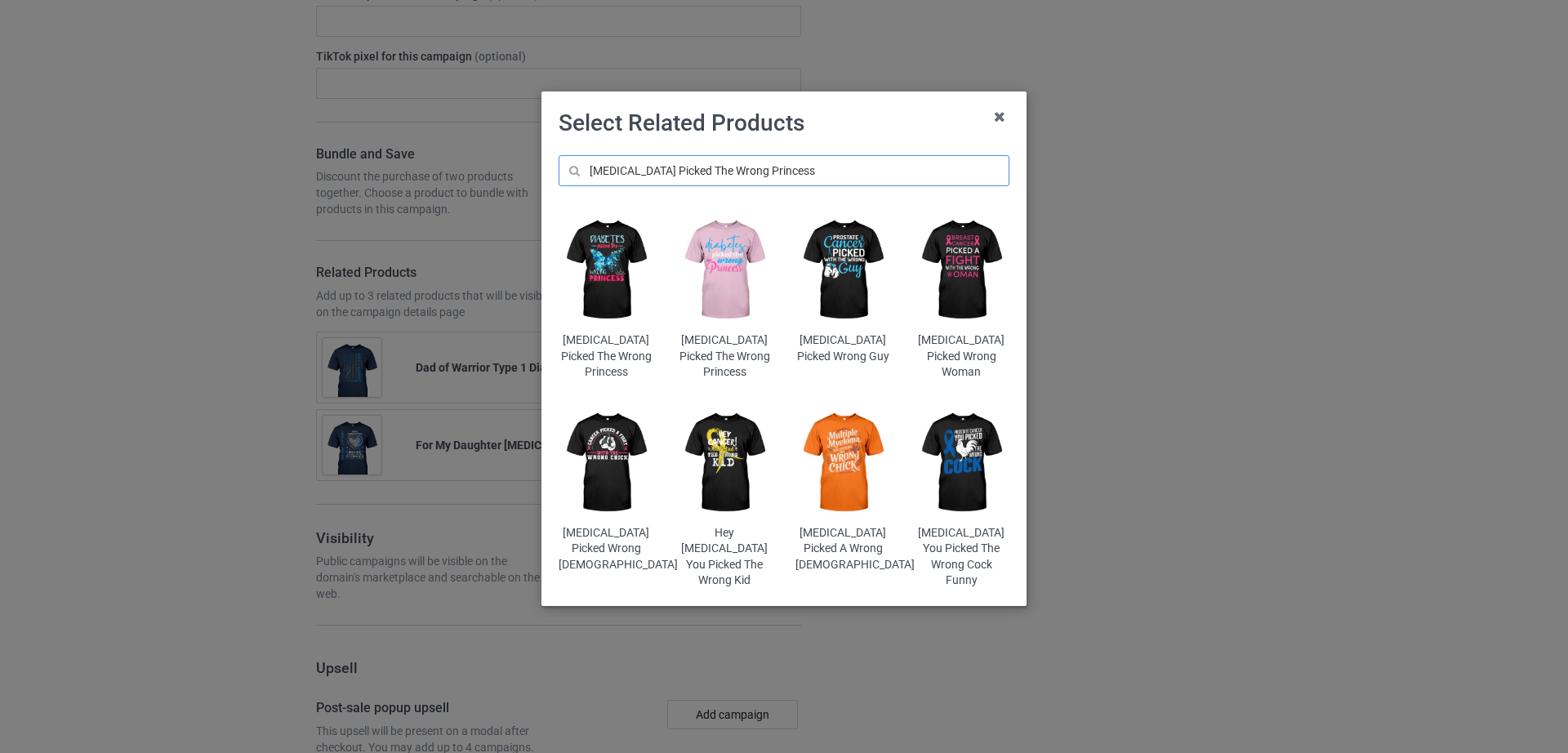
type input "[MEDICAL_DATA] Picked The Wrong Princess"
click at [708, 304] on img at bounding box center [724, 269] width 96 height 119
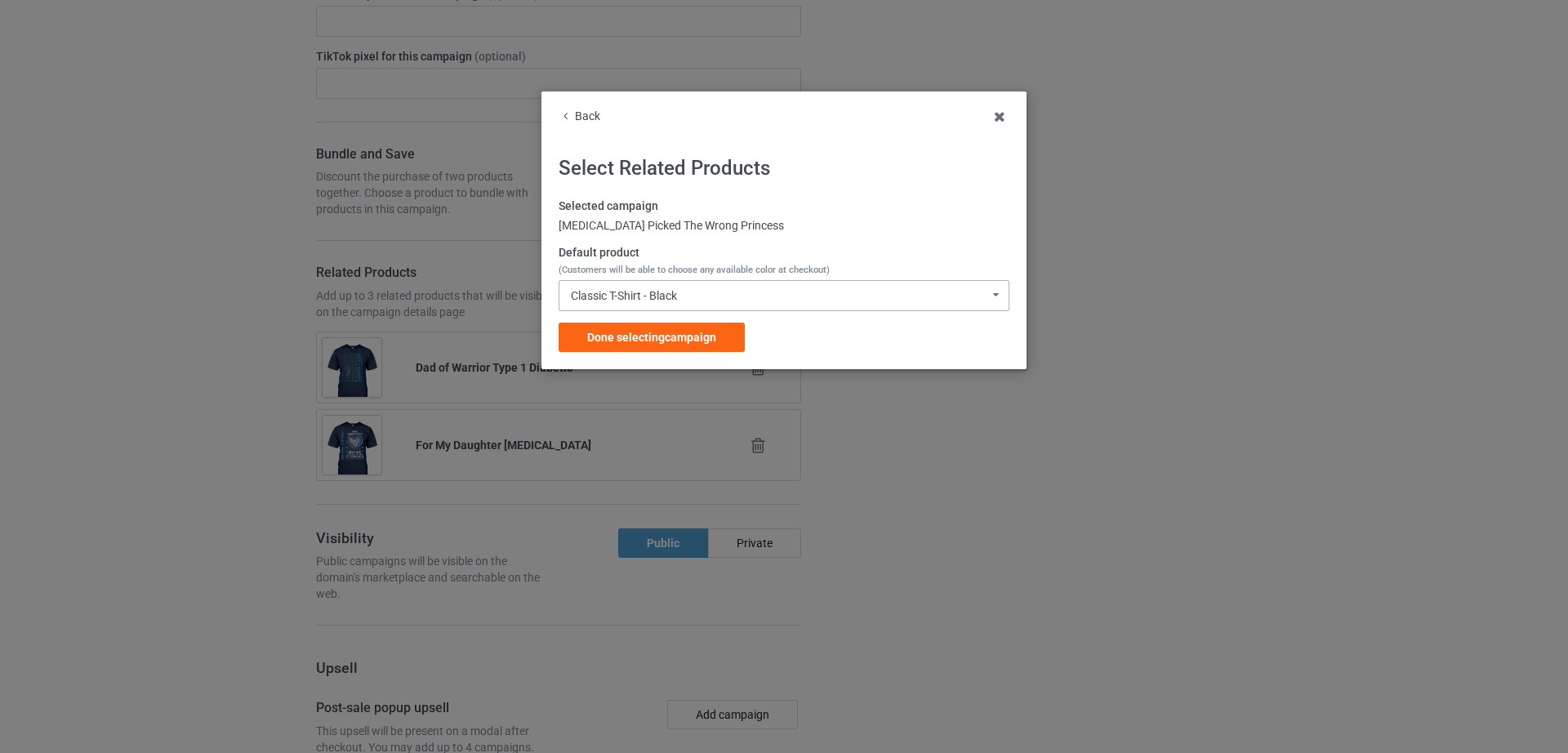
click at [653, 295] on div "Classic T-Shirt - Black" at bounding box center [624, 296] width 107 height 12
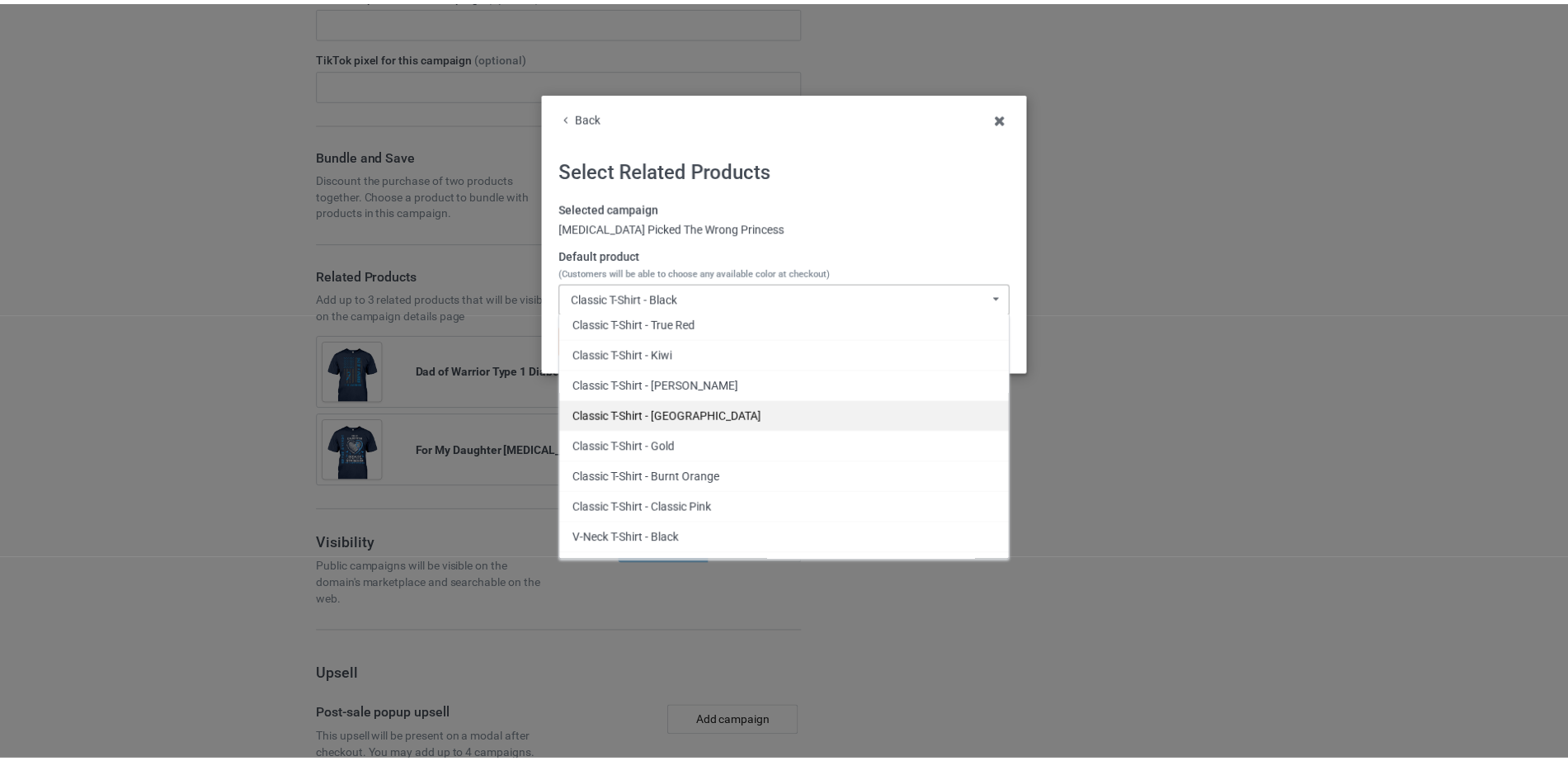
scroll to position [345, 0]
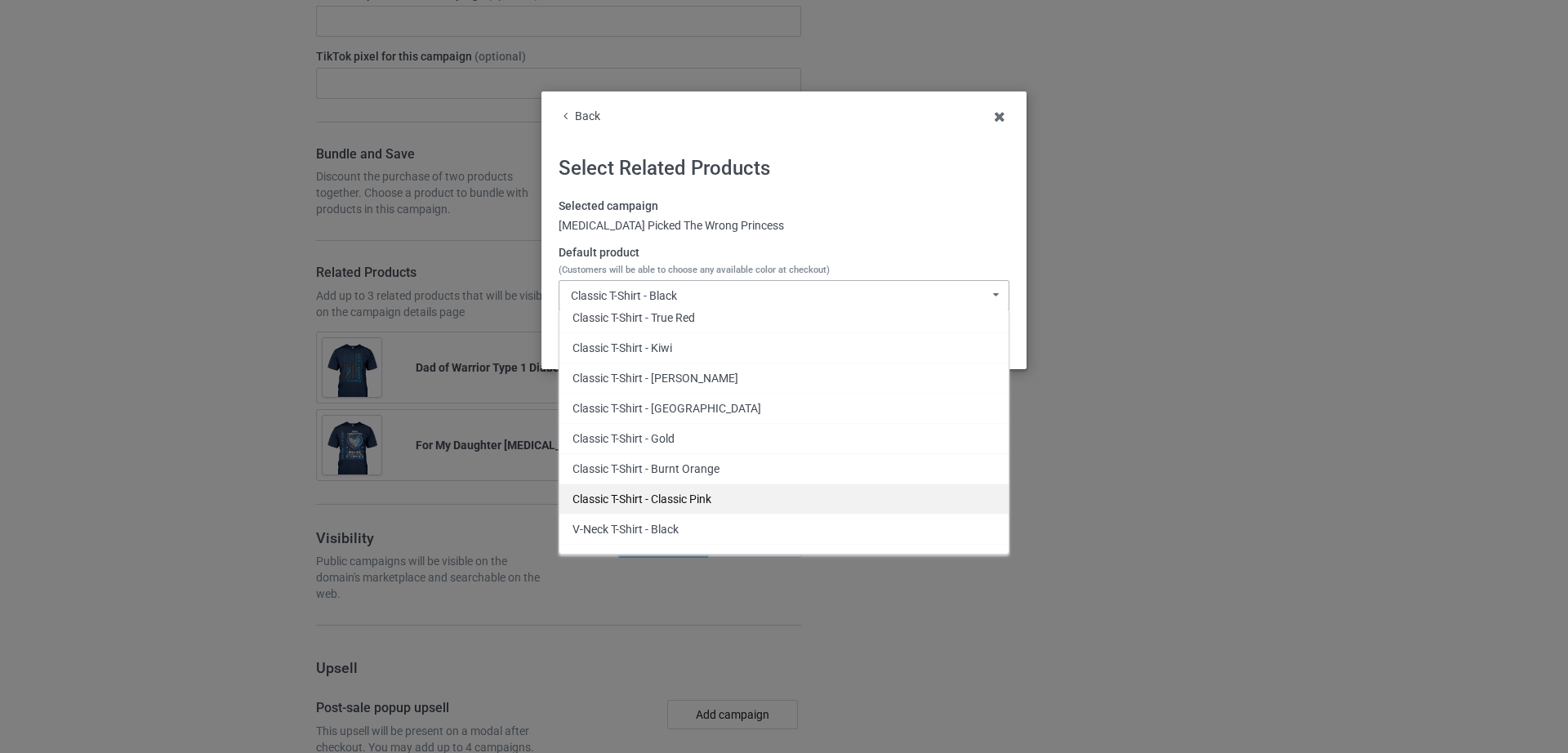
click at [723, 497] on div "Classic T-Shirt - Classic Pink" at bounding box center [784, 498] width 449 height 30
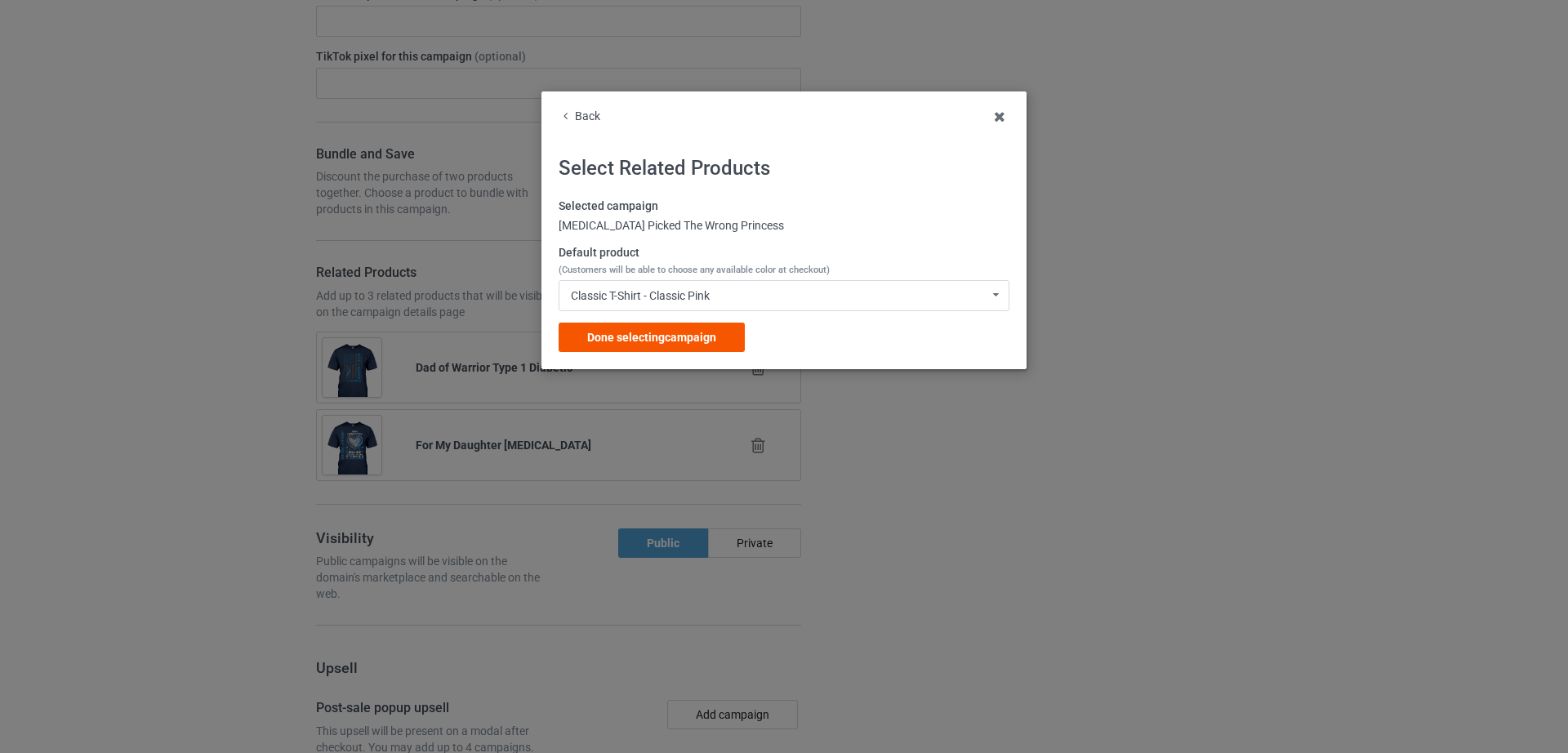
click at [697, 334] on span "Done selecting campaign" at bounding box center [651, 336] width 129 height 13
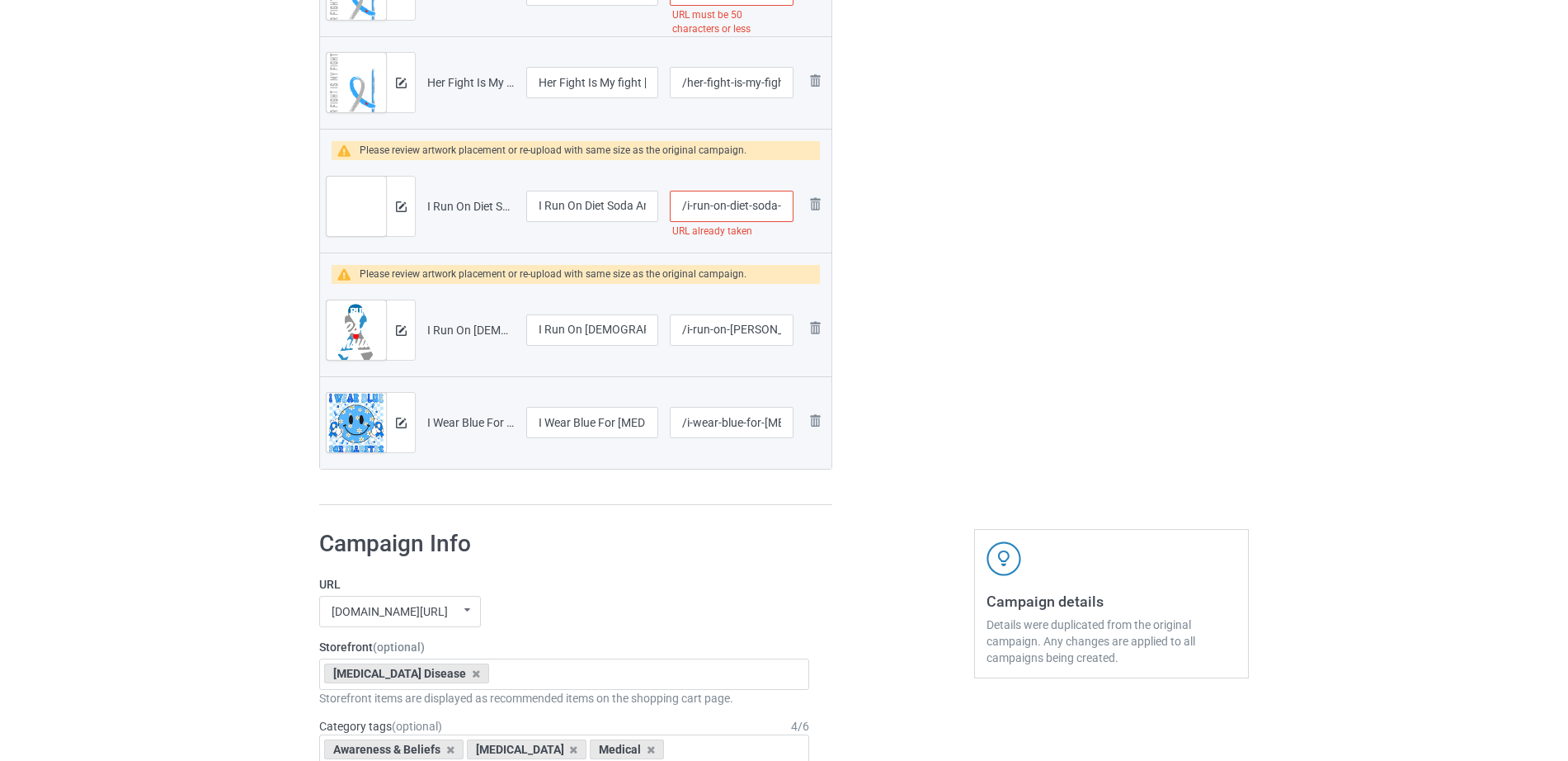
scroll to position [0, 54]
drag, startPoint x: 713, startPoint y: 209, endPoint x: 775, endPoint y: 207, distance: 62.0
click at [775, 207] on input "/i-run-on-diet-soda-and-insulin" at bounding box center [731, 207] width 123 height 31
click at [712, 208] on input "/i-run-on-diet-soda-and-insulin" at bounding box center [731, 207] width 123 height 31
drag, startPoint x: 722, startPoint y: 208, endPoint x: 812, endPoint y: 212, distance: 90.1
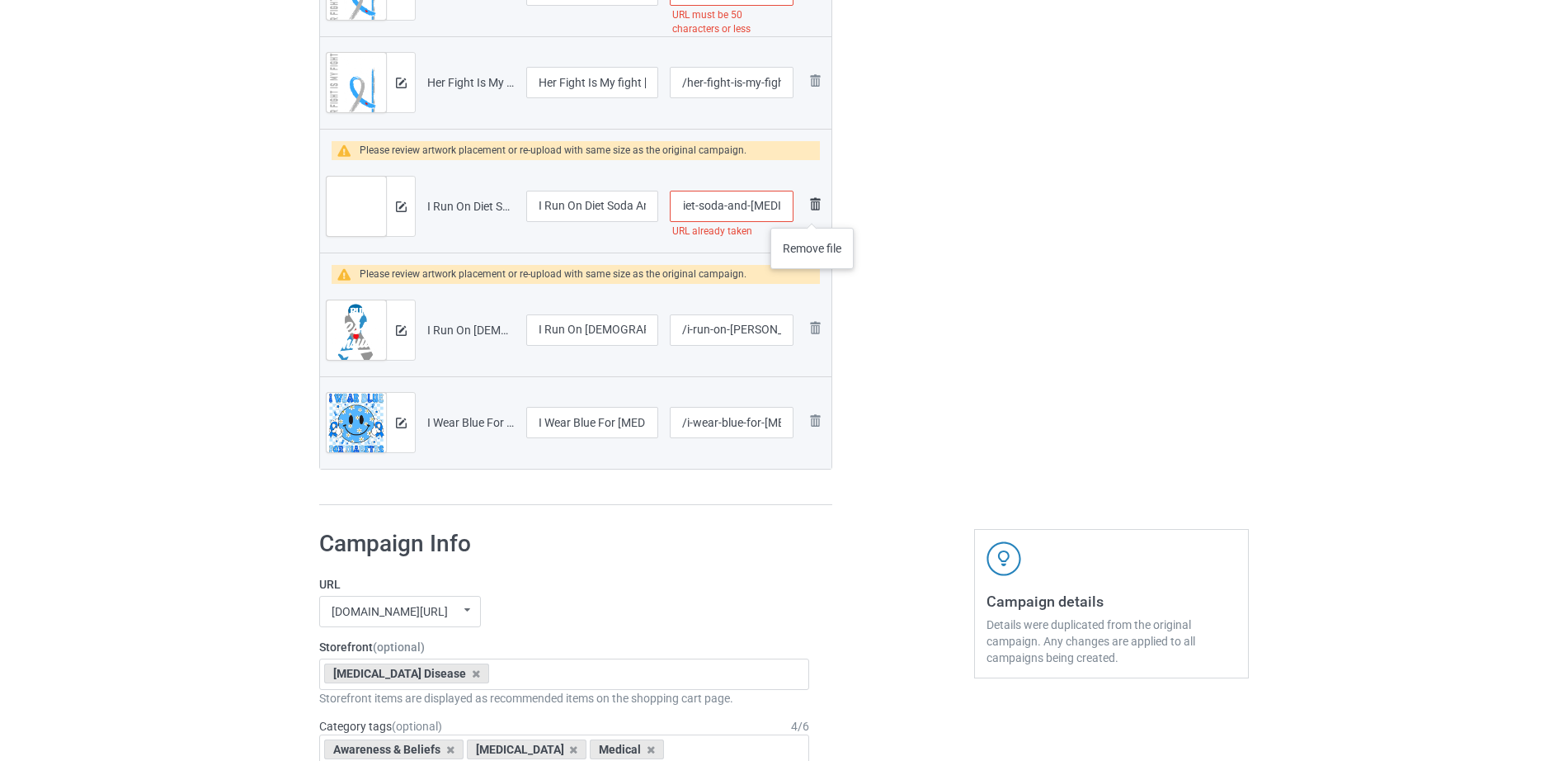
click at [812, 212] on tr "Preview and edit artwork I Run On Diet Soda And Insulin.png I Run On Diet Soda …" at bounding box center [576, 207] width 512 height 92
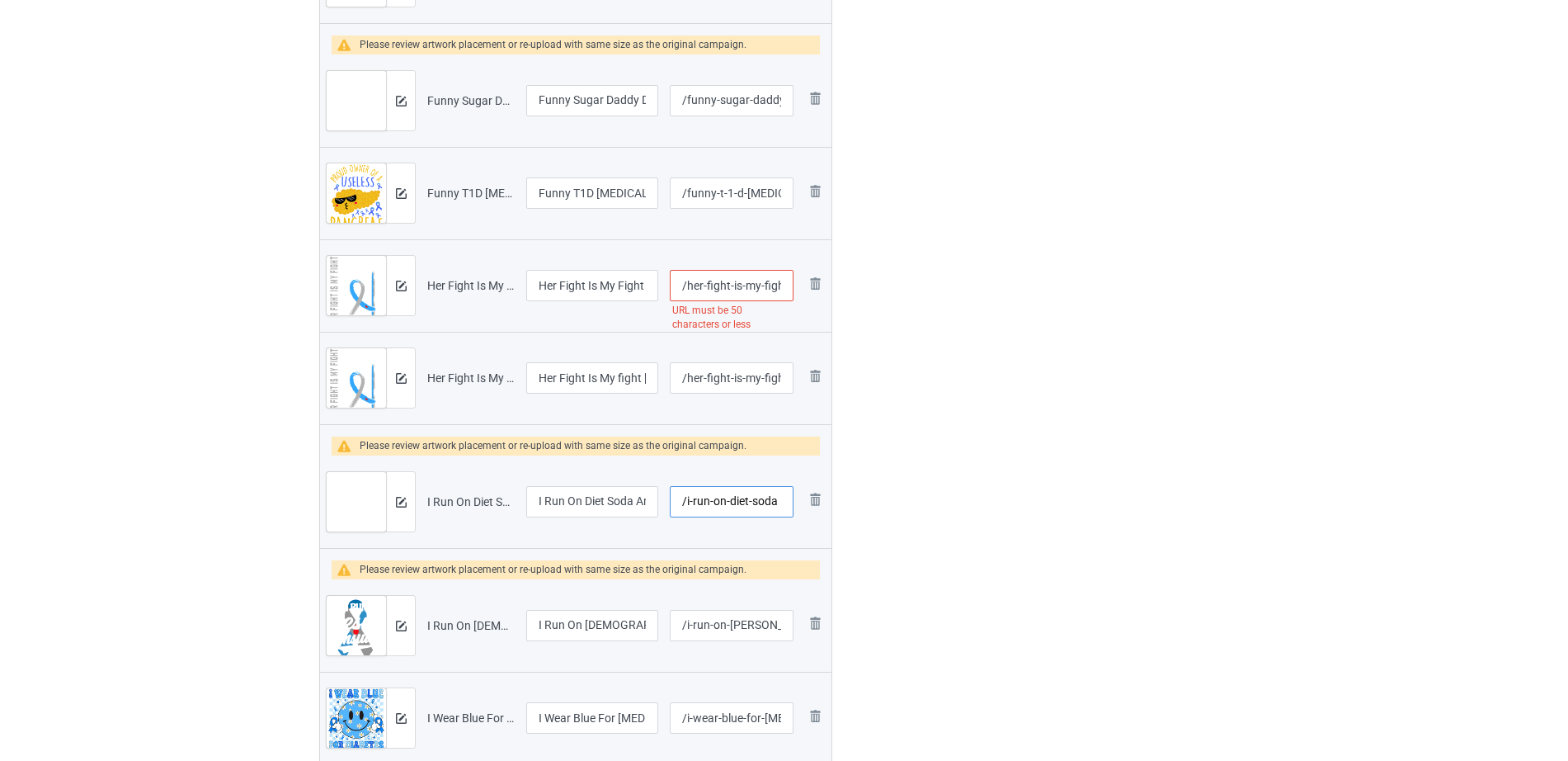
type input "/i-run-on-diet-soda"
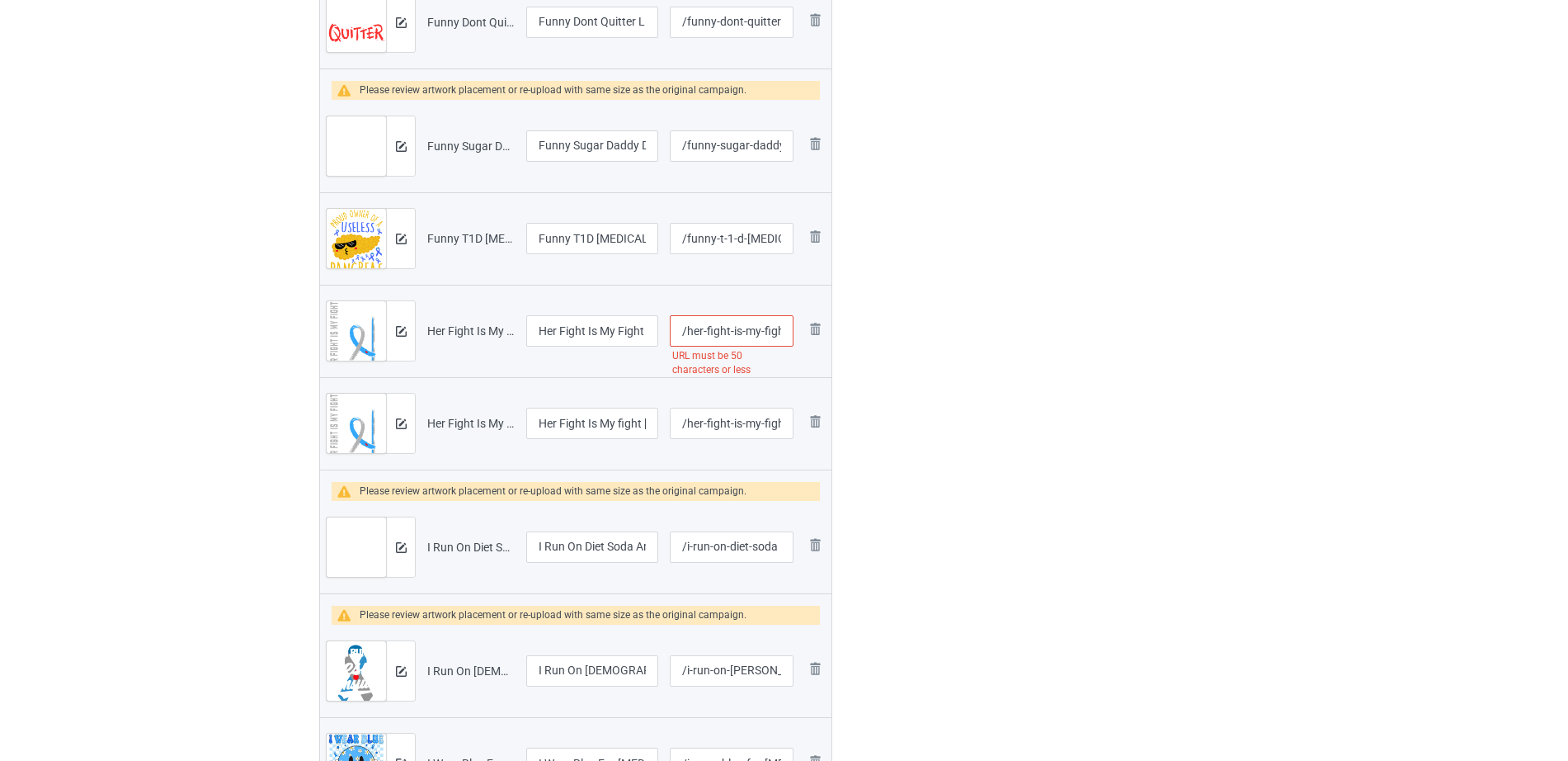
scroll to position [0, 224]
drag, startPoint x: 721, startPoint y: 332, endPoint x: 782, endPoint y: 334, distance: 61.0
click at [782, 334] on input "/her-fight-is-my-fight-granddaughter-type-1-diabetes-shirt-t-shirt" at bounding box center [731, 331] width 123 height 31
click at [740, 331] on input "/her-fight-is-my-fight-granddaughter-type-1-diabetes-shirt-t-shirt" at bounding box center [731, 331] width 123 height 31
drag, startPoint x: 721, startPoint y: 330, endPoint x: 798, endPoint y: 330, distance: 77.0
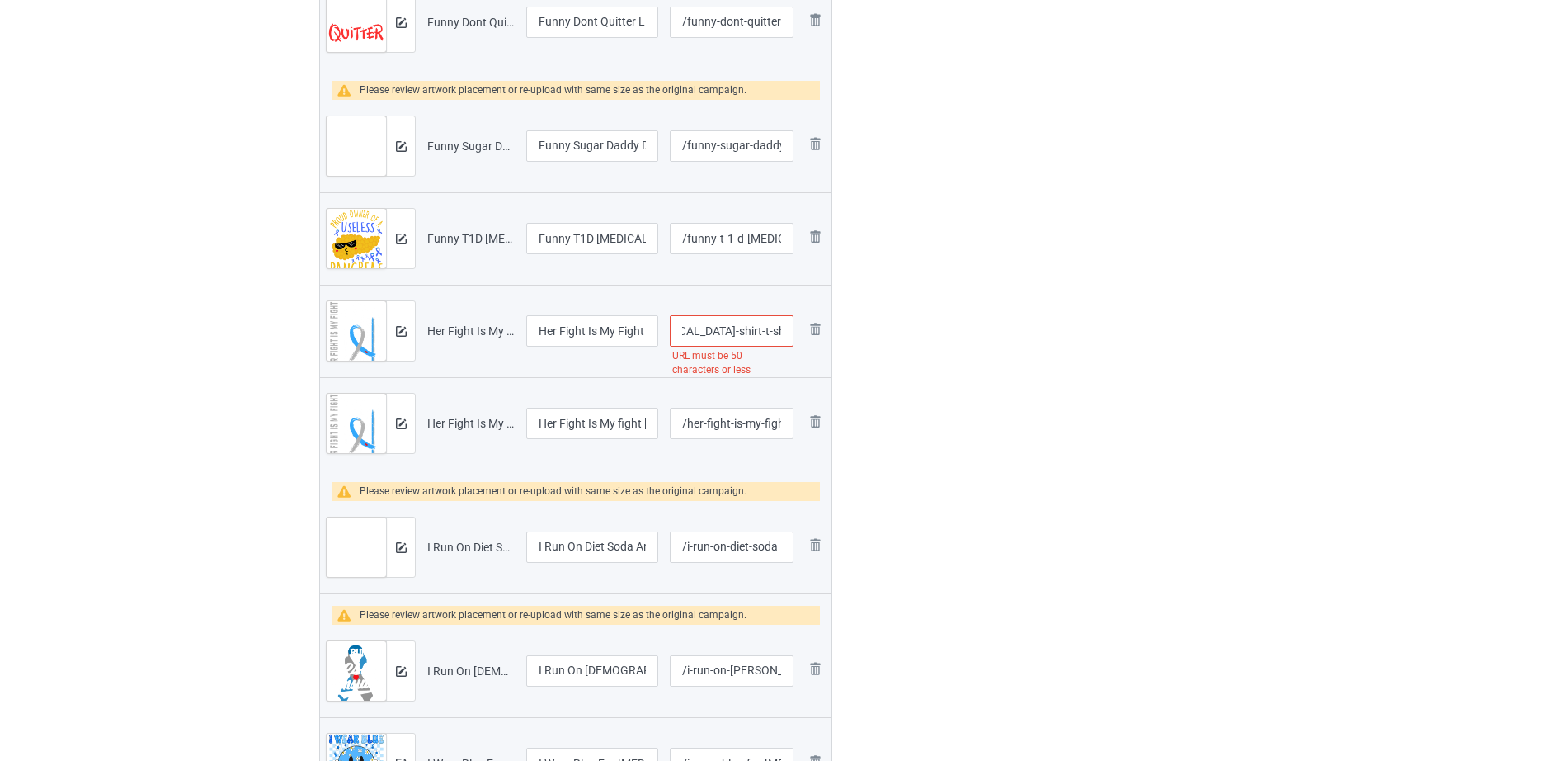
click at [798, 330] on td "/her-fight-is-my-fight-granddaughter-type-1-diabetes-shirt-t-shirt URL must be …" at bounding box center [732, 331] width 135 height 92
type input "/her-fight-is-my-fight-granddaughter-type-1-diabetes"
drag, startPoint x: 581, startPoint y: 324, endPoint x: 659, endPoint y: 330, distance: 78.2
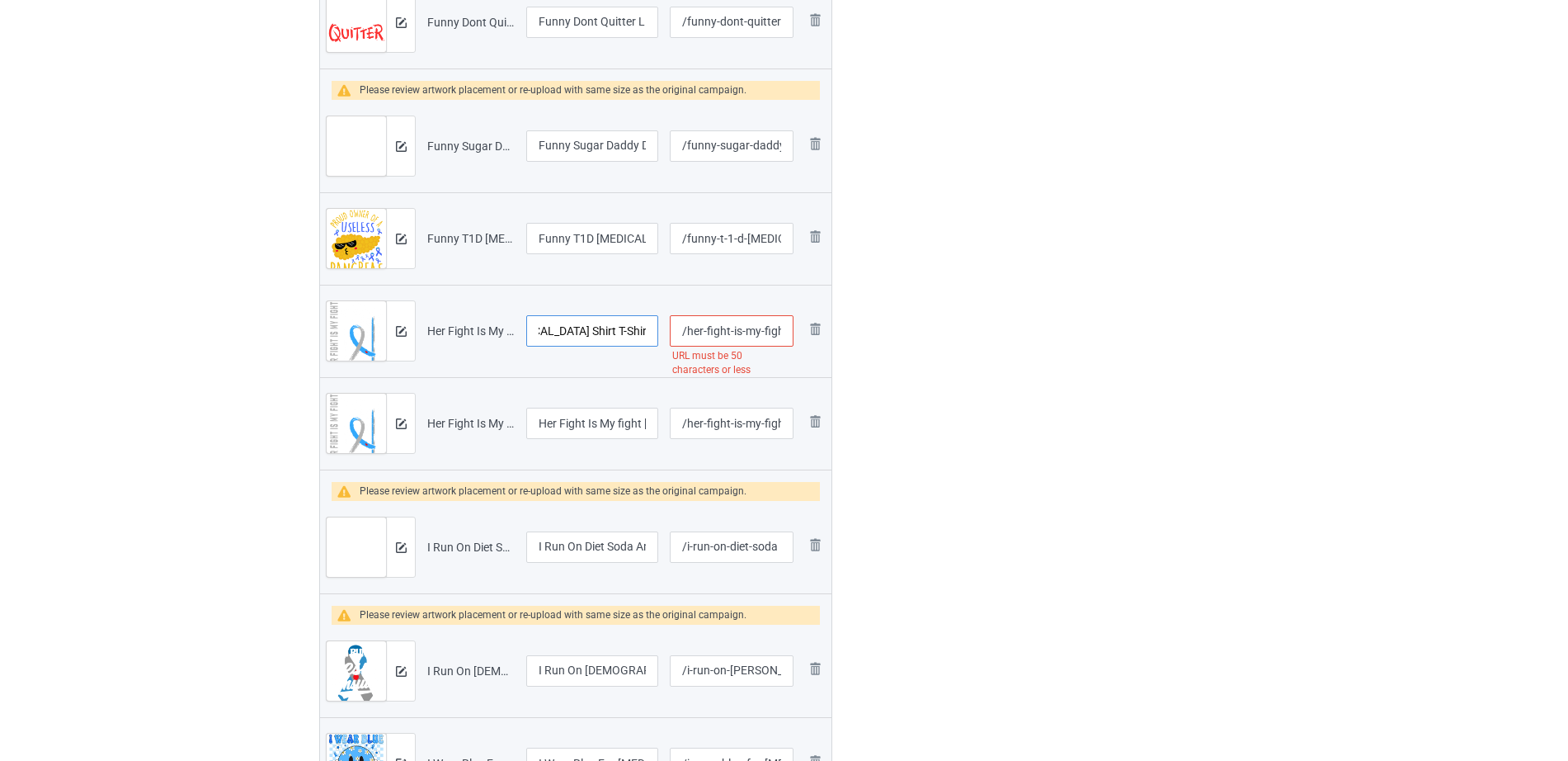
click at [659, 330] on td "Her Fight Is My Fight Granddaughter Type 1 Diabetes Shirt T-Shirt" at bounding box center [592, 331] width 144 height 92
click at [600, 324] on input "Her Fight Is My Fight Granddaughter Type 1 Diabetes Shirt T-Shirt" at bounding box center [592, 331] width 132 height 31
drag, startPoint x: 610, startPoint y: 329, endPoint x: 665, endPoint y: 332, distance: 55.1
click at [665, 332] on tr "Preview and edit artwork Her Fight Is My Fight Granddaughter Type 1 Diabetes Sh…" at bounding box center [576, 331] width 512 height 92
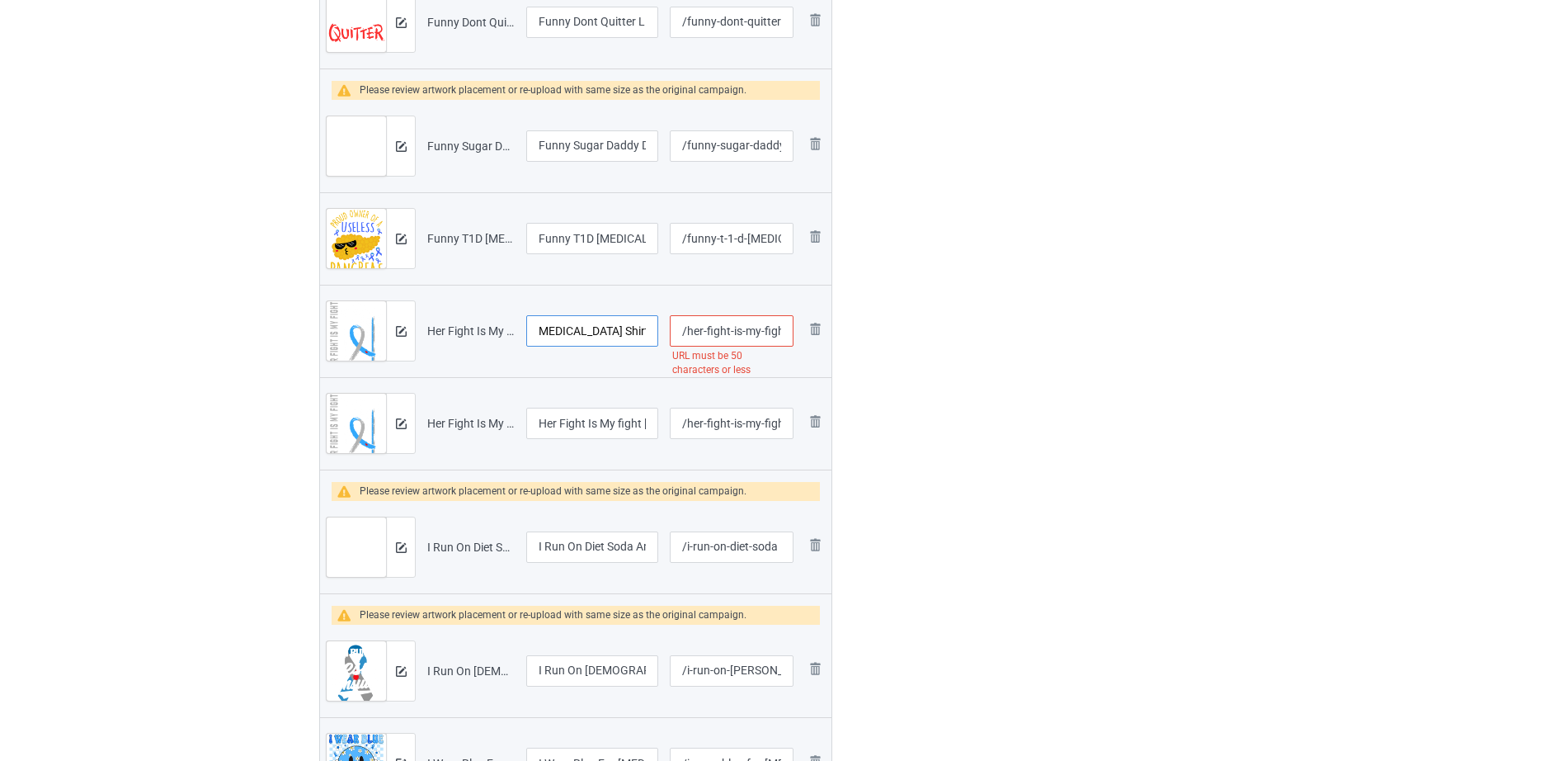
drag, startPoint x: 578, startPoint y: 330, endPoint x: 639, endPoint y: 339, distance: 61.7
click at [639, 339] on input "Her Fight Is My Fight Granddaughter Type 1 Diabetes Shirt" at bounding box center [592, 331] width 132 height 31
click at [585, 330] on input "Her Fight Is My Fight Granddaughter Type 1 Diabetes Shirt" at bounding box center [592, 331] width 132 height 31
drag, startPoint x: 617, startPoint y: 329, endPoint x: 646, endPoint y: 334, distance: 29.4
click at [646, 334] on input "Her Fight Is My Fight Granddaughter Type 1 Diabetes Shirt" at bounding box center [592, 331] width 132 height 31
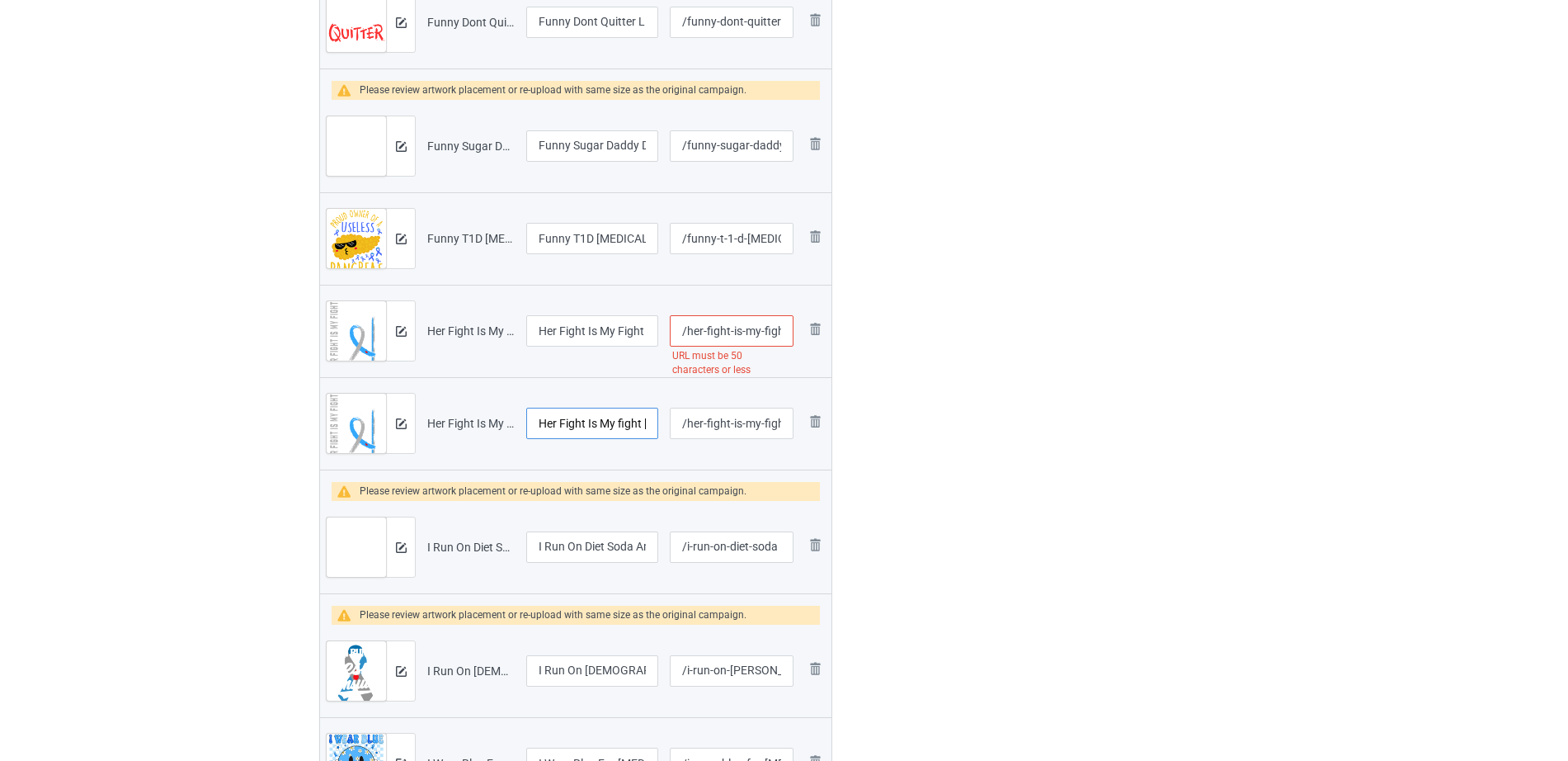
scroll to position [0, 81]
drag, startPoint x: 560, startPoint y: 433, endPoint x: 677, endPoint y: 429, distance: 117.1
click at [677, 429] on tr "Preview and edit artwork Her Fight Is My fight Type 1 Diabetes.png Her Fight Is…" at bounding box center [576, 423] width 512 height 92
click at [596, 424] on input "Her Fight Is My fight Type 1 Diabetes" at bounding box center [592, 423] width 132 height 31
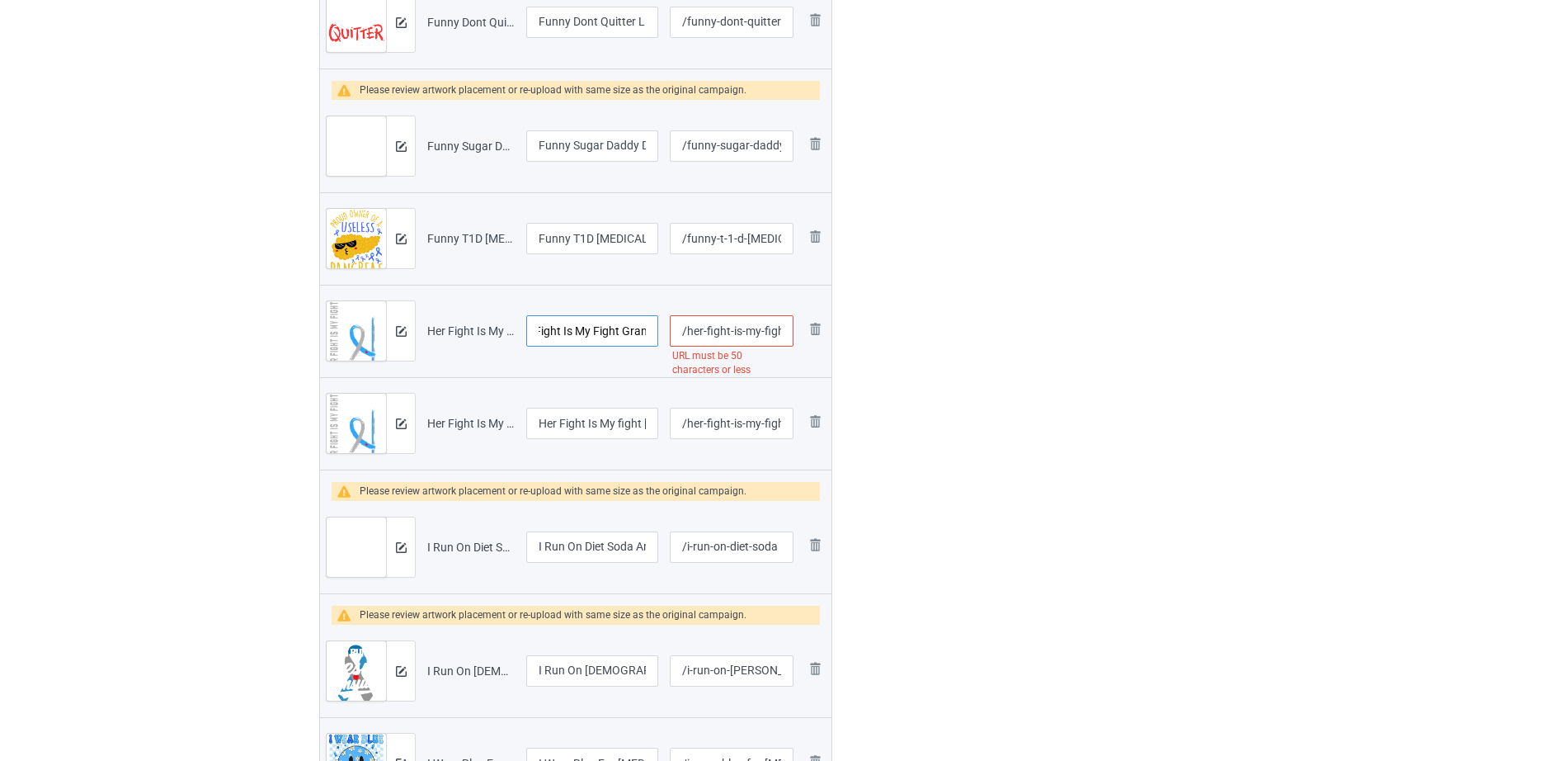
drag, startPoint x: 551, startPoint y: 322, endPoint x: 630, endPoint y: 333, distance: 79.8
click at [630, 333] on input "Her Fight Is My Fight Granddaughter Type 1 Diabetes" at bounding box center [592, 331] width 132 height 31
click at [603, 329] on input "Herandr Fight Is My Fight Gdaughter Type 1 Diabetes" at bounding box center [592, 331] width 132 height 31
drag, startPoint x: 562, startPoint y: 331, endPoint x: 649, endPoint y: 340, distance: 87.5
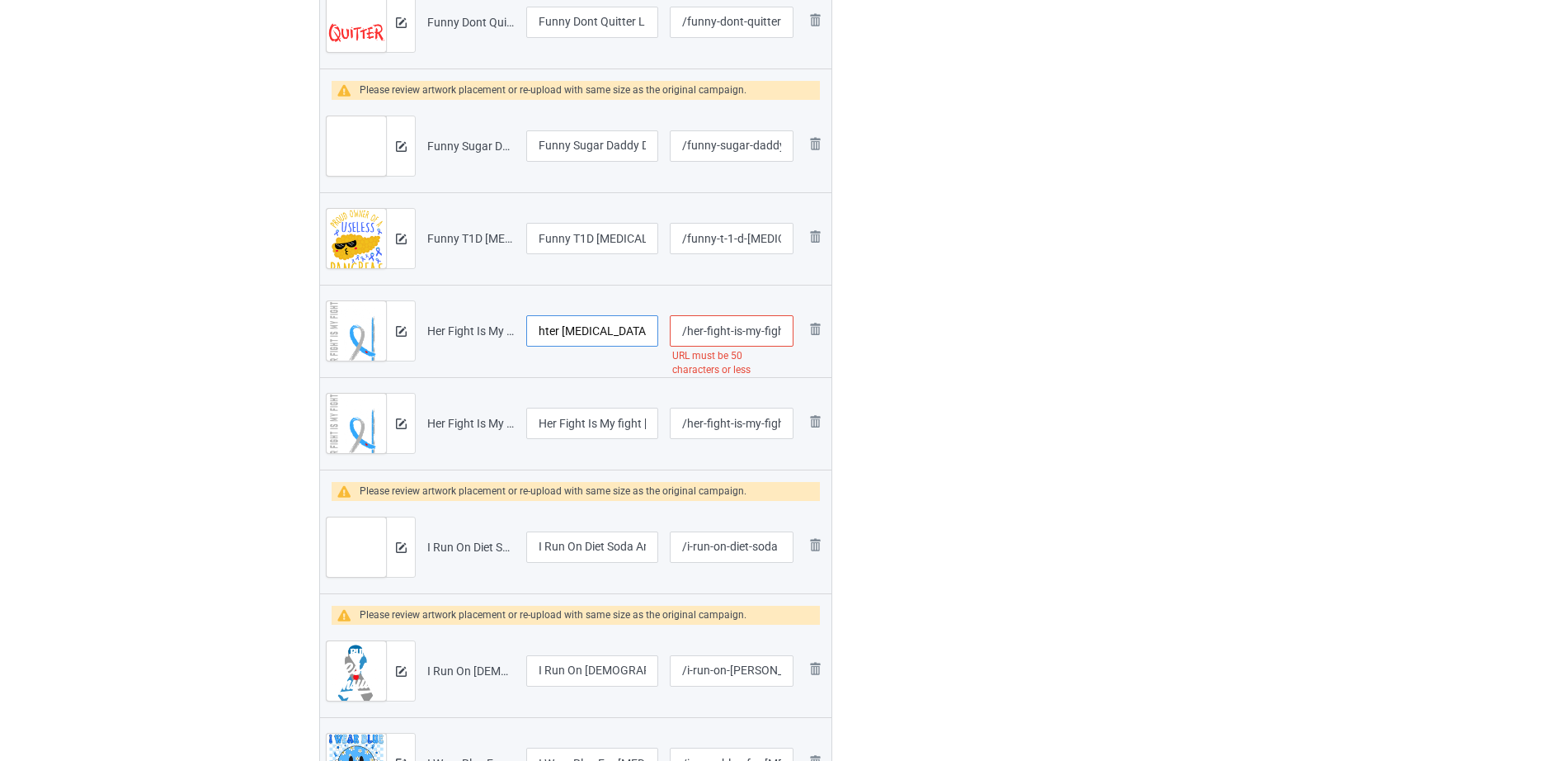
click at [649, 340] on input "Herandr Fight Is My Fight Gdaughter Type 1 Diabetes" at bounding box center [592, 331] width 132 height 31
click at [628, 334] on input "Herandr Fight Is My Fight Gdaughter Type 1 Diabetes" at bounding box center [592, 331] width 132 height 31
drag, startPoint x: 631, startPoint y: 329, endPoint x: 655, endPoint y: 330, distance: 24.0
click at [655, 330] on input "Herandr Fight Is My Fight Gdaughter Type 1 Diabetes" at bounding box center [592, 331] width 132 height 31
type input "Herandr Fight Is My Fight Gdaughter Type 1 Diabetes"
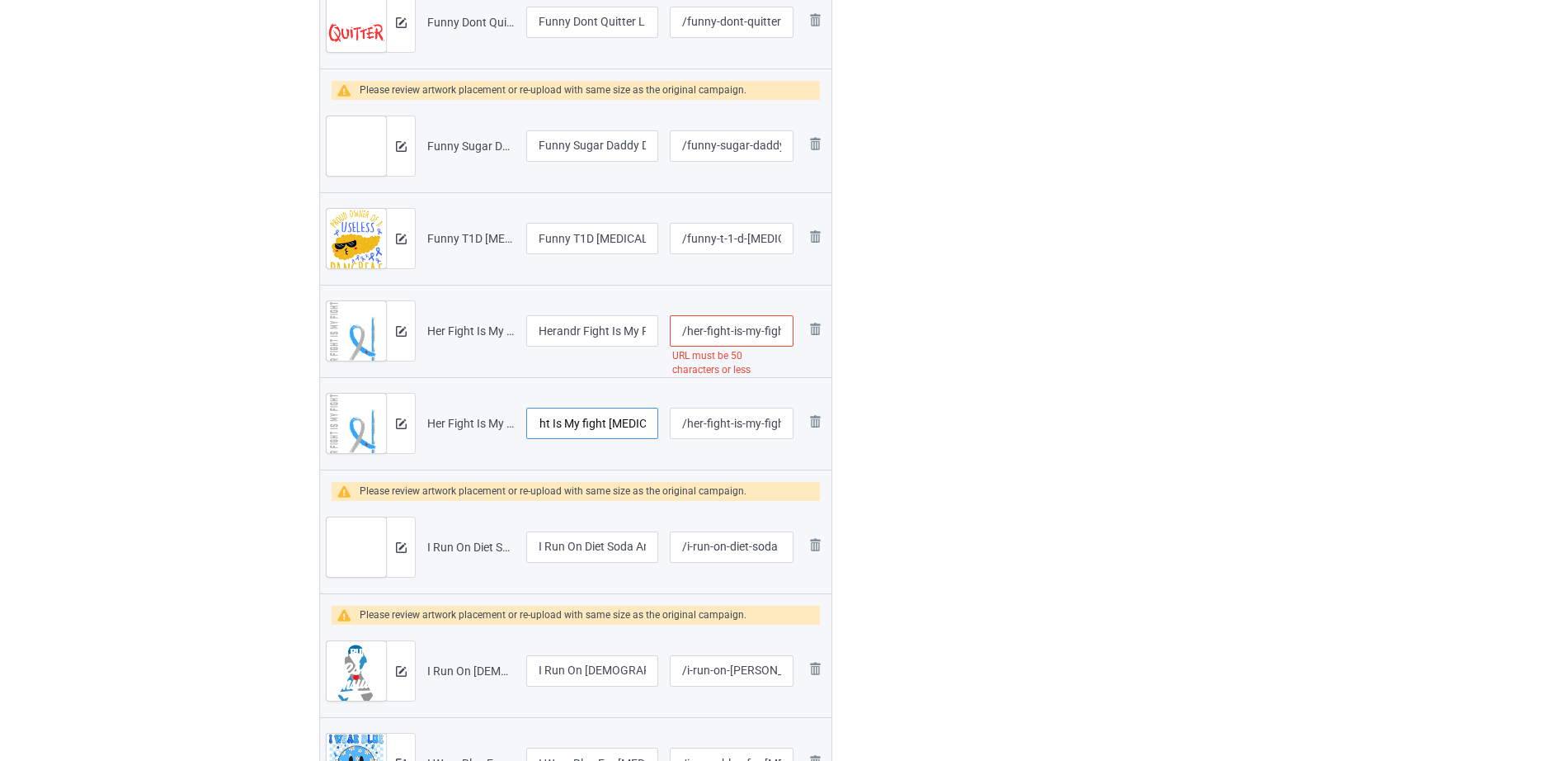
scroll to position [0, 81]
drag, startPoint x: 550, startPoint y: 428, endPoint x: 654, endPoint y: 429, distance: 104.0
click at [654, 429] on input "Her Fight Is My fight Type 1 Diabetes" at bounding box center [592, 423] width 132 height 31
click at [599, 425] on input "Her Fight Is My fight Type 1 Diabetes" at bounding box center [592, 423] width 132 height 31
click at [562, 426] on input "Her Fight Is My fight Type 1 Diabetes" at bounding box center [592, 423] width 132 height 31
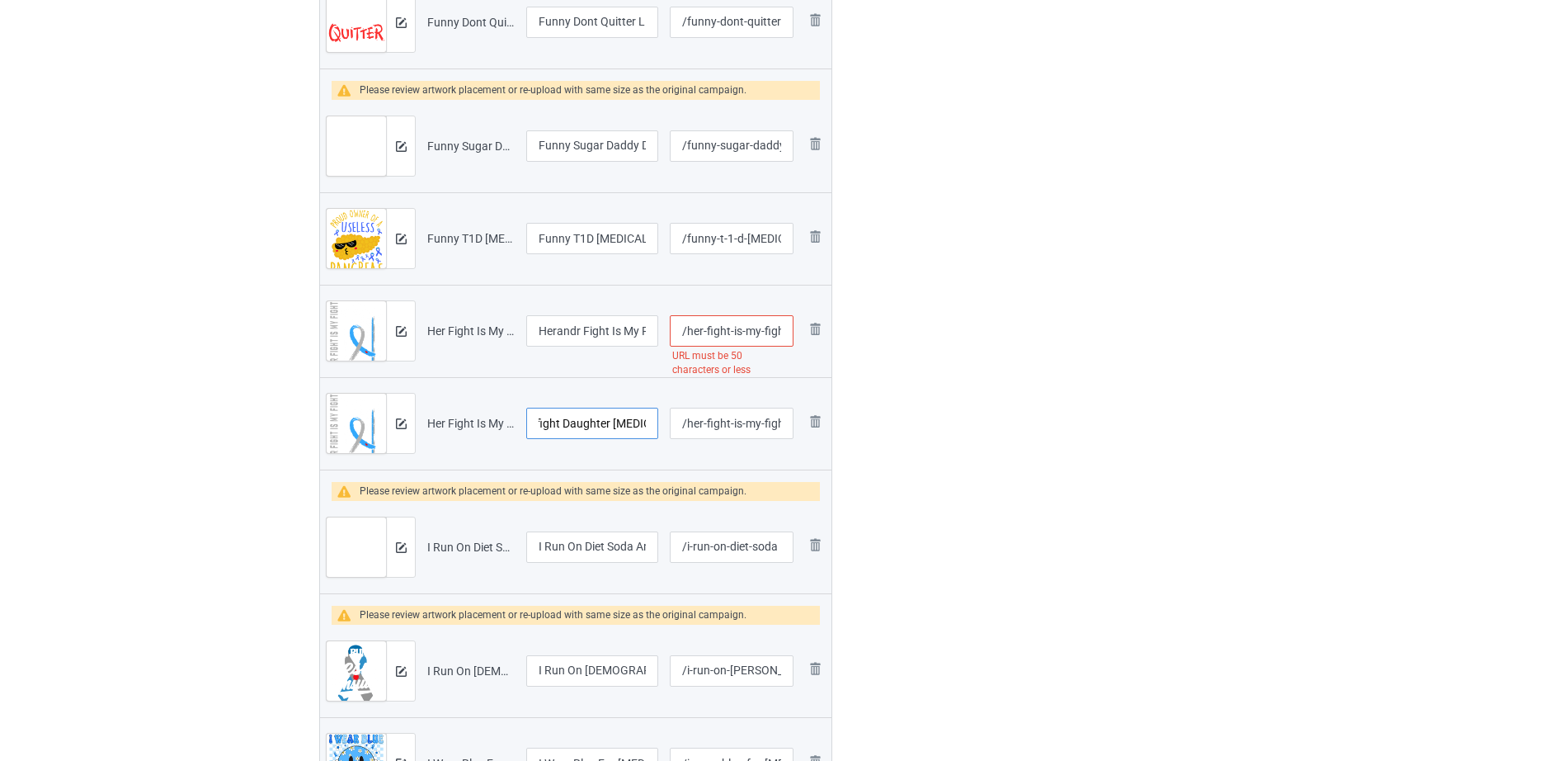
type input "Her Fight Is My fight Daughter Type 1 Diabetes"
click at [721, 334] on input "/her-fight-is-my-fight-granddaughter-type-1-diabetes" at bounding box center [731, 331] width 123 height 31
drag, startPoint x: 763, startPoint y: 336, endPoint x: 754, endPoint y: 338, distance: 9.2
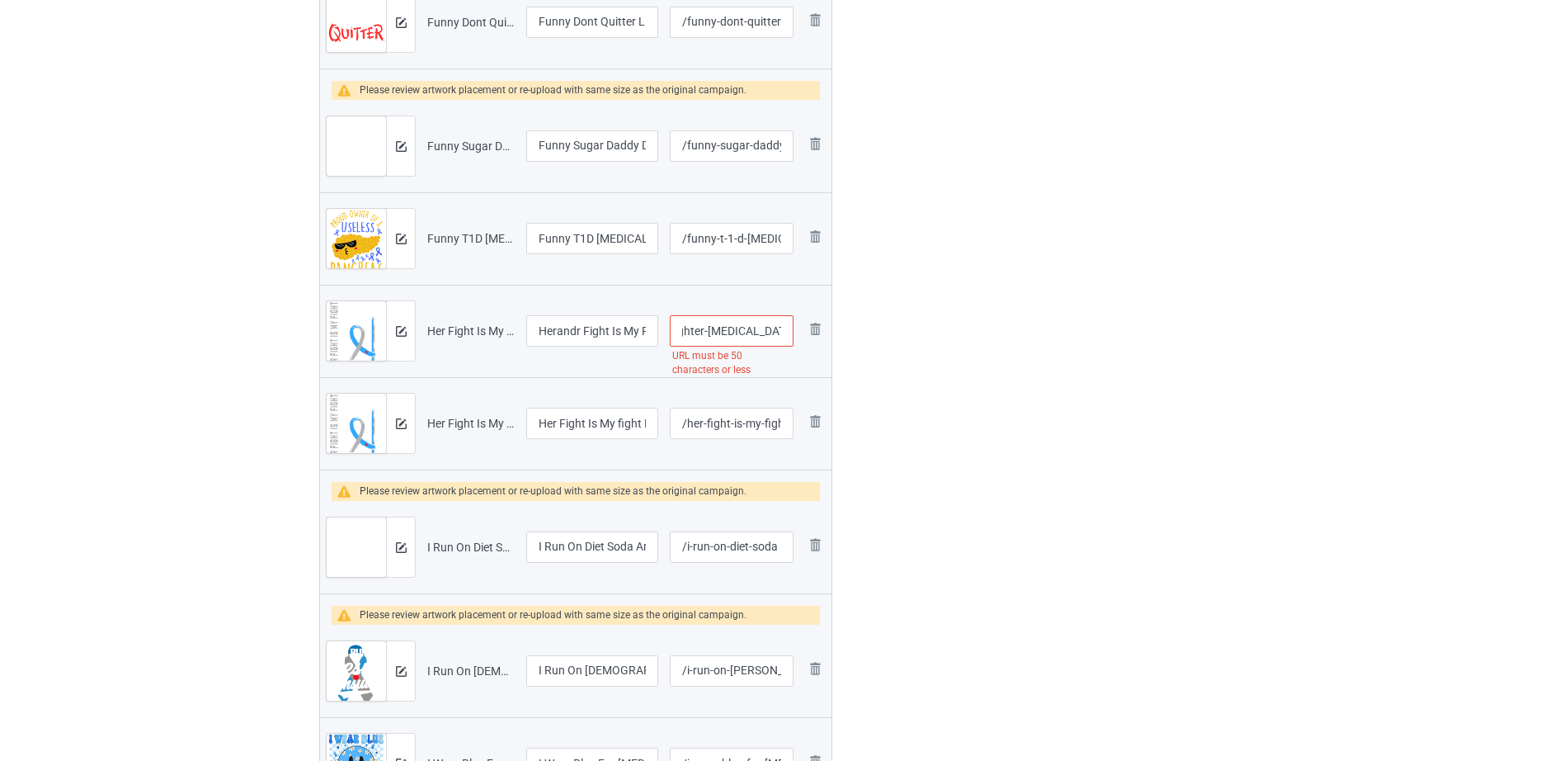
click at [791, 340] on input "/her-fight-is-my-fight-granddaughter-type-1-diabetes" at bounding box center [731, 331] width 123 height 31
click at [754, 338] on input "/her-fight-is-my-fight-granddaughter-type-1-diabetes" at bounding box center [731, 331] width 123 height 31
drag, startPoint x: 697, startPoint y: 330, endPoint x: 841, endPoint y: 339, distance: 144.3
click at [841, 339] on div "Campaign to duplicate For My Grandson Type 1 Diabetes Original Artwork 3828x469…" at bounding box center [576, 30] width 536 height 1654
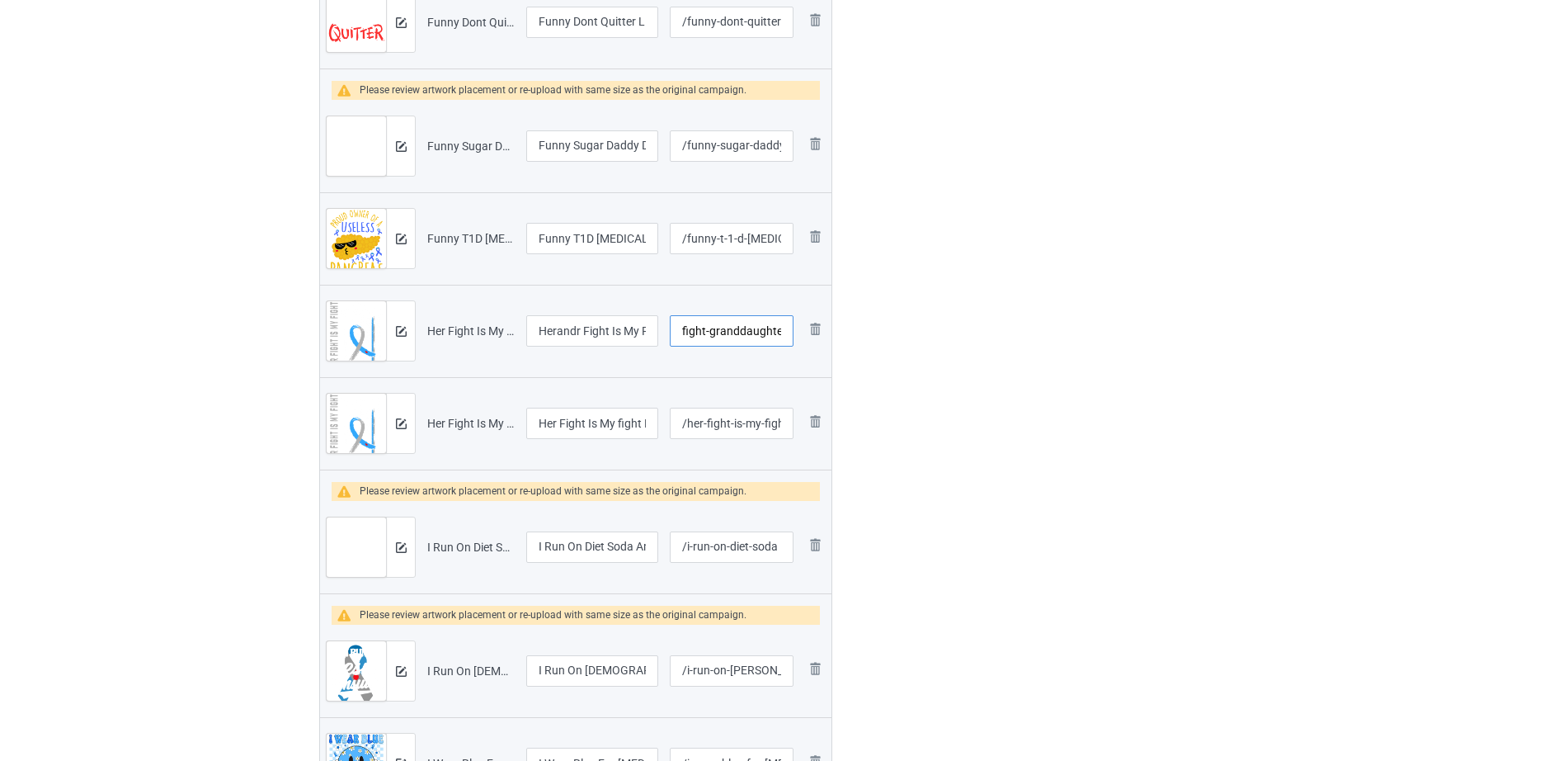
type input "/her-fight-is-my-fight-granddaughter"
click at [887, 341] on div at bounding box center [902, 30] width 118 height 1654
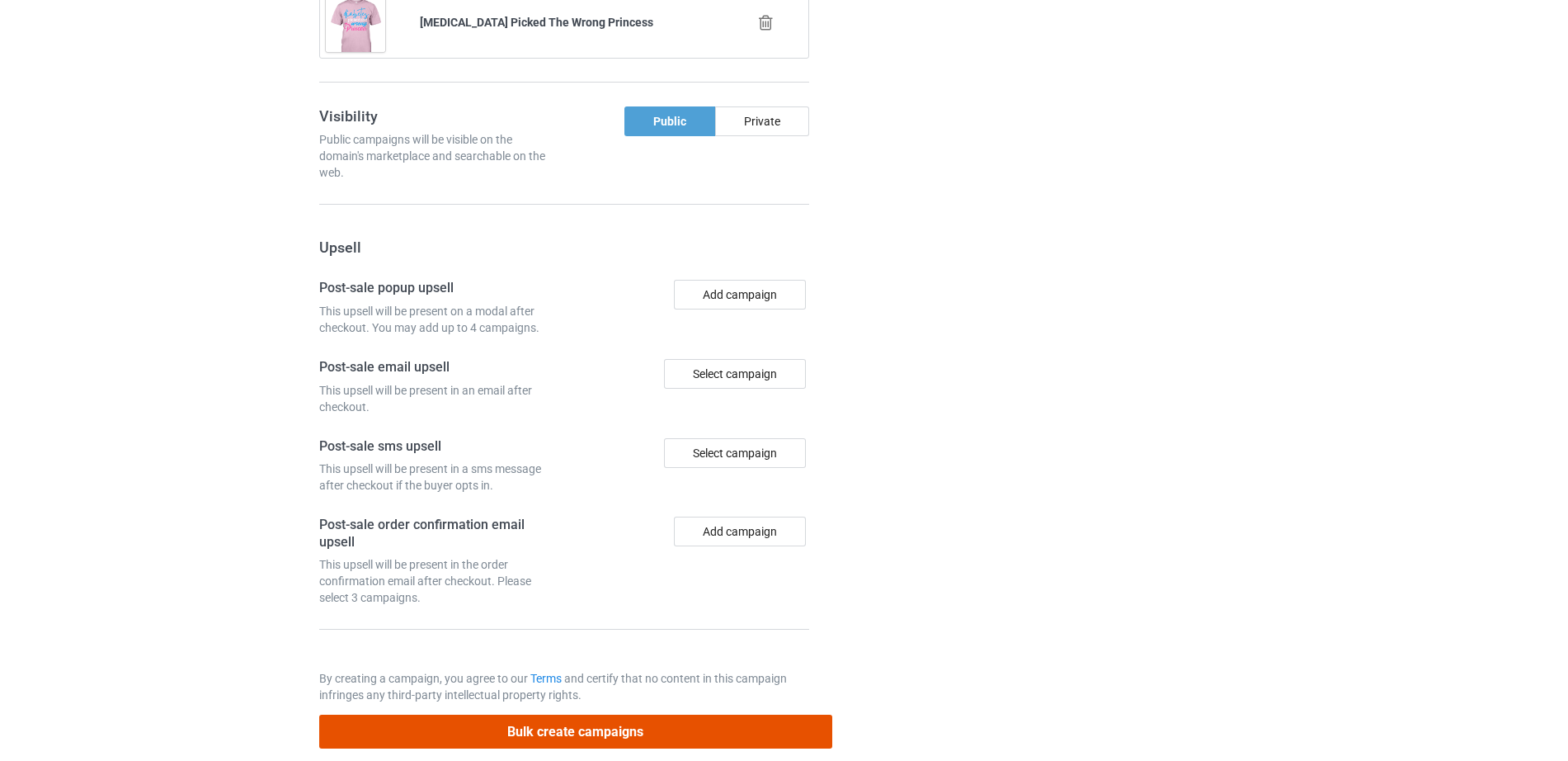
click at [545, 715] on button "Bulk create campaigns" at bounding box center [576, 732] width 513 height 34
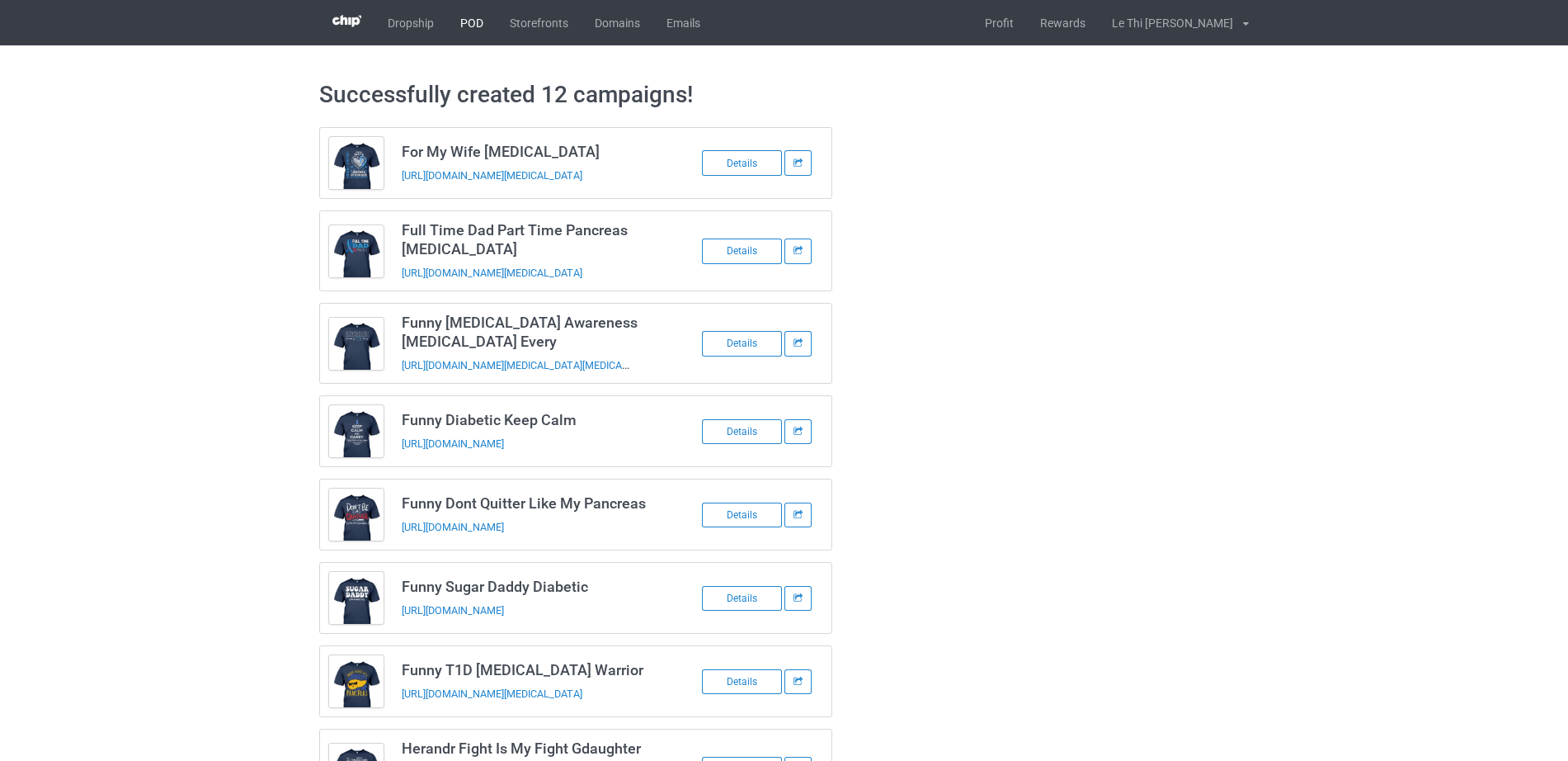
click at [454, 25] on link "POD" at bounding box center [472, 23] width 50 height 45
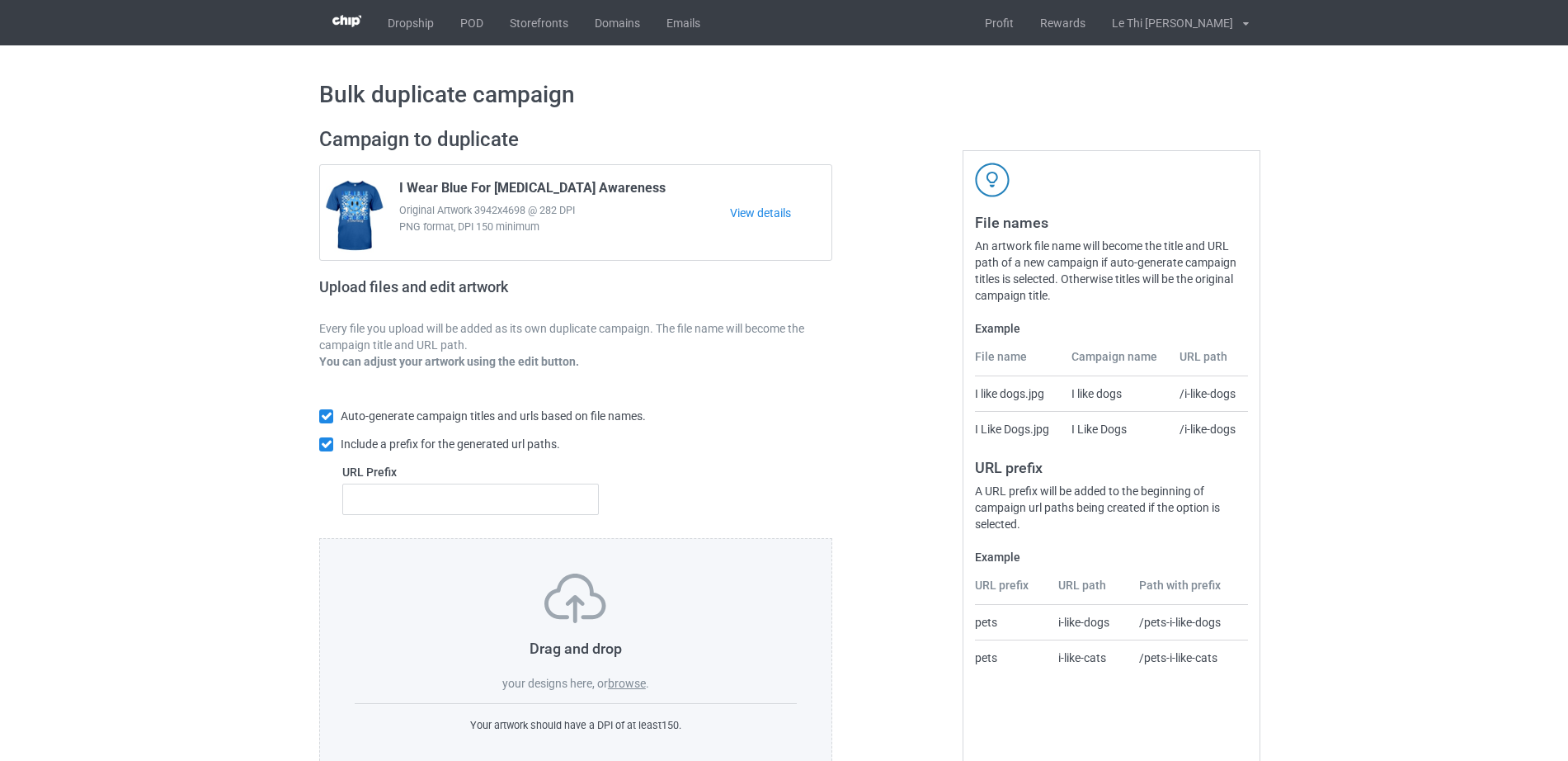
click at [626, 686] on label "browse" at bounding box center [626, 683] width 38 height 13
click at [0, 0] on input "browse" at bounding box center [0, 0] width 0 height 0
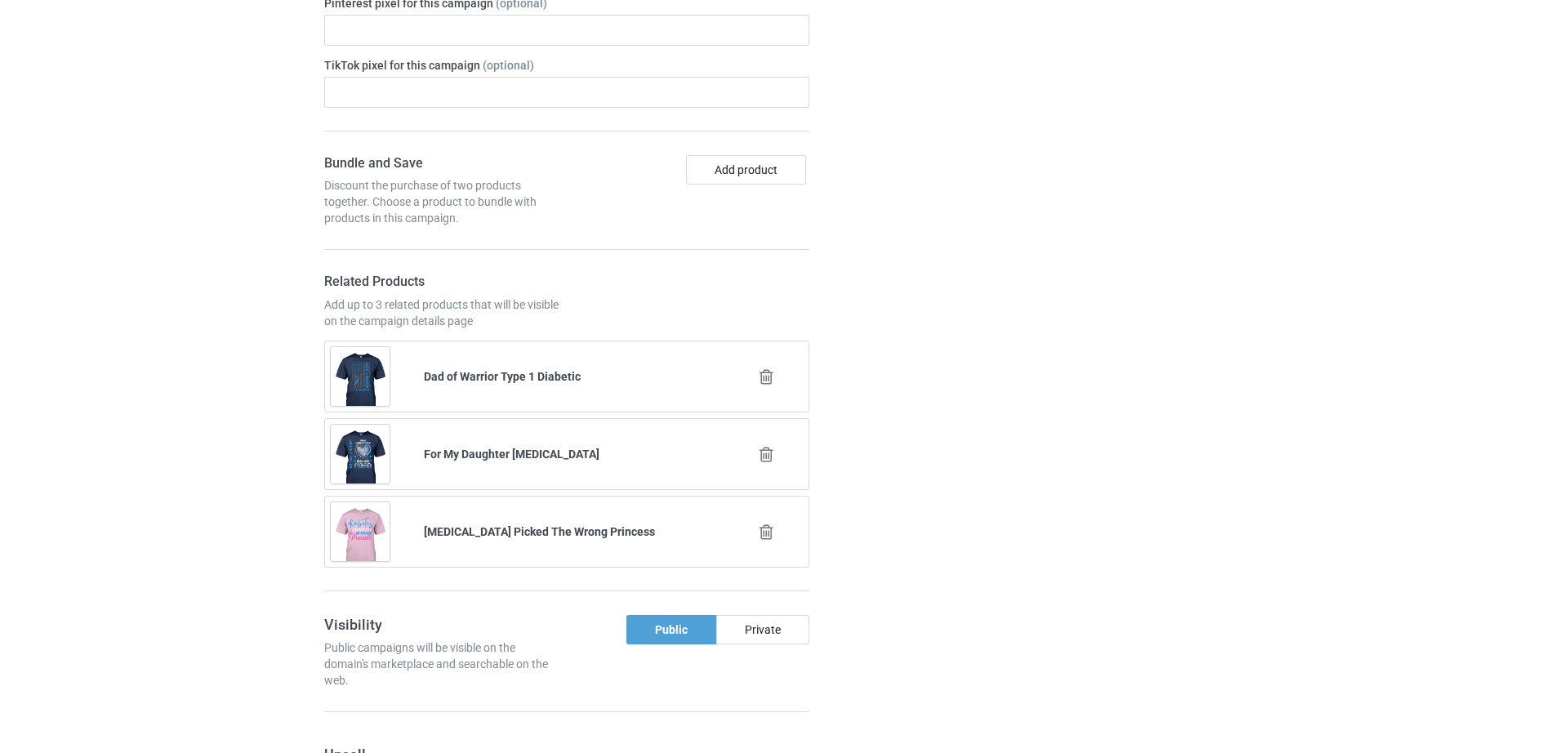
scroll to position [2709, 0]
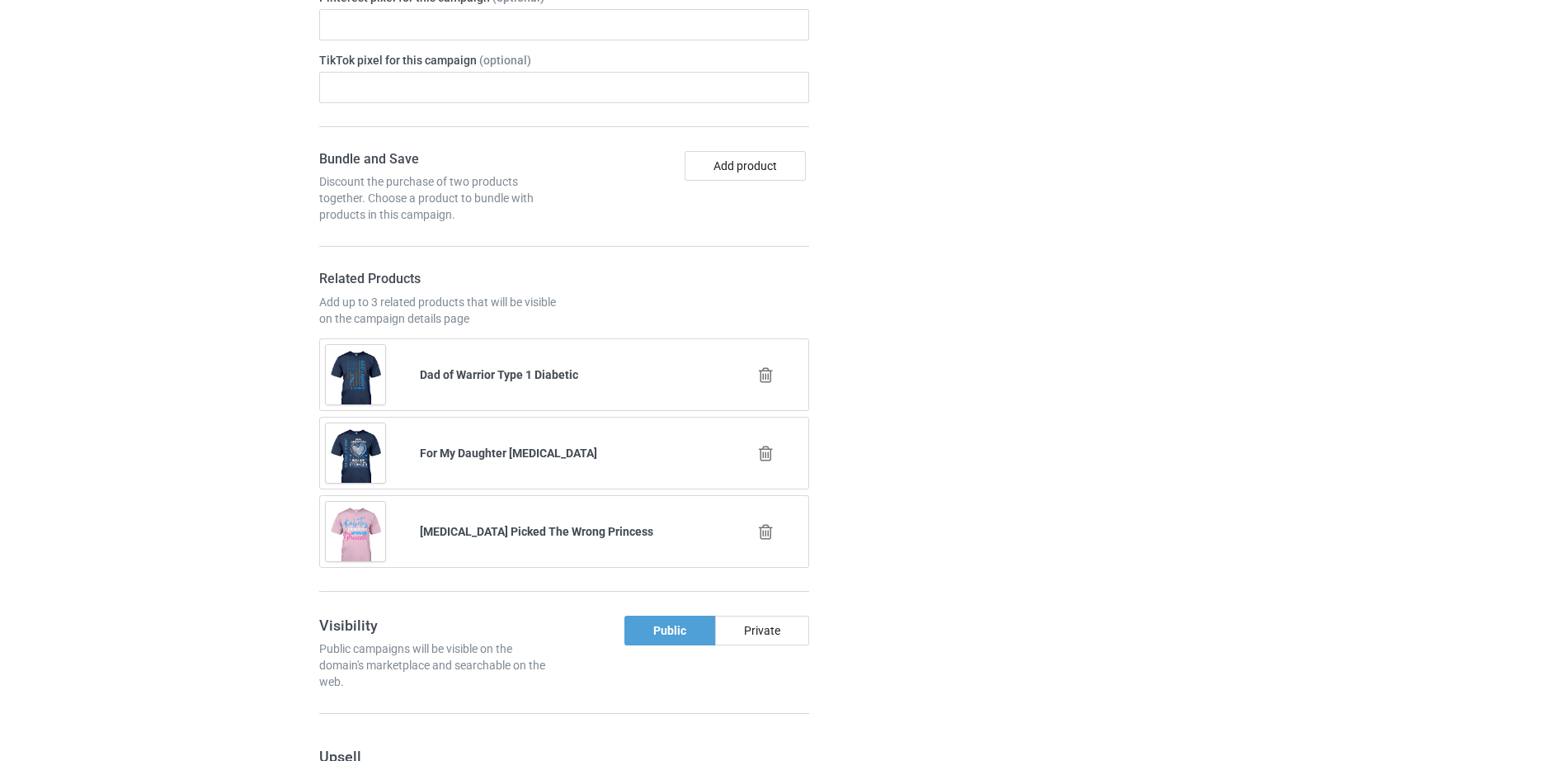
click at [775, 366] on icon at bounding box center [765, 375] width 21 height 18
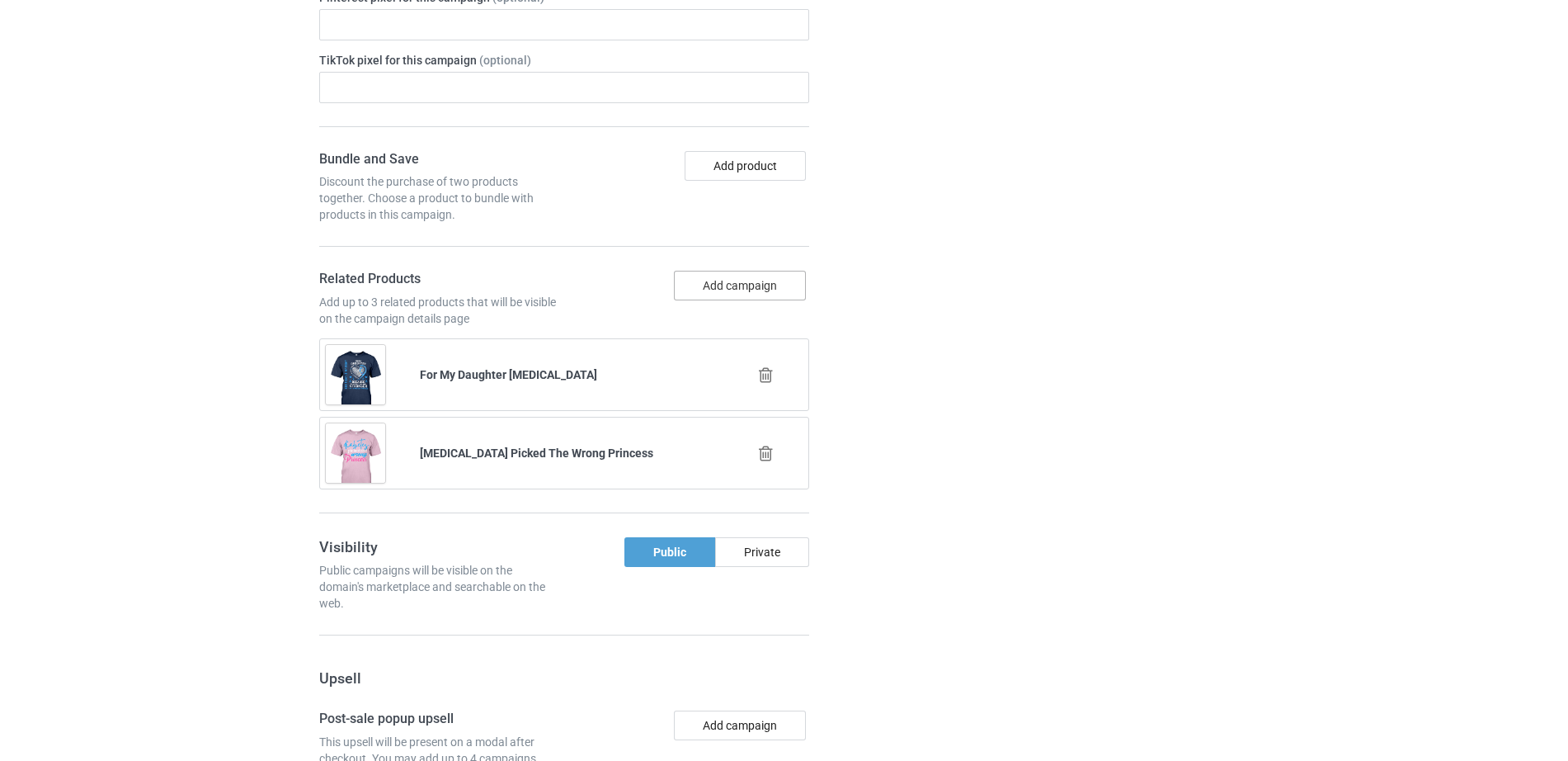
click at [715, 270] on button "Add campaign" at bounding box center [740, 285] width 132 height 29
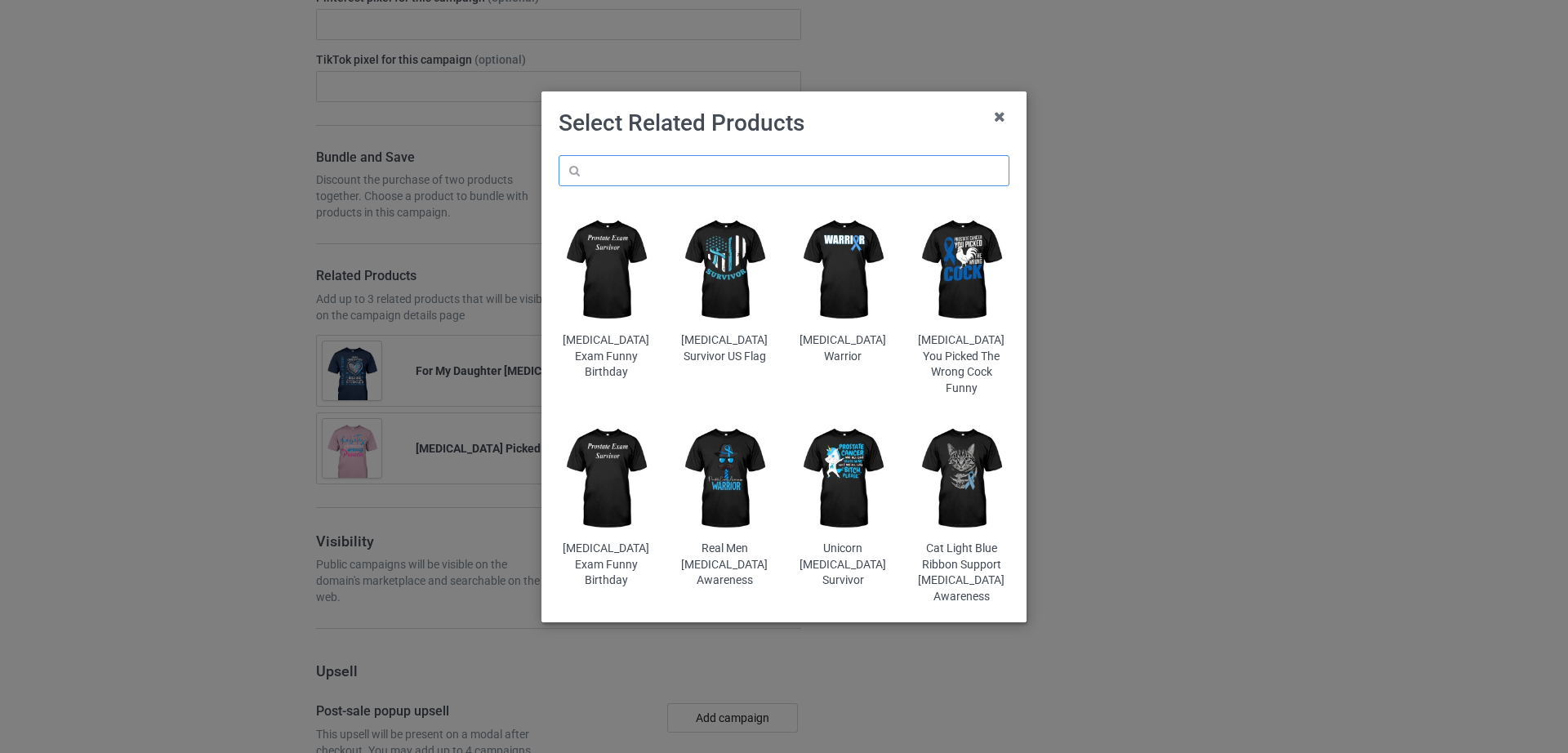
click at [673, 172] on input "text" at bounding box center [784, 171] width 450 height 31
paste input "Full Time Dad Part Time Pancreas [MEDICAL_DATA]"
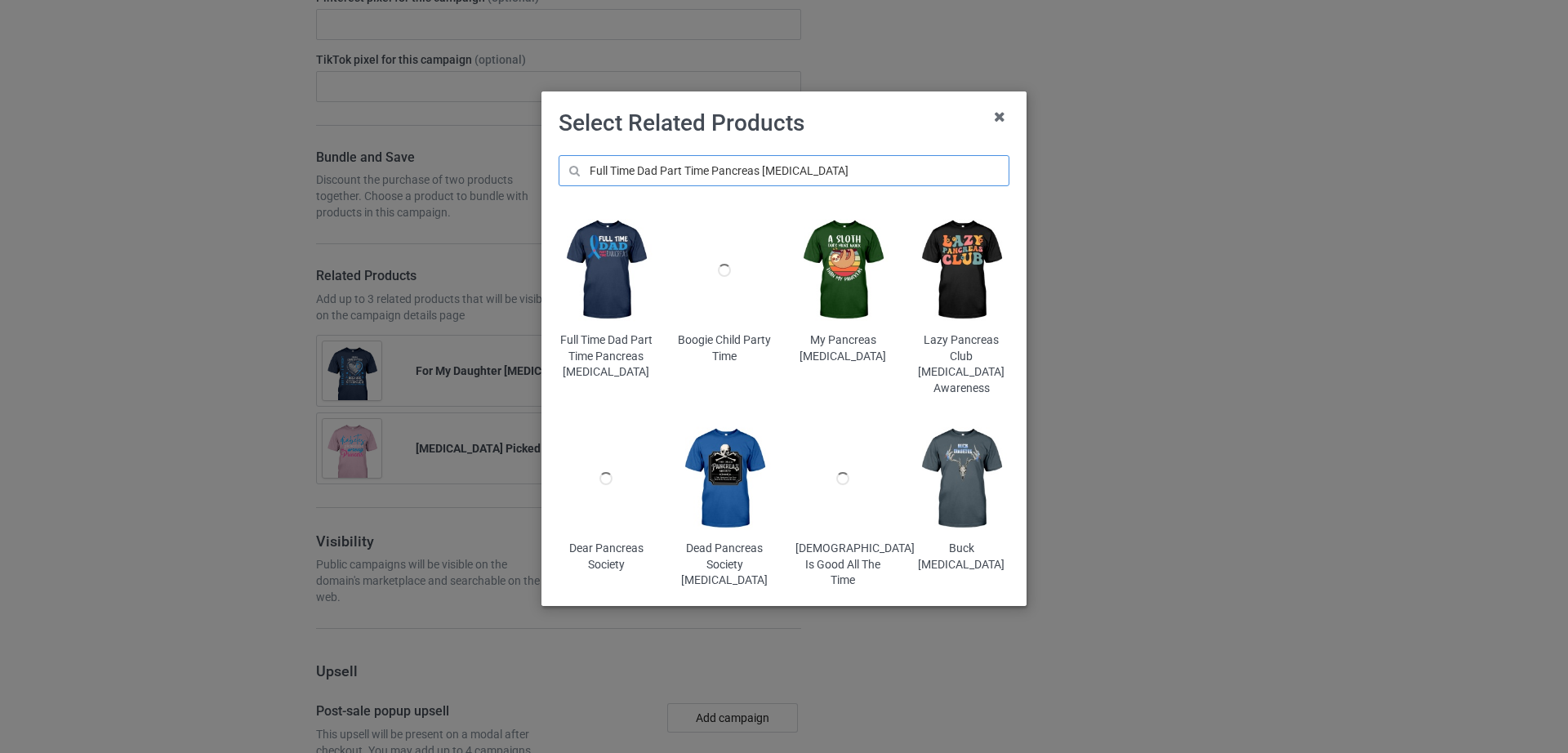
type input "Full Time Dad Part Time Pancreas [MEDICAL_DATA]"
click at [612, 263] on img at bounding box center [606, 269] width 96 height 119
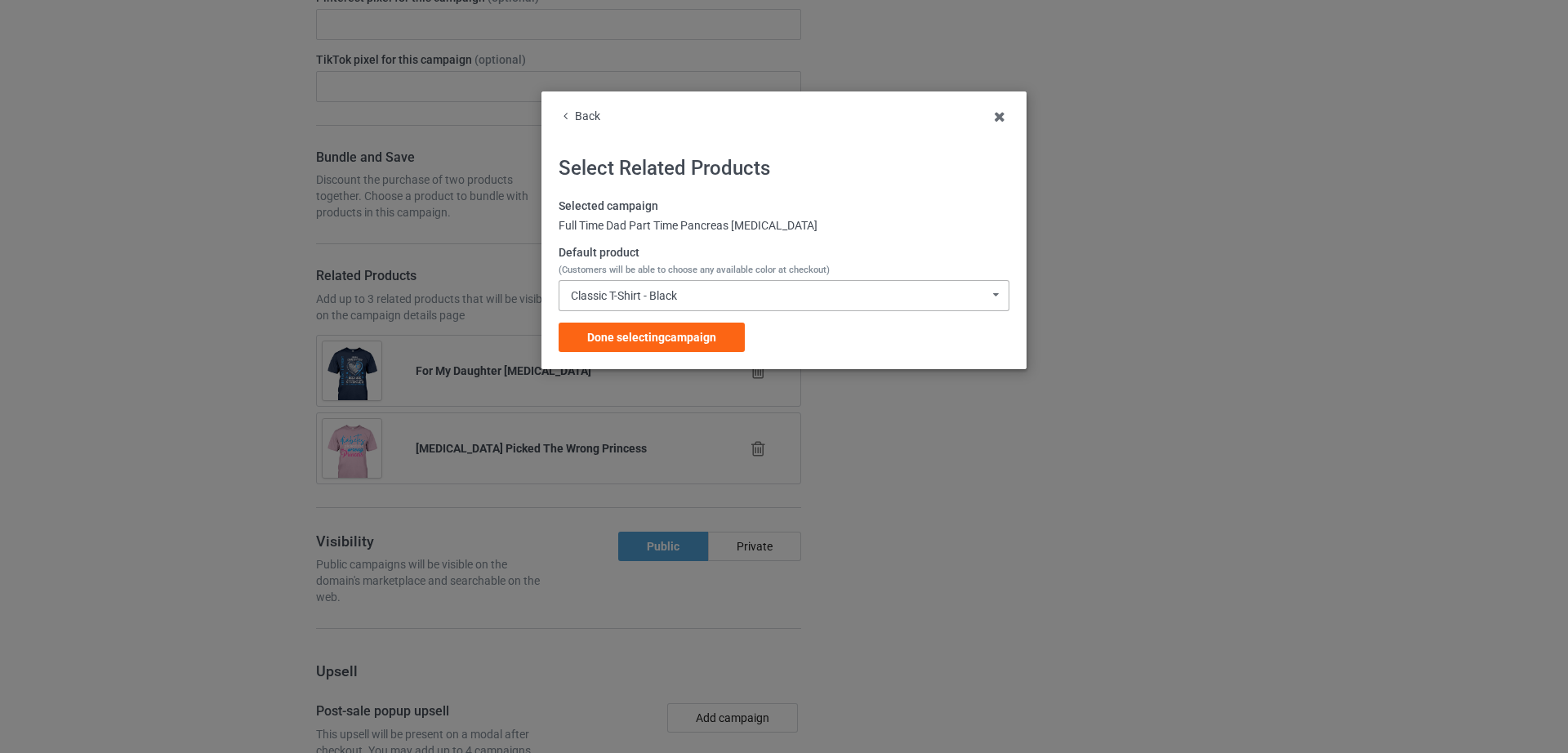
click at [677, 291] on div "Classic T-Shirt - Black" at bounding box center [624, 296] width 107 height 12
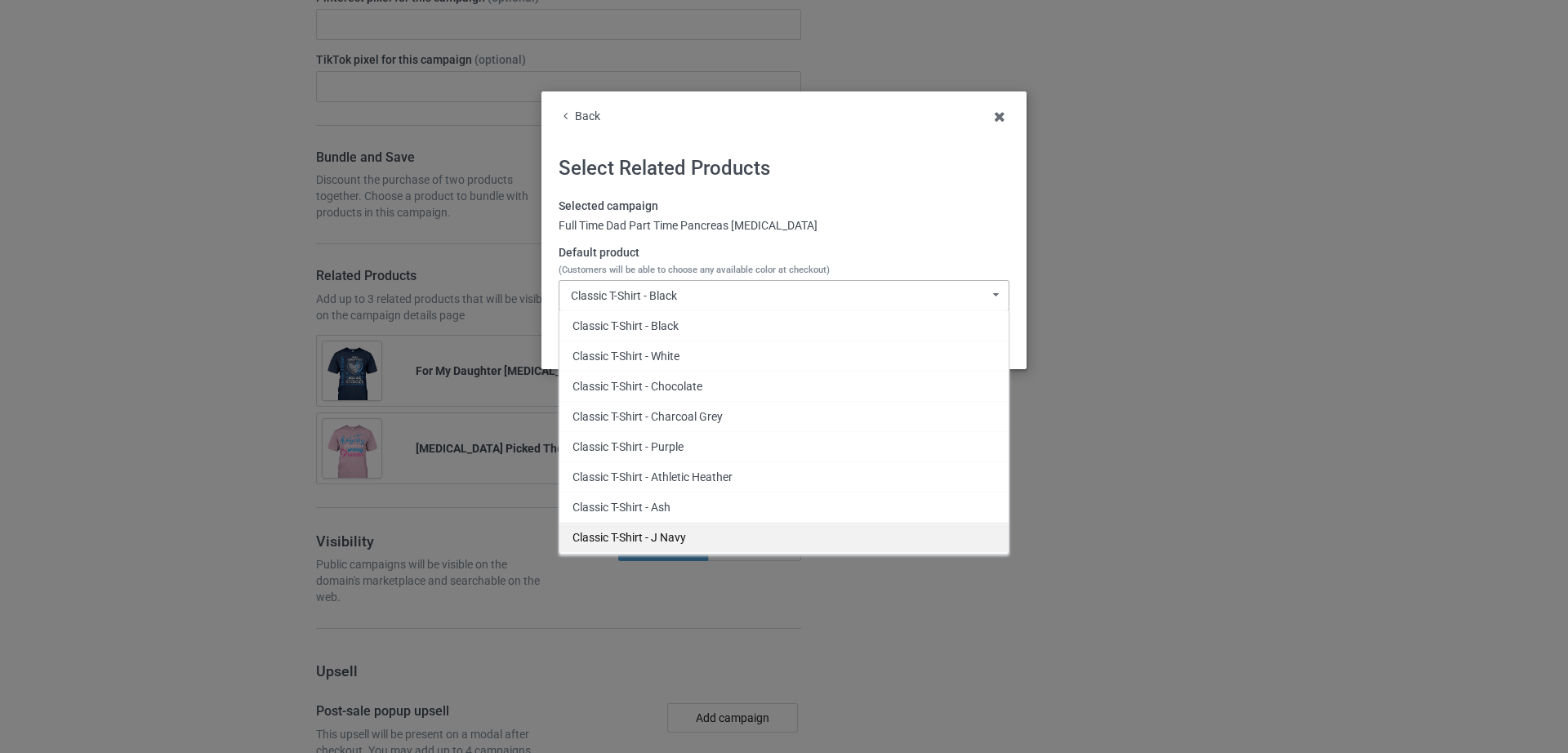
click at [670, 540] on div "Classic T-Shirt - J Navy" at bounding box center [784, 537] width 449 height 30
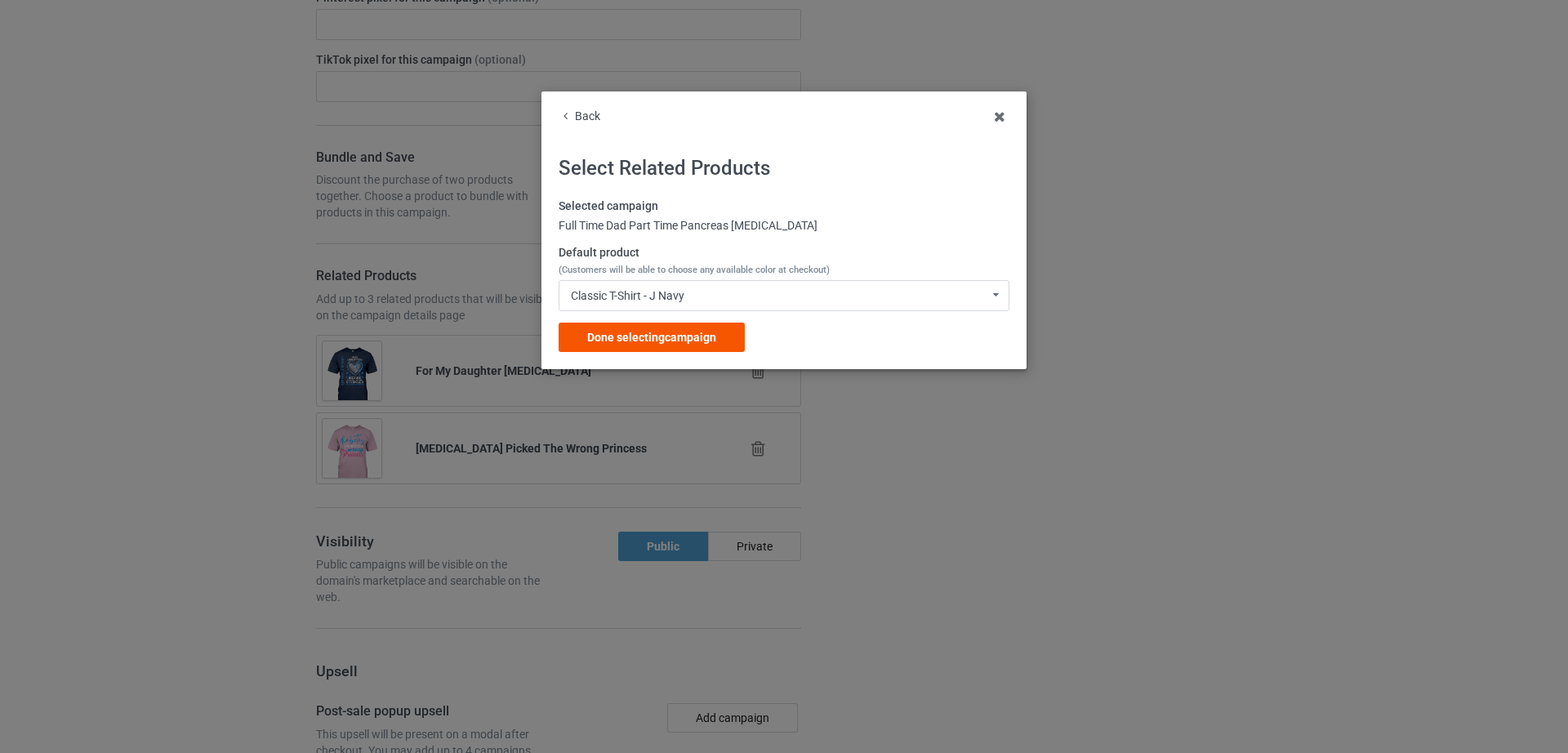
click at [646, 341] on span "Done selecting campaign" at bounding box center [651, 336] width 129 height 13
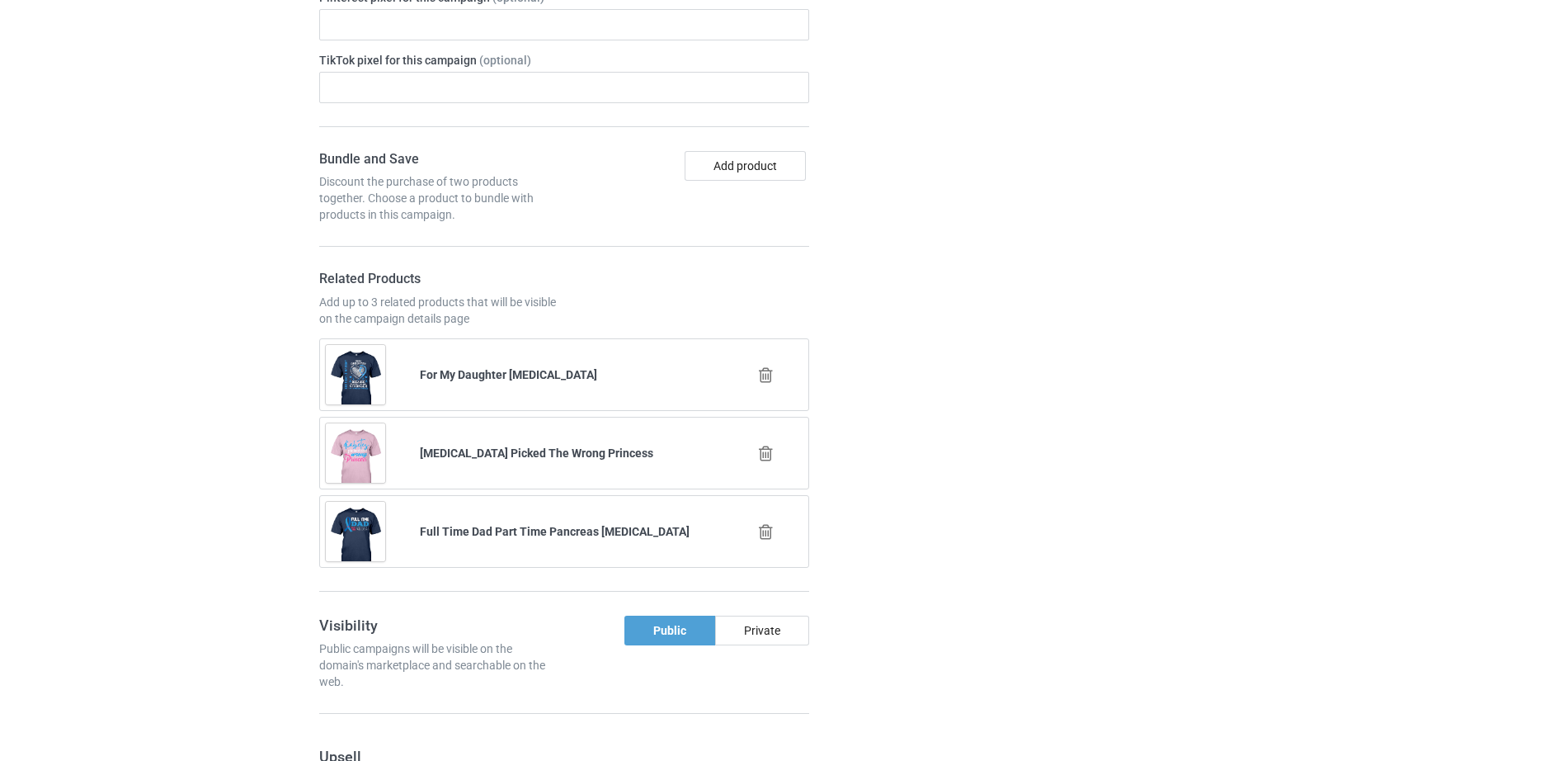
click at [763, 445] on icon at bounding box center [765, 453] width 21 height 18
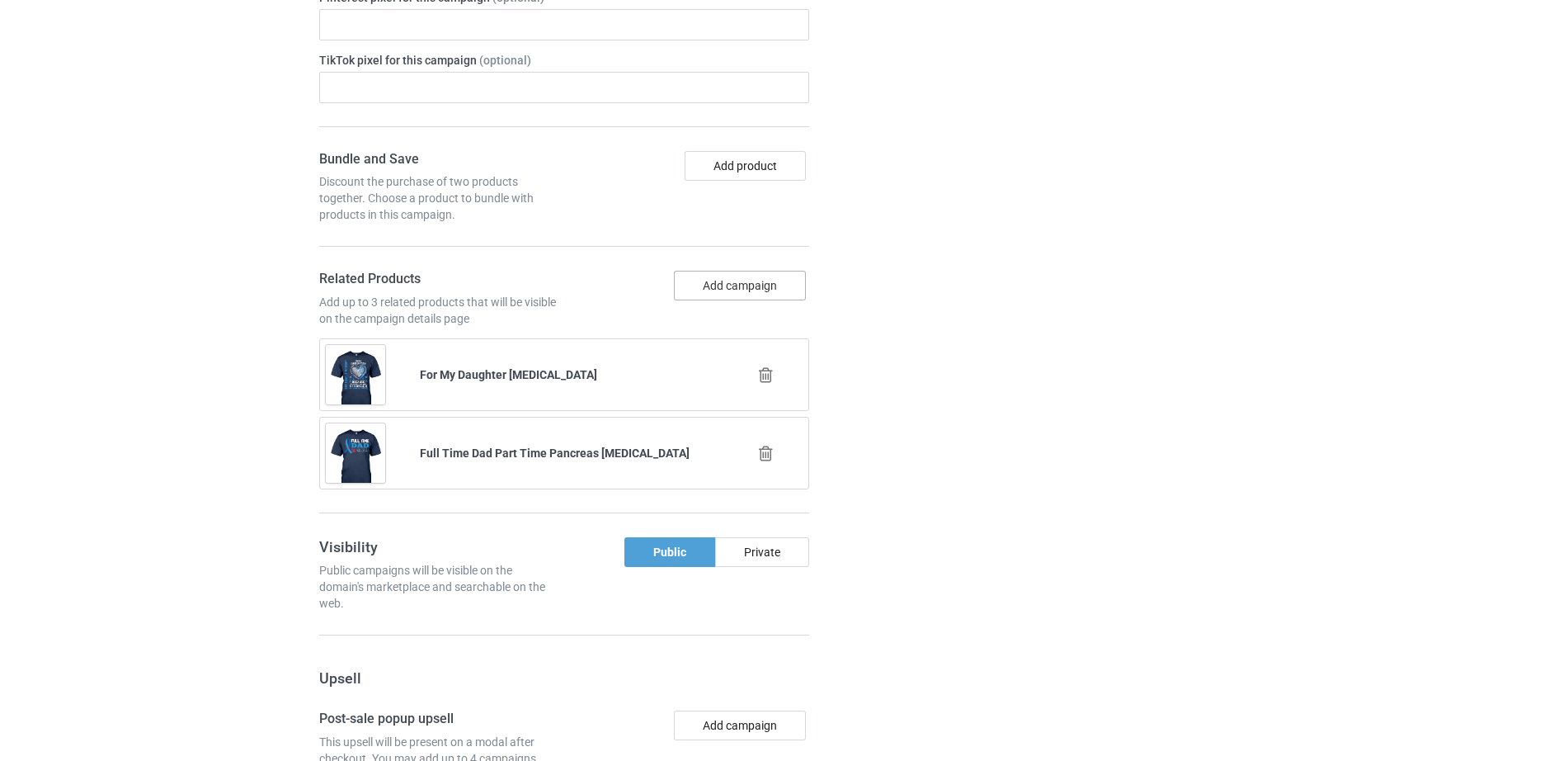
click at [704, 270] on button "Add campaign" at bounding box center [740, 285] width 132 height 29
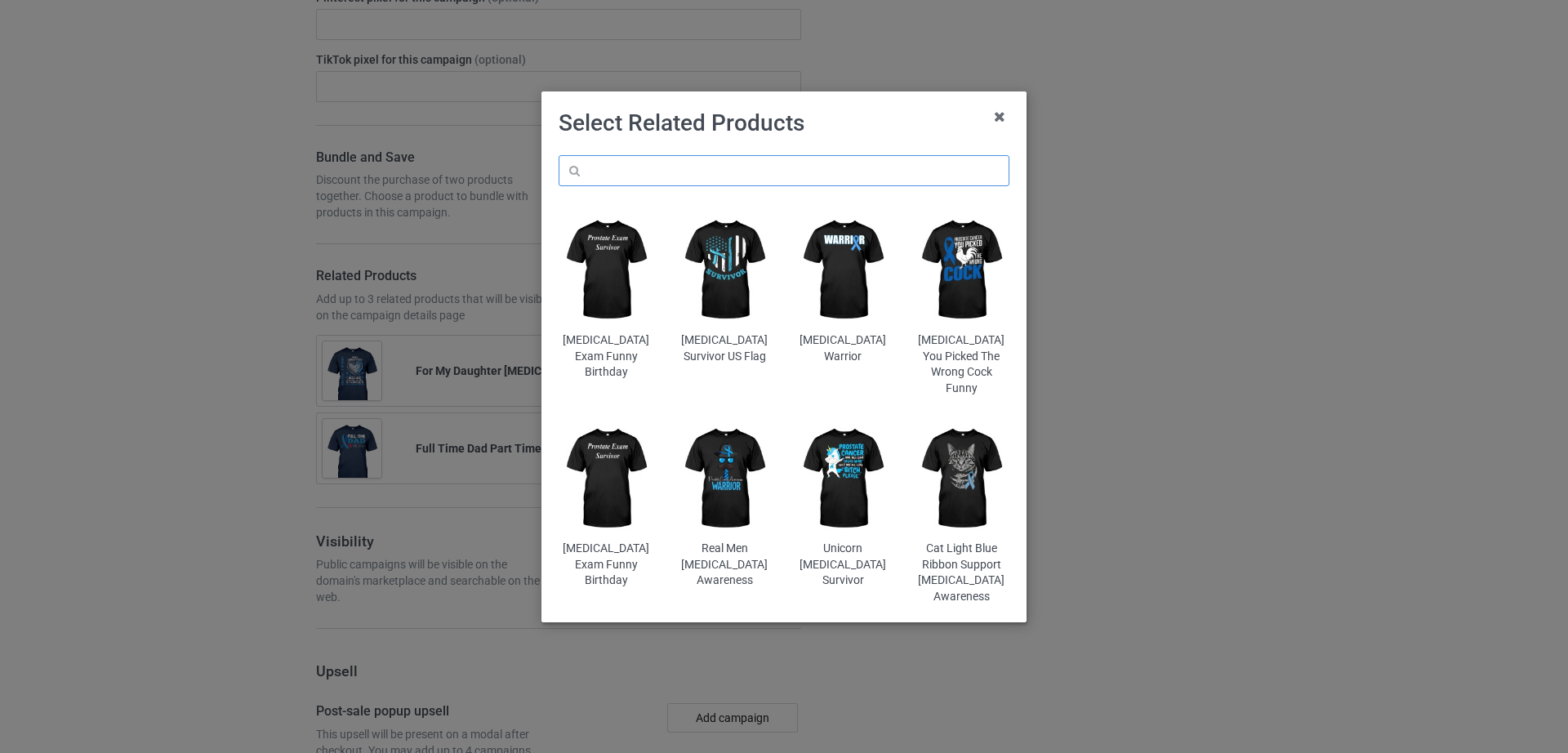
click at [658, 172] on input "text" at bounding box center [784, 171] width 450 height 31
paste input "Funny Dont Quitter Like My Pancreas"
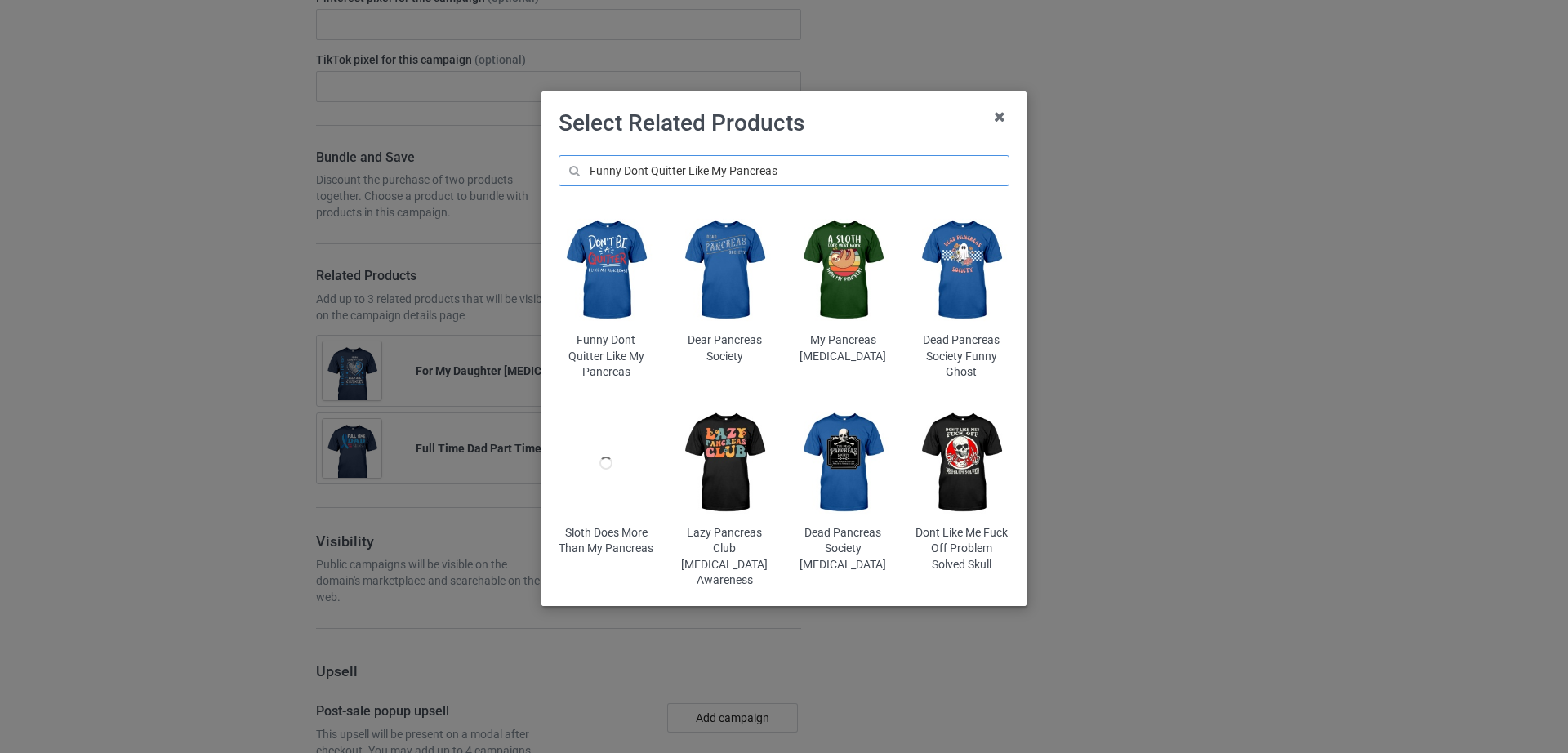
type input "Funny Dont Quitter Like My Pancreas"
click at [600, 283] on img at bounding box center [606, 269] width 96 height 119
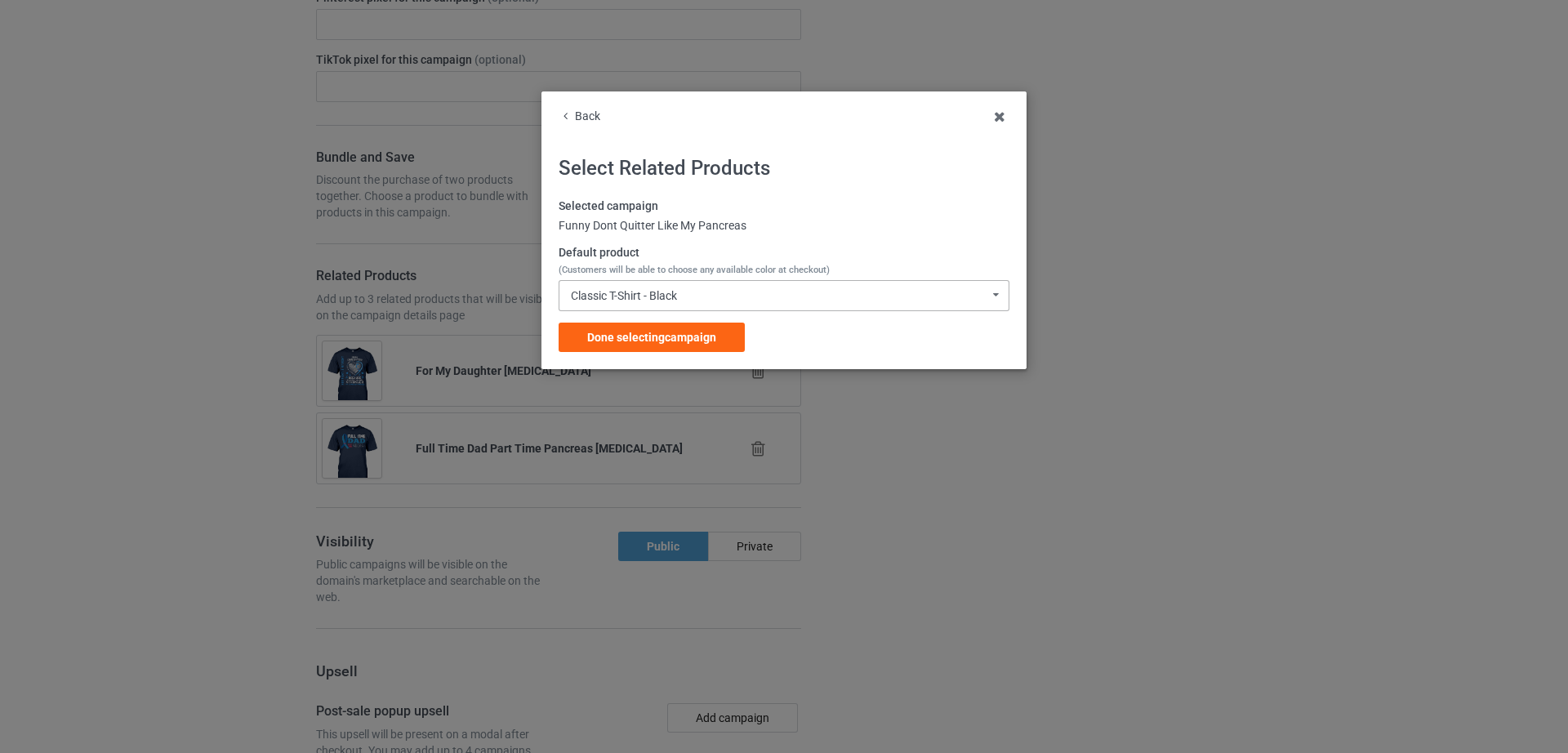
click at [658, 281] on div "Classic T-Shirt - Black Classic T-Shirt - Black Classic T-Shirt - White Classic…" at bounding box center [784, 296] width 450 height 31
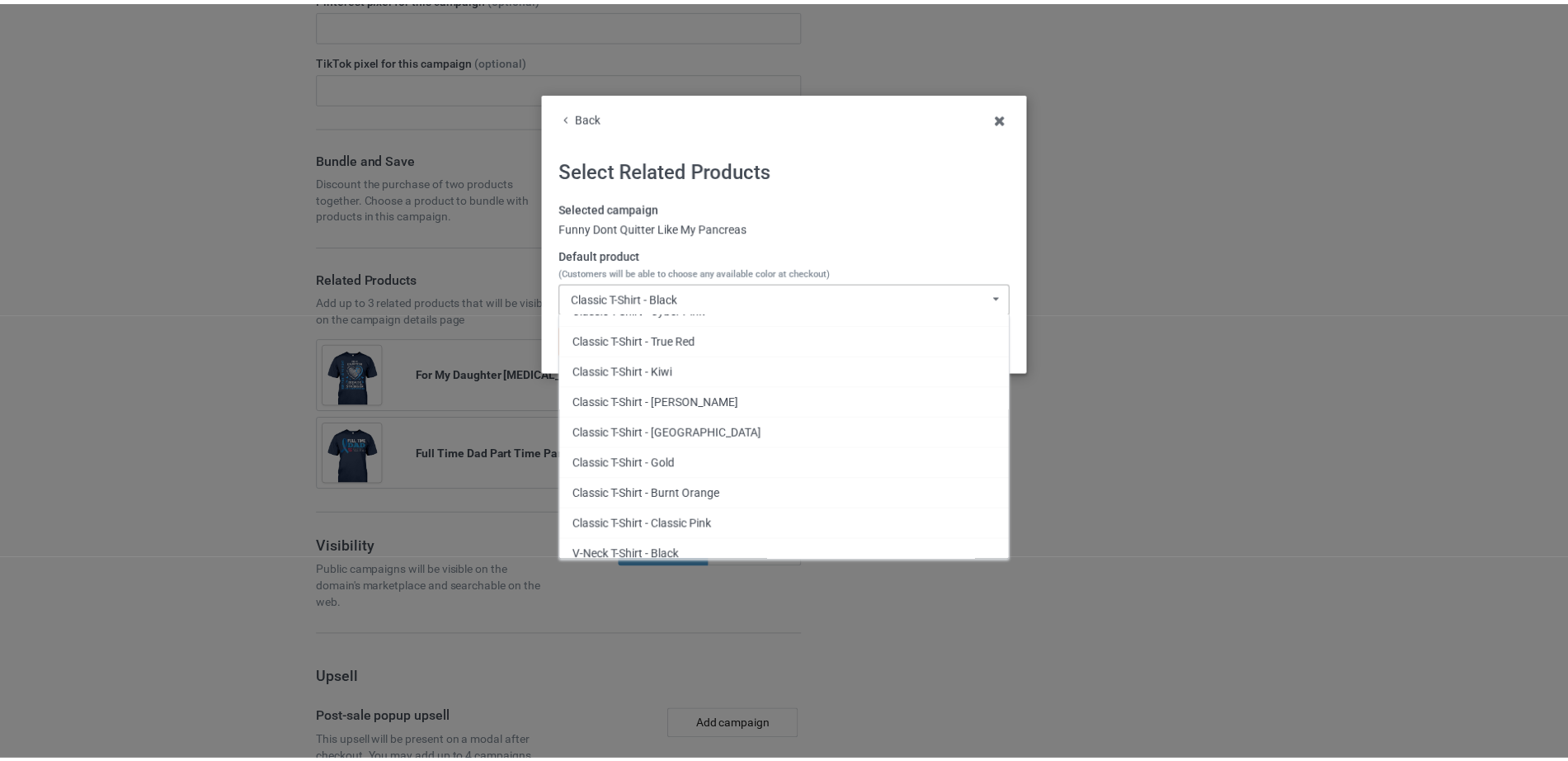
scroll to position [150, 0]
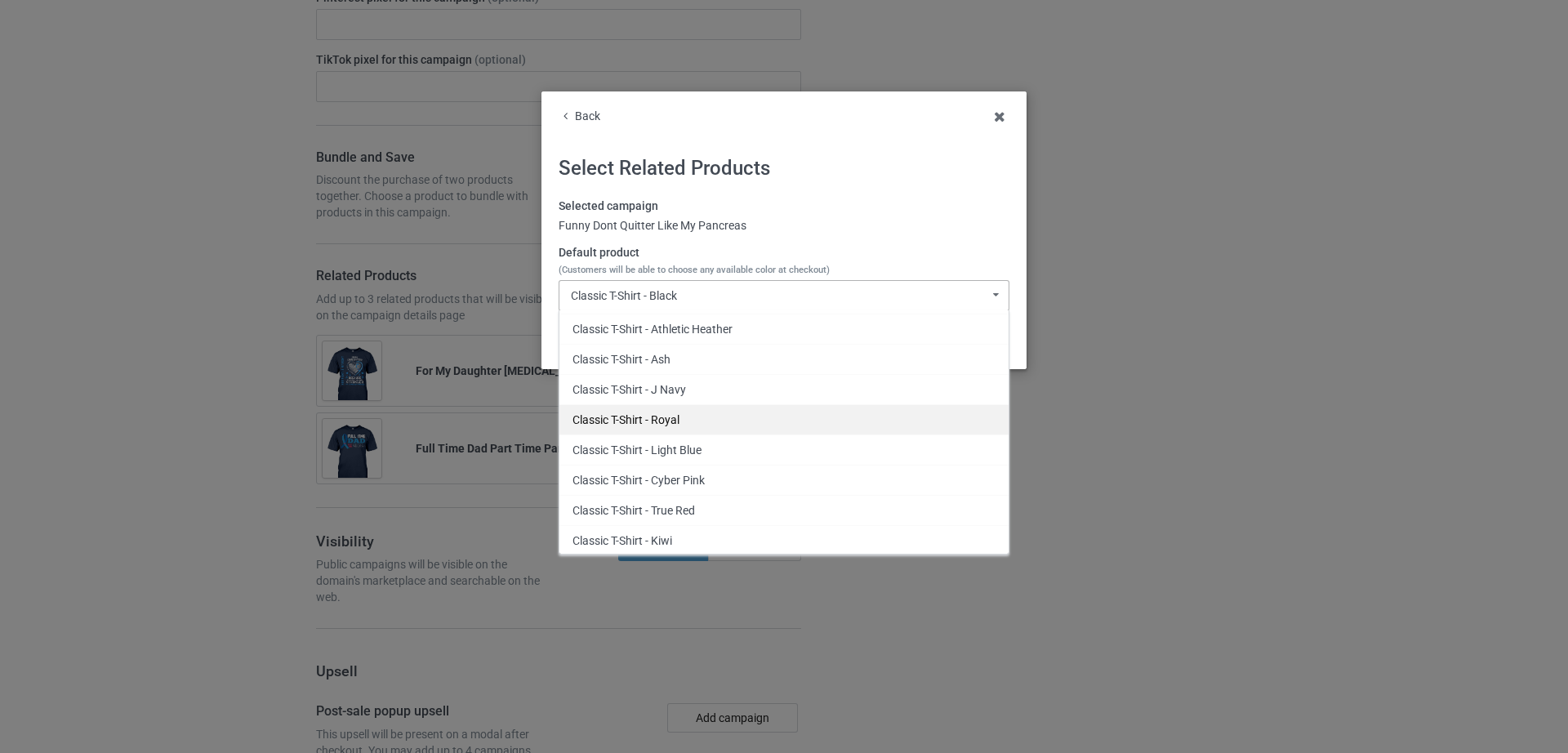
click at [653, 421] on div "Classic T-Shirt - Royal" at bounding box center [784, 419] width 449 height 30
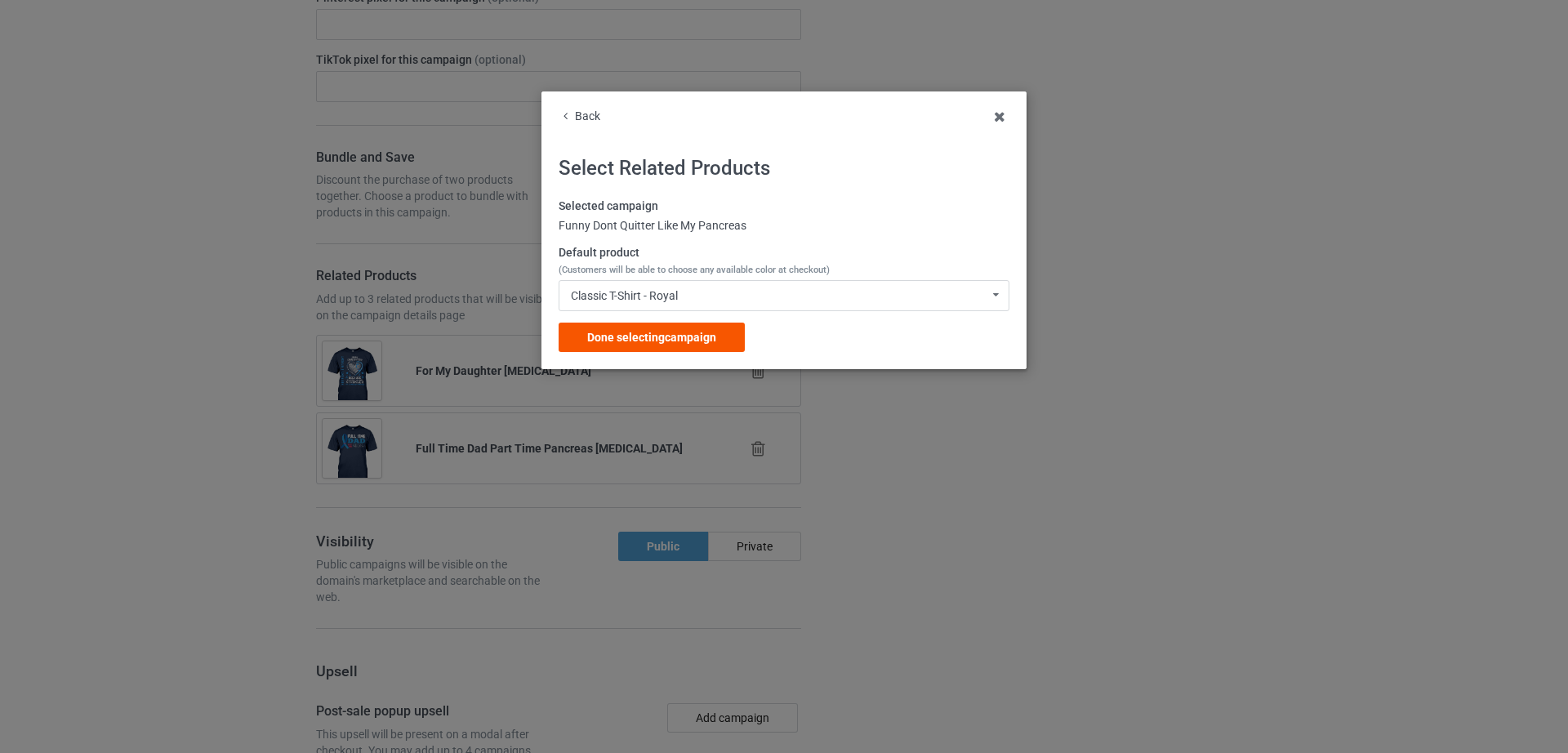
click at [650, 337] on span "Done selecting campaign" at bounding box center [651, 336] width 129 height 13
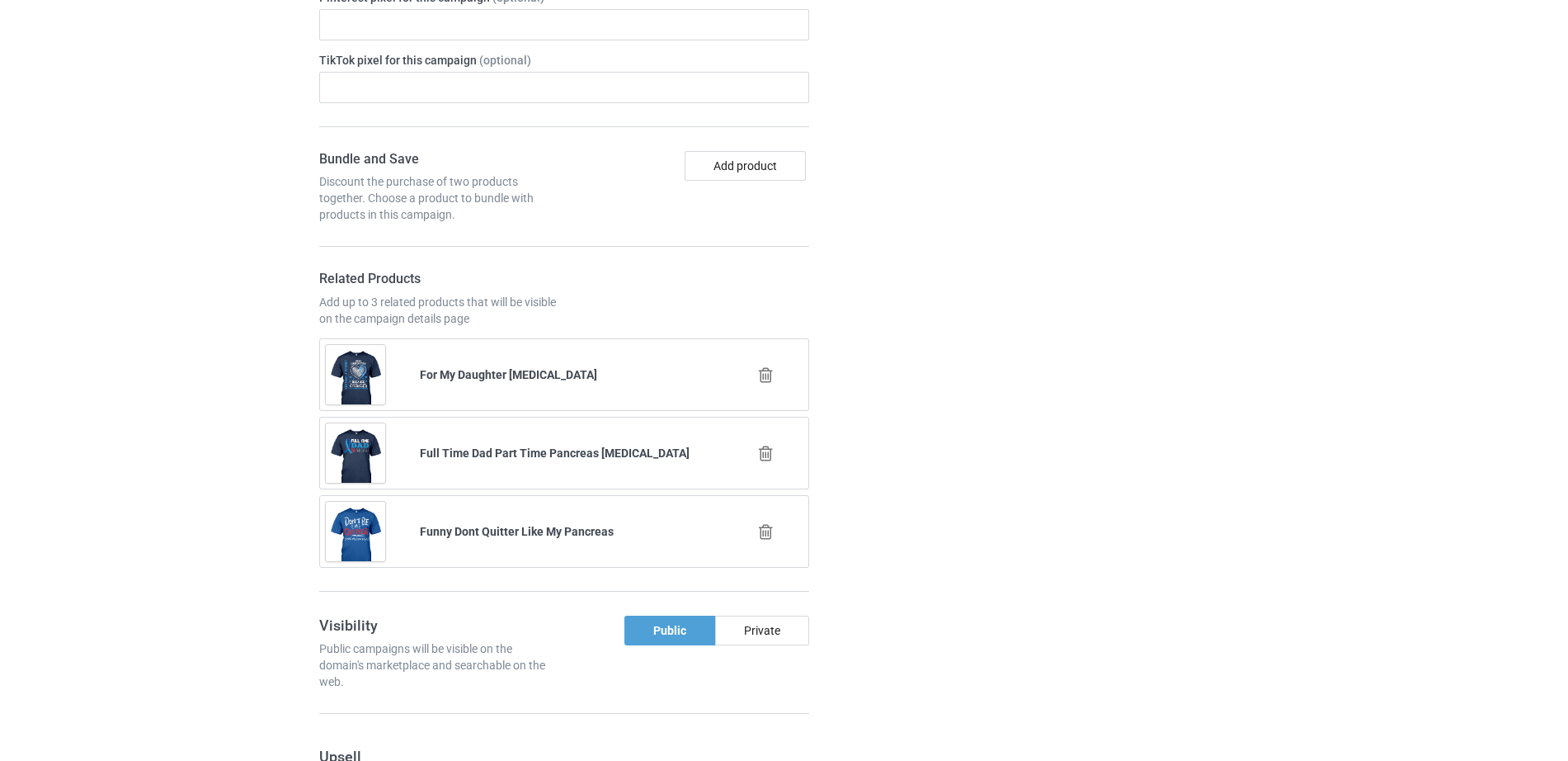
scroll to position [3083, 0]
click at [765, 366] on icon at bounding box center [765, 375] width 21 height 18
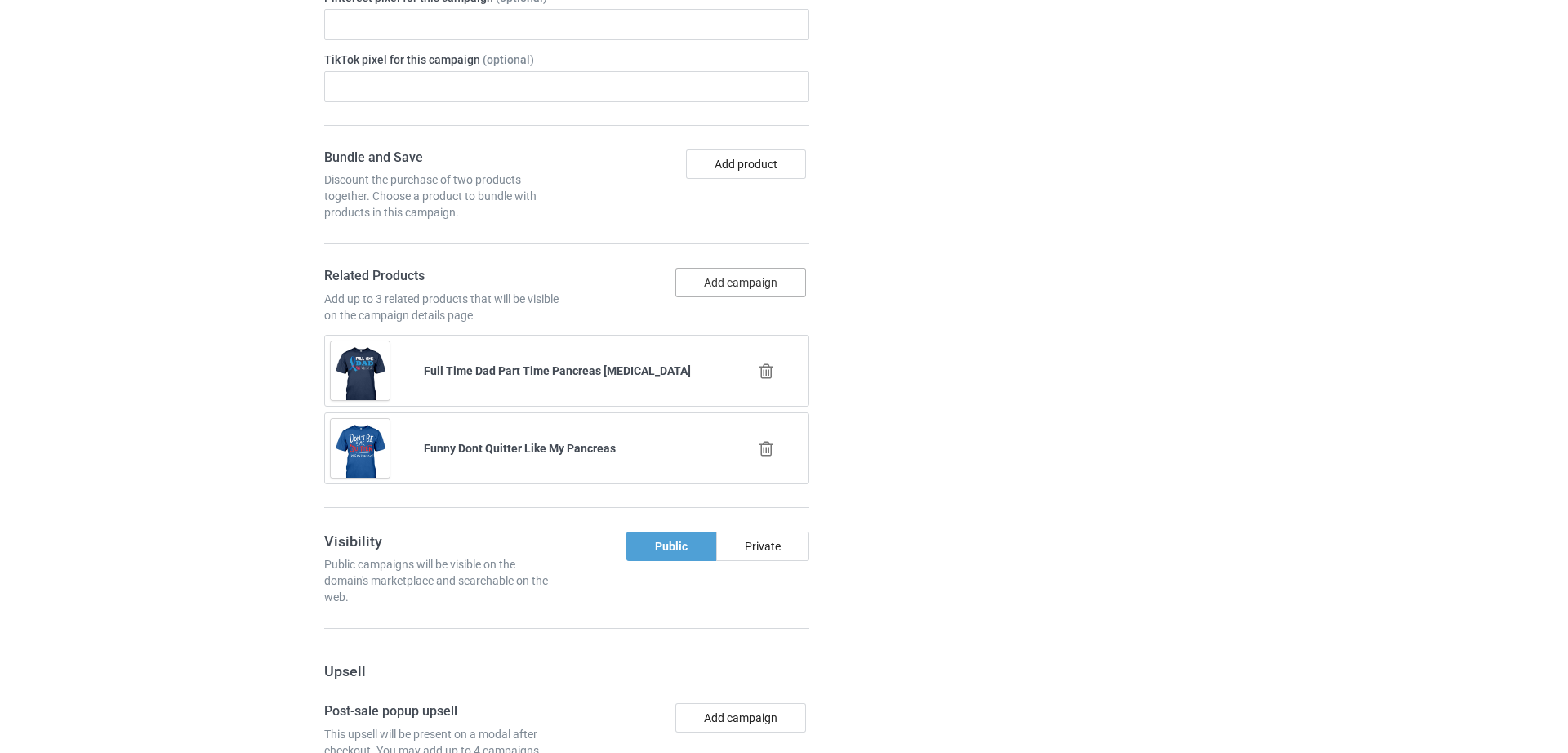
scroll to position [3082, 0]
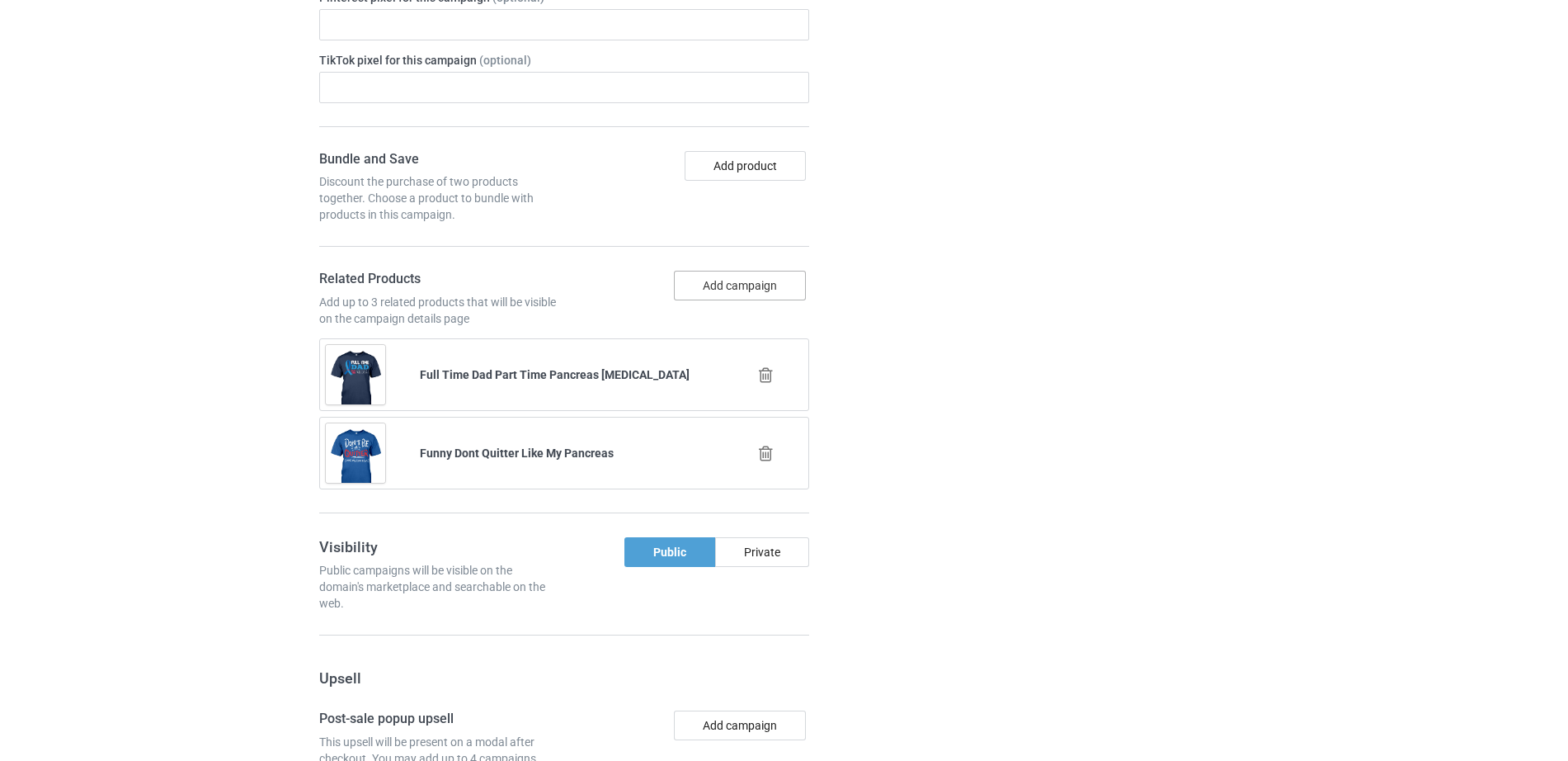
click at [712, 270] on button "Add campaign" at bounding box center [740, 285] width 132 height 29
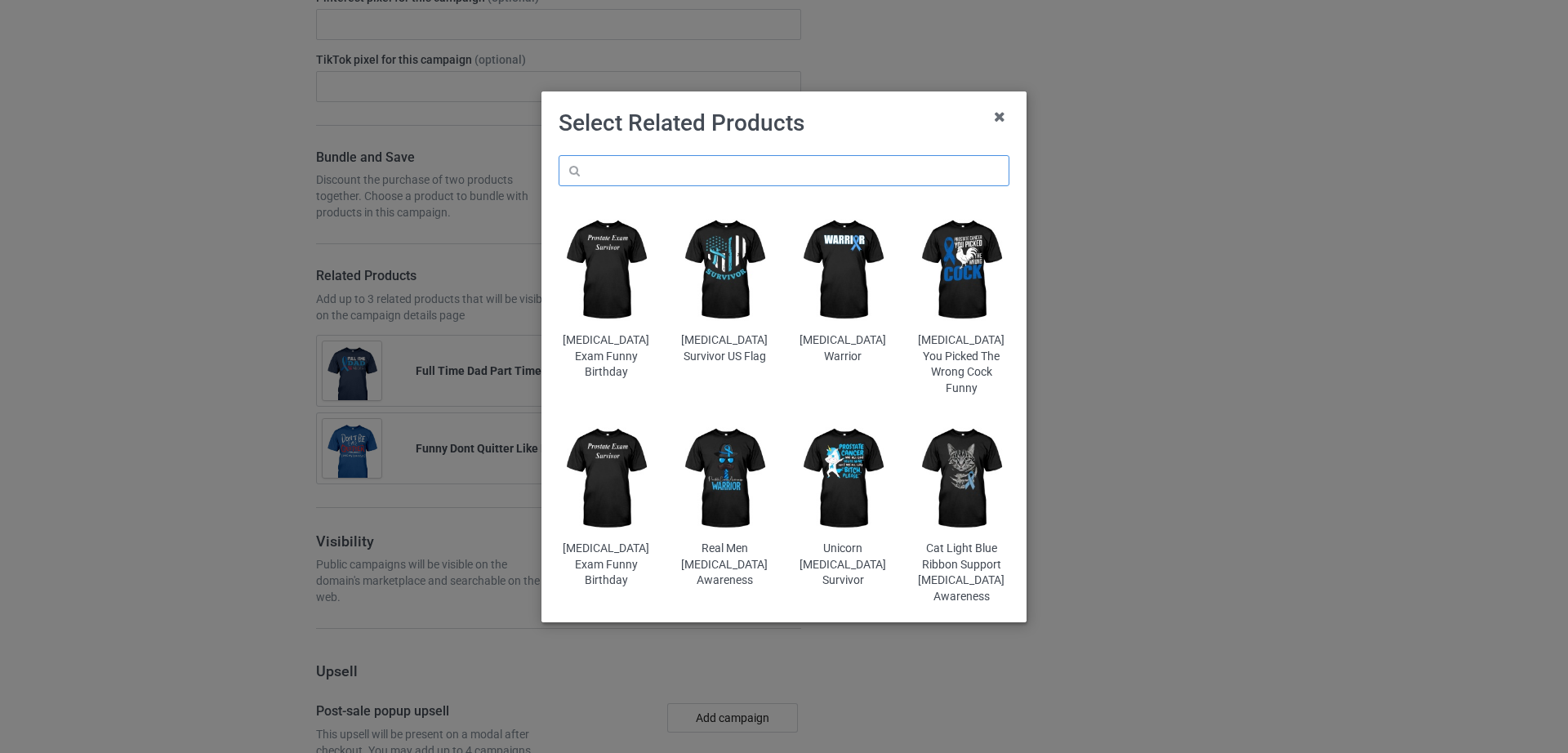
click at [652, 170] on input "text" at bounding box center [784, 171] width 450 height 31
paste input "I Wear Blue For [MEDICAL_DATA] Awareness"
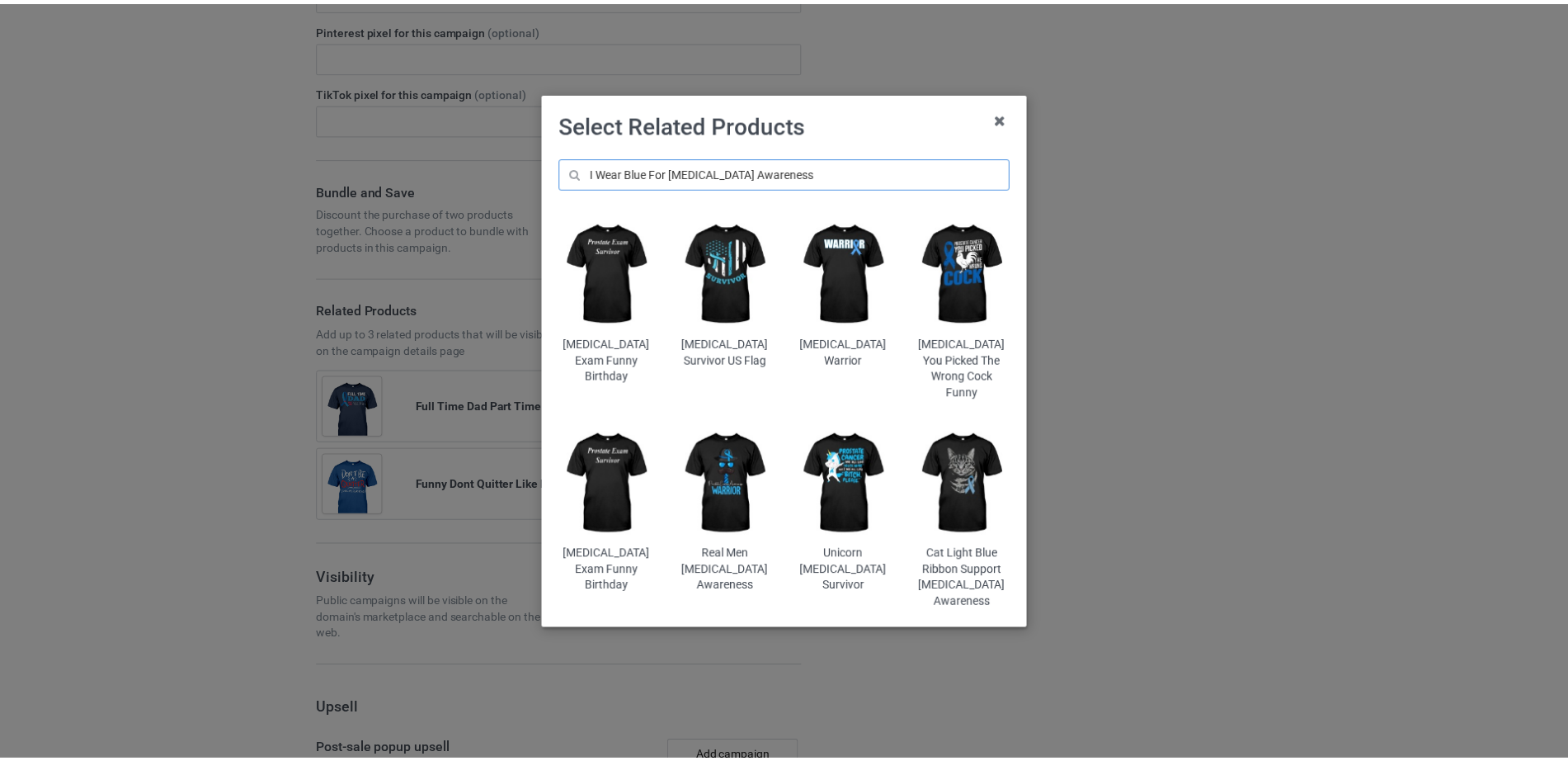
scroll to position [3209, 0]
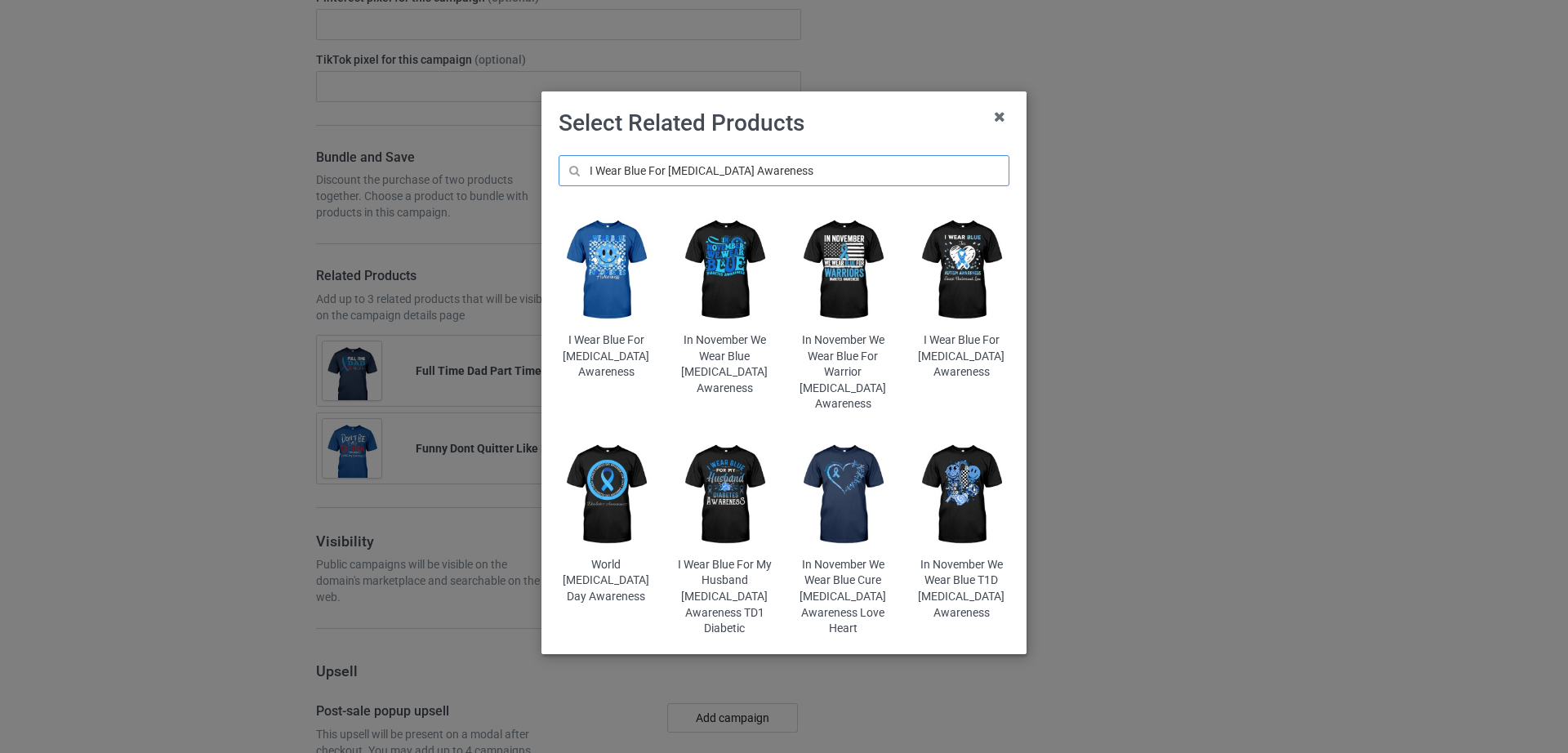
type input "I Wear Blue For [MEDICAL_DATA] Awareness"
click at [746, 293] on img at bounding box center [724, 269] width 96 height 119
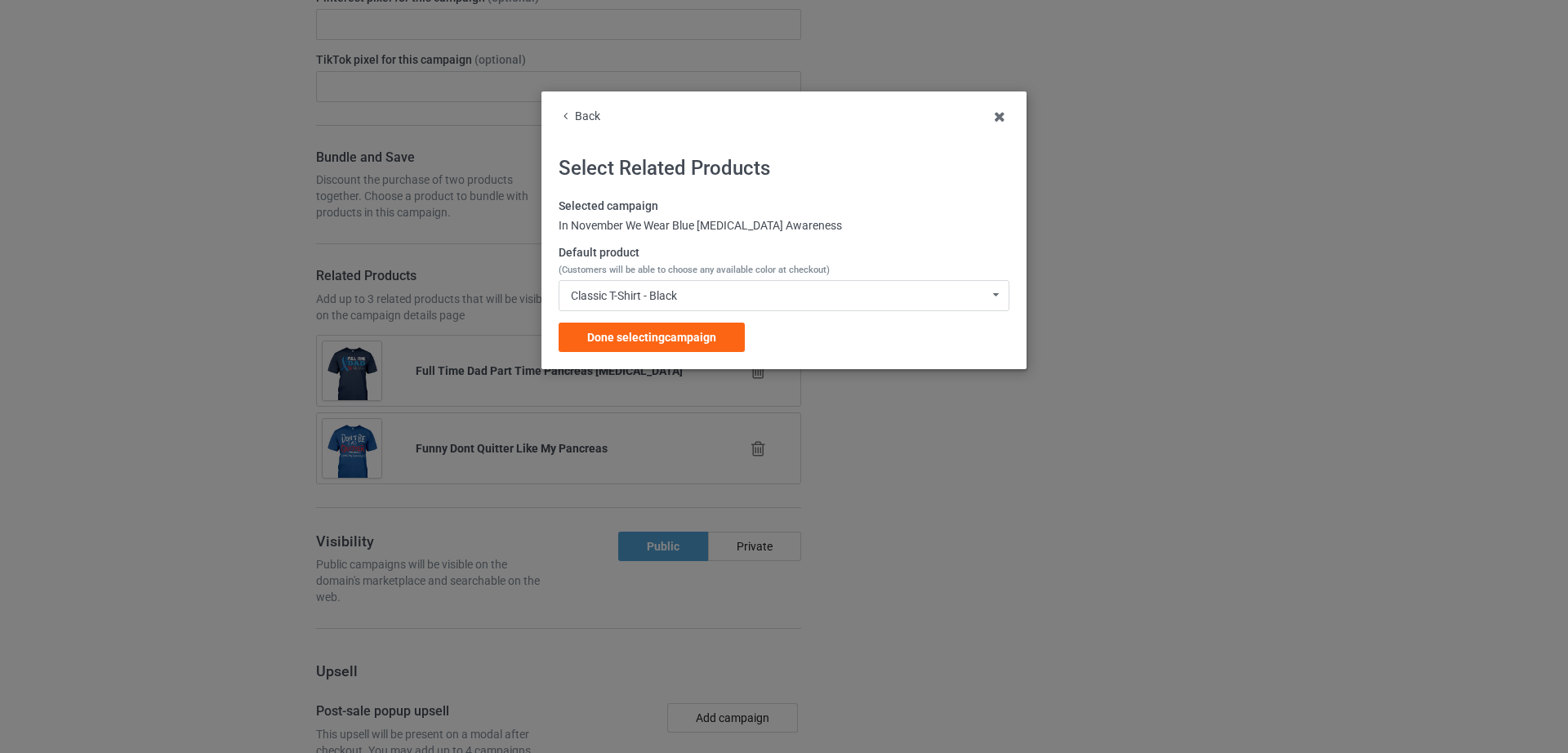
click at [660, 291] on div "Classic T-Shirt - Black" at bounding box center [624, 296] width 107 height 12
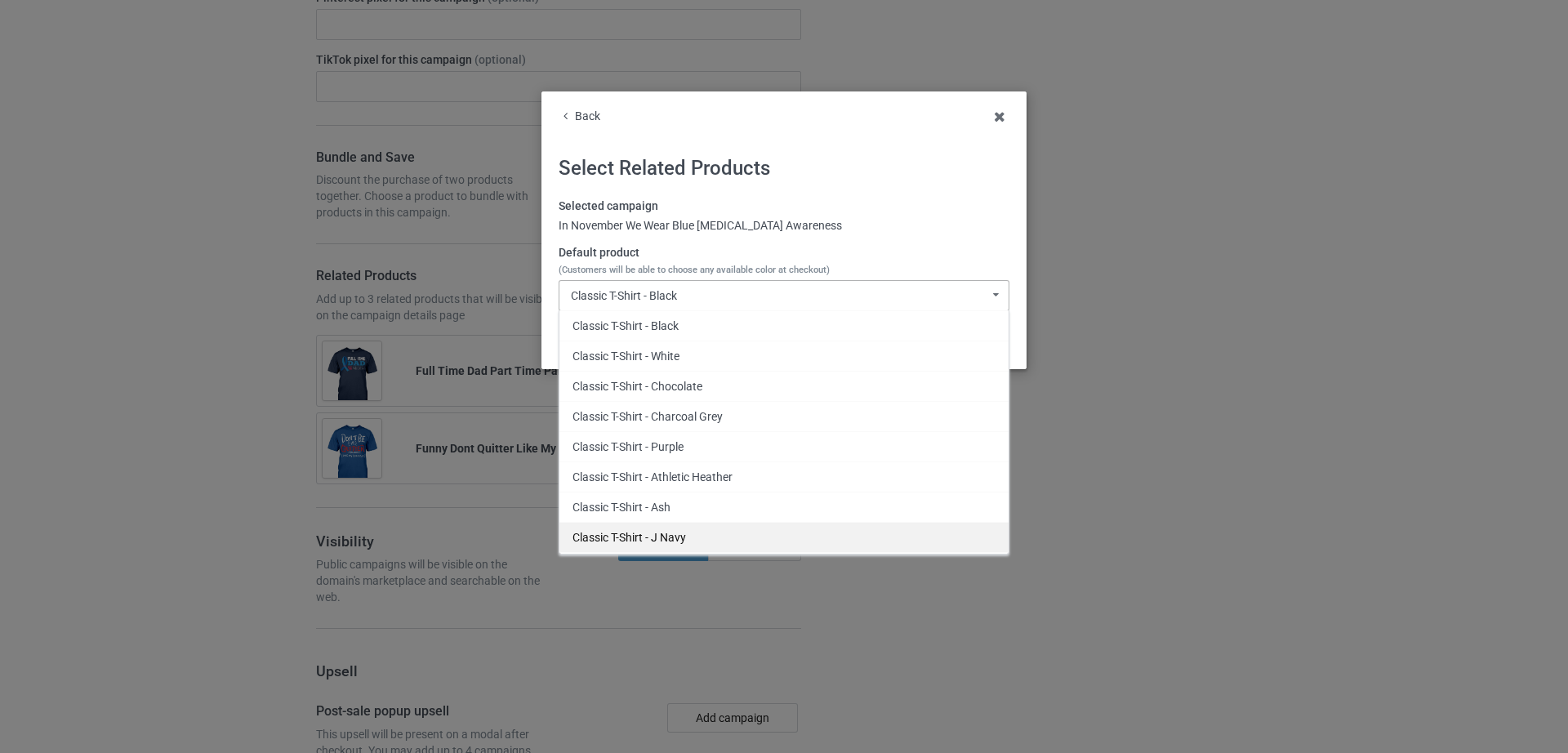
click at [688, 531] on div "Classic T-Shirt - J Navy" at bounding box center [784, 537] width 449 height 30
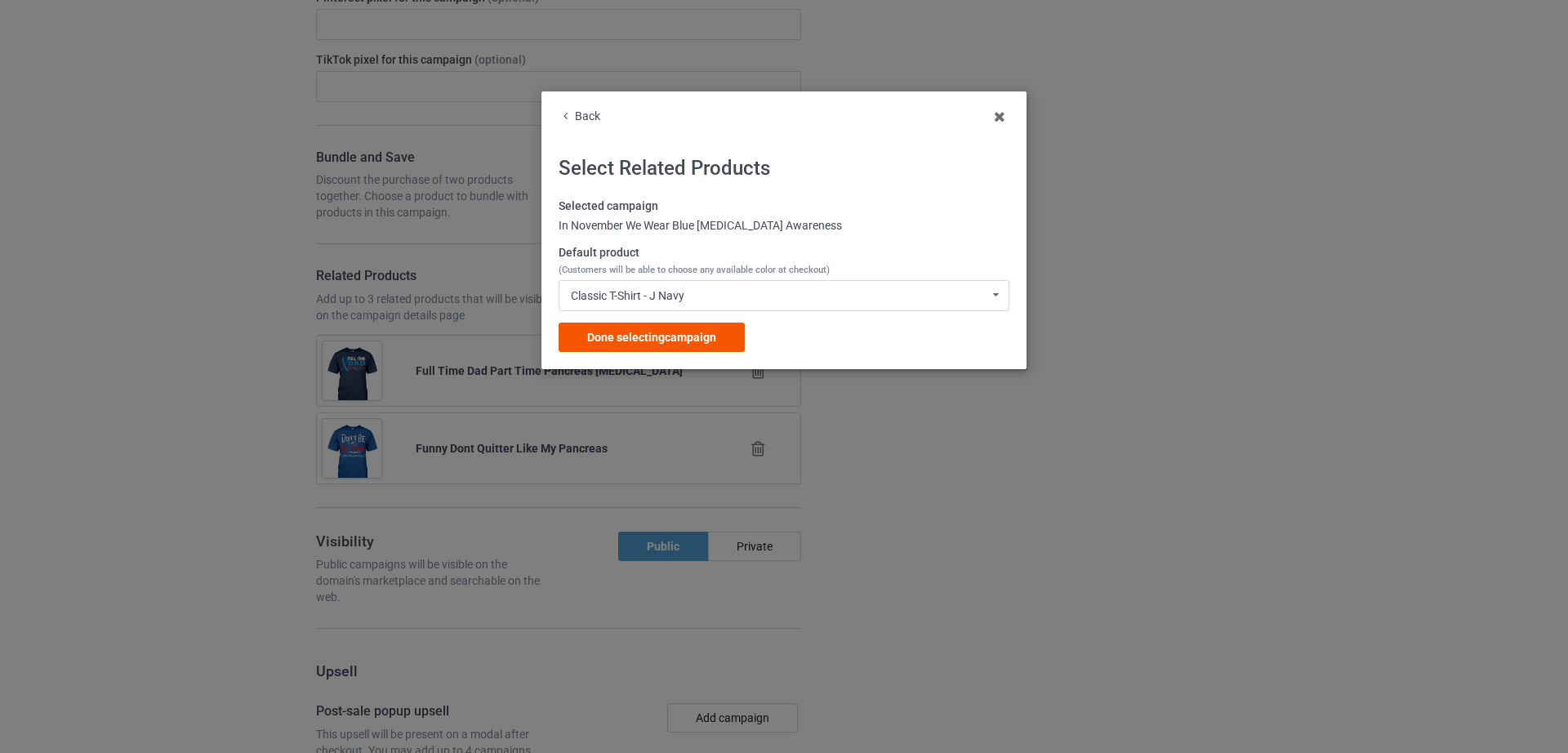
click at [662, 346] on div "Done selecting campaign" at bounding box center [652, 337] width 186 height 29
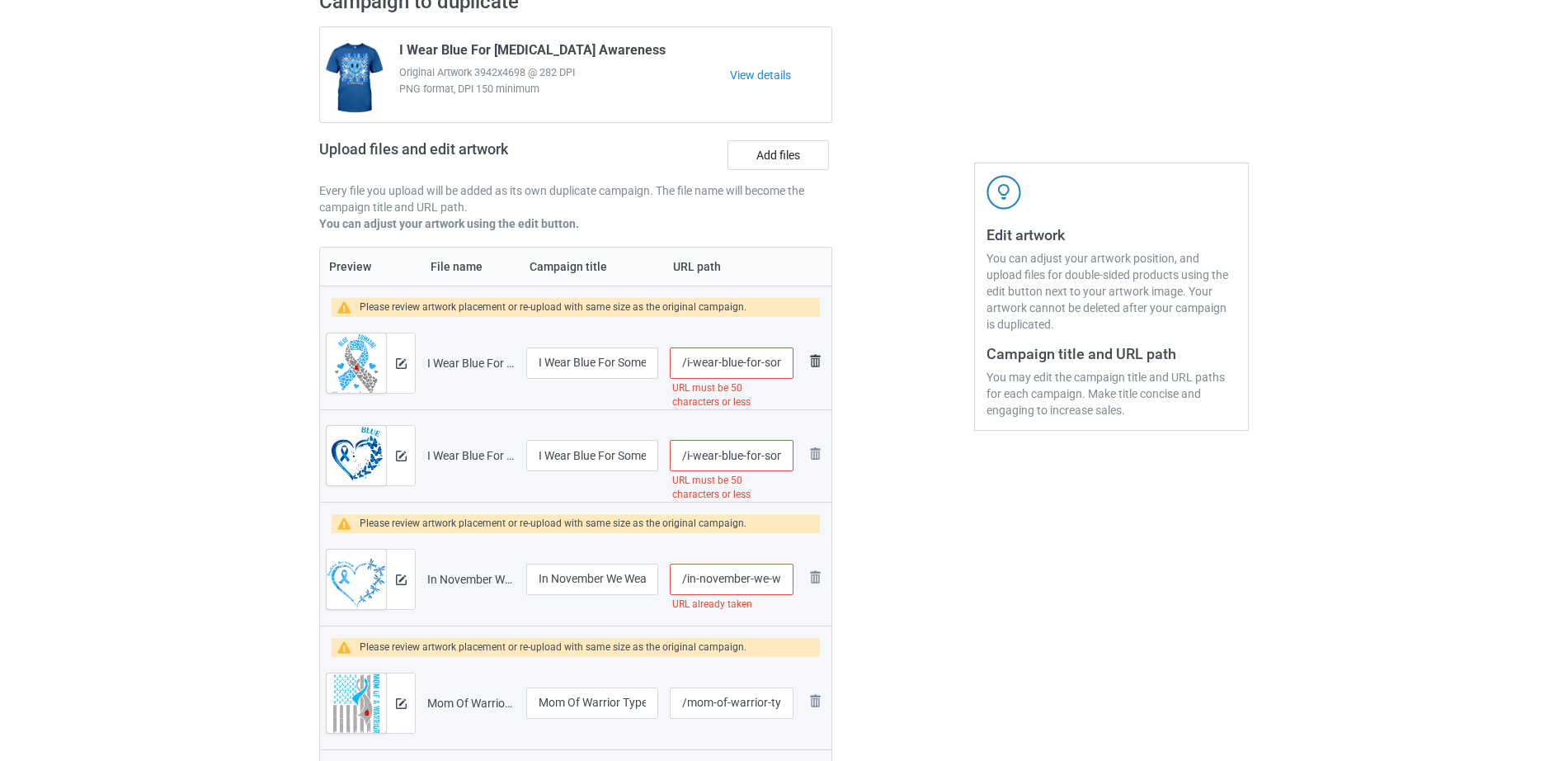
scroll to position [0, 176]
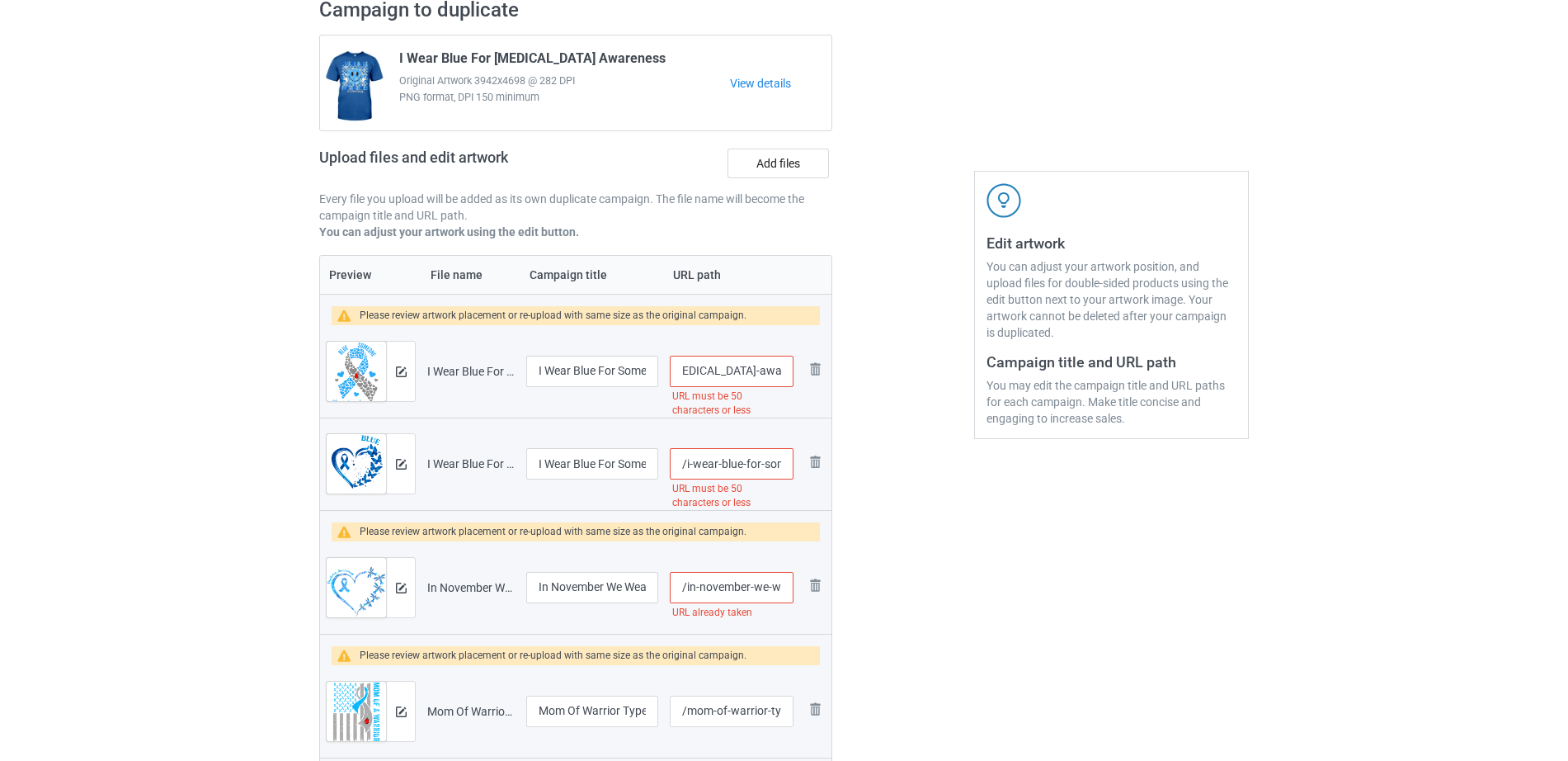
drag, startPoint x: 703, startPoint y: 350, endPoint x: 830, endPoint y: 360, distance: 127.4
click at [830, 360] on tr "Preview and edit artwork I Wear Blue For Someone I Love [MEDICAL_DATA] Awarenes…" at bounding box center [576, 371] width 512 height 92
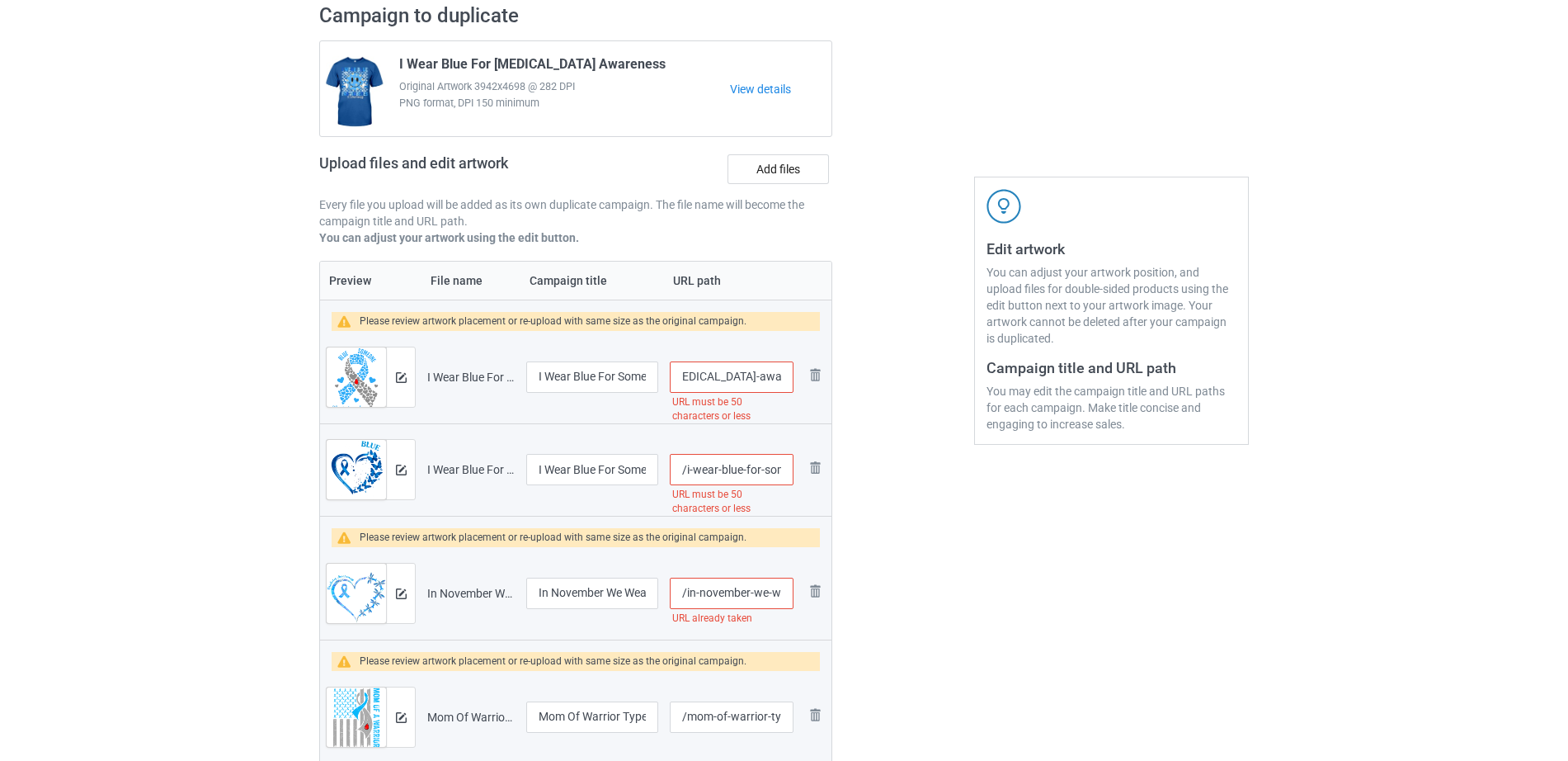
click at [722, 370] on input "/i-wear-blue-for-someone-i-love-[MEDICAL_DATA]-awareness-1" at bounding box center [731, 377] width 123 height 31
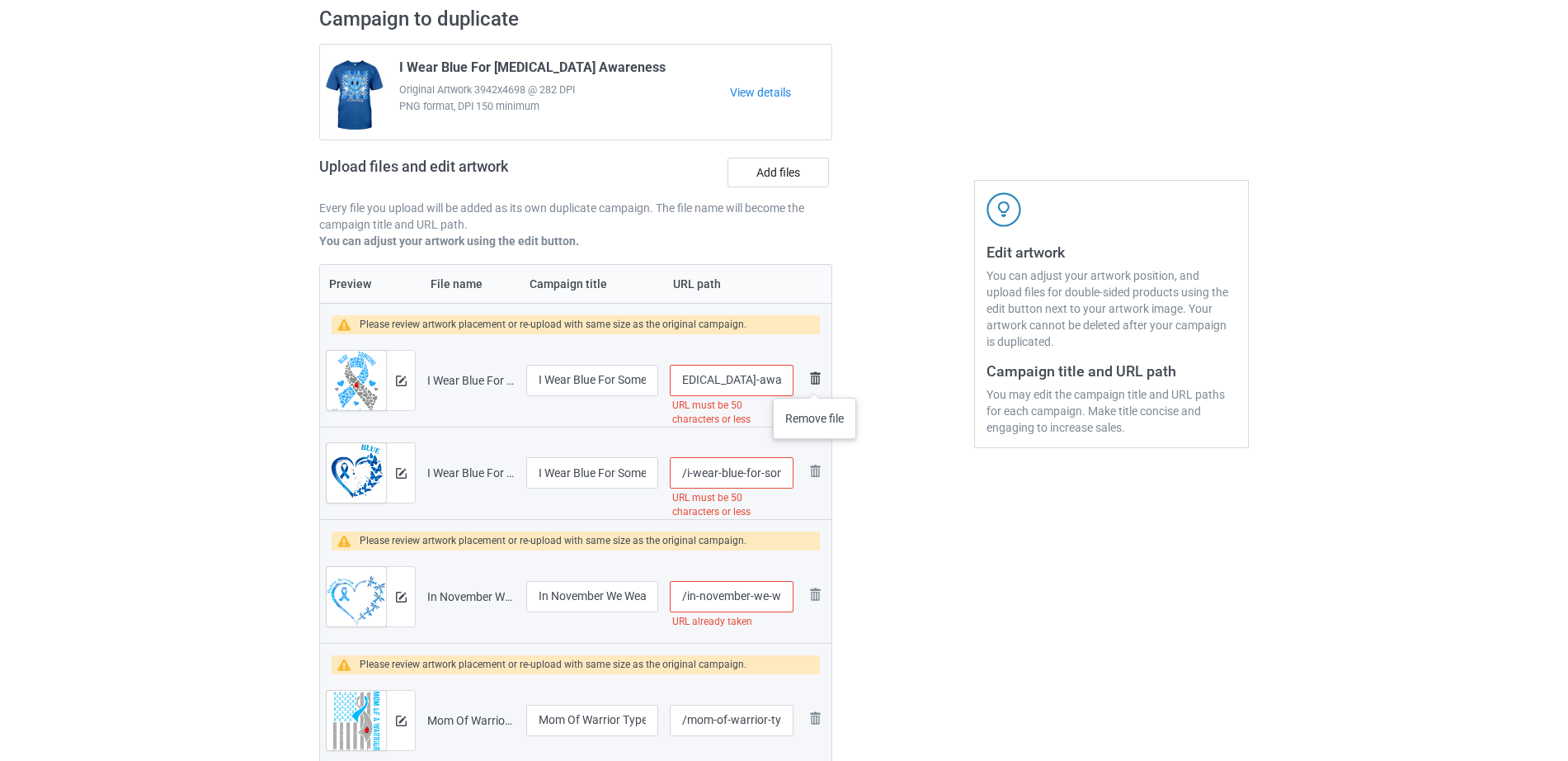
drag, startPoint x: 715, startPoint y: 381, endPoint x: 815, endPoint y: 381, distance: 100.0
click at [815, 381] on tr "Preview and edit artwork I Wear Blue For Someone I Love [MEDICAL_DATA] Awarenes…" at bounding box center [576, 380] width 512 height 92
type input "/i-wear-blue-for-someone-i-love-[MEDICAL_DATA]"
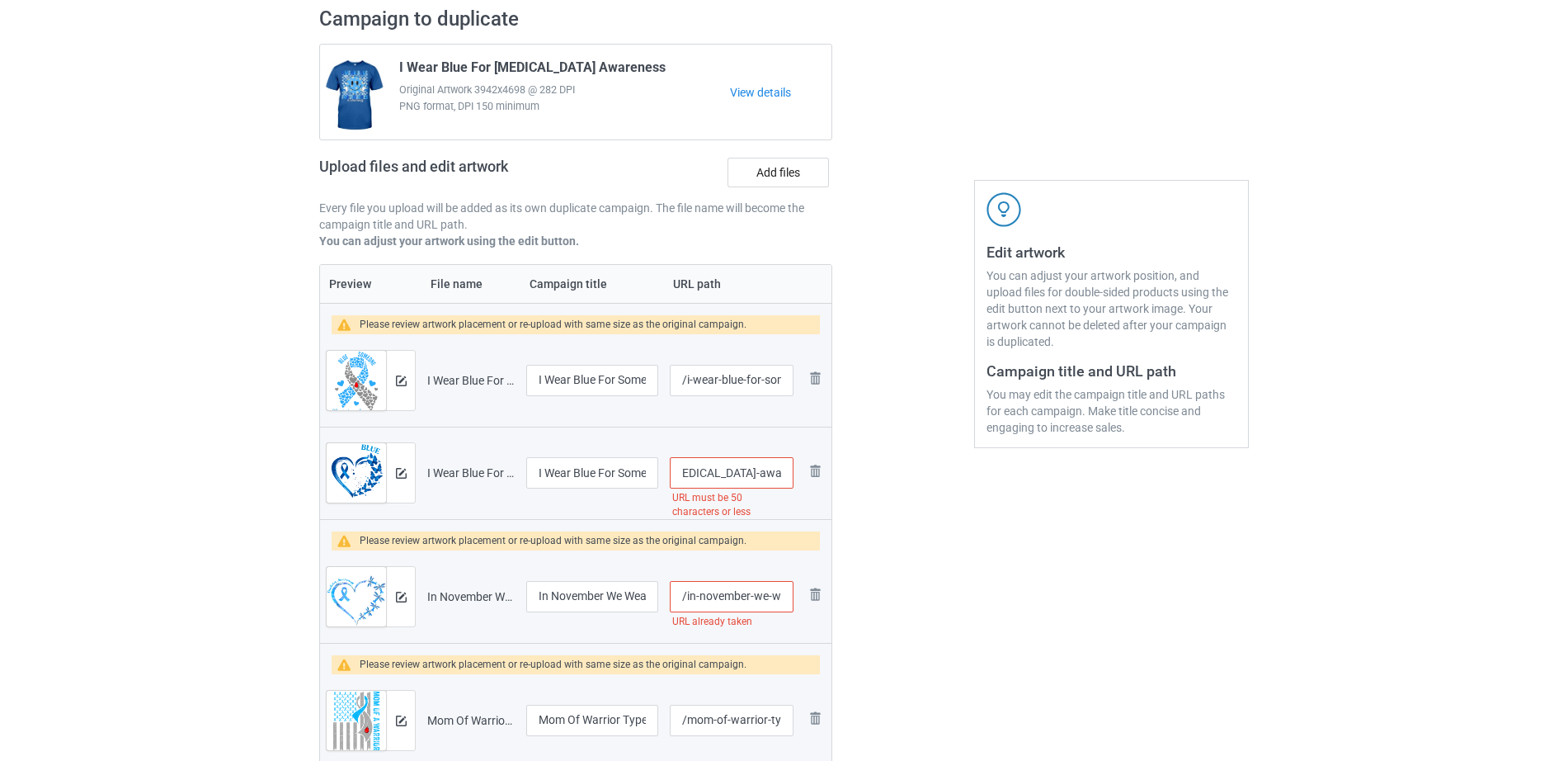
drag, startPoint x: 748, startPoint y: 461, endPoint x: 835, endPoint y: 469, distance: 87.4
click at [714, 470] on input "/i-wear-blue-for-someone-i-love-[MEDICAL_DATA]-awareness-2" at bounding box center [731, 473] width 123 height 31
drag, startPoint x: 714, startPoint y: 471, endPoint x: 808, endPoint y: 475, distance: 94.1
click at [811, 473] on tr "Preview and edit artwork I Wear Blue For Someone I Love [MEDICAL_DATA] Awarenes…" at bounding box center [576, 473] width 512 height 92
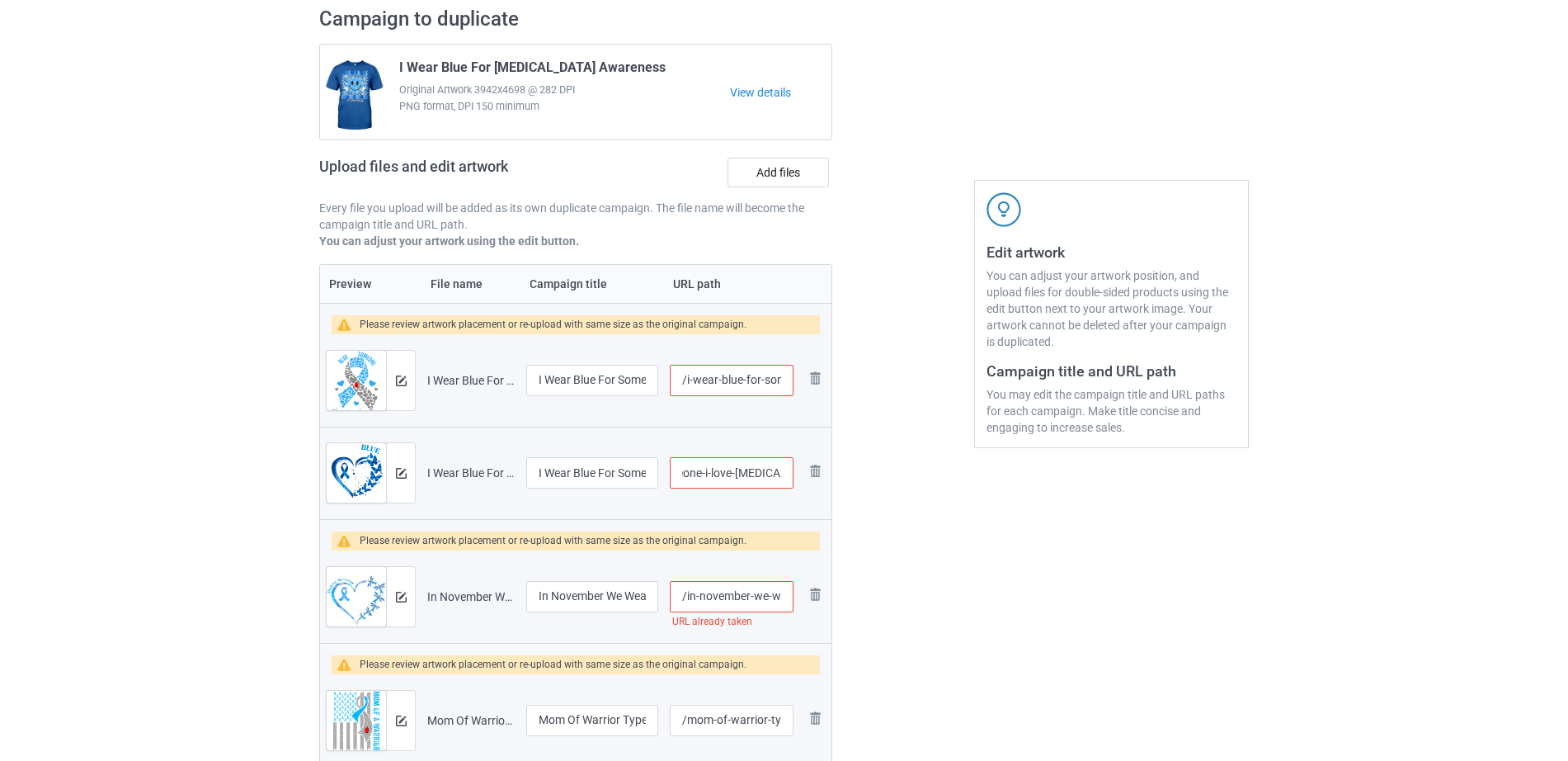
scroll to position [0, 108]
type input "/i-wear-blue-for-someone-i-love-[MEDICAL_DATA]"
drag, startPoint x: 715, startPoint y: 601, endPoint x: 773, endPoint y: 595, distance: 58.3
click at [773, 595] on input "/in-november-we-wear-blue-cure-[MEDICAL_DATA]-awareness" at bounding box center [731, 596] width 123 height 31
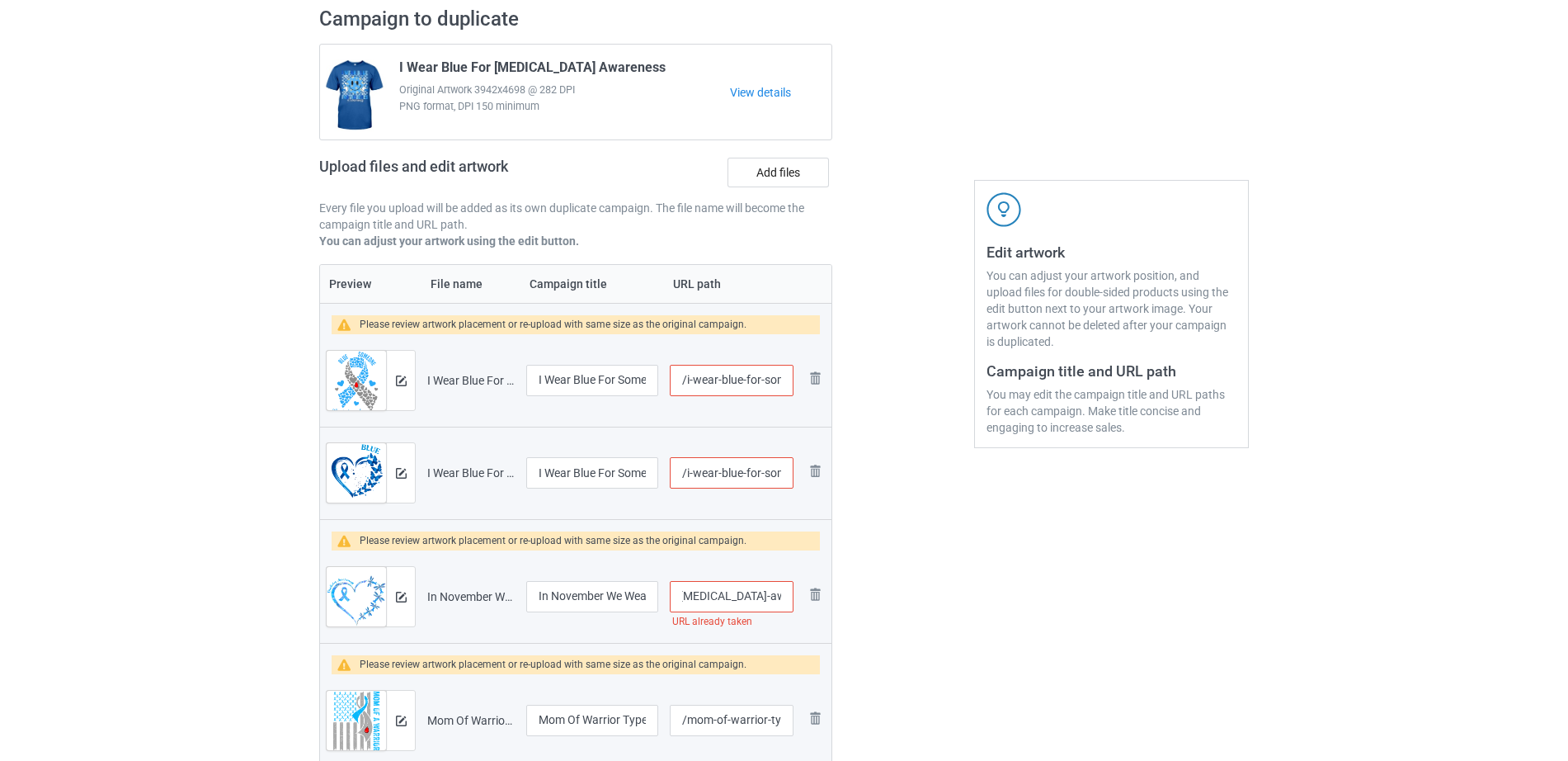
click at [736, 599] on input "/in-november-we-wear-blue-cure-[MEDICAL_DATA]-awareness" at bounding box center [731, 596] width 123 height 31
drag, startPoint x: 722, startPoint y: 594, endPoint x: 800, endPoint y: 593, distance: 78.0
click at [800, 593] on tr "Preview and edit artwork In November We Wear Blue Cure [MEDICAL_DATA] Awareness…" at bounding box center [576, 596] width 512 height 92
type input "/in-november-we-wear-blue-cure-[MEDICAL_DATA]"
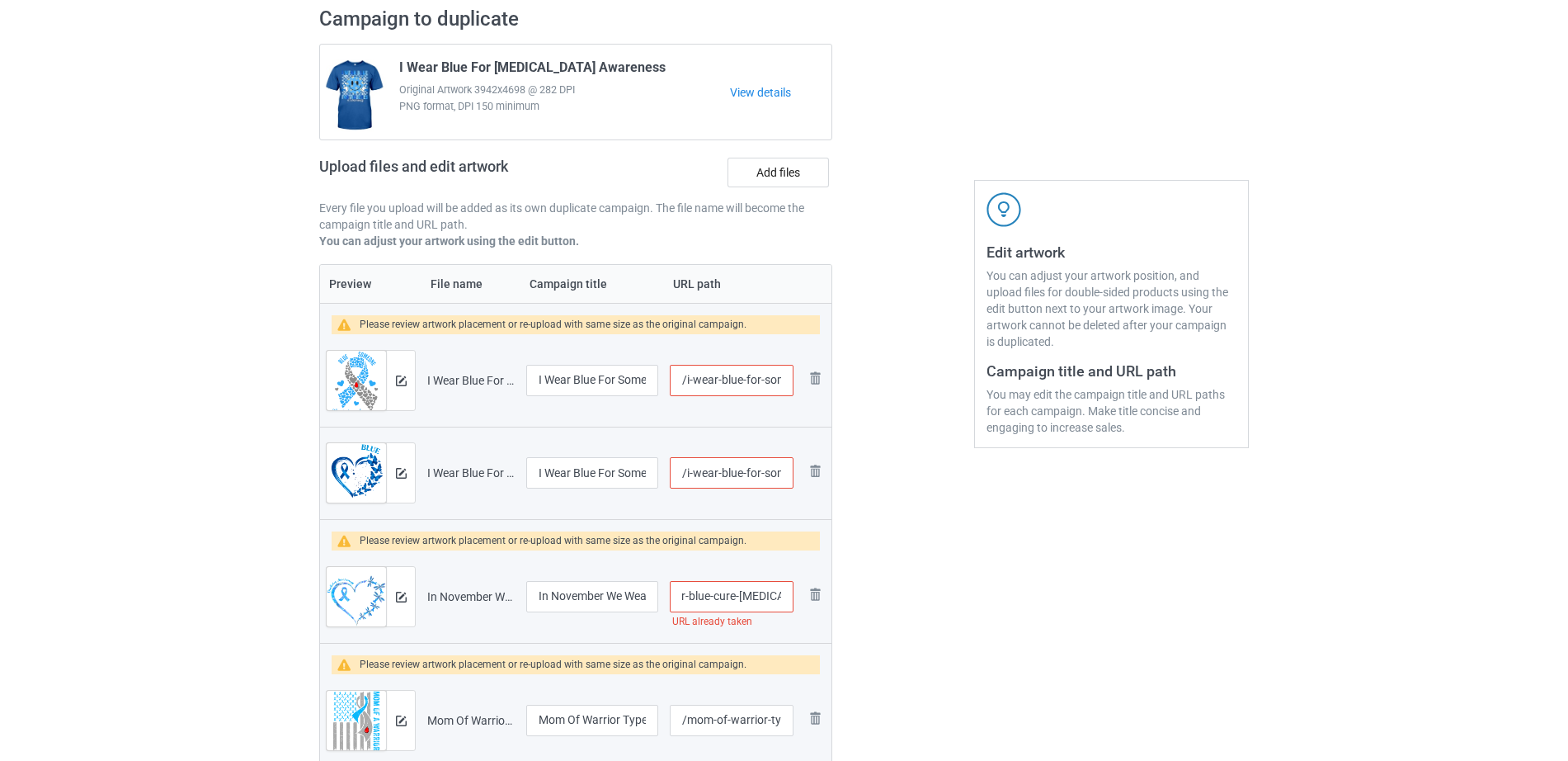
click at [697, 467] on input "/i-wear-blue-for-someone-i-love-[MEDICAL_DATA]" at bounding box center [731, 473] width 123 height 31
drag, startPoint x: 759, startPoint y: 476, endPoint x: 802, endPoint y: 476, distance: 43.0
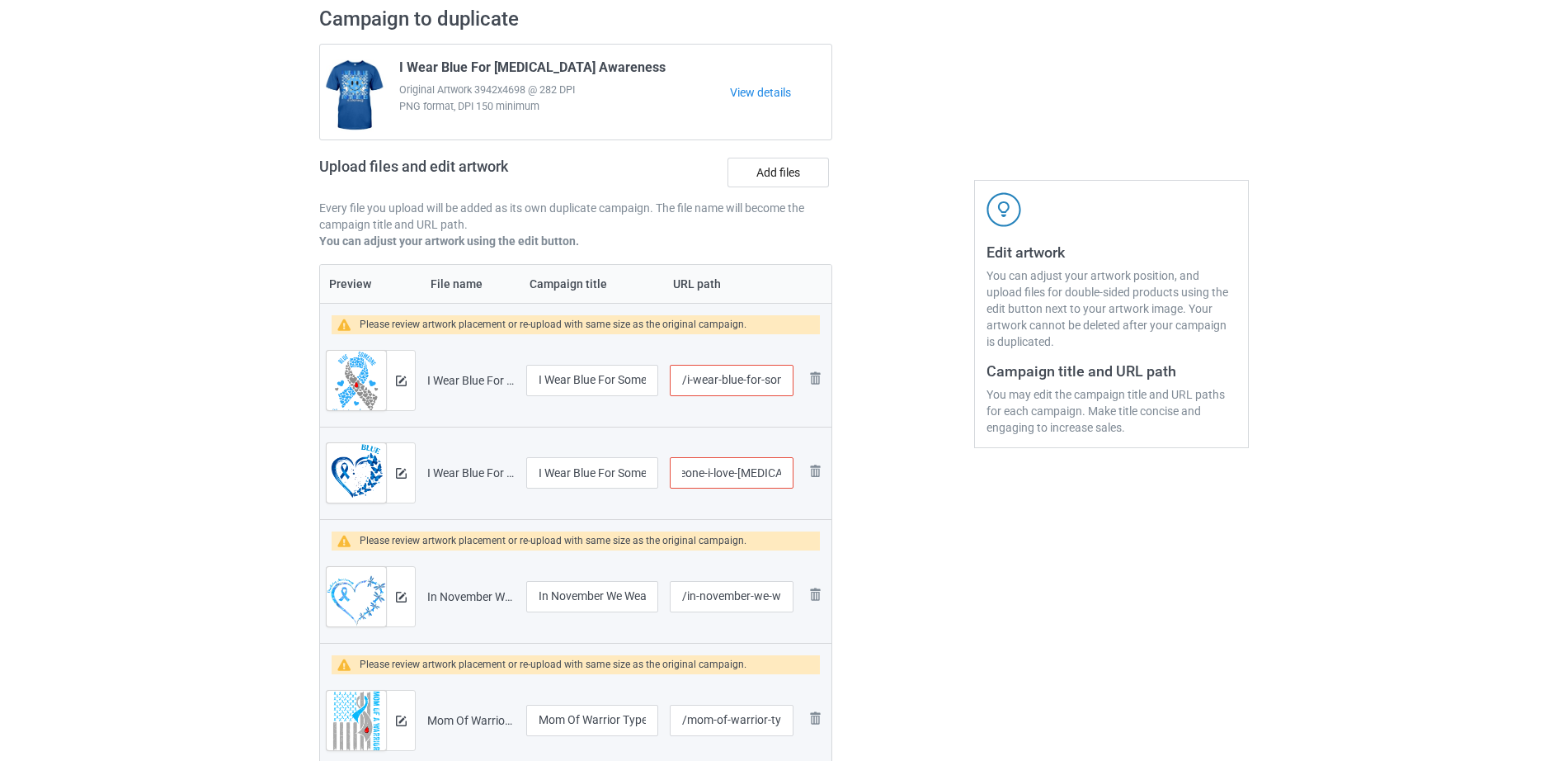
click at [802, 476] on tr "Preview and edit artwork I Wear Blue For Someone I Love [MEDICAL_DATA] Awarenes…" at bounding box center [576, 473] width 512 height 92
click at [706, 476] on input "/i-wear-blue-for-someone-i-love-[MEDICAL_DATA]" at bounding box center [731, 473] width 123 height 31
drag, startPoint x: 702, startPoint y: 474, endPoint x: 876, endPoint y: 470, distance: 174.0
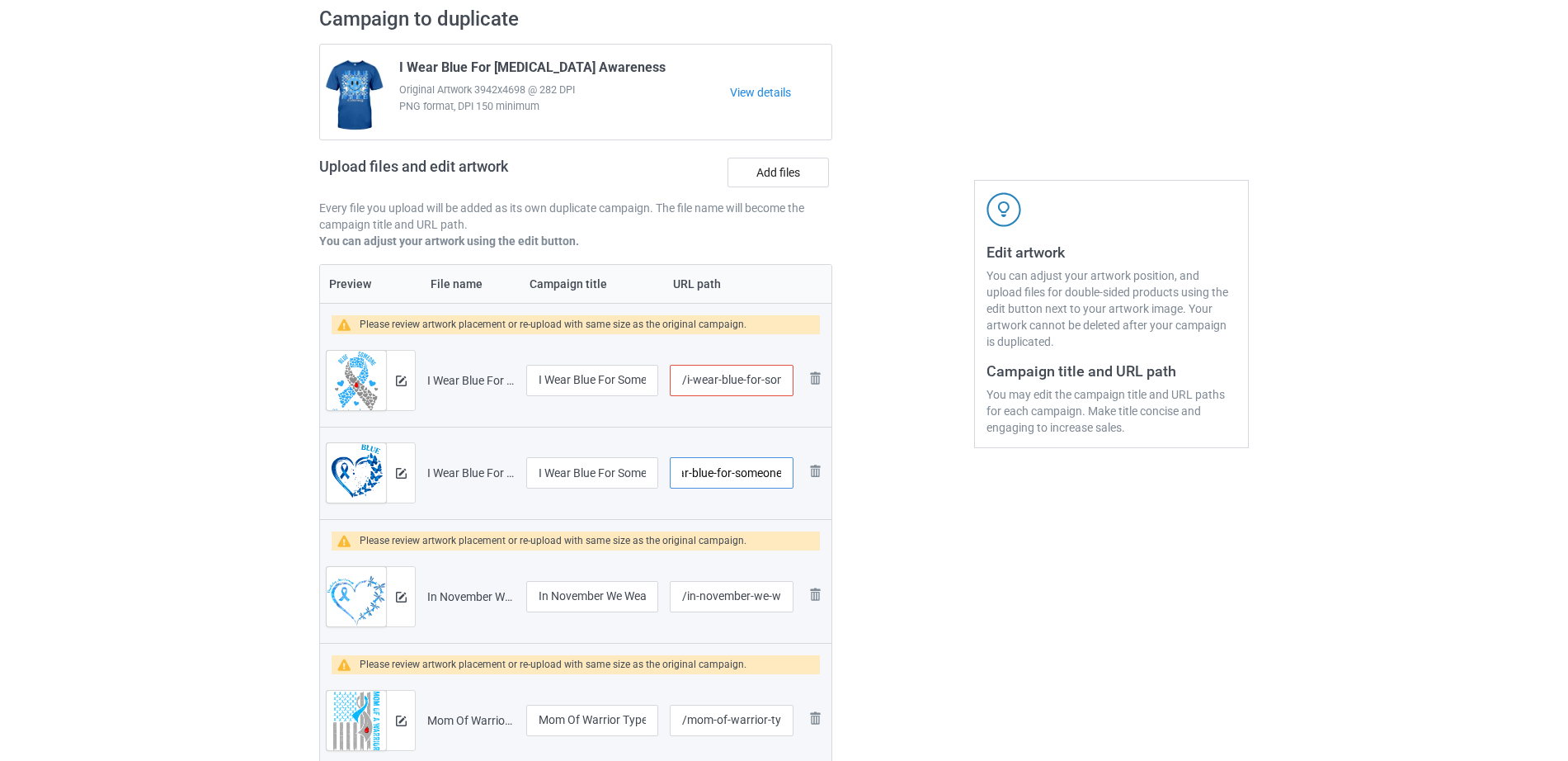
type input "/i-wear-blue-for-someone"
click at [726, 385] on input "/i-wear-blue-for-someone-i-love-[MEDICAL_DATA]" at bounding box center [731, 381] width 123 height 31
drag, startPoint x: 719, startPoint y: 382, endPoint x: 810, endPoint y: 383, distance: 91.0
click at [810, 383] on tr "Preview and edit artwork I Wear Blue For Someone I Love [MEDICAL_DATA] Awarenes…" at bounding box center [576, 380] width 512 height 92
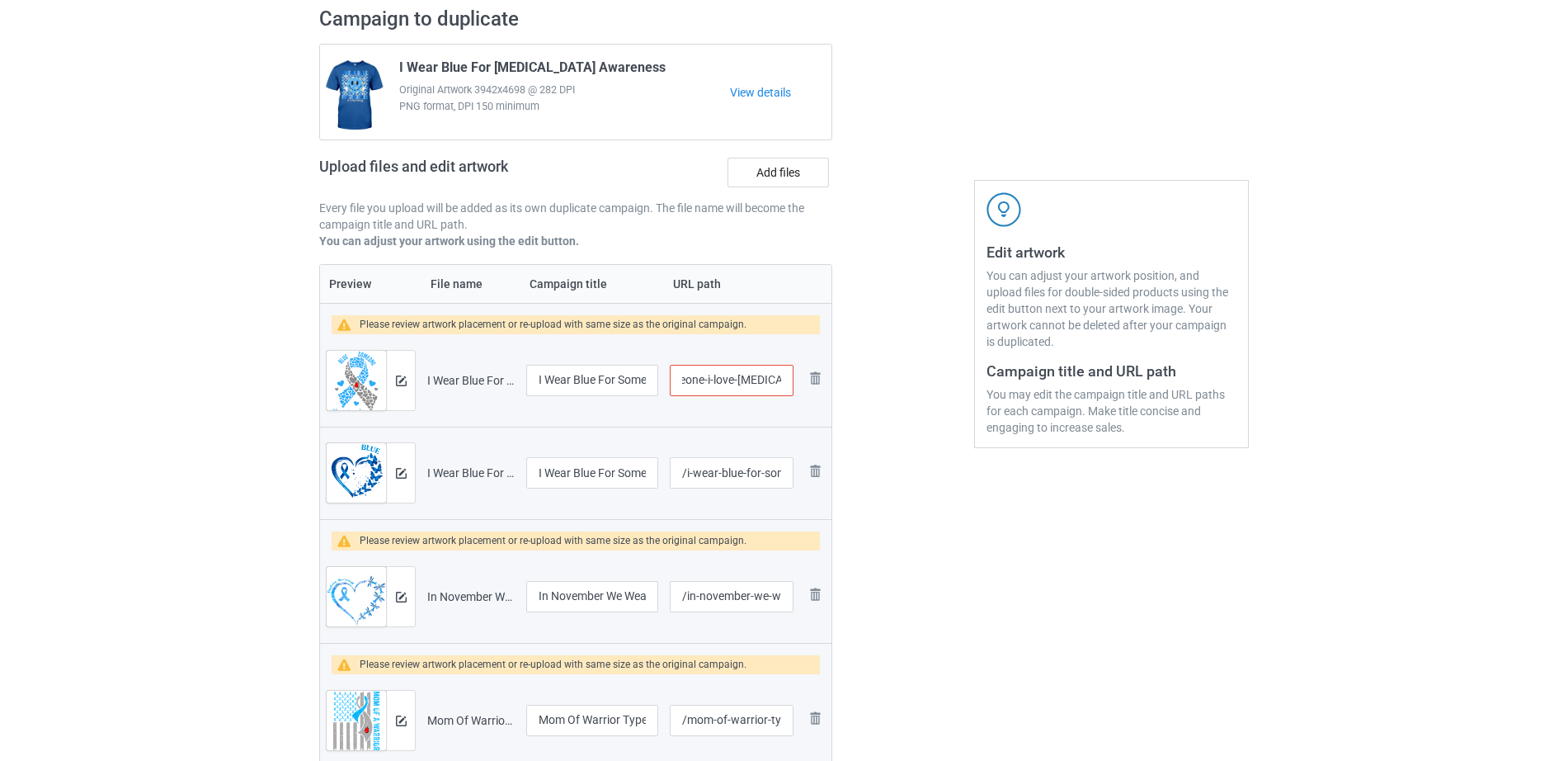
click at [743, 377] on input "/i-wear-blue-for-someone-i-love-[MEDICAL_DATA]" at bounding box center [731, 381] width 123 height 31
drag, startPoint x: 703, startPoint y: 380, endPoint x: 780, endPoint y: 387, distance: 77.3
click at [780, 387] on input "/i-wear-blue-for-someone-i-love-[MEDICAL_DATA]" at bounding box center [731, 381] width 123 height 31
type input "/i-wear-blue-for-someone"
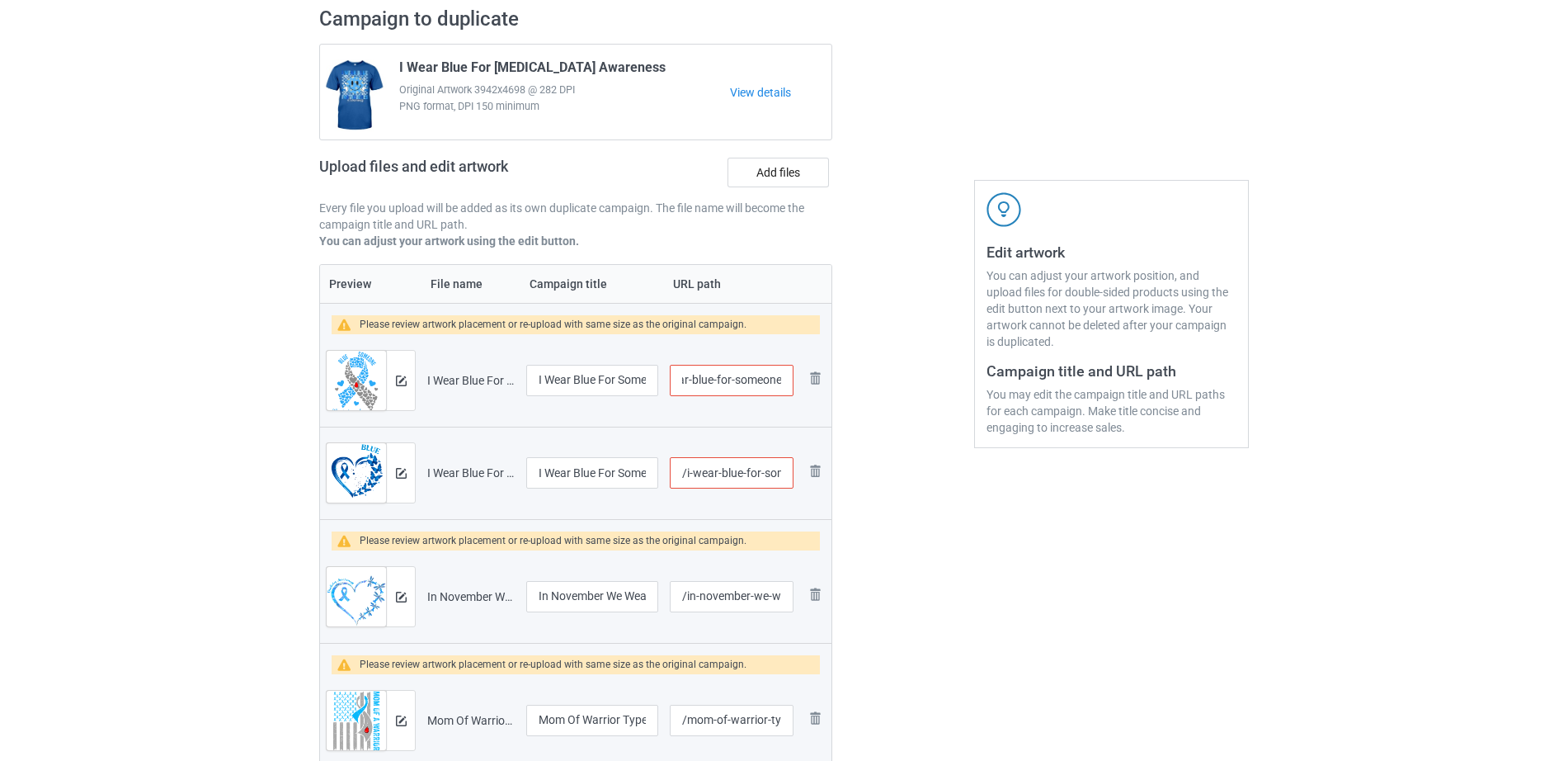
scroll to position [0, 0]
click at [742, 379] on input "/i-wear-blue-for-someone" at bounding box center [731, 381] width 123 height 31
click at [780, 381] on input "/i-wear-blue-for-someone" at bounding box center [731, 381] width 123 height 31
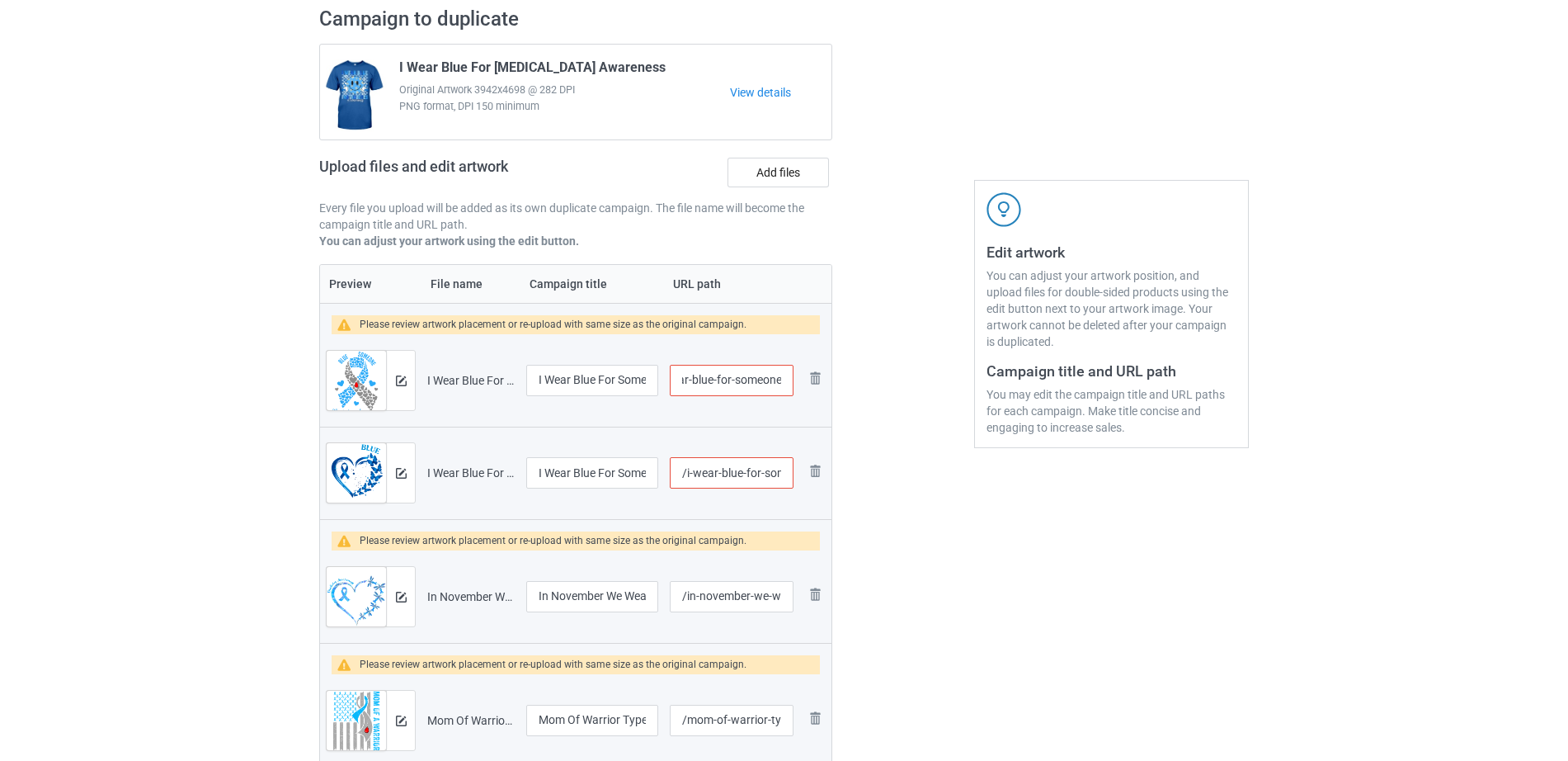
click at [762, 381] on input "/i-wear-blue-for-someone" at bounding box center [731, 381] width 123 height 31
click at [776, 380] on input "/i-wear-blue-for-someone" at bounding box center [731, 381] width 123 height 31
drag, startPoint x: 758, startPoint y: 470, endPoint x: 791, endPoint y: 470, distance: 33.0
click at [791, 470] on input "/i-wear-blue-for-someone" at bounding box center [731, 473] width 123 height 31
click at [784, 470] on input "/i-wear-blue-for-someone" at bounding box center [731, 473] width 123 height 31
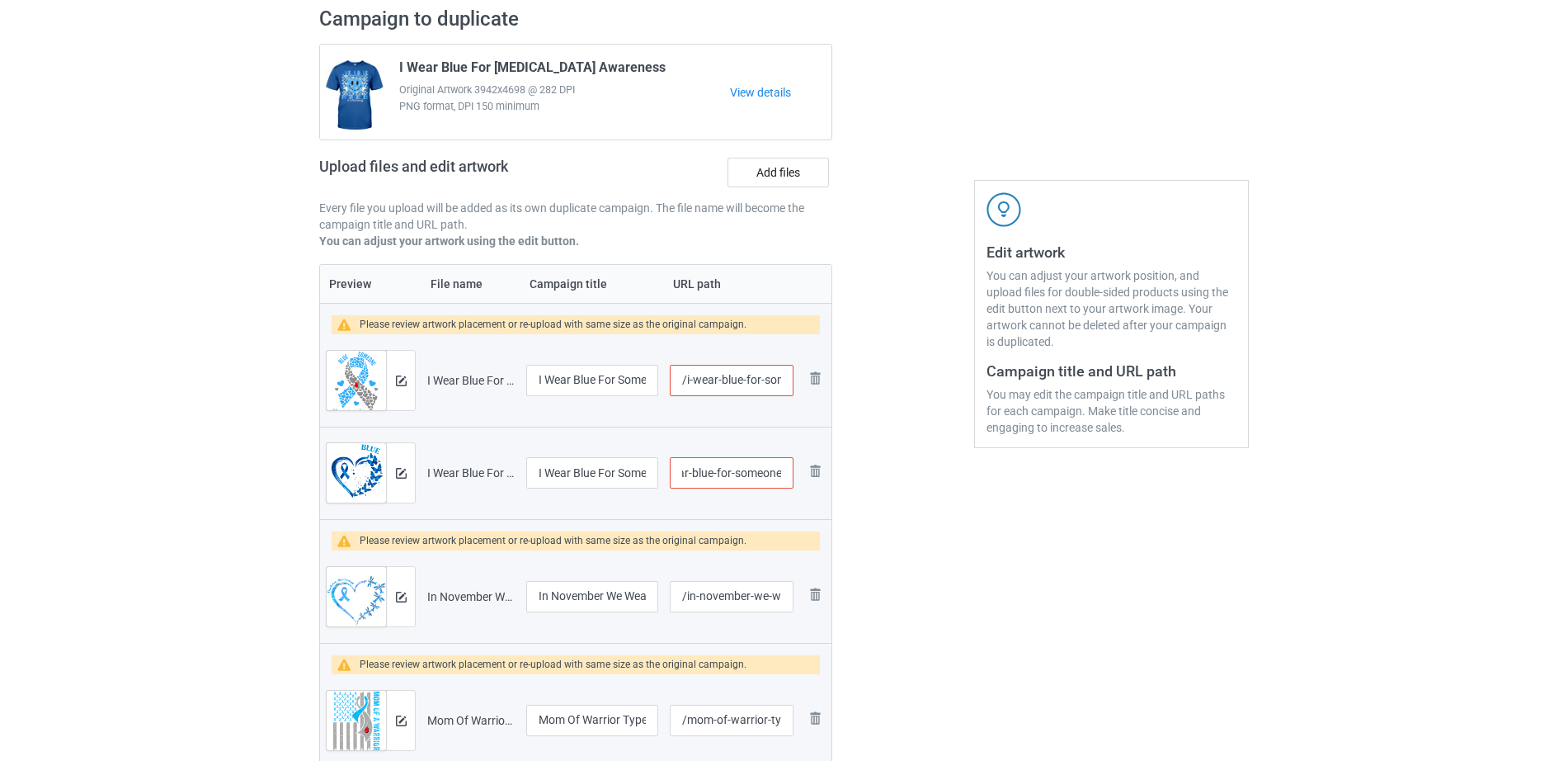
scroll to position [0, 35]
type input "/i-wear-blue-for-someone2"
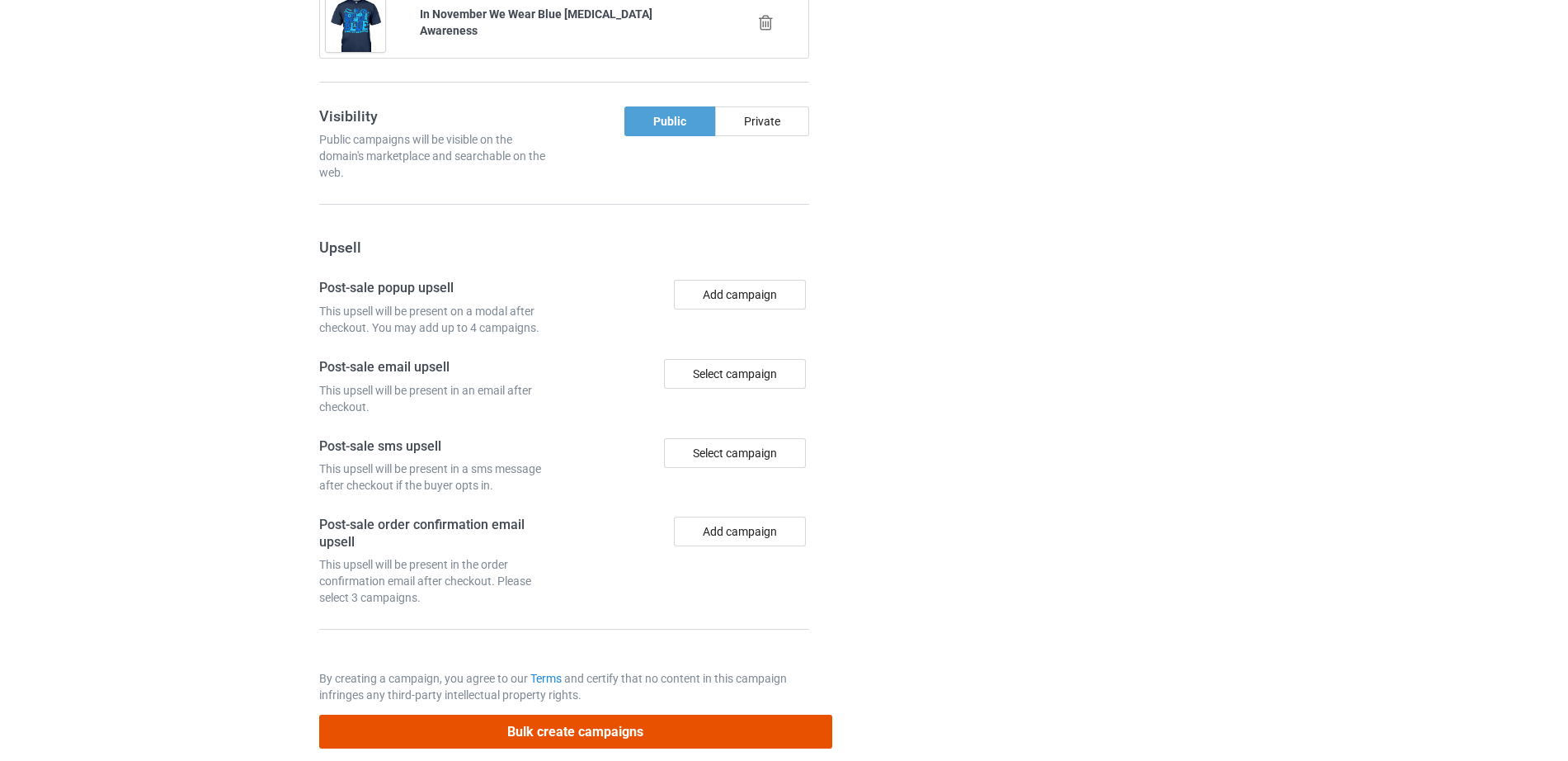
click at [594, 715] on button "Bulk create campaigns" at bounding box center [576, 732] width 513 height 34
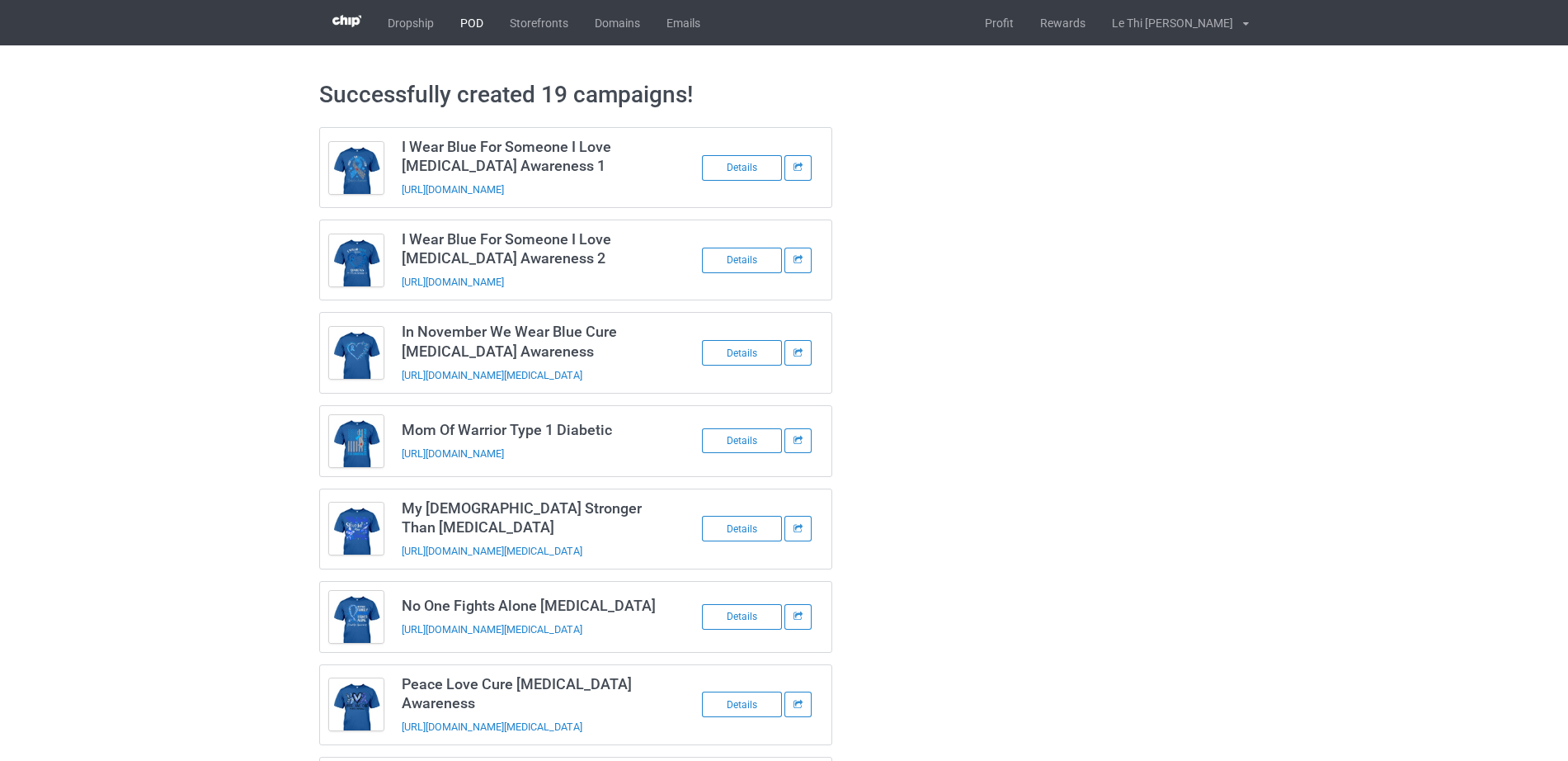
click at [460, 23] on link "POD" at bounding box center [472, 23] width 50 height 45
